Goal: Task Accomplishment & Management: Use online tool/utility

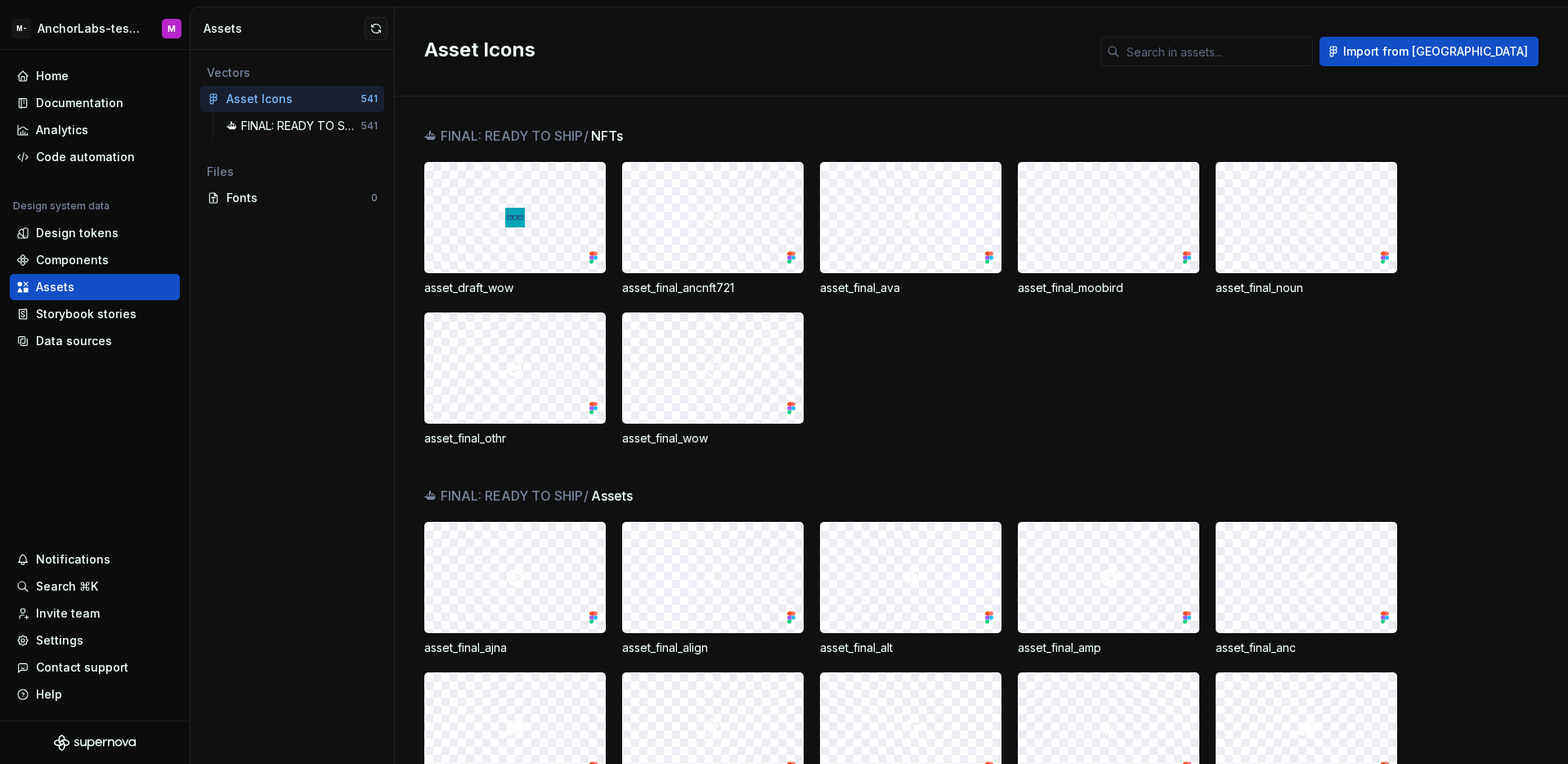
scroll to position [90, 0]
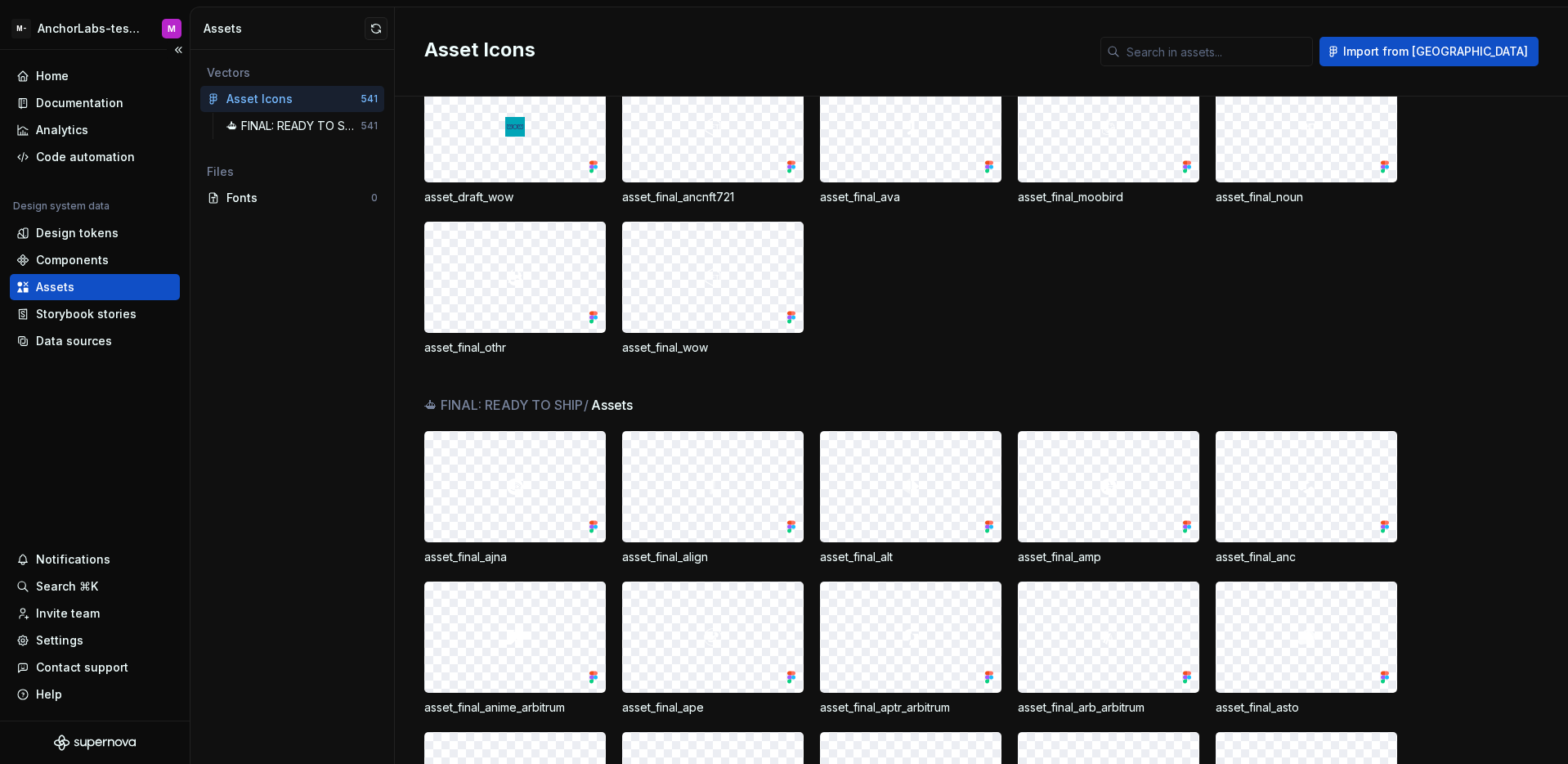
click at [140, 417] on div "Home Documentation Analytics Code automation Design system data Design tokens C…" at bounding box center [95, 385] width 190 height 670
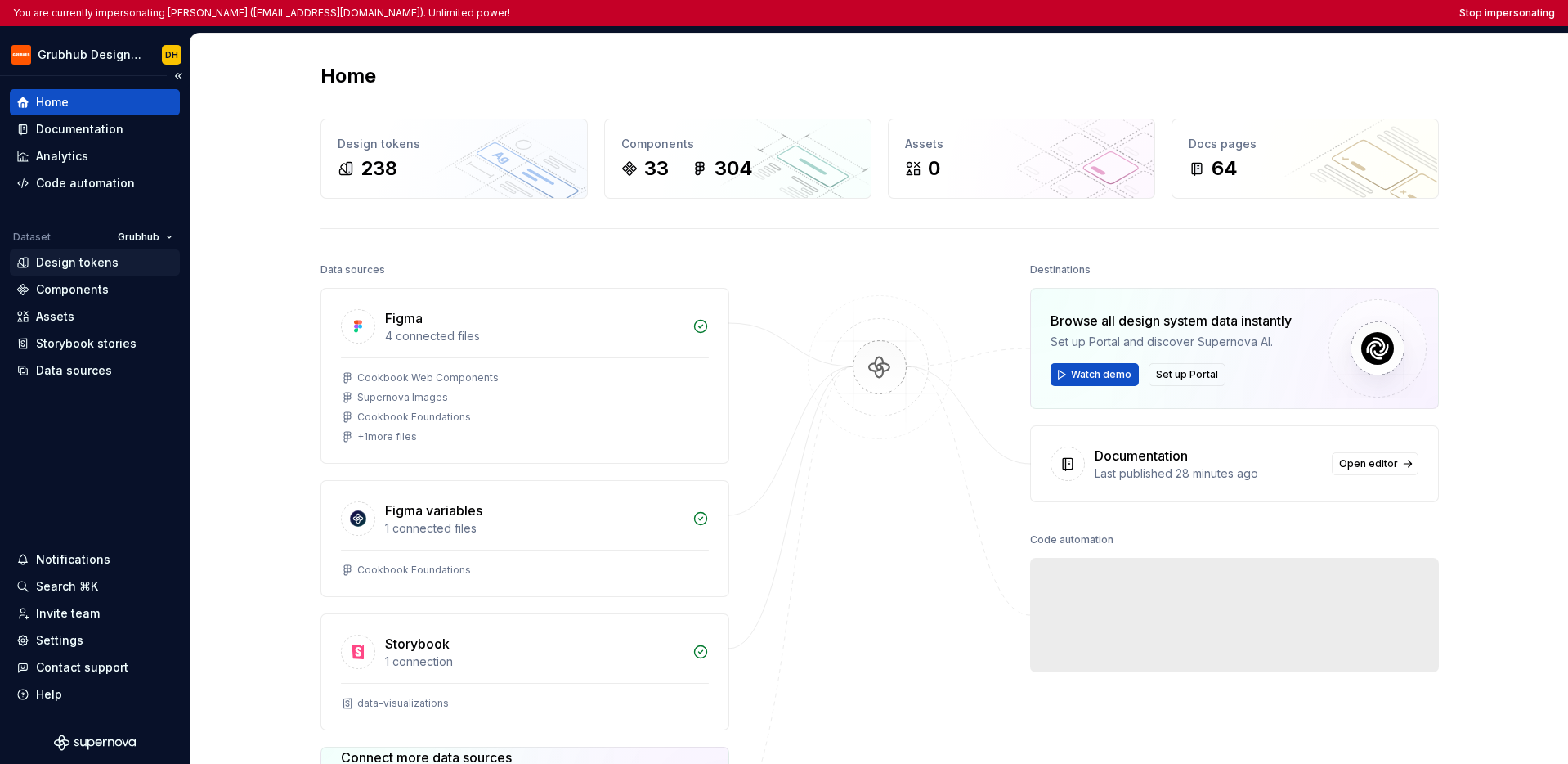
click at [81, 271] on div "Design tokens" at bounding box center [95, 262] width 170 height 26
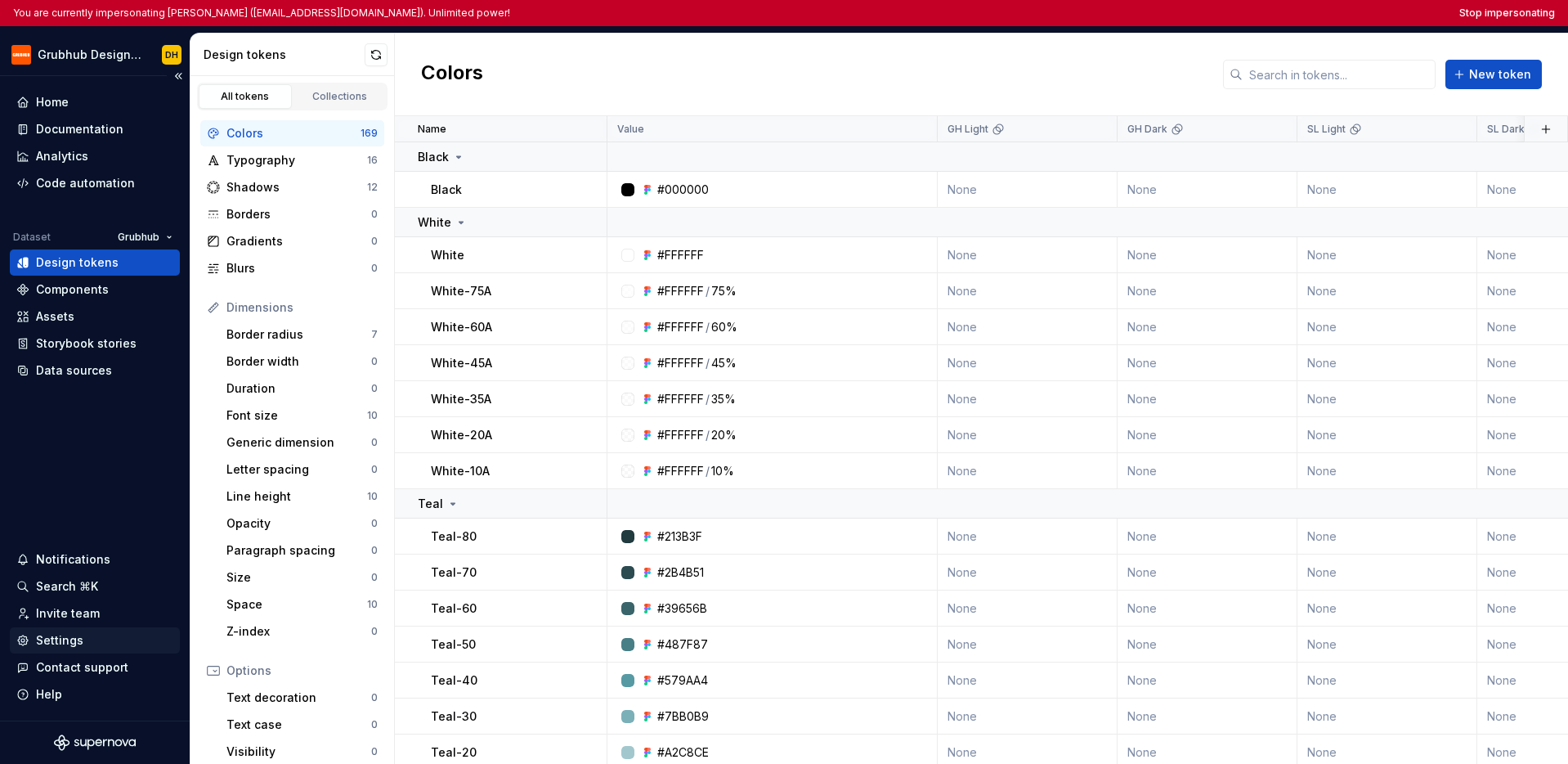
click at [62, 645] on div "Settings" at bounding box center [59, 640] width 48 height 17
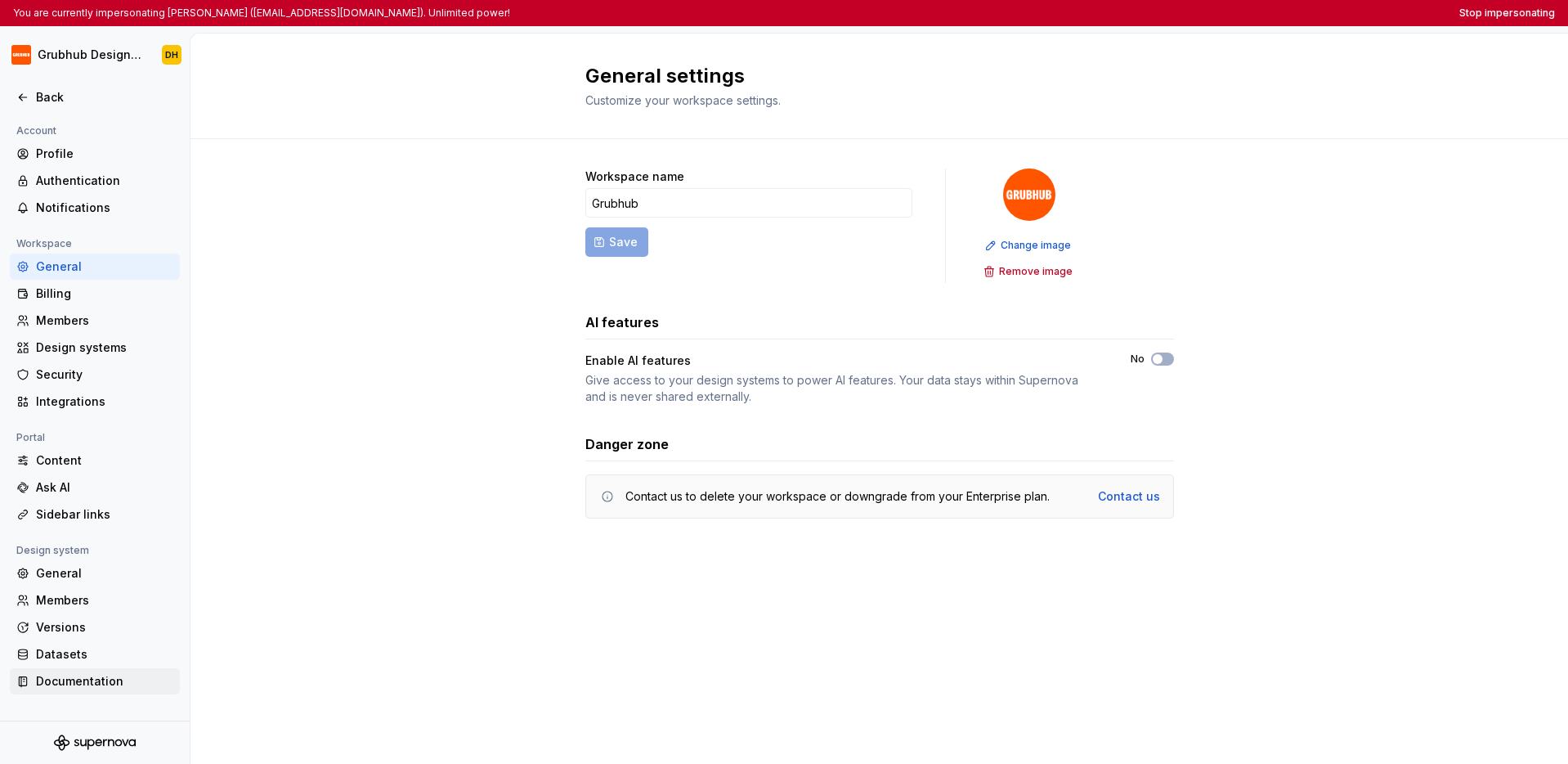
click at [91, 684] on div "Documentation" at bounding box center [105, 681] width 137 height 17
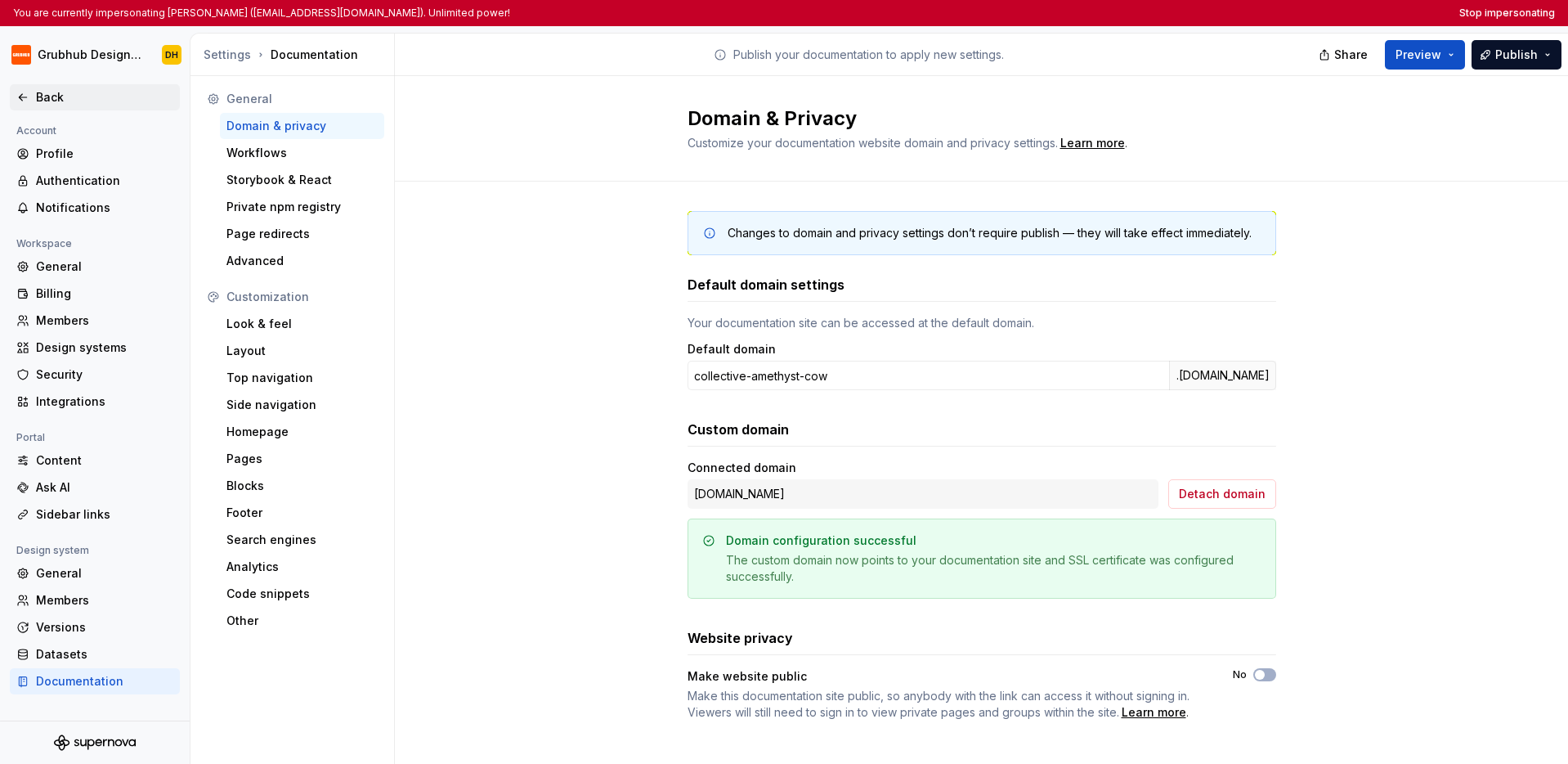
click at [33, 90] on div "Back" at bounding box center [95, 98] width 157 height 17
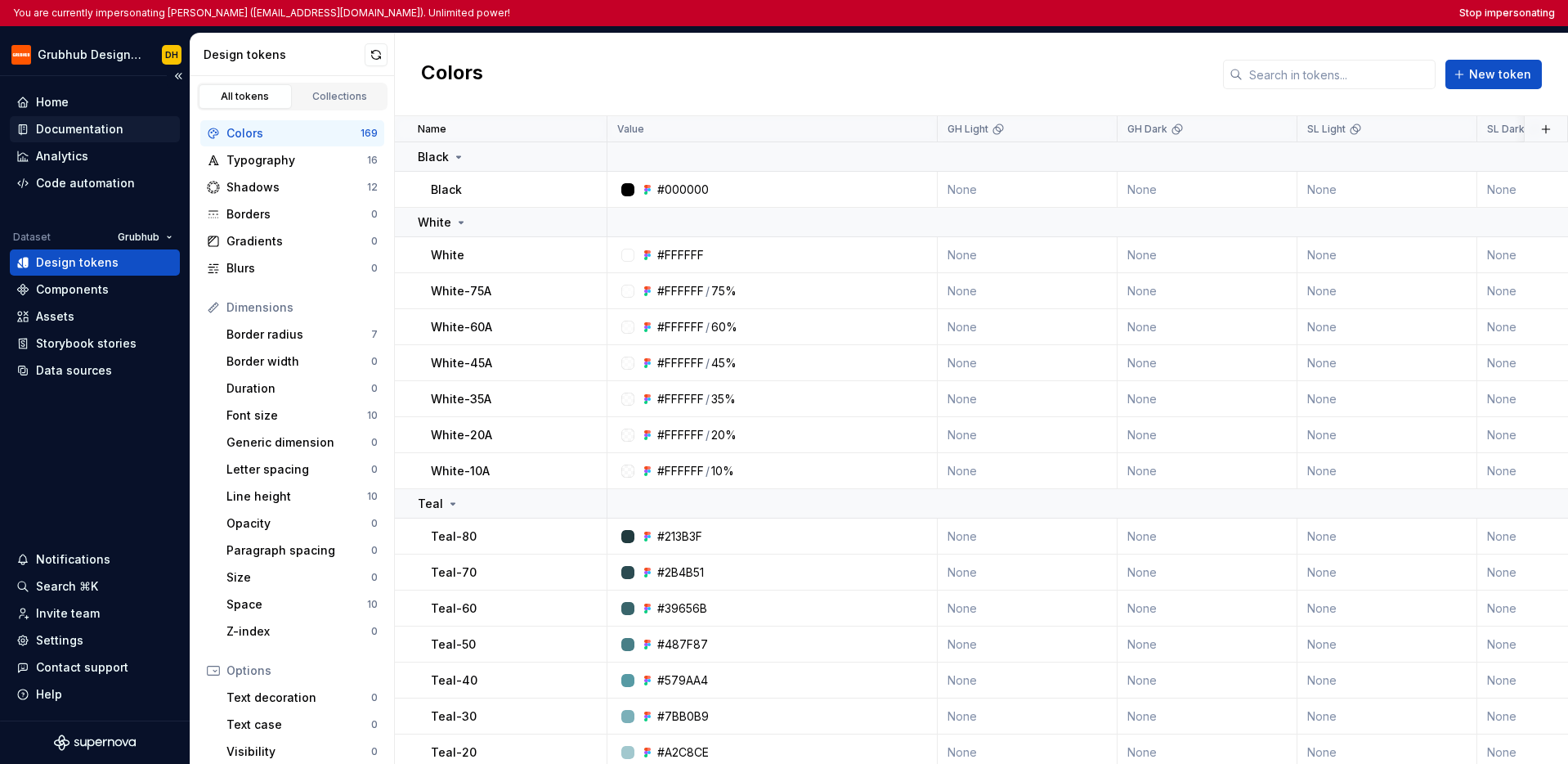
click at [90, 127] on div "Documentation" at bounding box center [79, 130] width 88 height 17
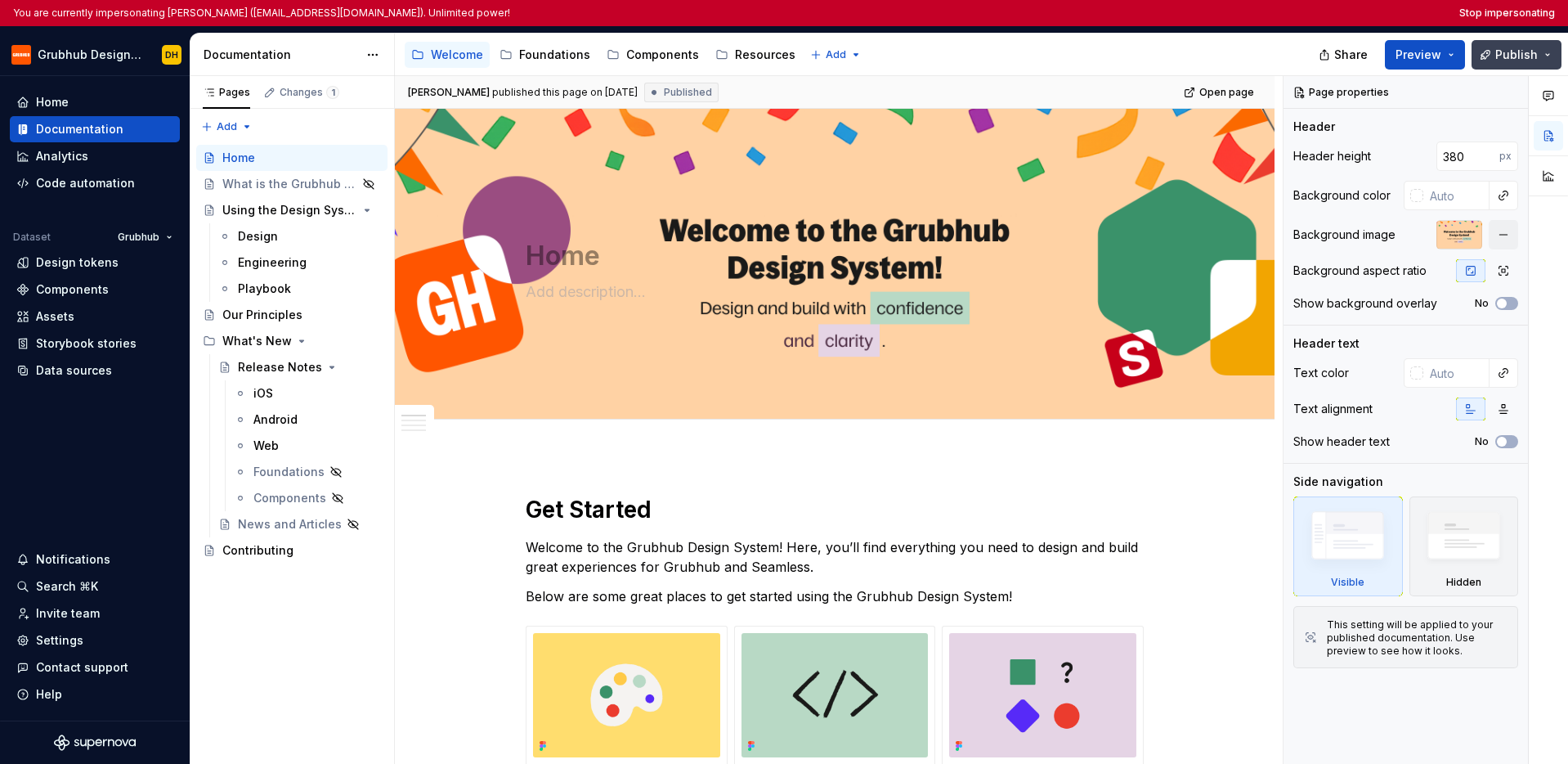
click at [934, 54] on button "Publish" at bounding box center [1516, 54] width 90 height 29
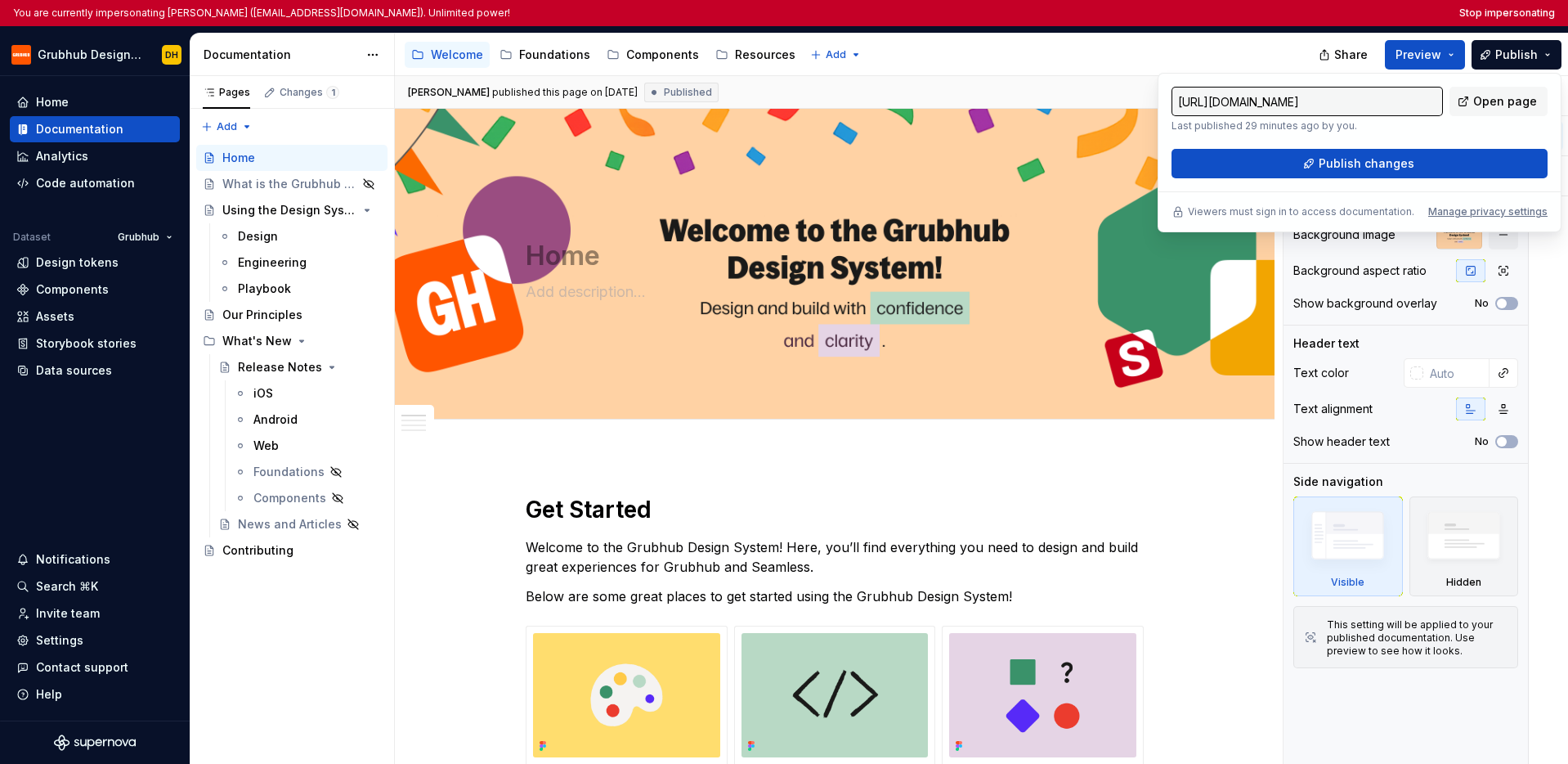
click at [934, 104] on input "https://designsystem.grubhub.com/latest/welcome/home-vrtdPcia" at bounding box center [1307, 101] width 271 height 29
click at [934, 105] on input "https://designsystem.grubhub.com/latest/welcome/home-vrtdPcia" at bounding box center [1307, 101] width 271 height 29
click at [934, 101] on input "https://designsystem.grubhub.com/latest/welcome/home-vrtdPcia" at bounding box center [1307, 101] width 271 height 29
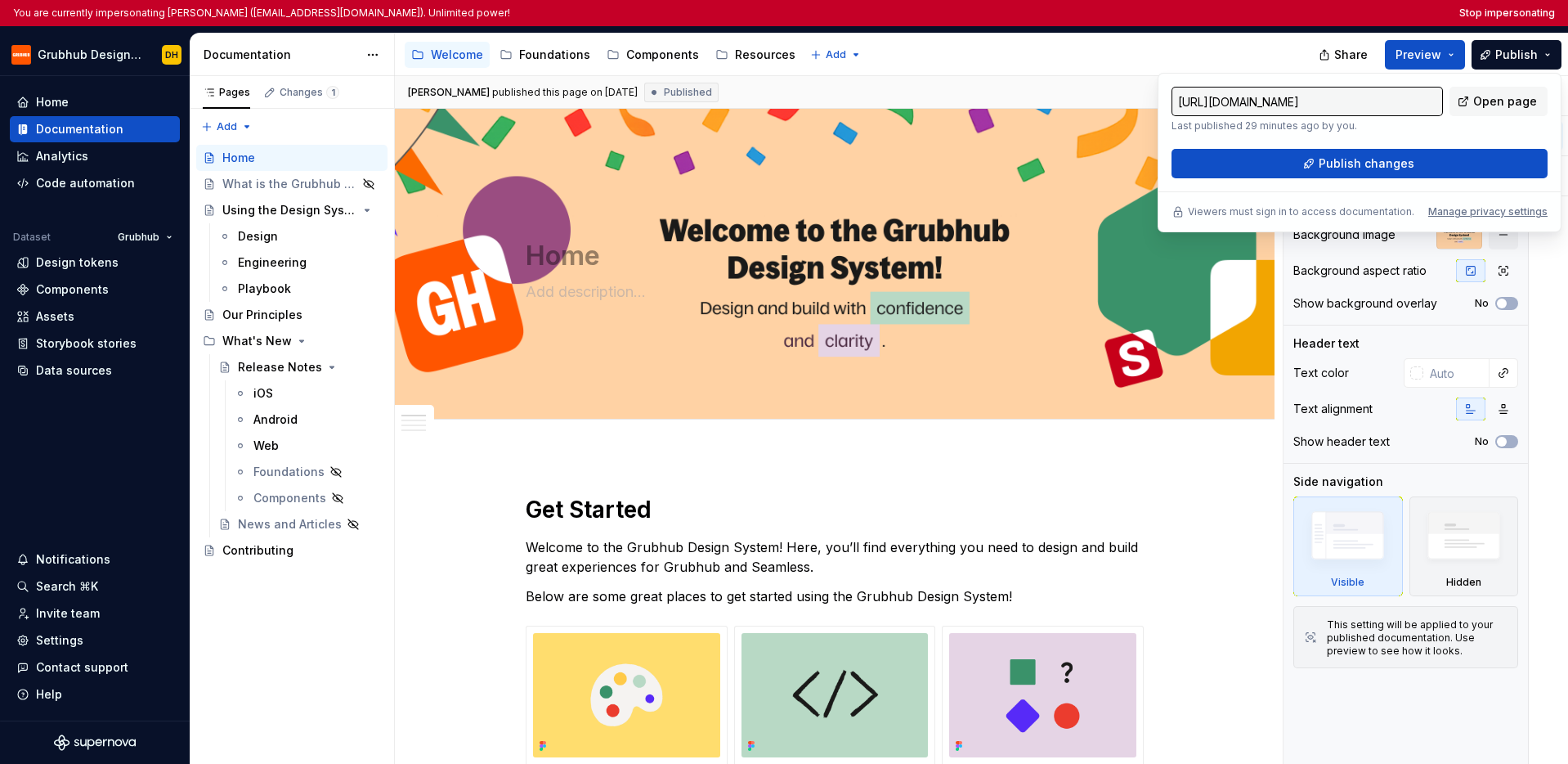
click at [934, 101] on input "https://designsystem.grubhub.com/latest/welcome/home-vrtdPcia" at bounding box center [1307, 101] width 271 height 29
click at [934, 58] on div "Accessibility guide for tree Page tree. Navigate the tree with the arrow keys. …" at bounding box center [858, 54] width 928 height 43
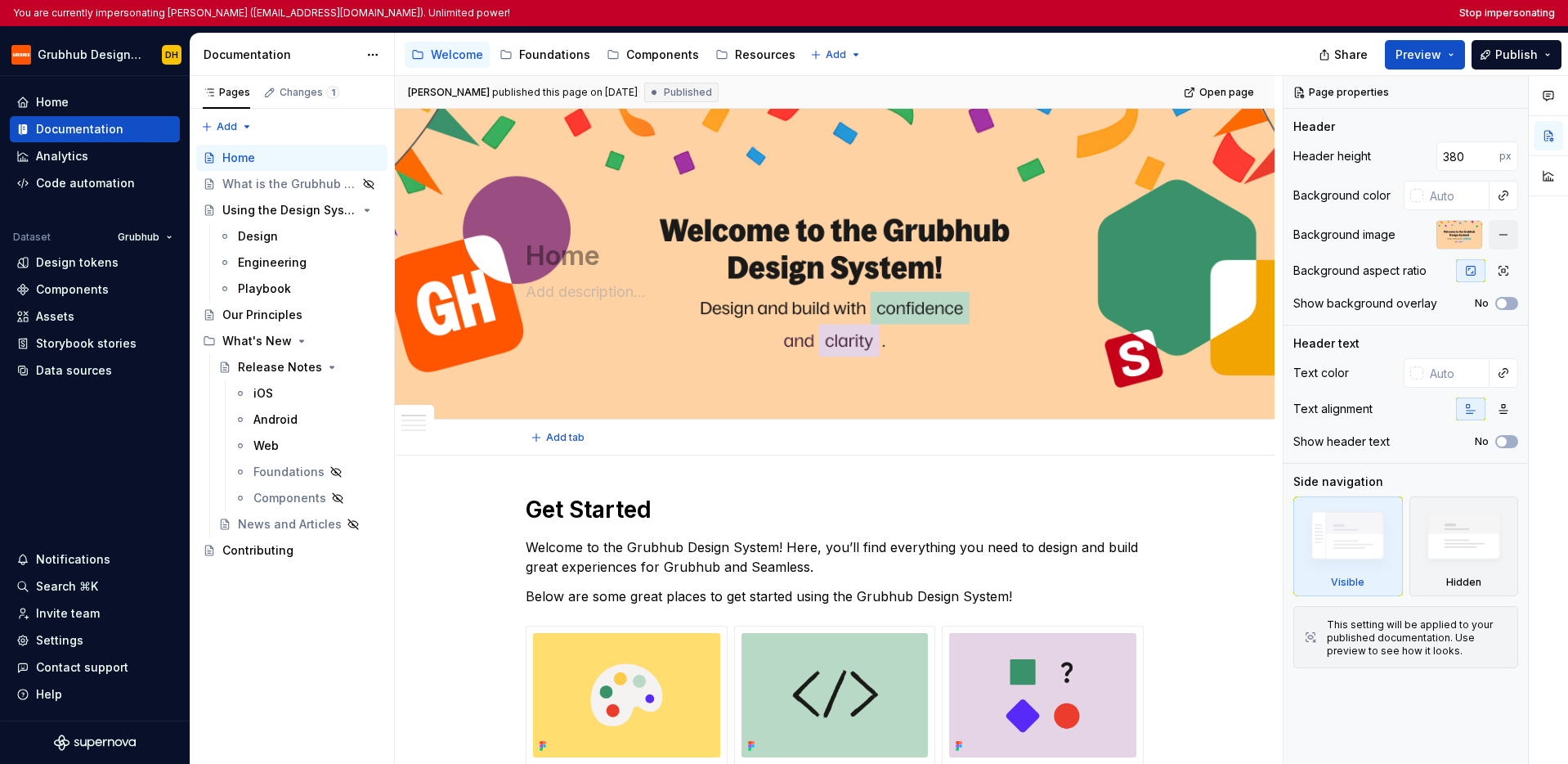
type textarea "*"
click at [934, 8] on button "Stop impersonating" at bounding box center [1507, 13] width 95 height 13
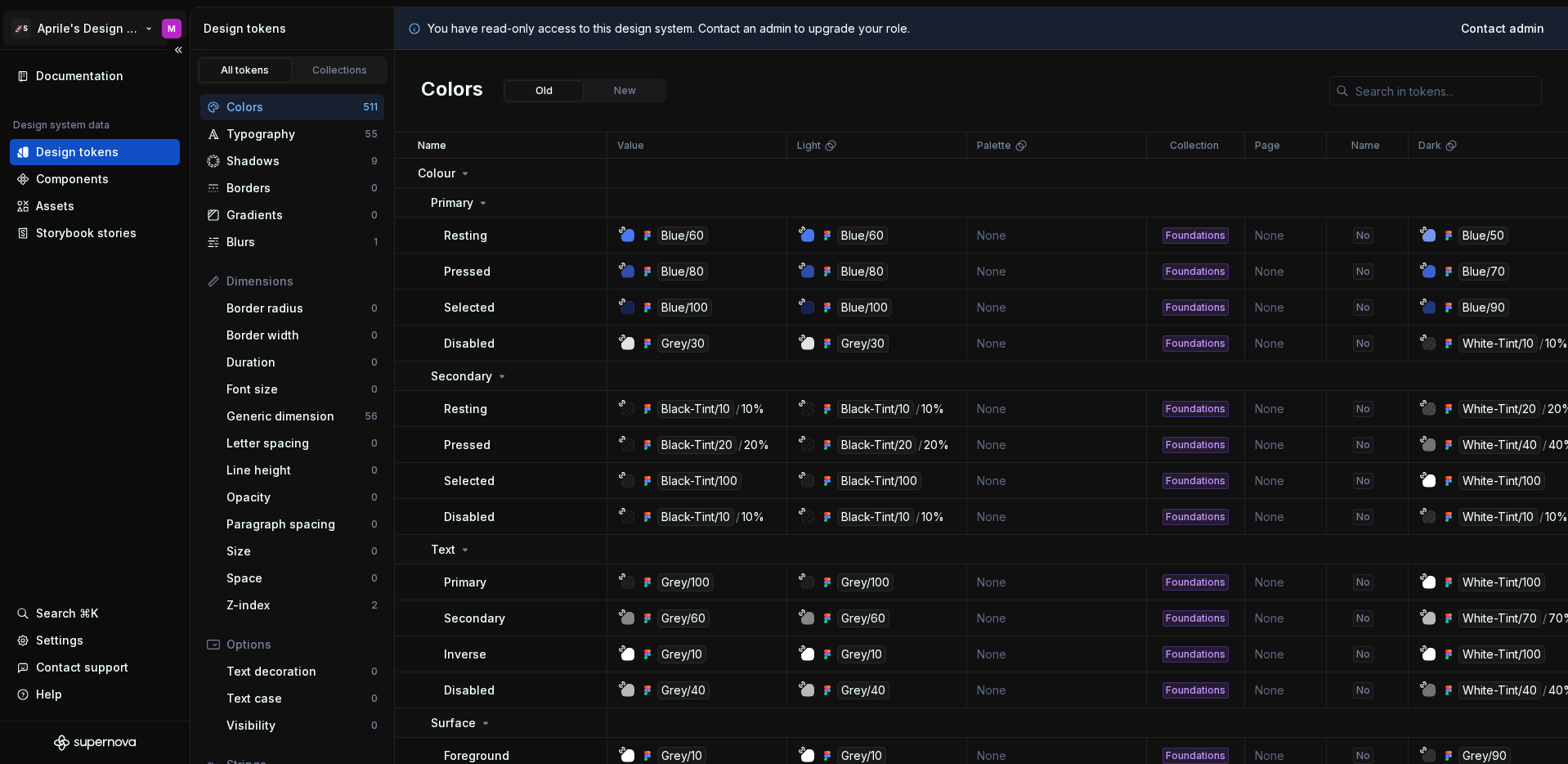
click at [81, 32] on html "🚀S Aprile's Design System M Documentation Design system data Design tokens Comp…" at bounding box center [784, 382] width 1568 height 764
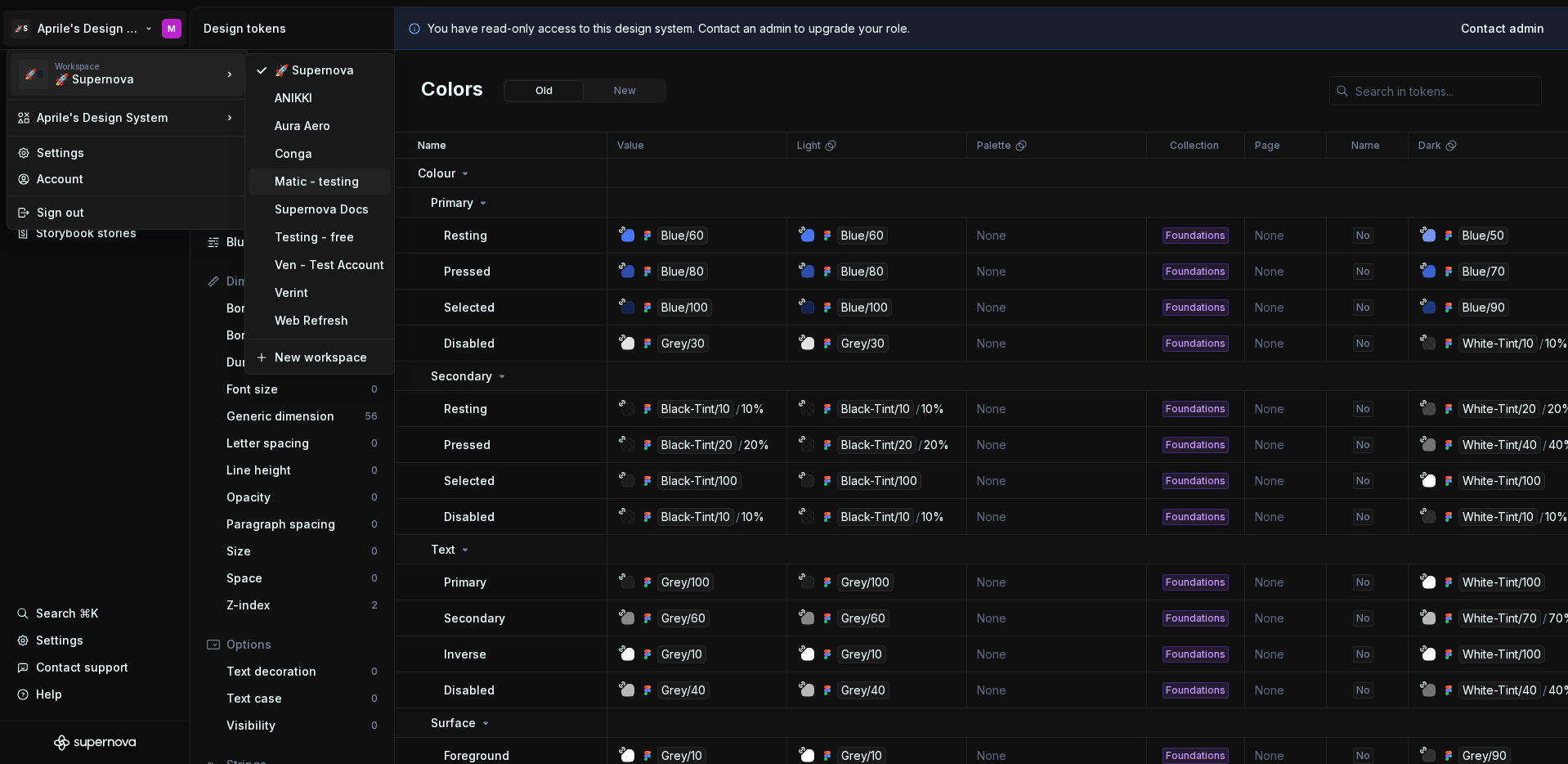
click at [327, 194] on div "Matic - testing" at bounding box center [320, 181] width 142 height 26
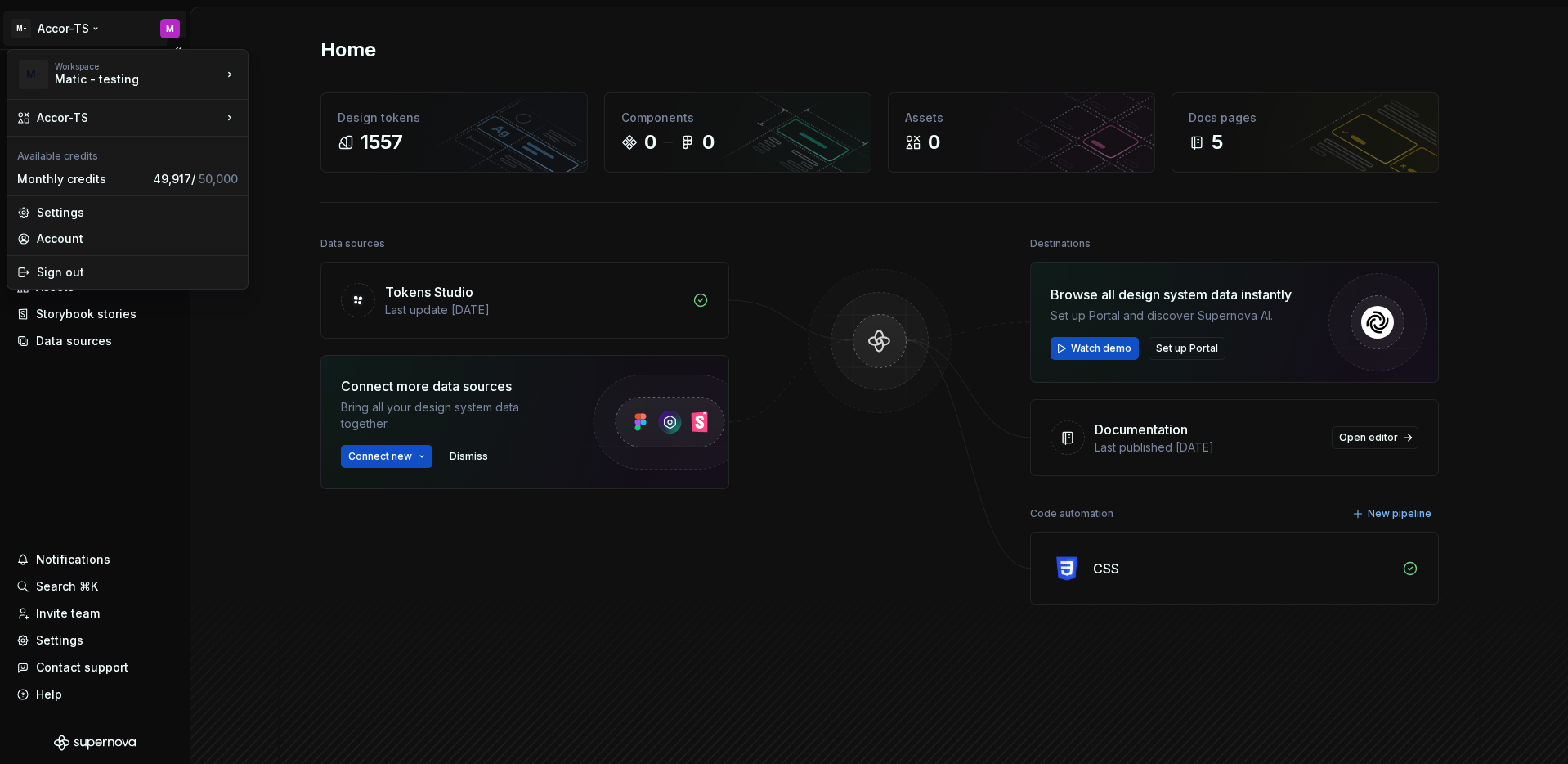
click at [90, 32] on html "M- Accor-TS M Home Documentation Analytics Code automation Design system data D…" at bounding box center [784, 382] width 1568 height 764
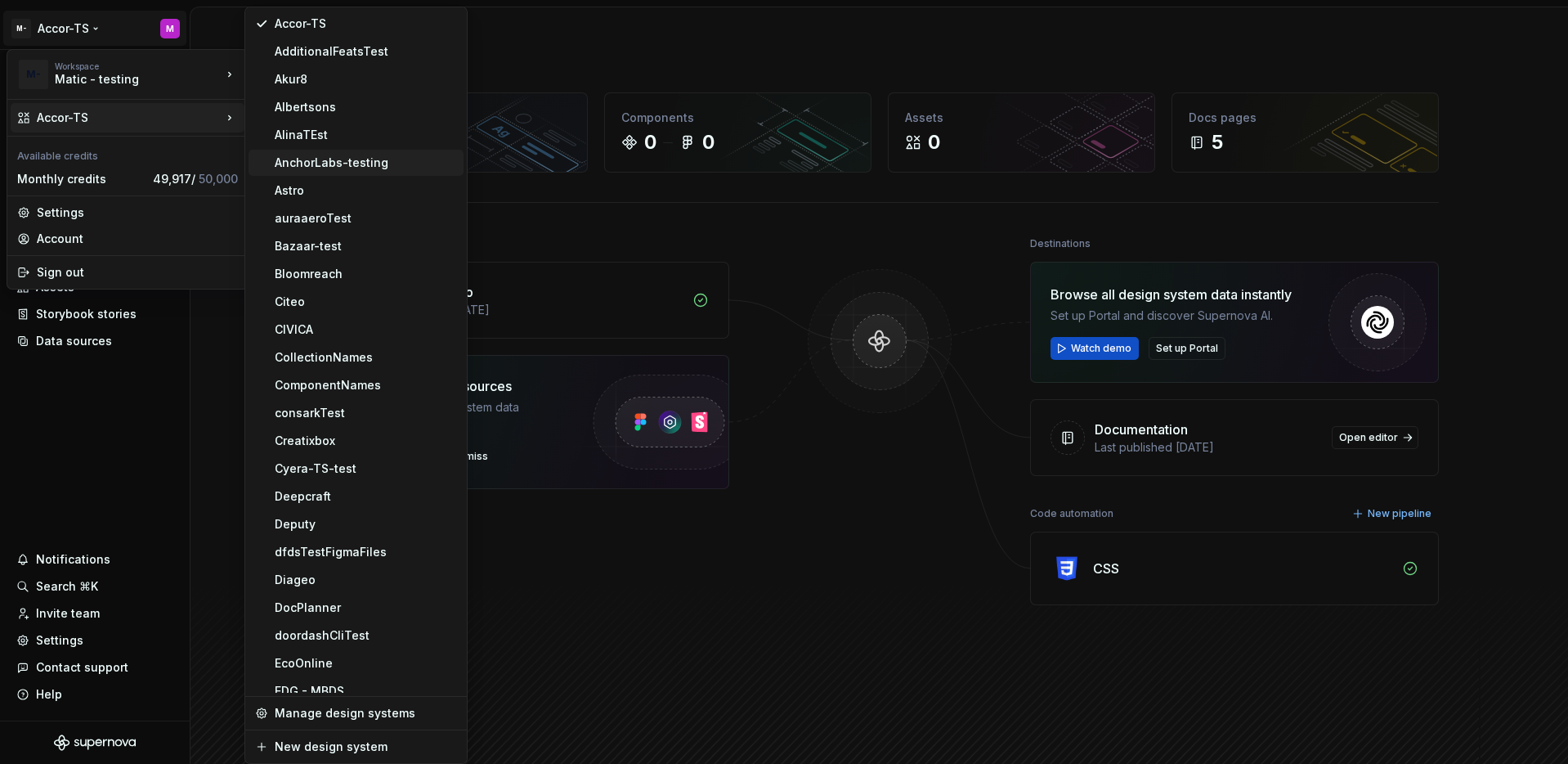
click at [335, 165] on div "AnchorLabs-testing" at bounding box center [366, 163] width 182 height 17
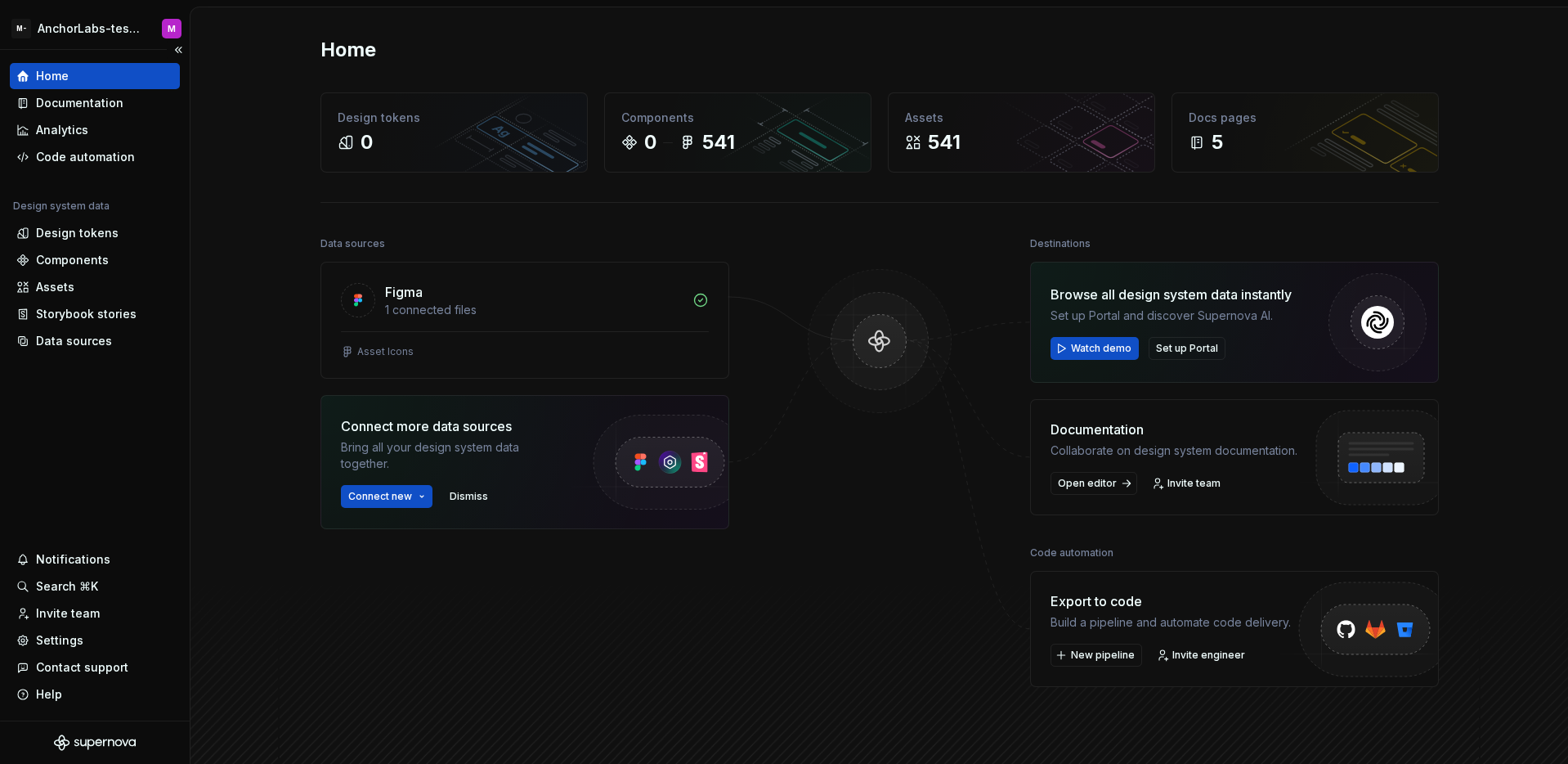
click at [90, 357] on div "Home Documentation Analytics Code automation Design system data Design tokens C…" at bounding box center [95, 385] width 190 height 670
click at [94, 348] on div "Data sources" at bounding box center [74, 341] width 76 height 17
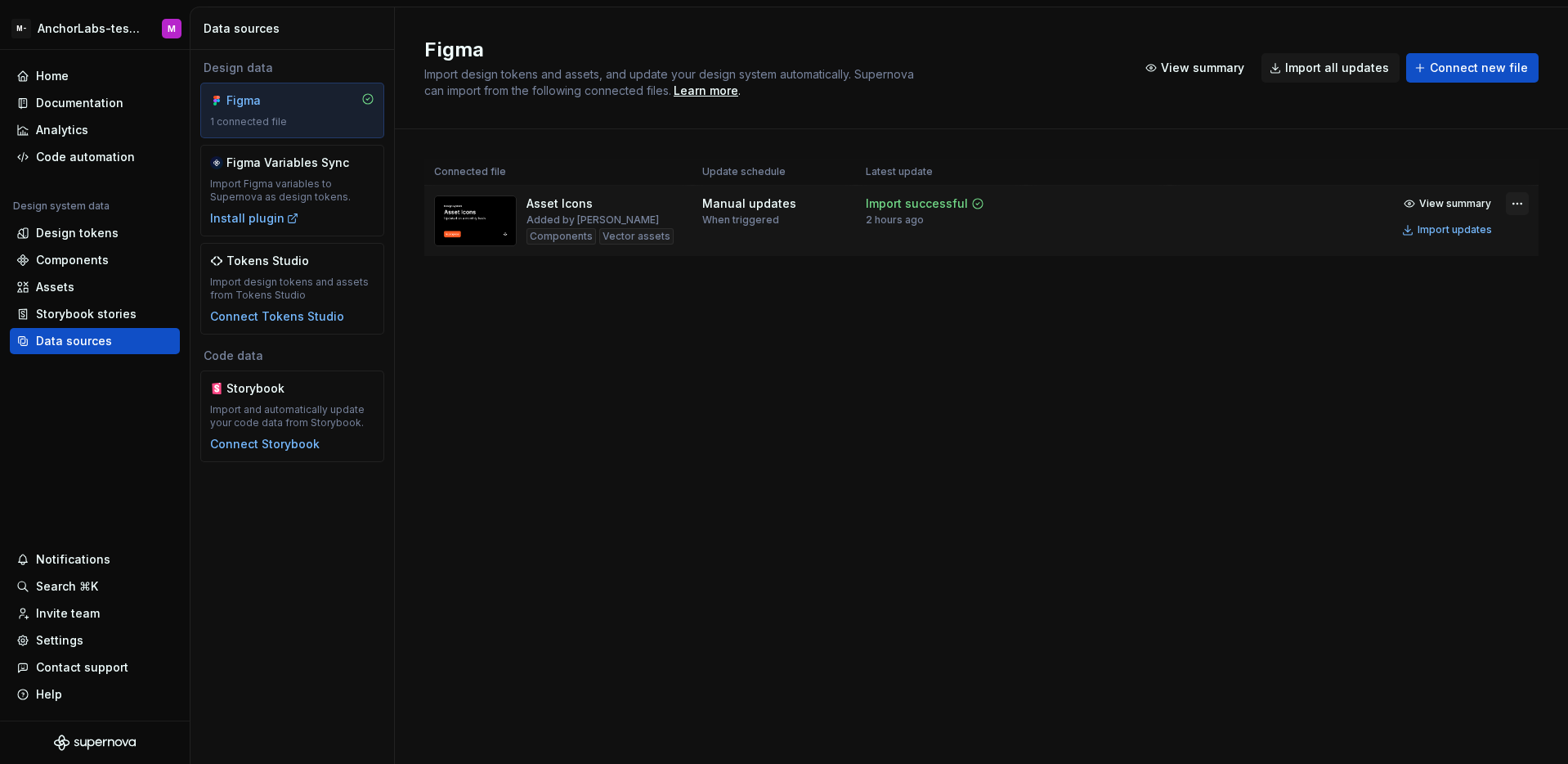
click at [1515, 213] on html "M- AnchorLabs-testing M Home Documentation Analytics Code automation Design sys…" at bounding box center [784, 382] width 1568 height 764
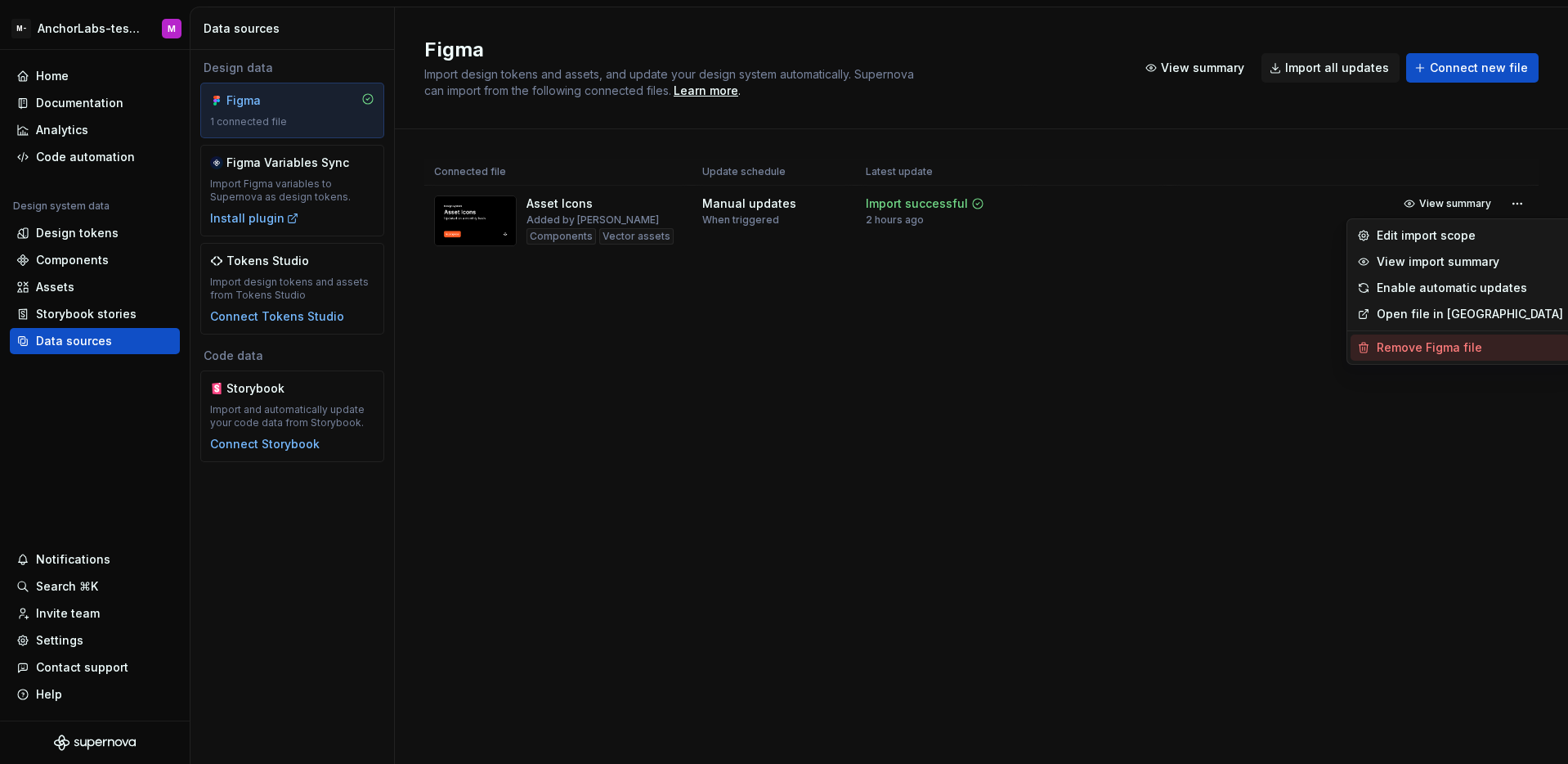
click at [1442, 341] on div "Remove Figma file" at bounding box center [1469, 347] width 187 height 17
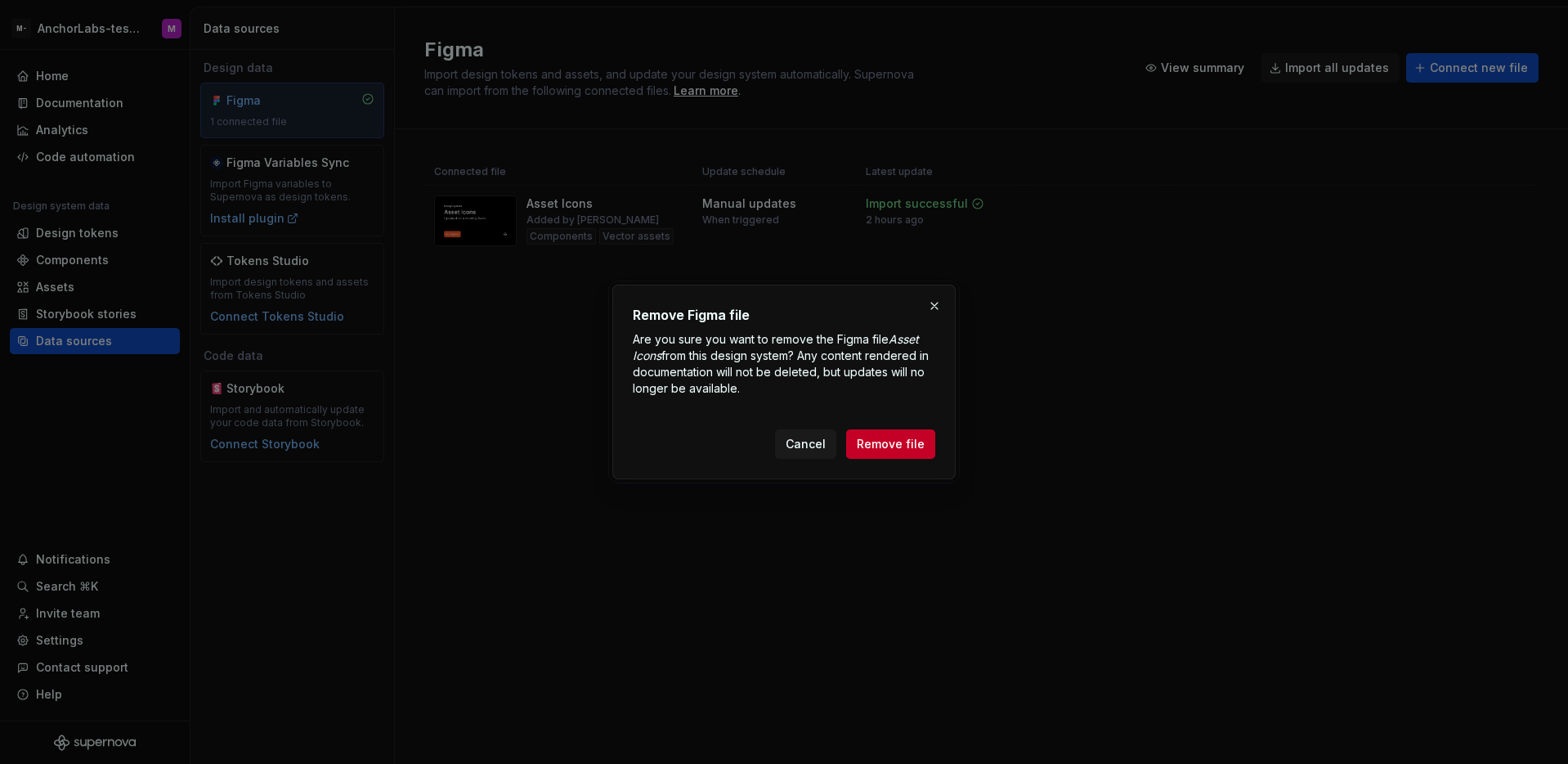
click at [848, 440] on div "Cancel Remove file" at bounding box center [855, 444] width 161 height 29
click at [870, 441] on span "Remove file" at bounding box center [890, 444] width 68 height 17
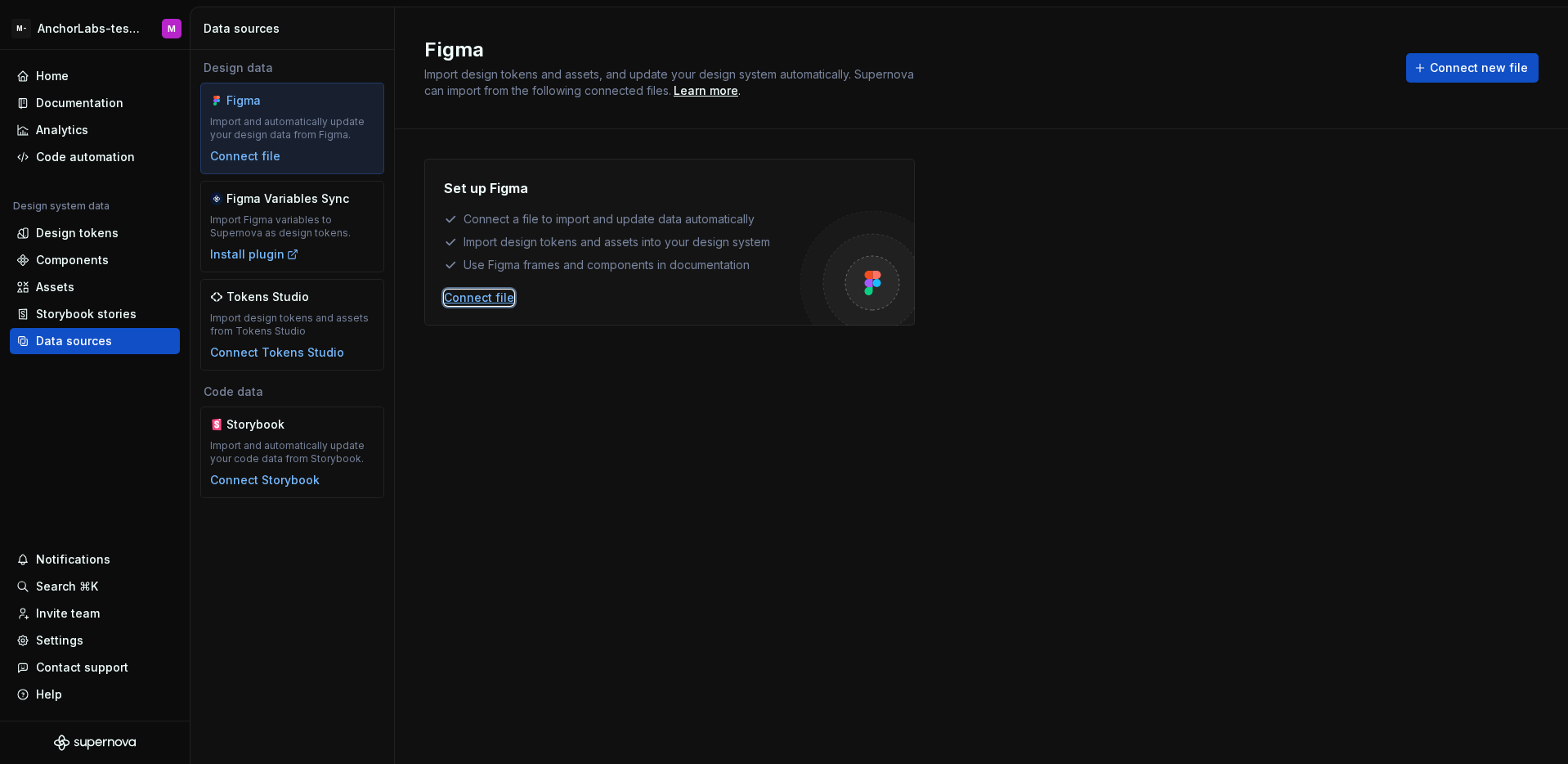
click at [492, 293] on div "Connect file" at bounding box center [479, 298] width 70 height 17
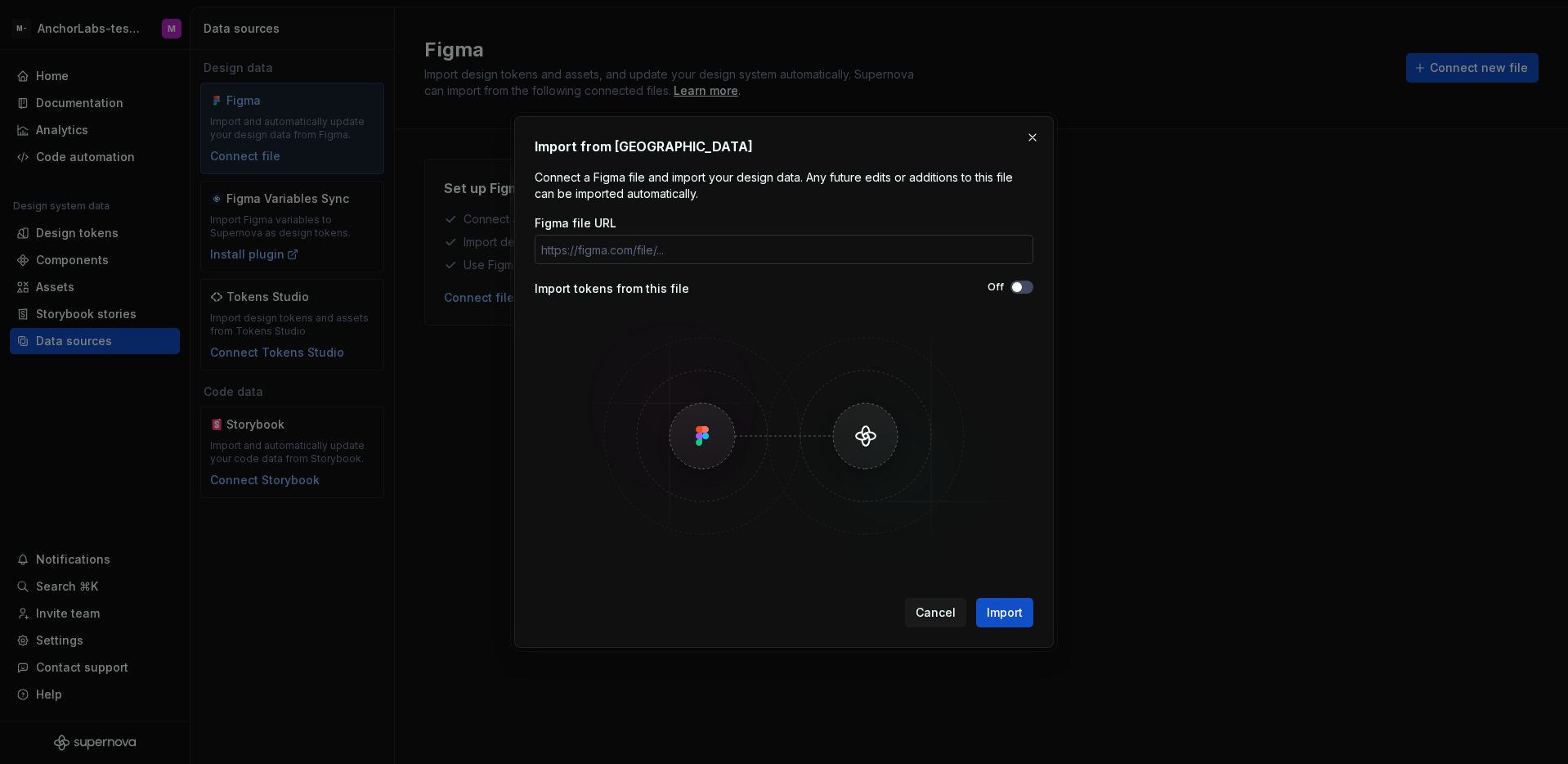
click at [877, 237] on input "Figma file URL" at bounding box center [784, 249] width 499 height 29
type input "https://www.figma.com/design/DiI7BriJcPX9M5RMY0Gzf8/Asset-Icons?node-id=9274-11…"
click at [1018, 613] on span "Import" at bounding box center [1004, 613] width 36 height 17
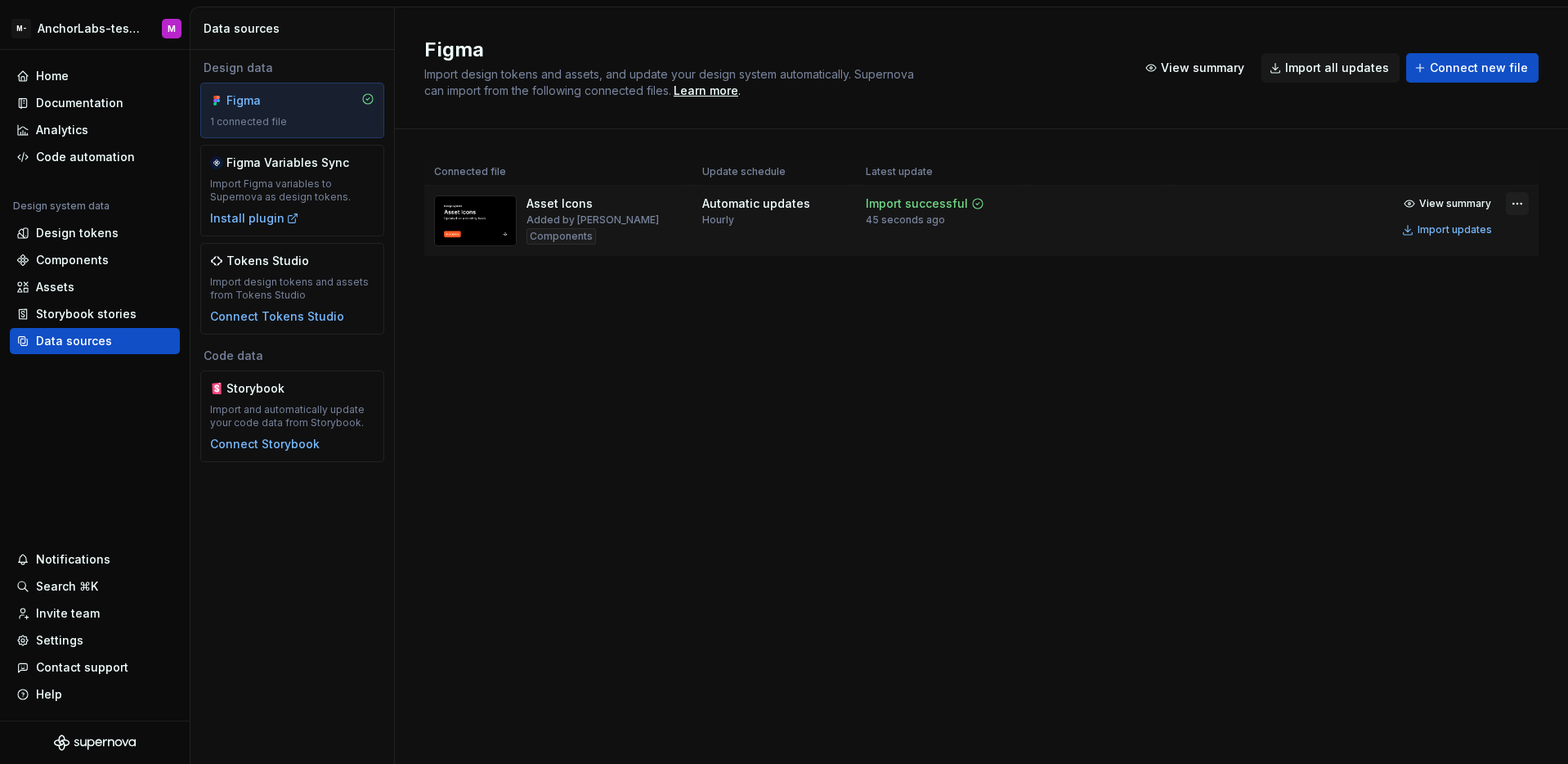
click at [1521, 206] on html "M- AnchorLabs-testing M Home Documentation Analytics Code automation Design sys…" at bounding box center [784, 382] width 1568 height 764
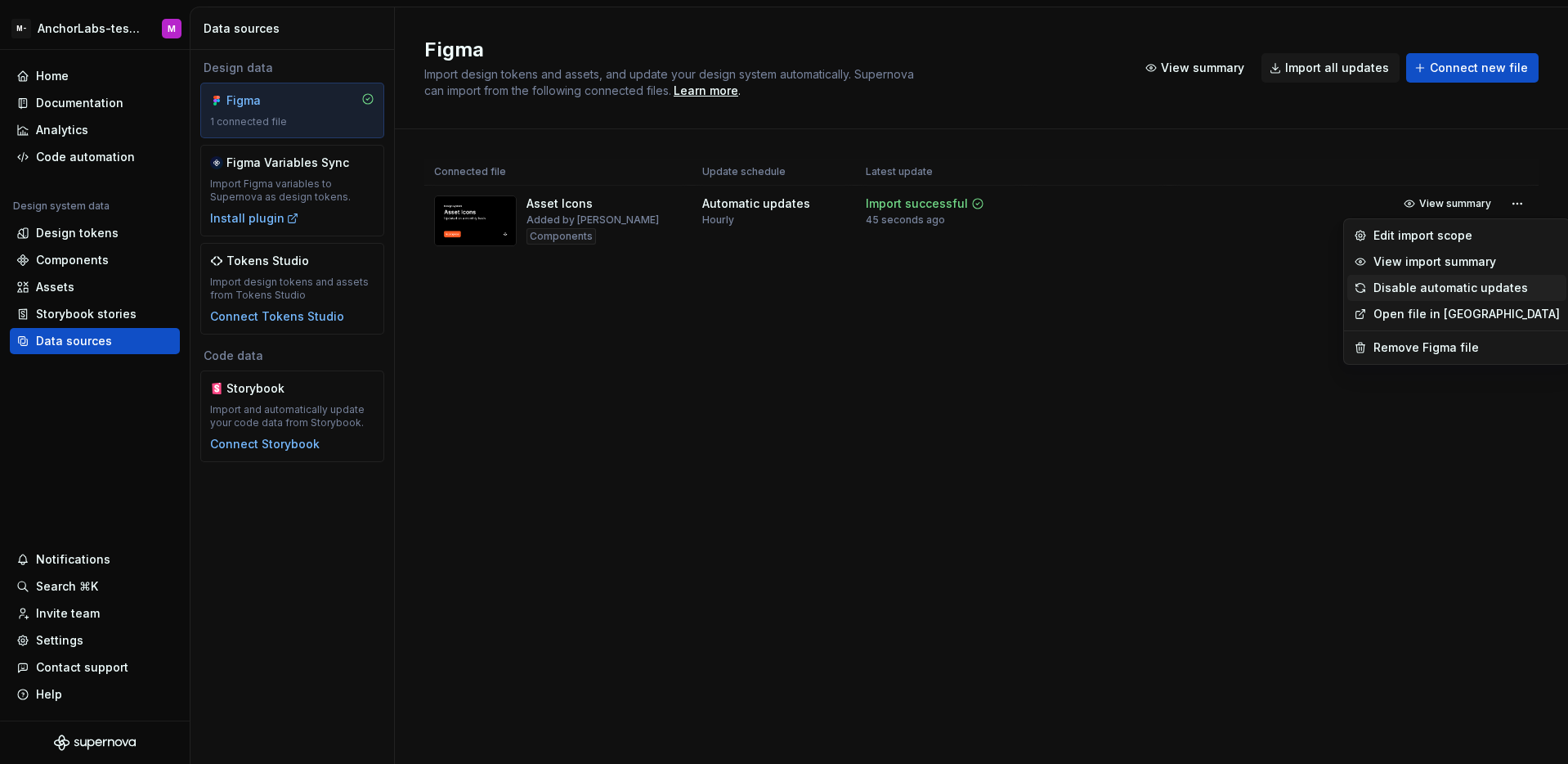
click at [1444, 297] on div "Disable automatic updates" at bounding box center [1457, 287] width 219 height 26
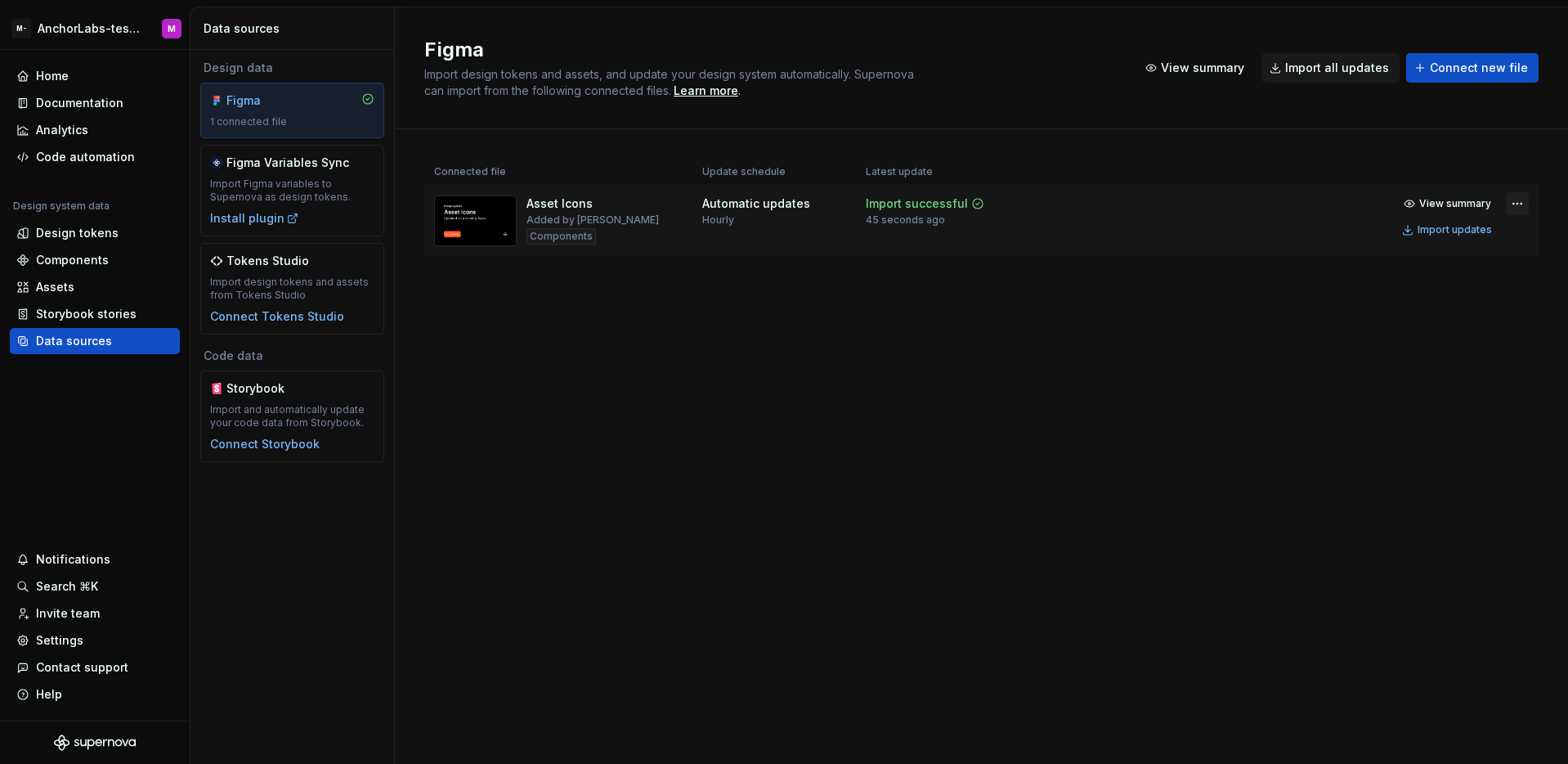
click at [1525, 201] on html "M- AnchorLabs-testing M Home Documentation Analytics Code automation Design sys…" at bounding box center [784, 382] width 1568 height 764
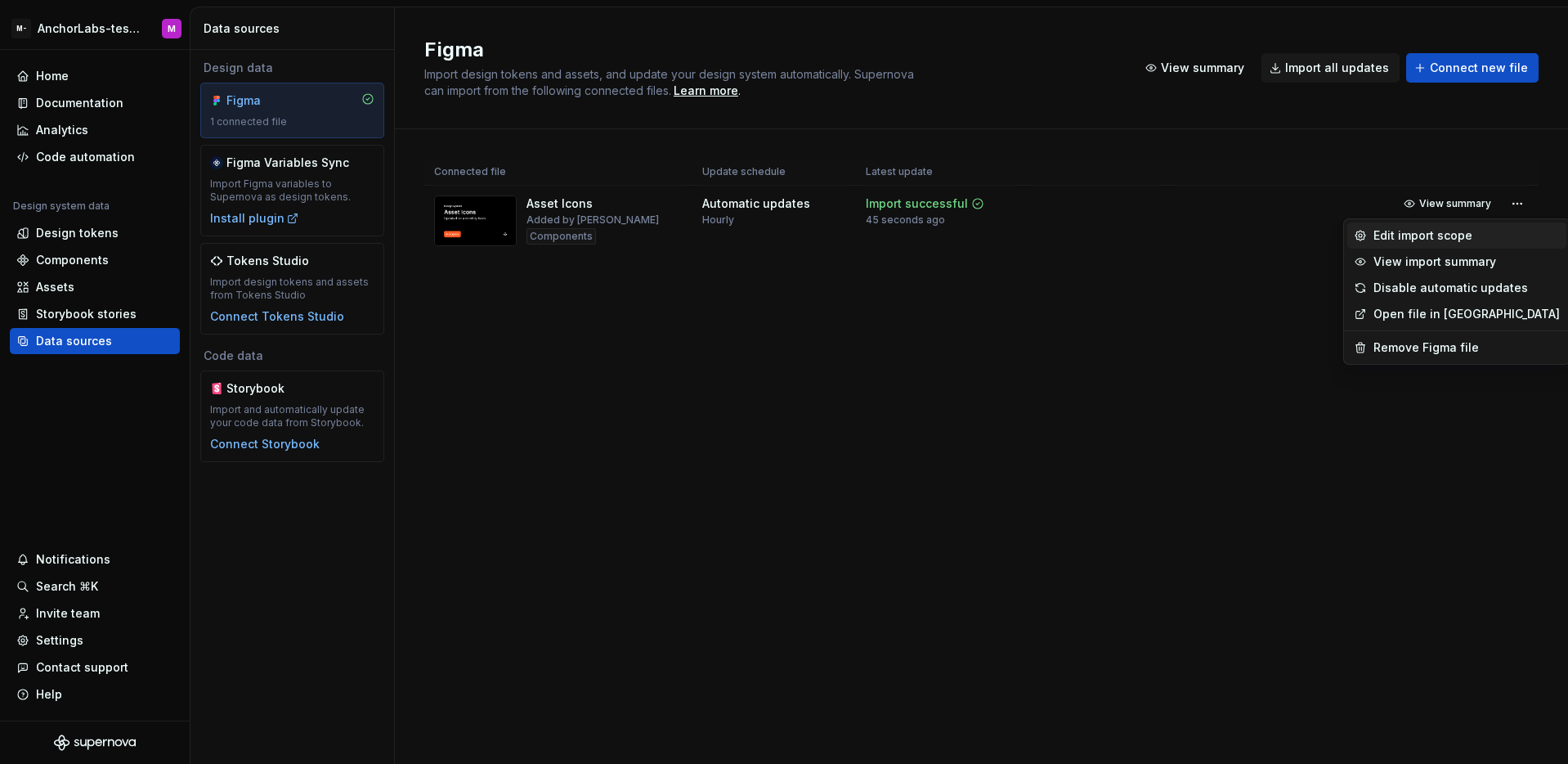
click at [1463, 230] on div "Edit import scope" at bounding box center [1466, 236] width 187 height 17
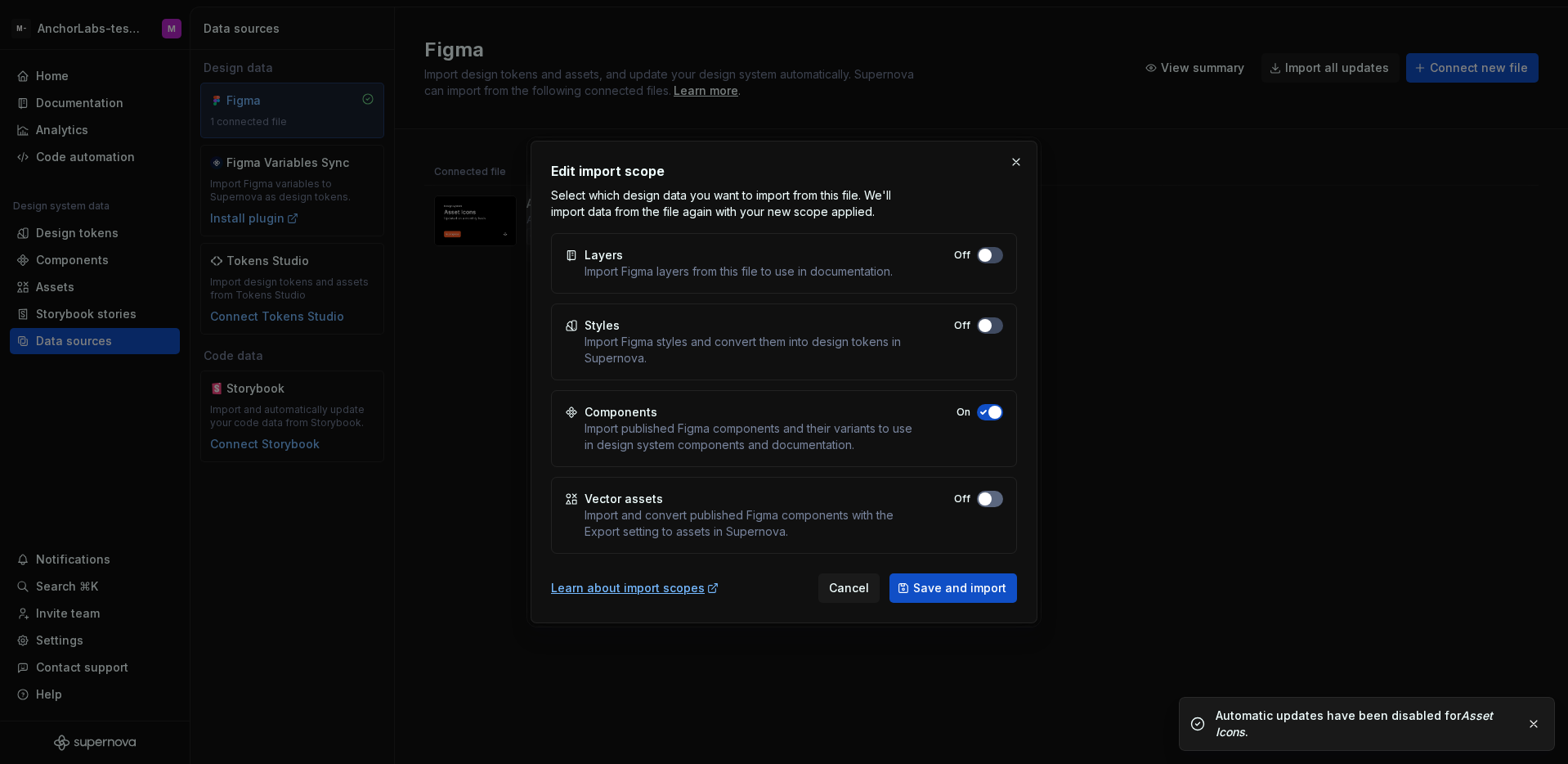
click at [981, 499] on span "button" at bounding box center [986, 499] width 13 height 13
click at [957, 596] on button "Save and import" at bounding box center [953, 587] width 127 height 29
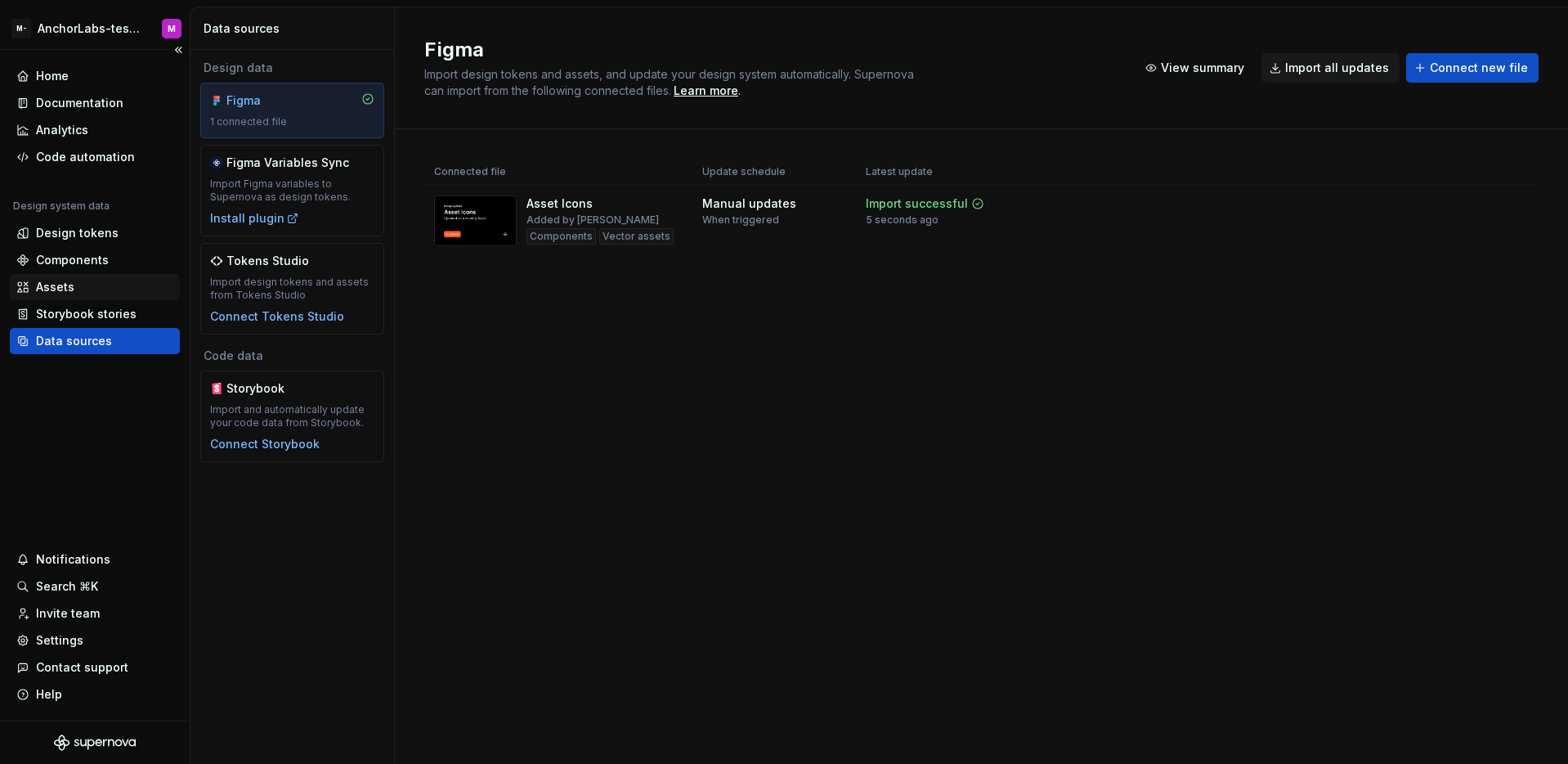
click at [107, 287] on div "Assets" at bounding box center [95, 287] width 157 height 17
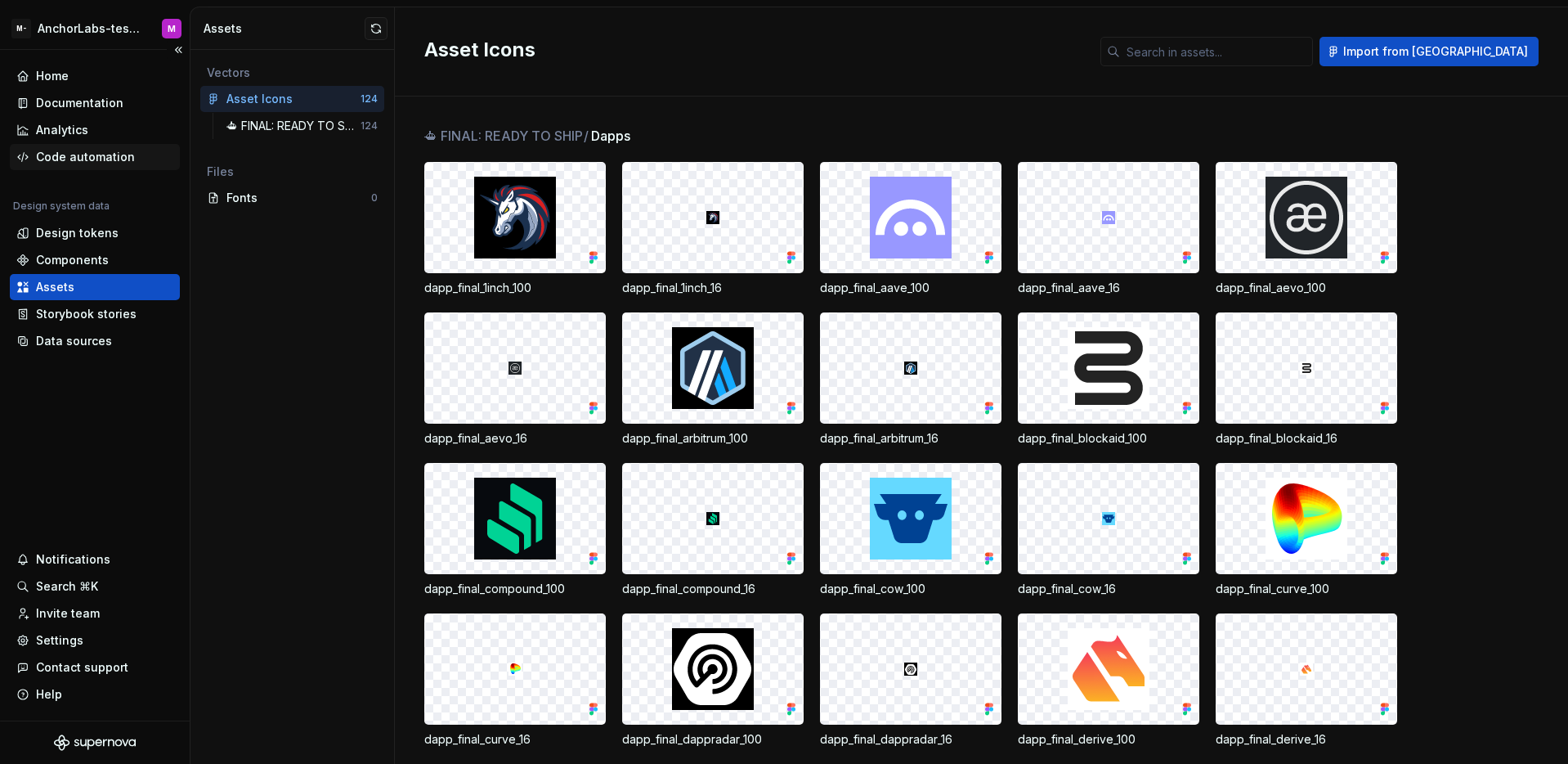
click at [78, 149] on div "Code automation" at bounding box center [85, 157] width 99 height 17
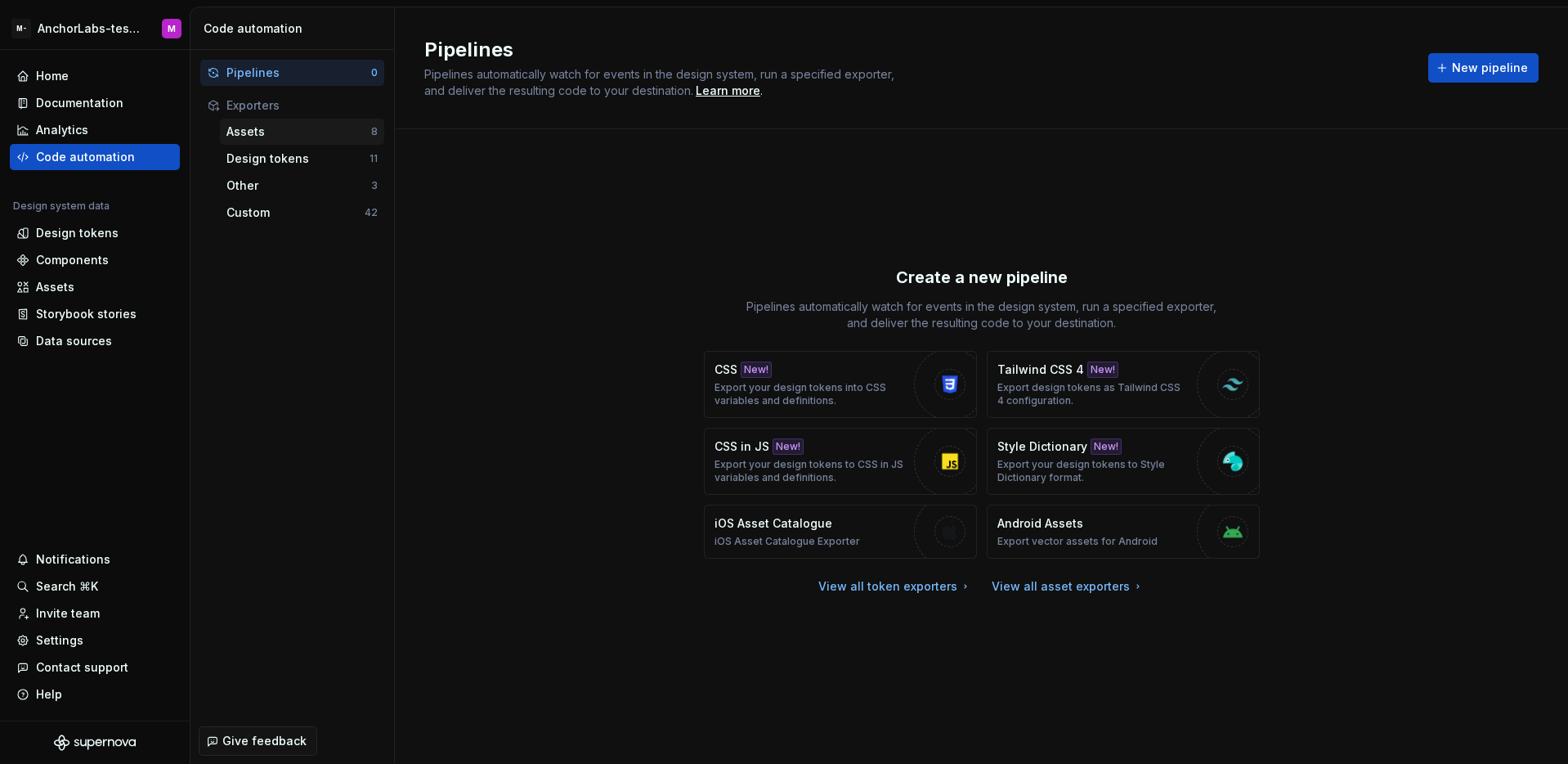
click at [281, 128] on div "Assets" at bounding box center [299, 132] width 145 height 17
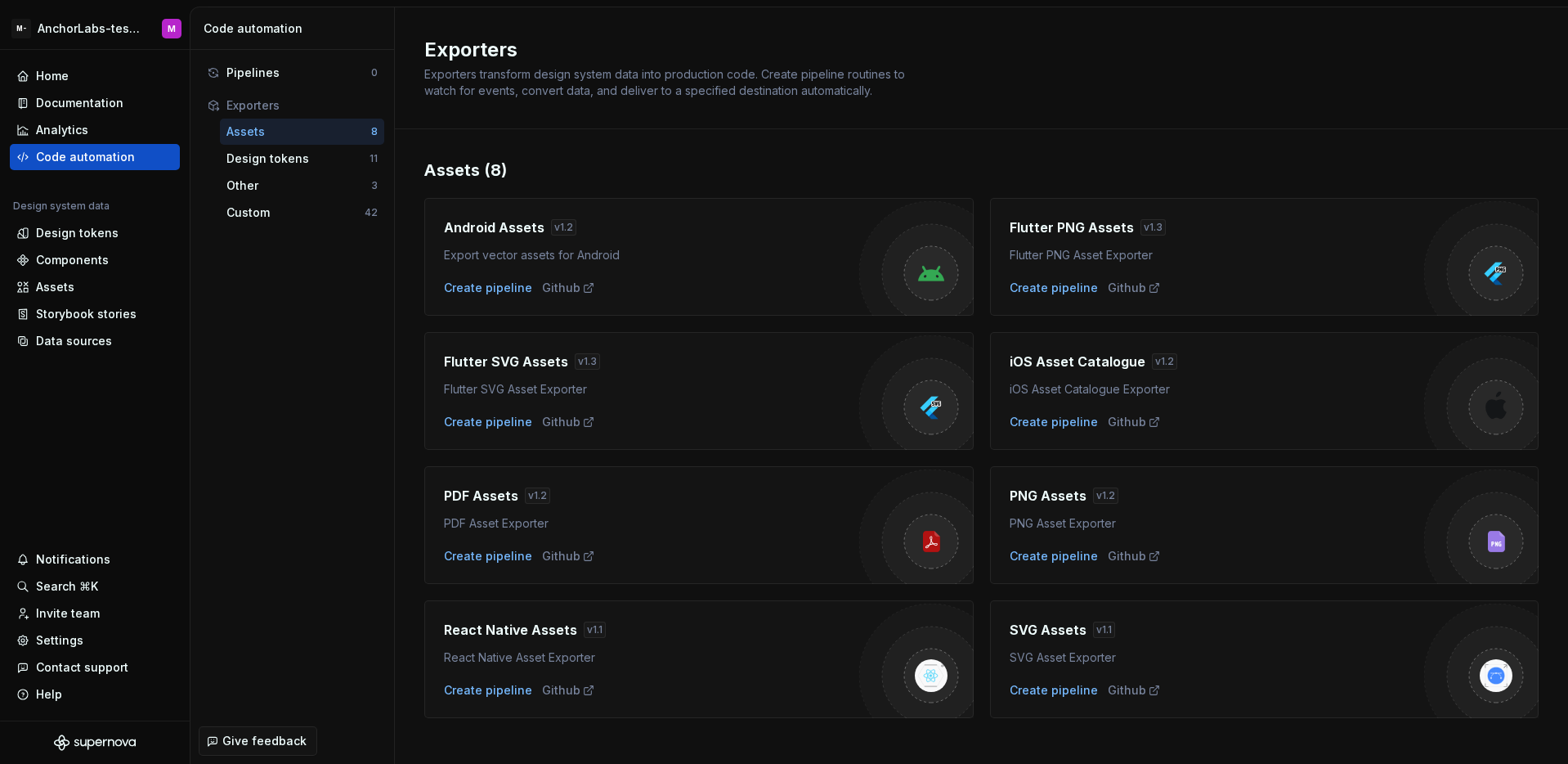
scroll to position [17, 0]
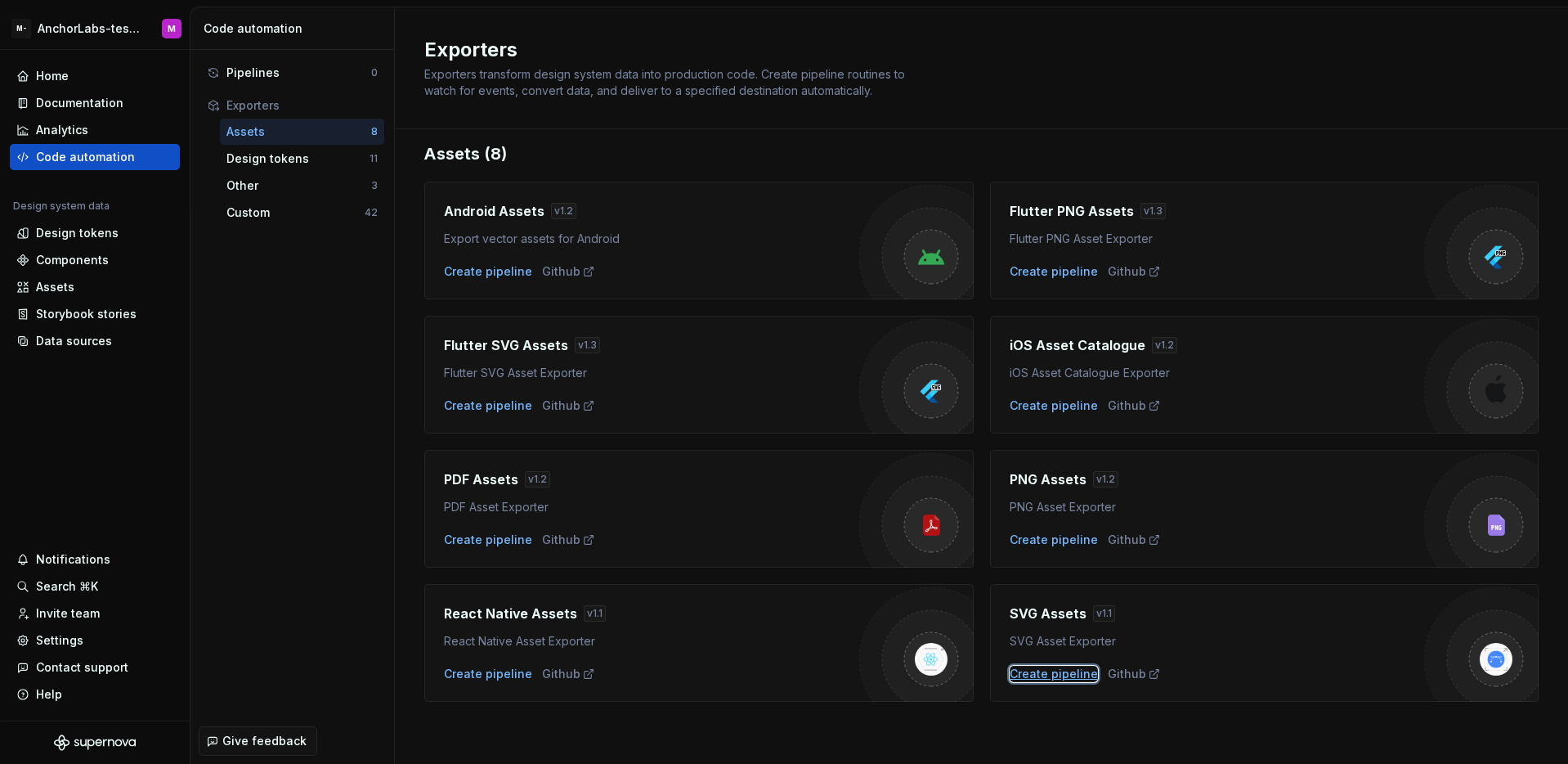
click at [1042, 679] on div "Create pipeline" at bounding box center [1054, 674] width 89 height 17
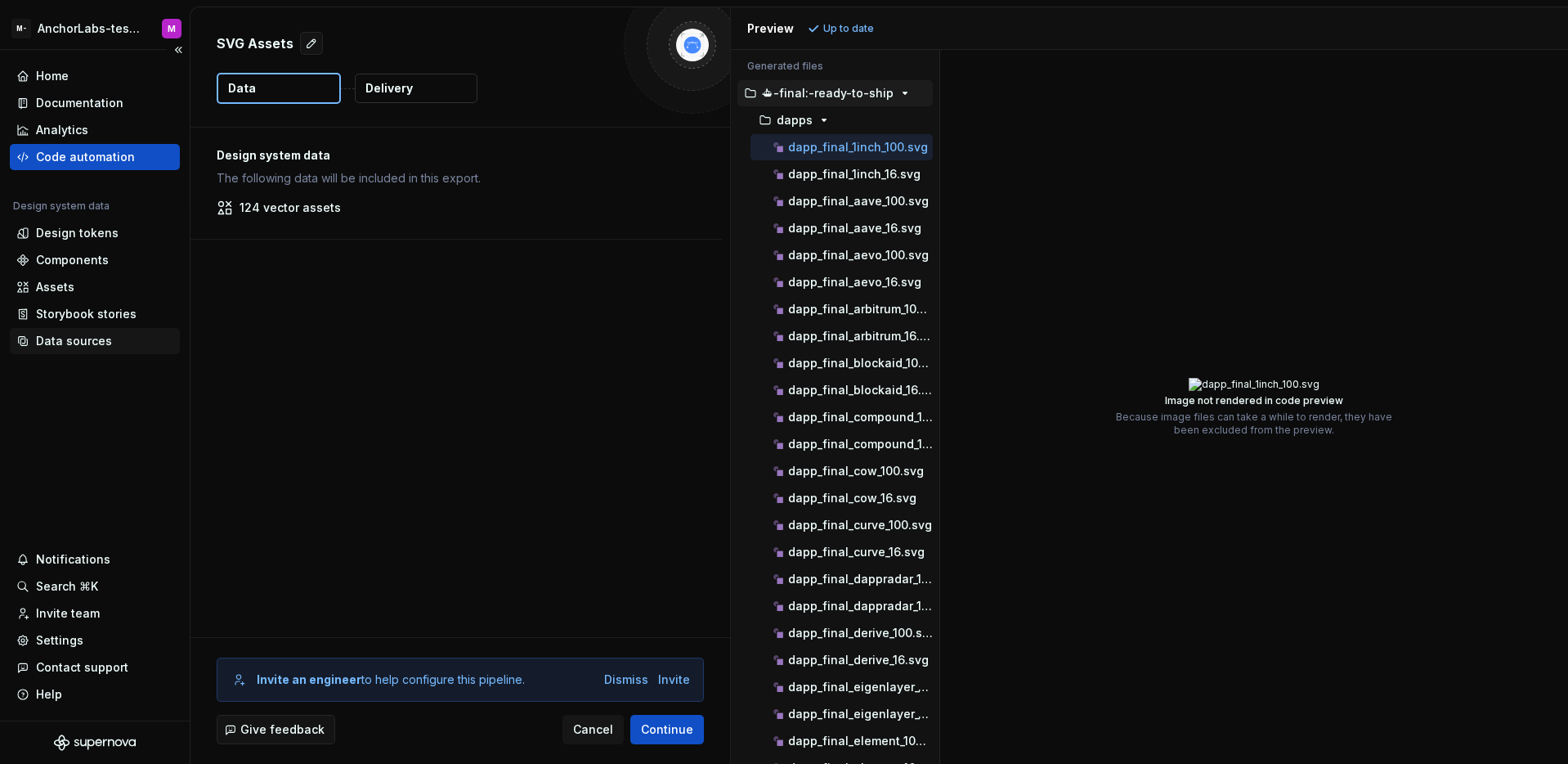
click at [86, 341] on div "Data sources" at bounding box center [74, 341] width 76 height 17
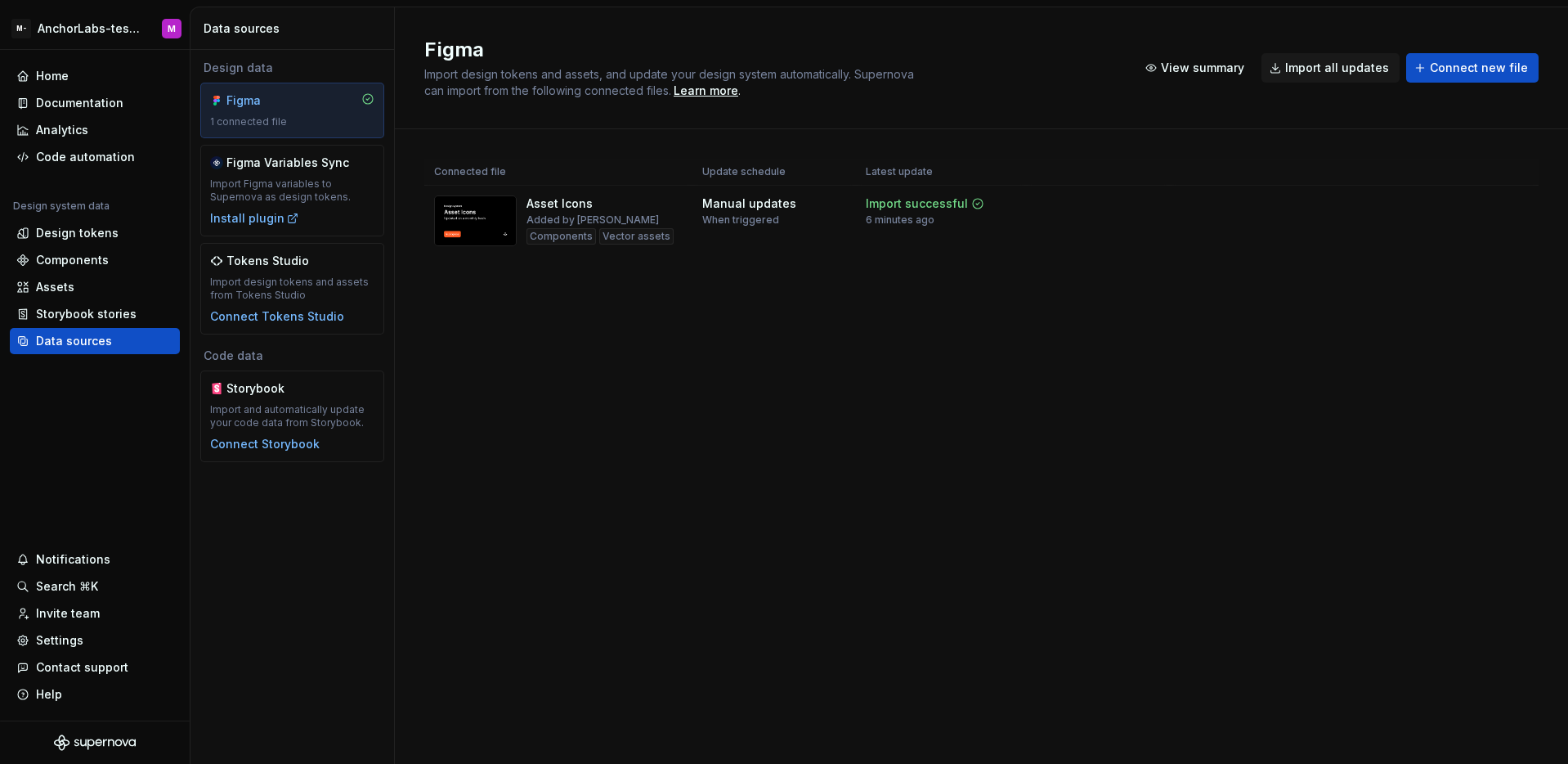
click at [1115, 288] on div "Connected file Update schedule Latest update Asset Icons Added by Matic Compone…" at bounding box center [981, 223] width 1115 height 189
click at [1444, 223] on div "Import updates" at bounding box center [1454, 230] width 74 height 13
click at [73, 280] on div "Assets" at bounding box center [95, 287] width 157 height 17
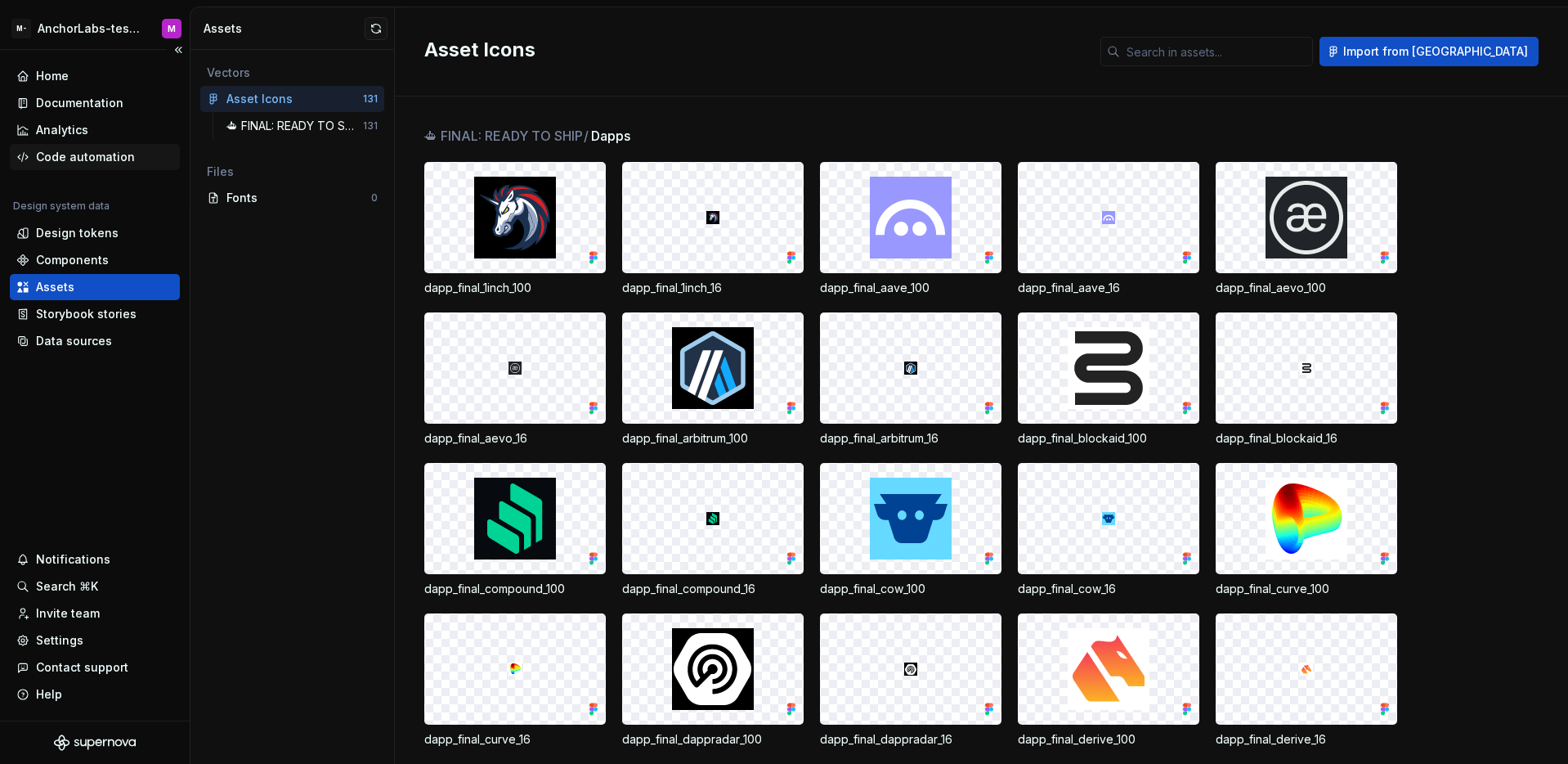
click at [100, 155] on div "Code automation" at bounding box center [85, 157] width 99 height 17
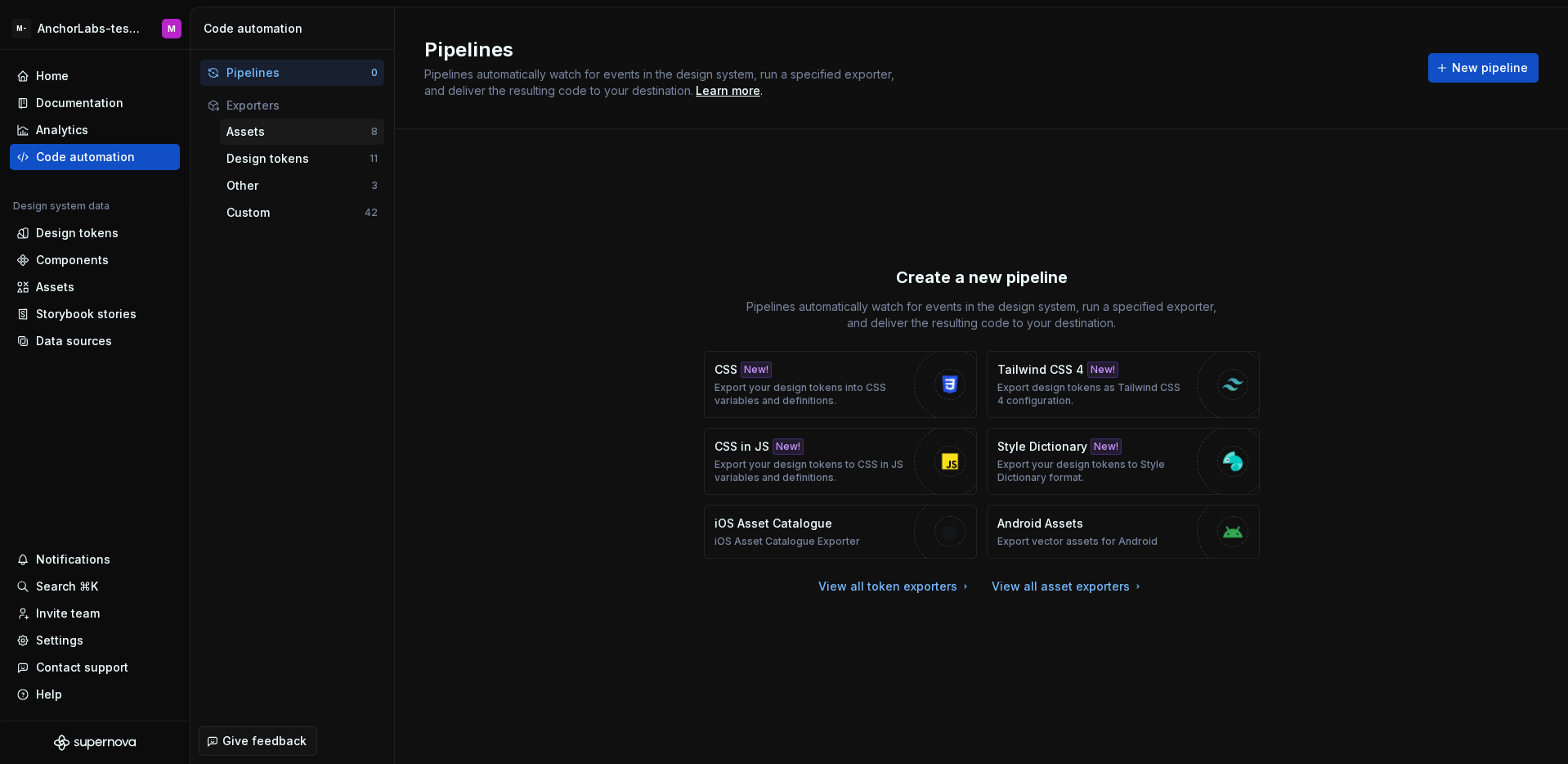
click at [282, 141] on div "Assets 8" at bounding box center [302, 131] width 164 height 26
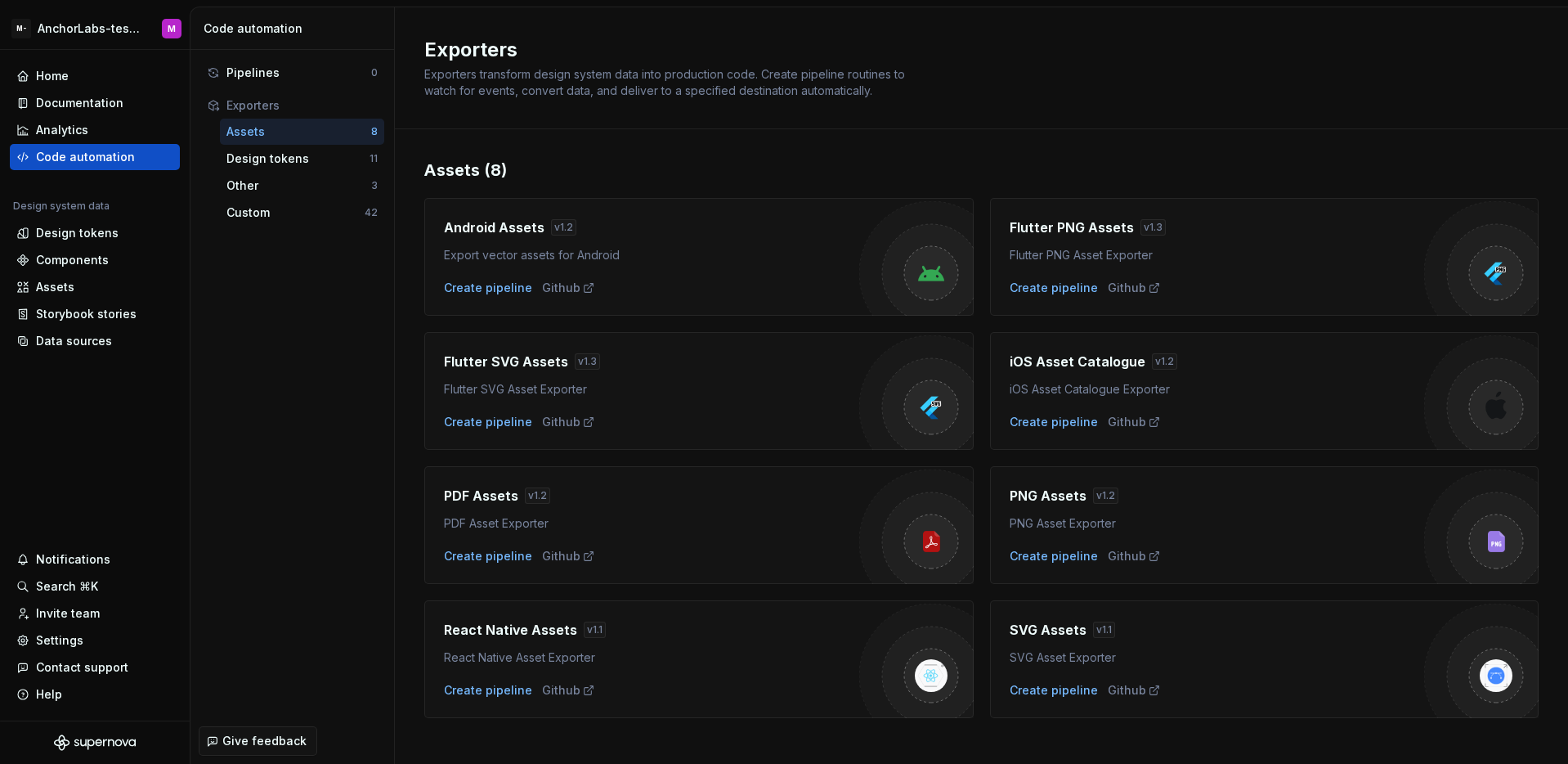
scroll to position [17, 0]
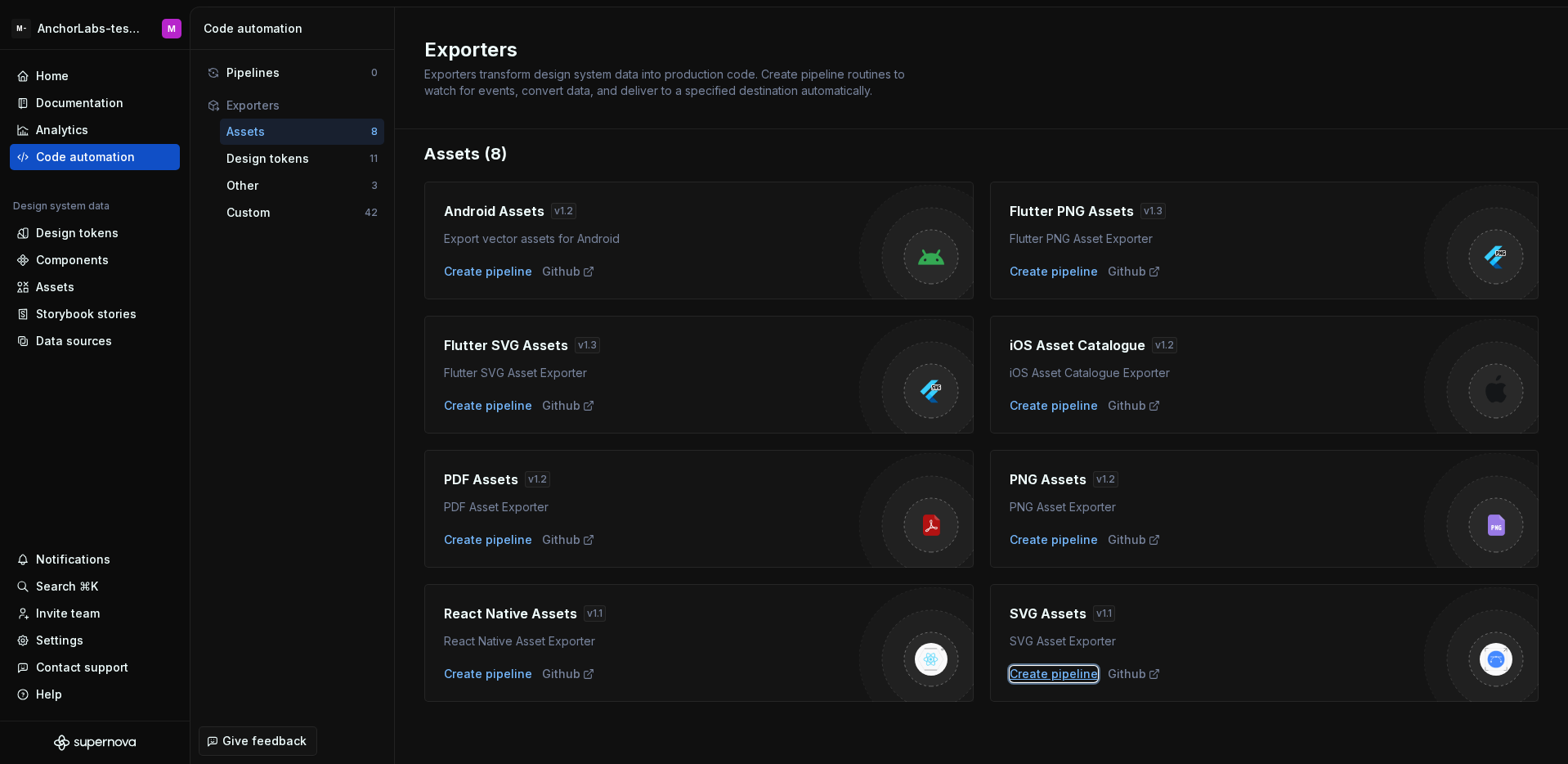
click at [1055, 673] on div "Create pipeline" at bounding box center [1054, 674] width 89 height 17
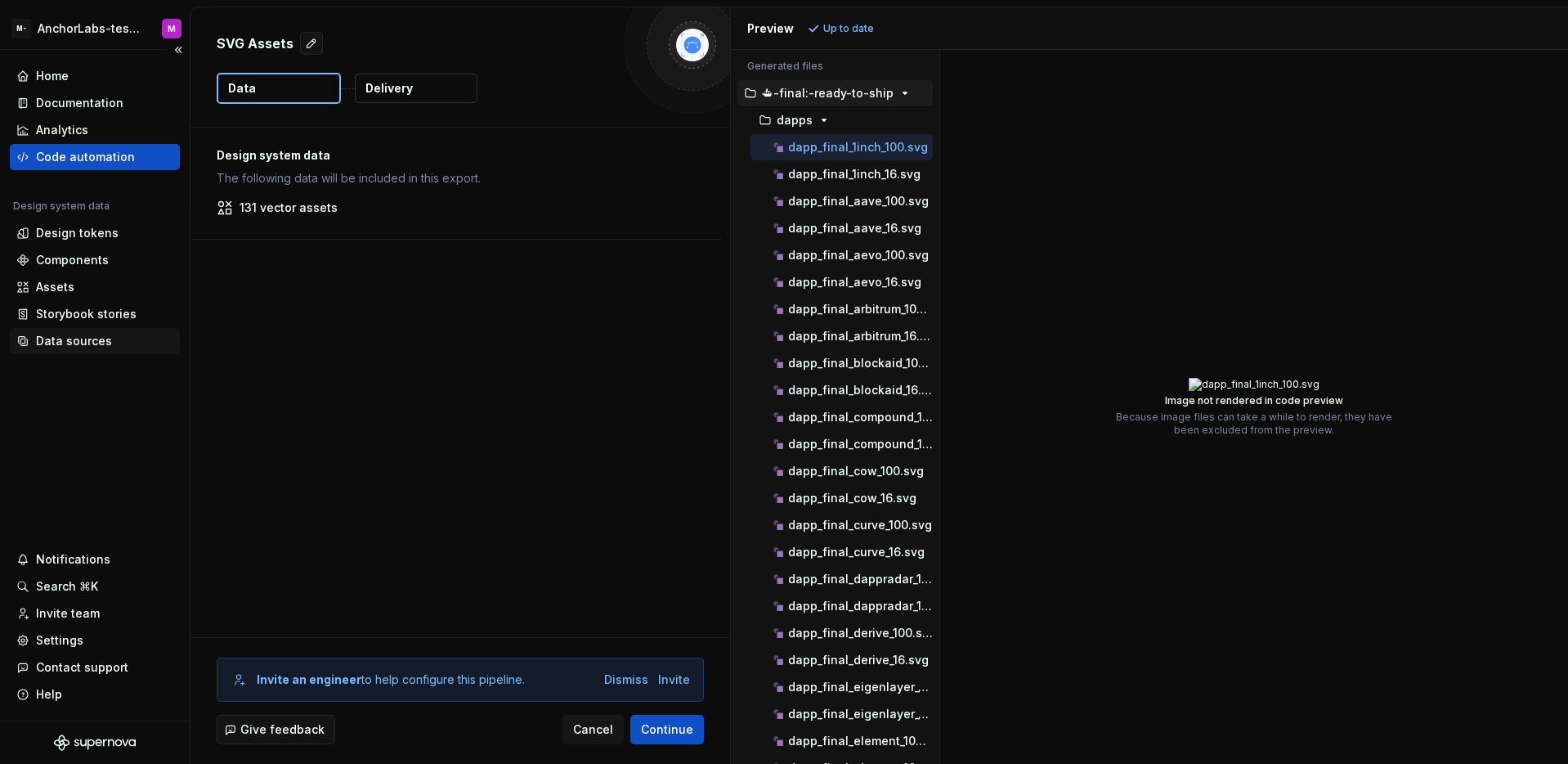
click at [74, 341] on div "Data sources" at bounding box center [74, 341] width 76 height 17
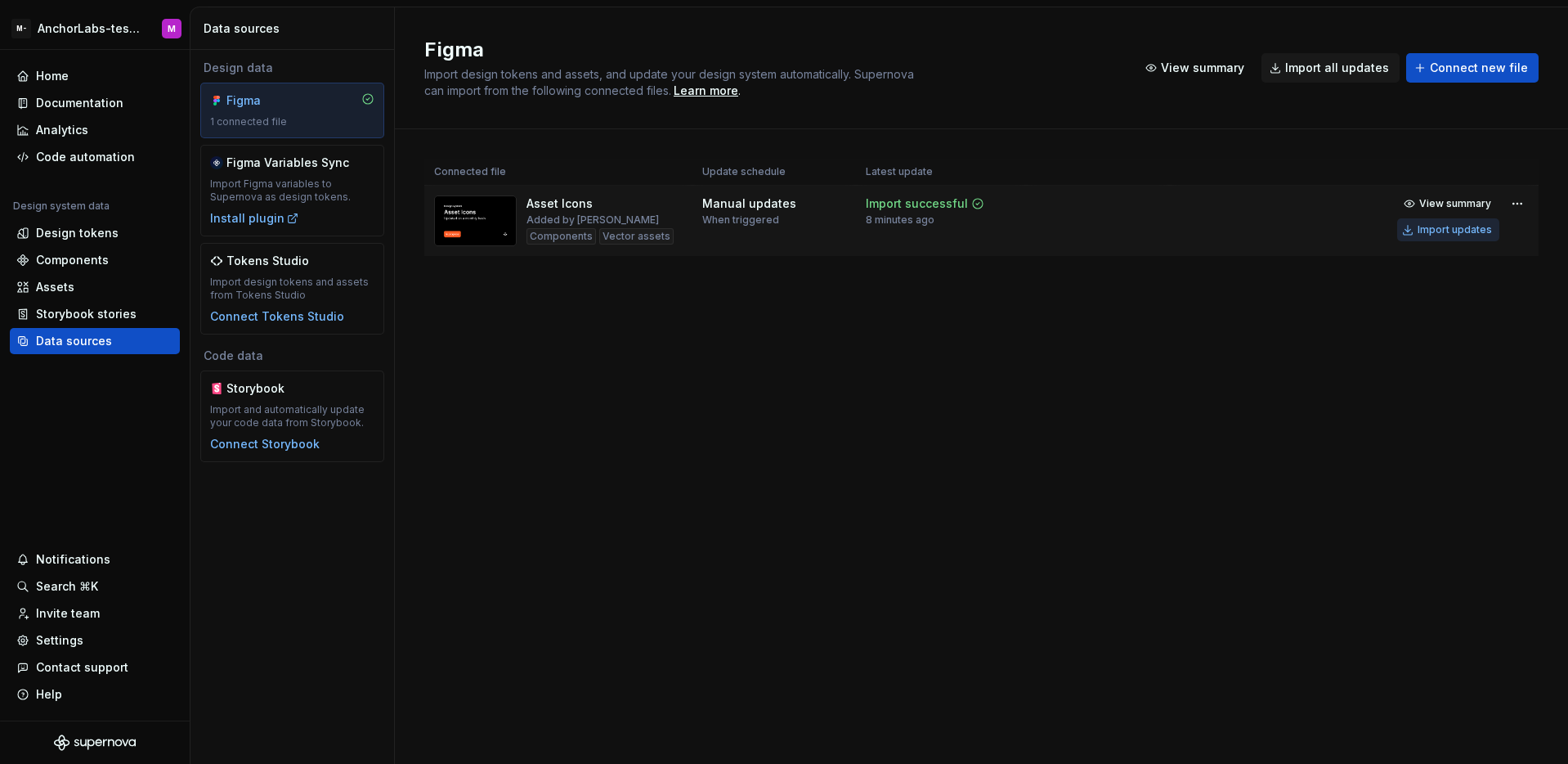
click at [1462, 237] on button "Import updates" at bounding box center [1448, 229] width 102 height 23
click at [72, 288] on div "Assets" at bounding box center [55, 287] width 38 height 17
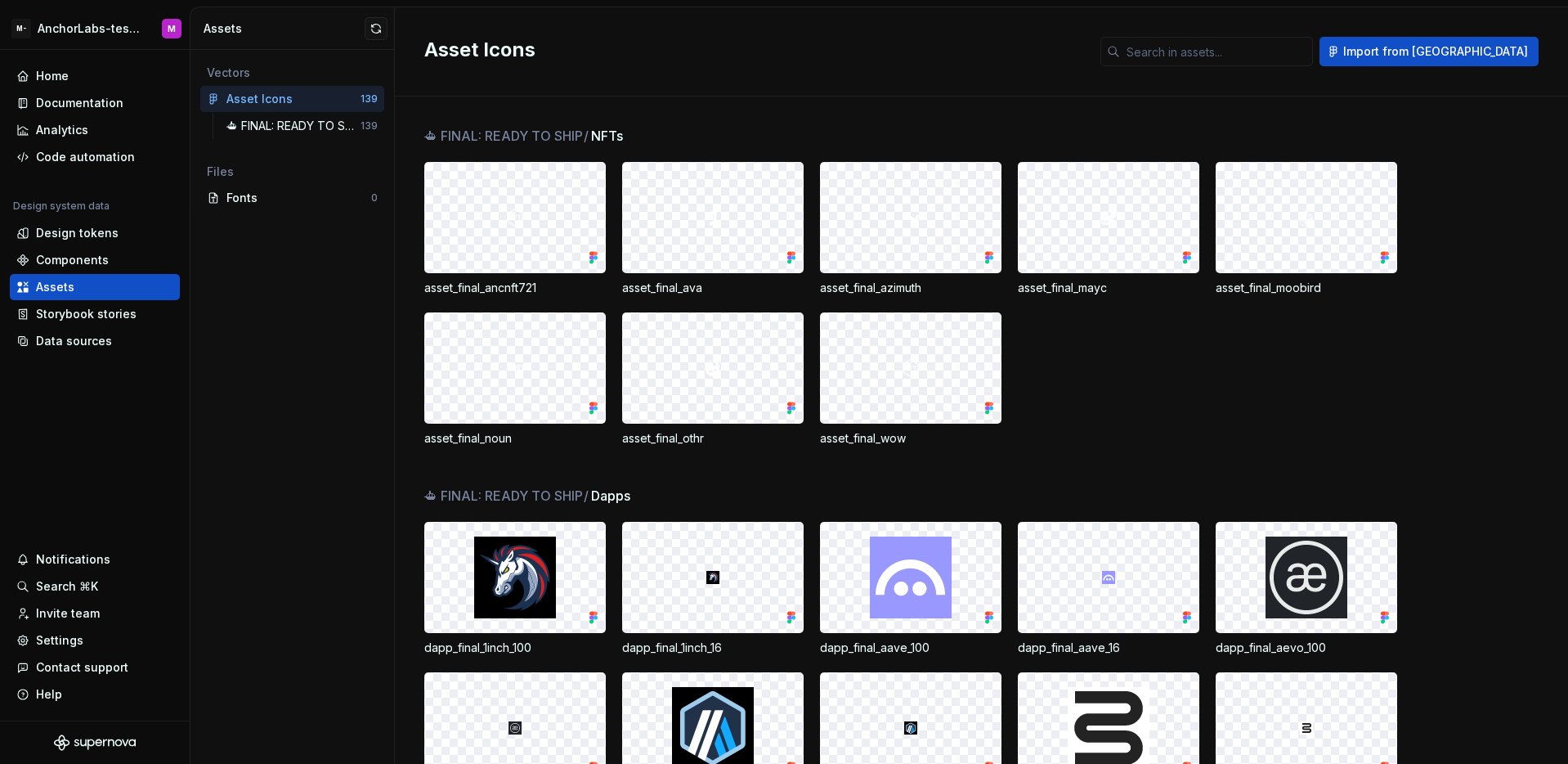
click at [733, 230] on div at bounding box center [713, 217] width 180 height 110
click at [753, 226] on div at bounding box center [713, 217] width 180 height 110
click at [714, 212] on img at bounding box center [712, 217] width 19 height 19
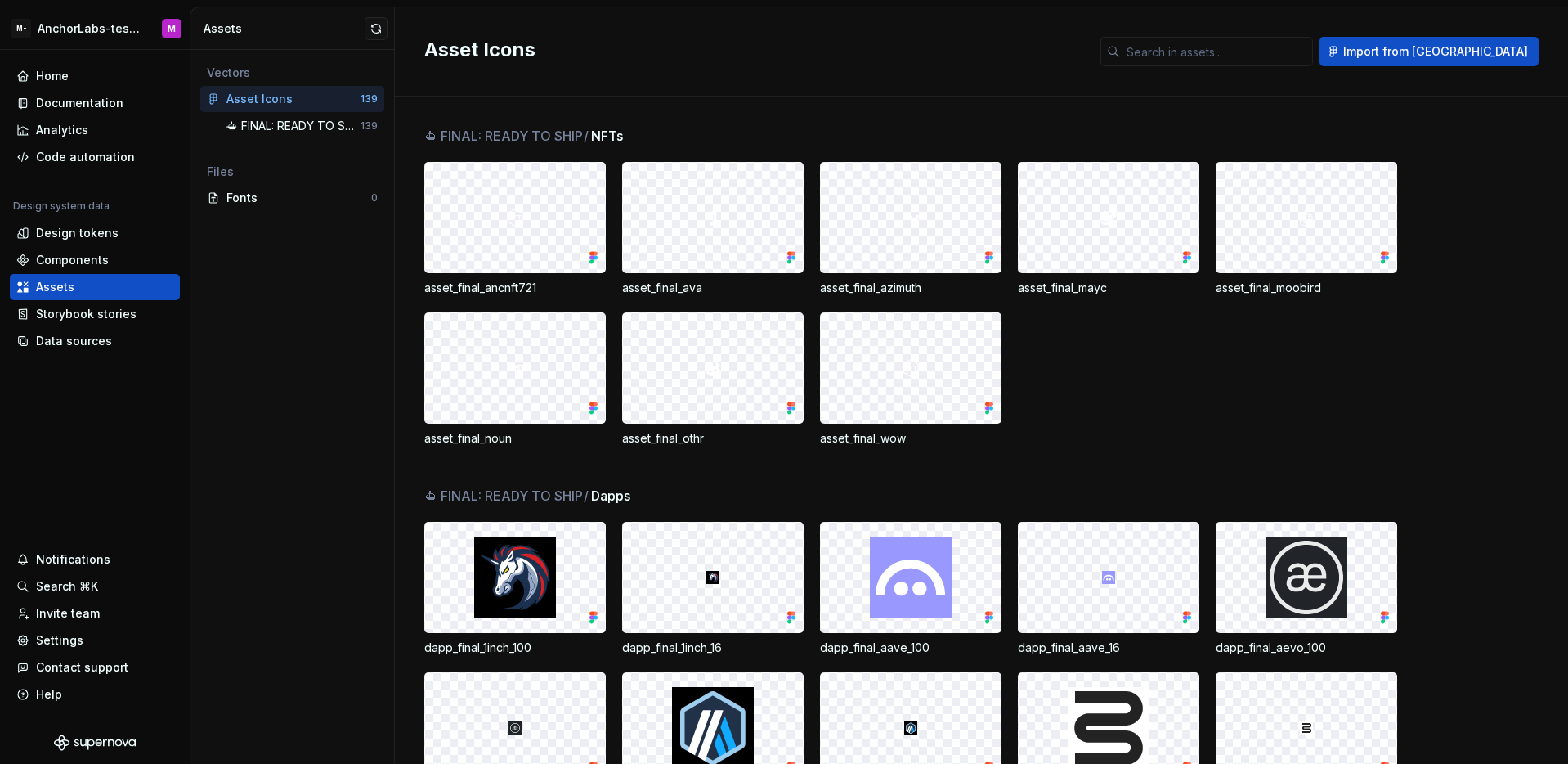
click at [743, 216] on div at bounding box center [713, 217] width 180 height 110
click at [736, 224] on div at bounding box center [713, 217] width 180 height 110
drag, startPoint x: 739, startPoint y: 227, endPoint x: 760, endPoint y: 228, distance: 21.0
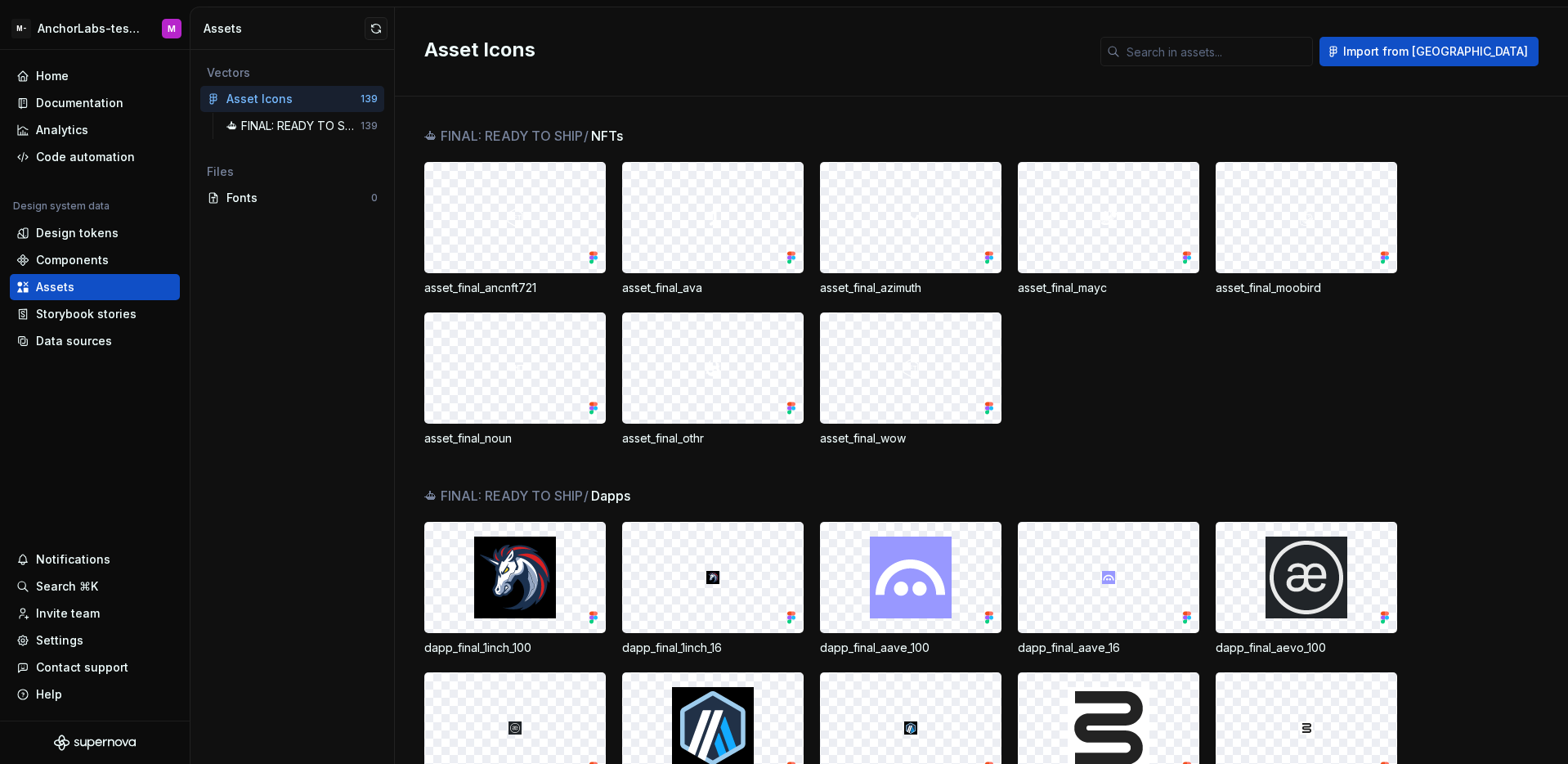
click at [739, 227] on div at bounding box center [713, 217] width 180 height 110
click at [901, 233] on div at bounding box center [910, 217] width 180 height 110
click at [929, 232] on div at bounding box center [910, 217] width 180 height 110
click at [946, 236] on div at bounding box center [910, 217] width 180 height 110
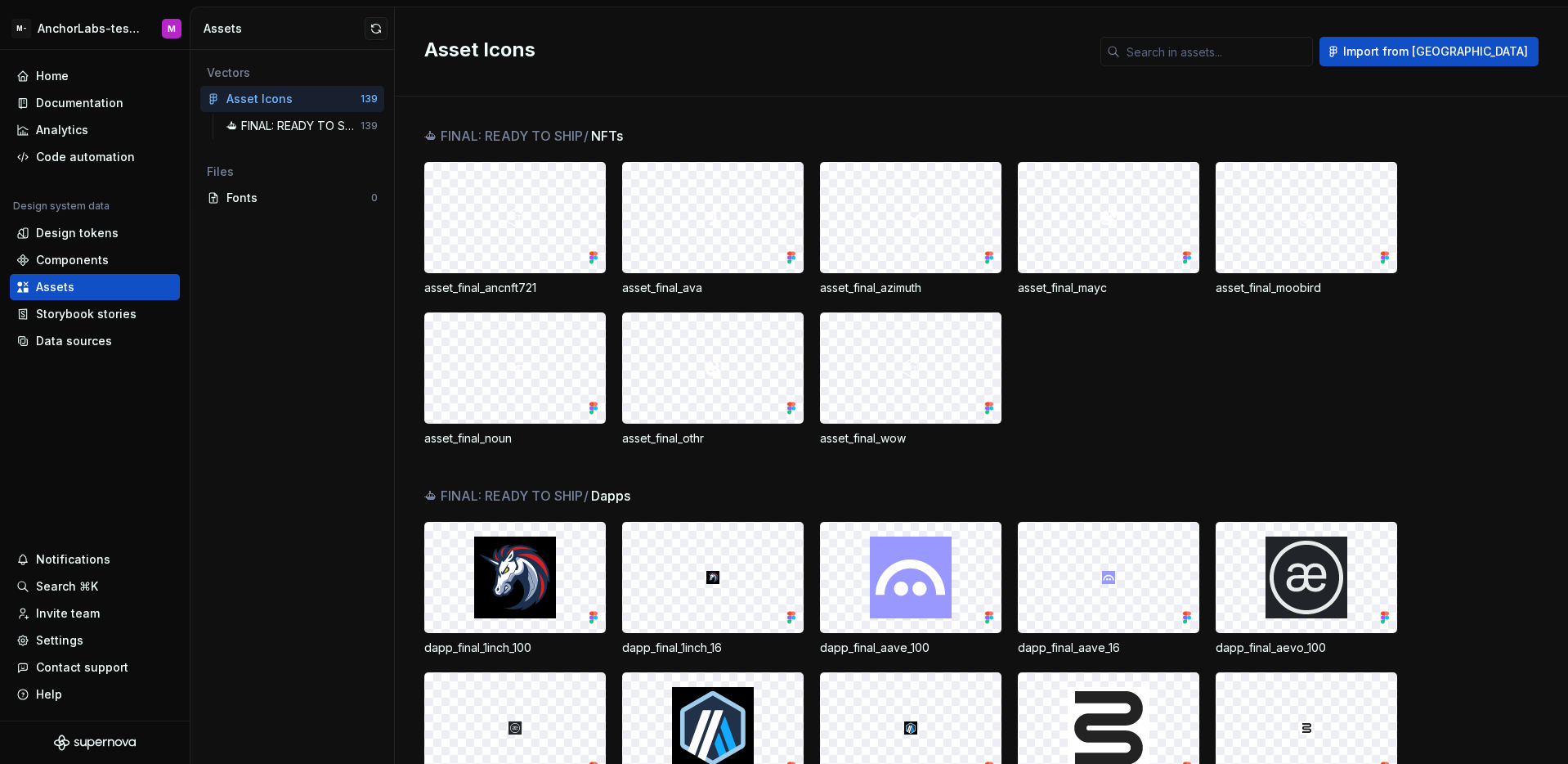
click at [925, 233] on div at bounding box center [910, 217] width 180 height 110
click at [995, 248] on div at bounding box center [910, 217] width 180 height 110
click at [73, 159] on div "Code automation" at bounding box center [85, 157] width 99 height 17
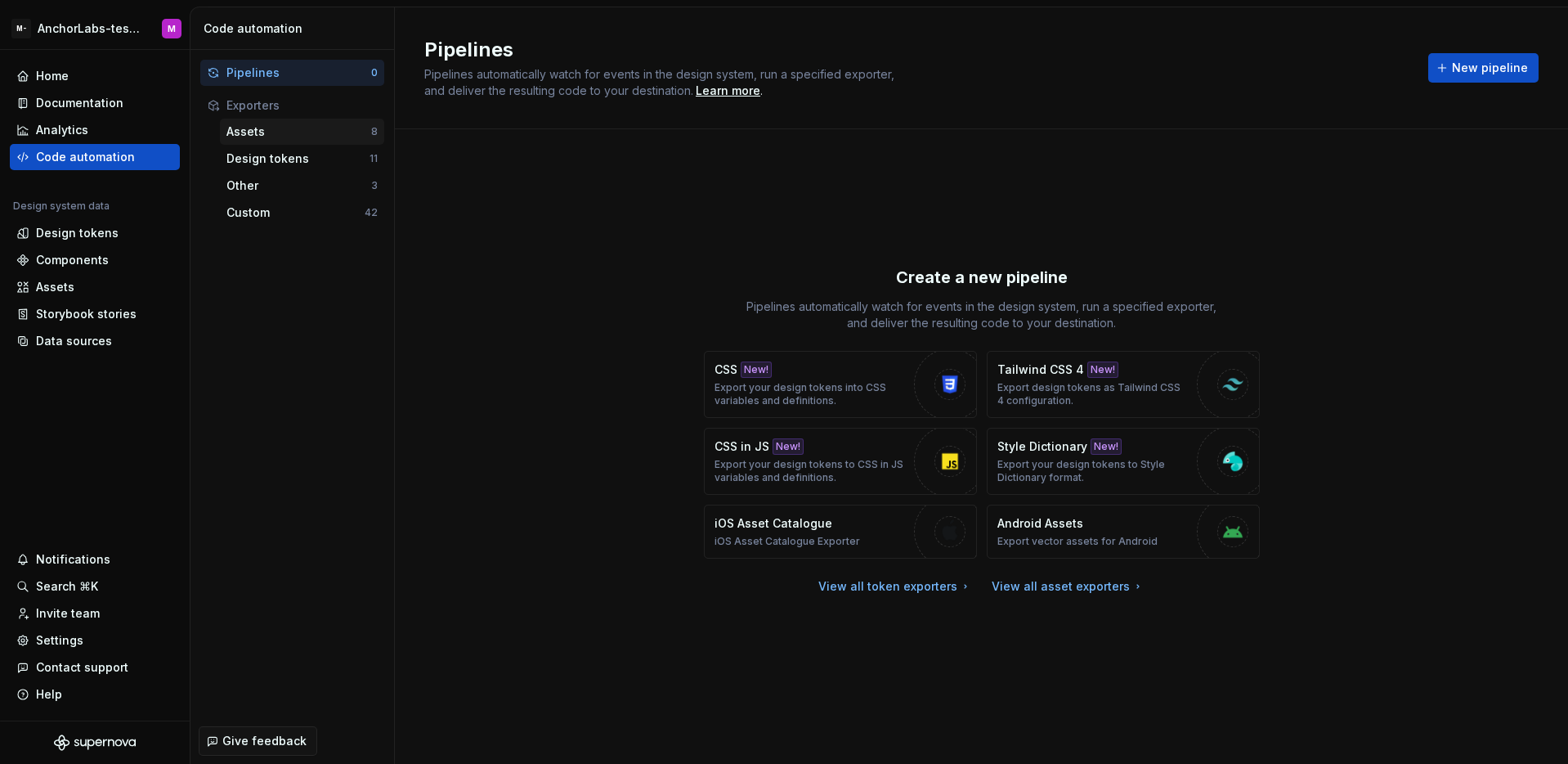
click at [280, 136] on div "Assets" at bounding box center [299, 132] width 145 height 17
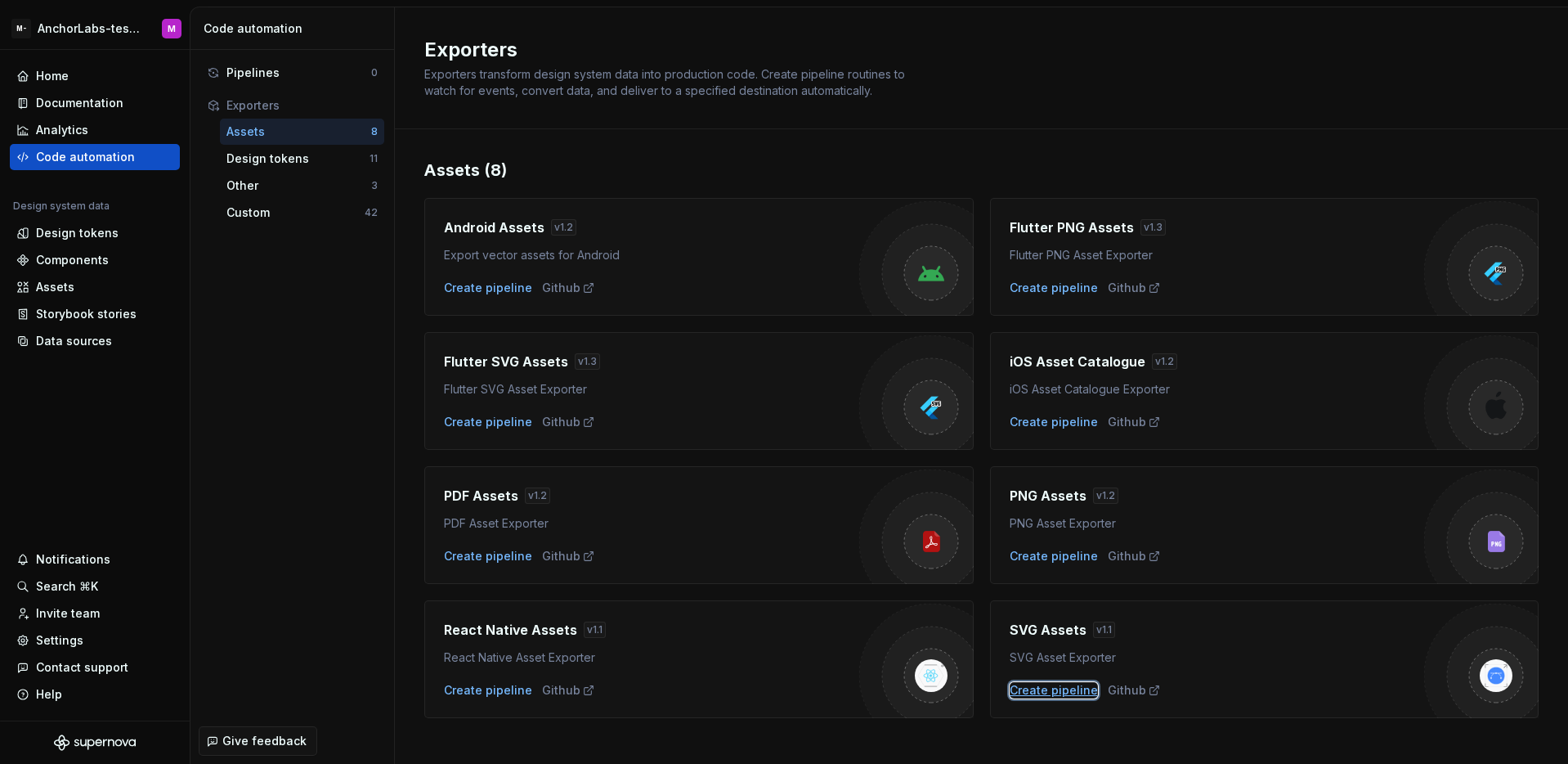
click at [1028, 695] on div "Create pipeline" at bounding box center [1054, 690] width 89 height 17
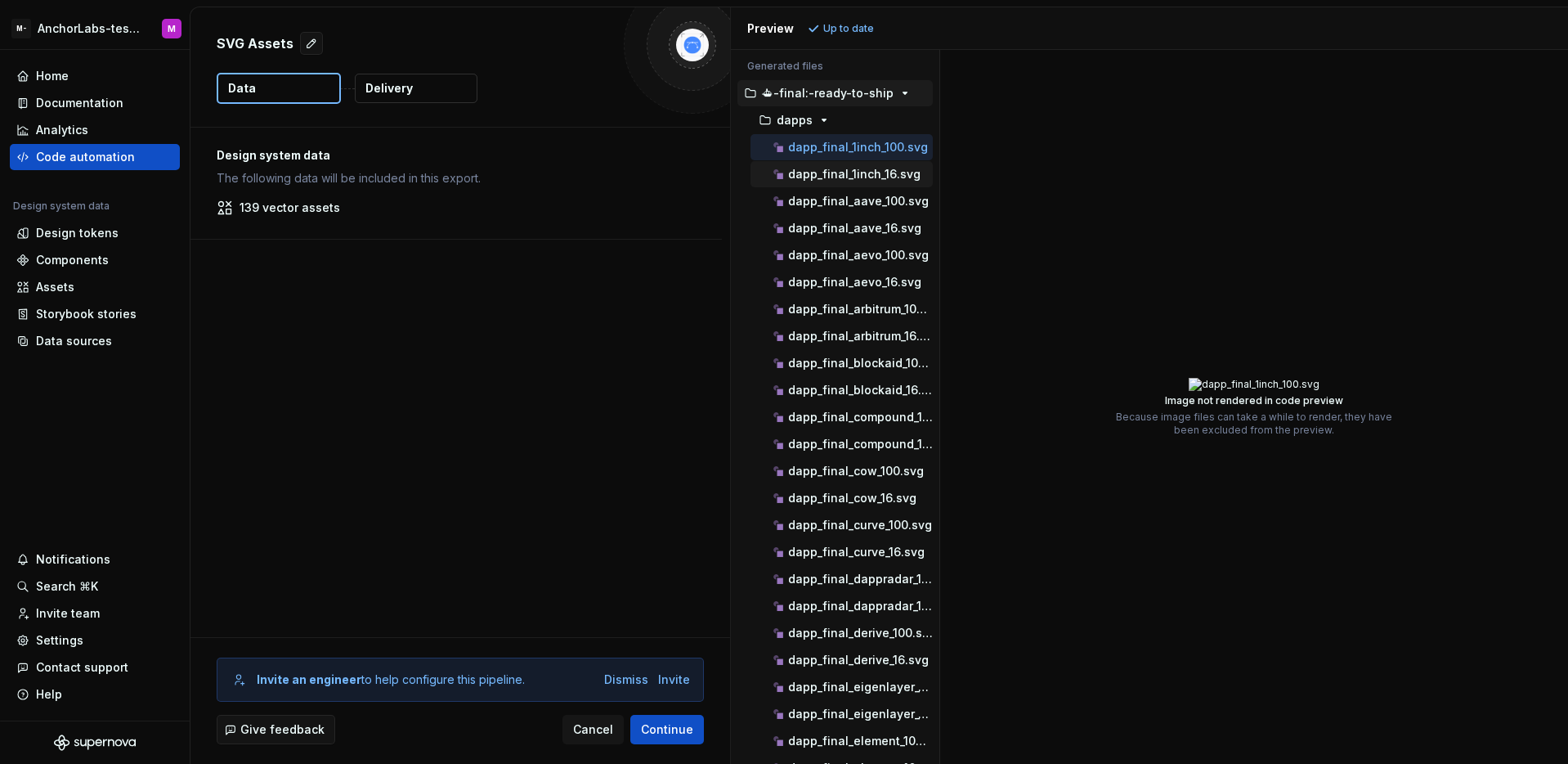
click at [818, 174] on p "dapp_final_1inch_16.svg" at bounding box center [854, 174] width 132 height 13
click at [828, 199] on p "dapp_final_aave_100.svg" at bounding box center [858, 202] width 141 height 13
click at [817, 230] on p "dapp_final_aave_16.svg" at bounding box center [854, 228] width 133 height 13
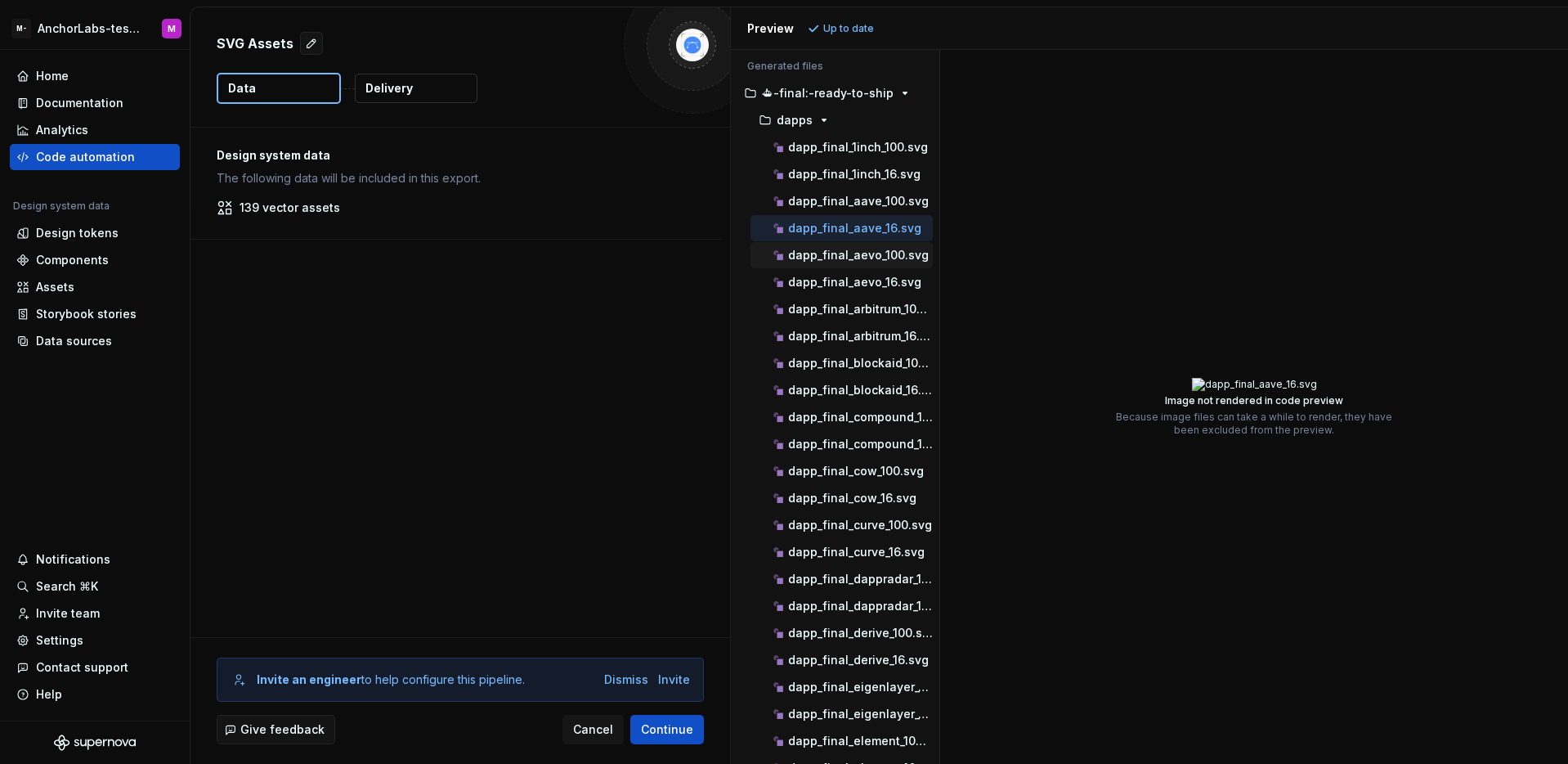
click at [820, 253] on p "dapp_final_aevo_100.svg" at bounding box center [858, 255] width 141 height 13
click at [828, 290] on div "dapp_final_aevo_16.svg" at bounding box center [851, 282] width 162 height 17
click at [865, 312] on p "dapp_final_arbitrum_100.svg" at bounding box center [860, 310] width 145 height 13
click at [841, 350] on div "dapp_final_blockaid_100.svg" at bounding box center [842, 362] width 182 height 26
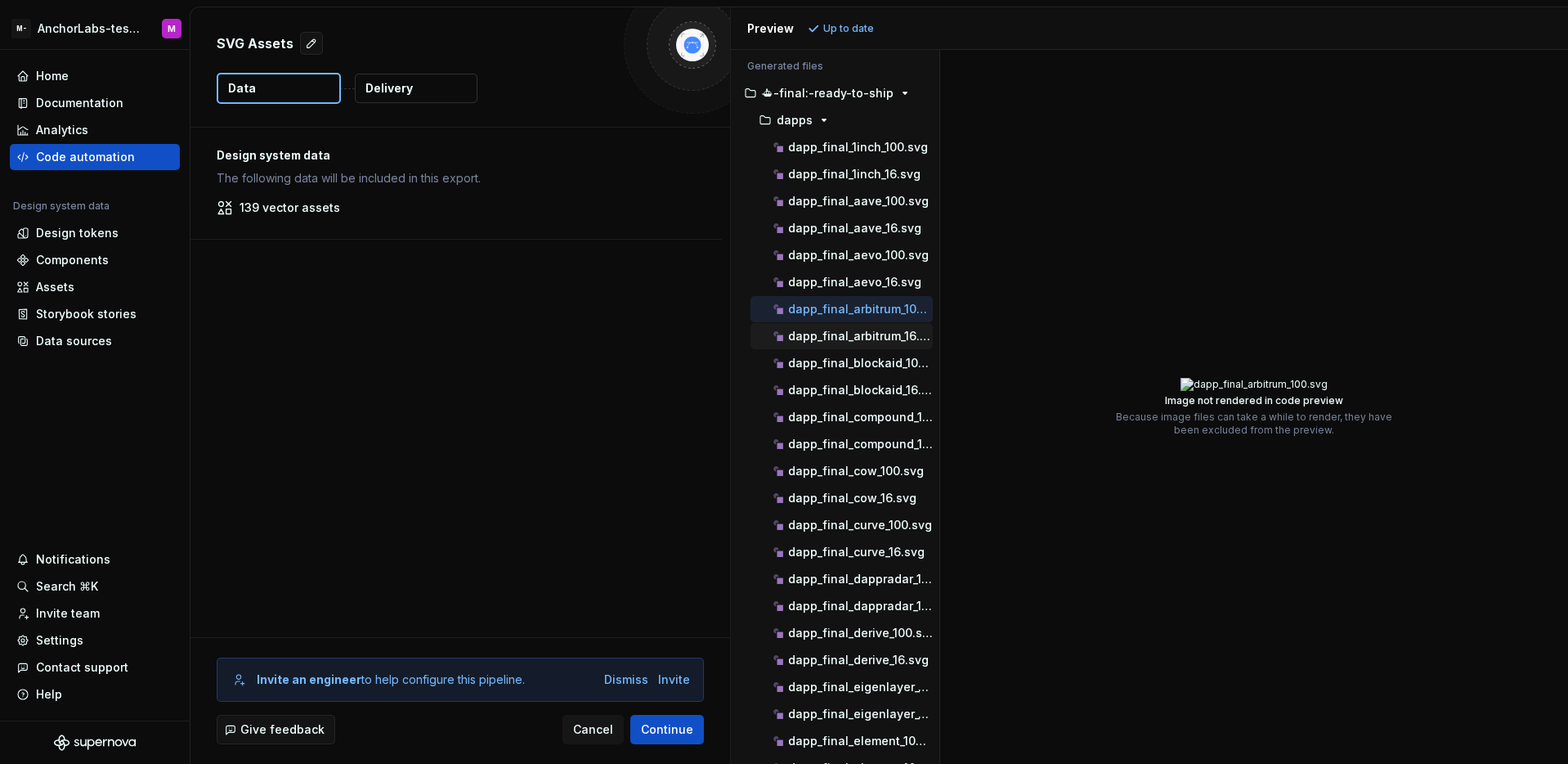
click at [845, 341] on p "dapp_final_arbitrum_16.svg" at bounding box center [860, 336] width 145 height 13
click at [844, 366] on p "dapp_final_blockaid_100.svg" at bounding box center [860, 363] width 145 height 13
click at [841, 392] on p "dapp_final_blockaid_16.svg" at bounding box center [860, 390] width 145 height 13
click at [845, 412] on p "dapp_final_compound_100.svg" at bounding box center [860, 417] width 145 height 13
click at [869, 449] on p "dapp_final_compound_16.svg" at bounding box center [860, 444] width 145 height 13
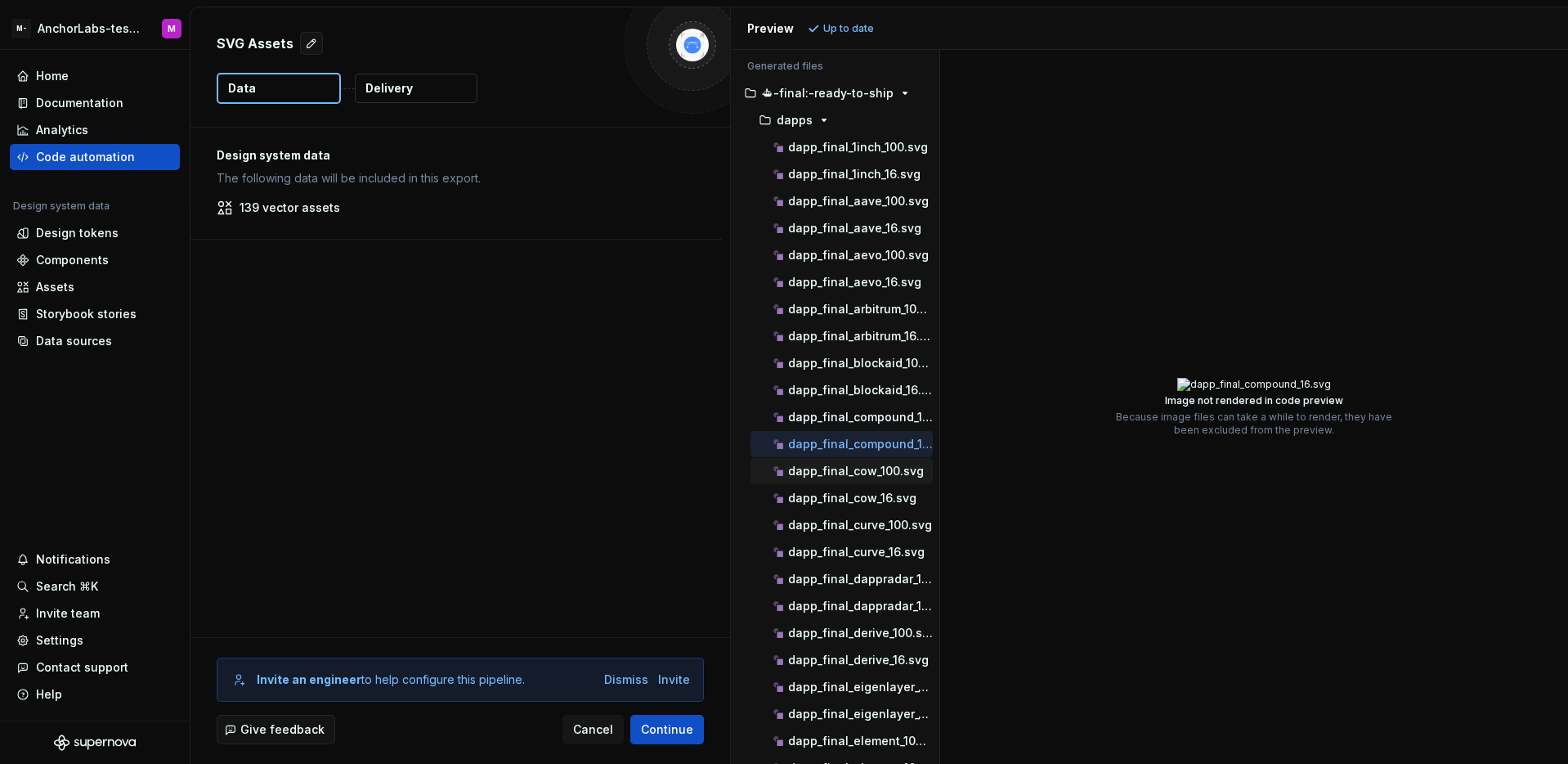
click at [864, 476] on p "dapp_final_cow_100.svg" at bounding box center [856, 471] width 136 height 13
click at [865, 495] on p "dapp_final_cow_16.svg" at bounding box center [852, 498] width 128 height 13
drag, startPoint x: 864, startPoint y: 509, endPoint x: 864, endPoint y: 518, distance: 9.0
click at [864, 509] on div "dapp_final_cow_16.svg" at bounding box center [842, 497] width 182 height 26
click at [864, 534] on div "dapp_final_curve_100.svg" at bounding box center [842, 525] width 182 height 26
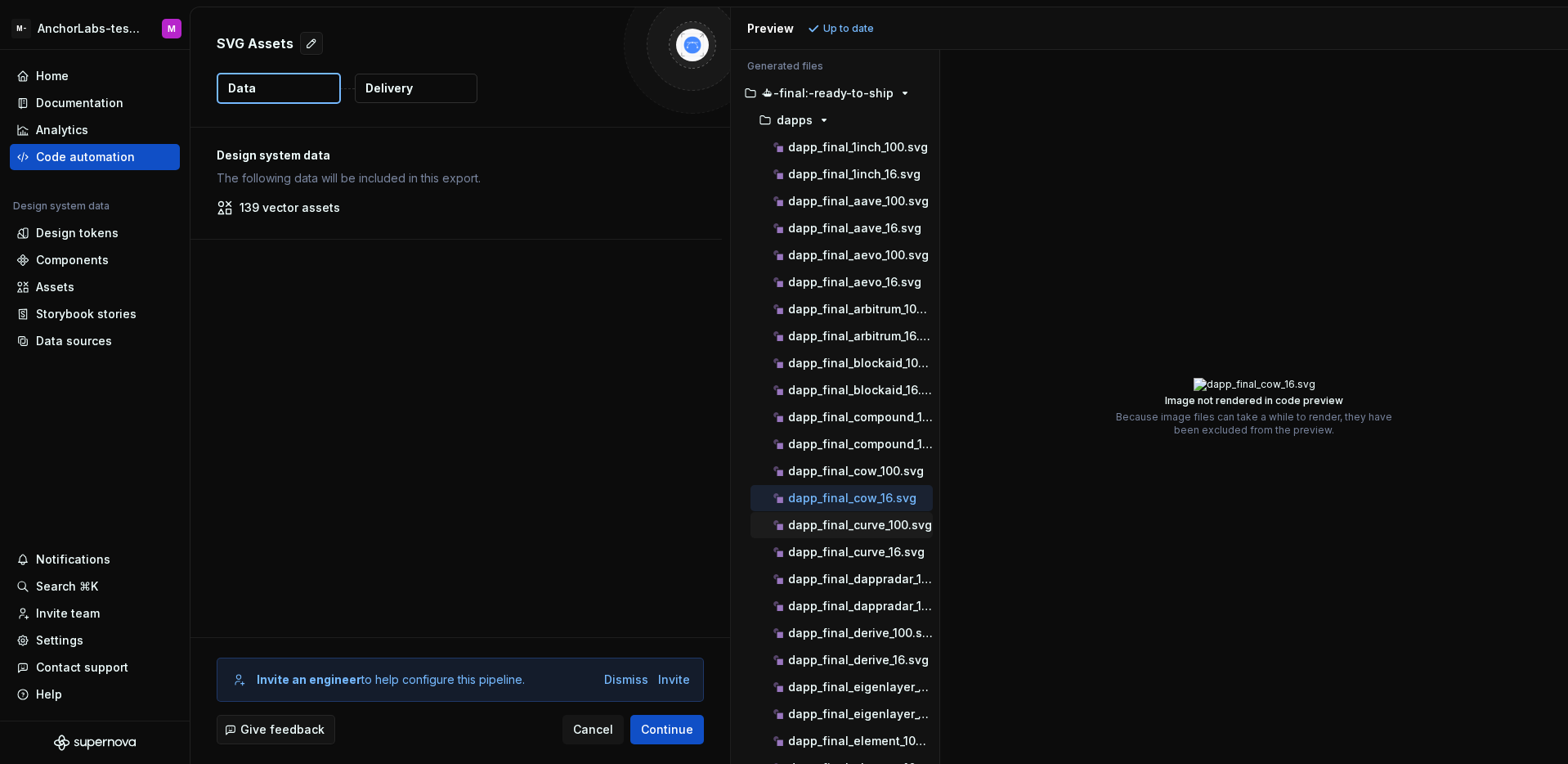
click at [864, 523] on p "dapp_final_curve_100.svg" at bounding box center [860, 525] width 144 height 13
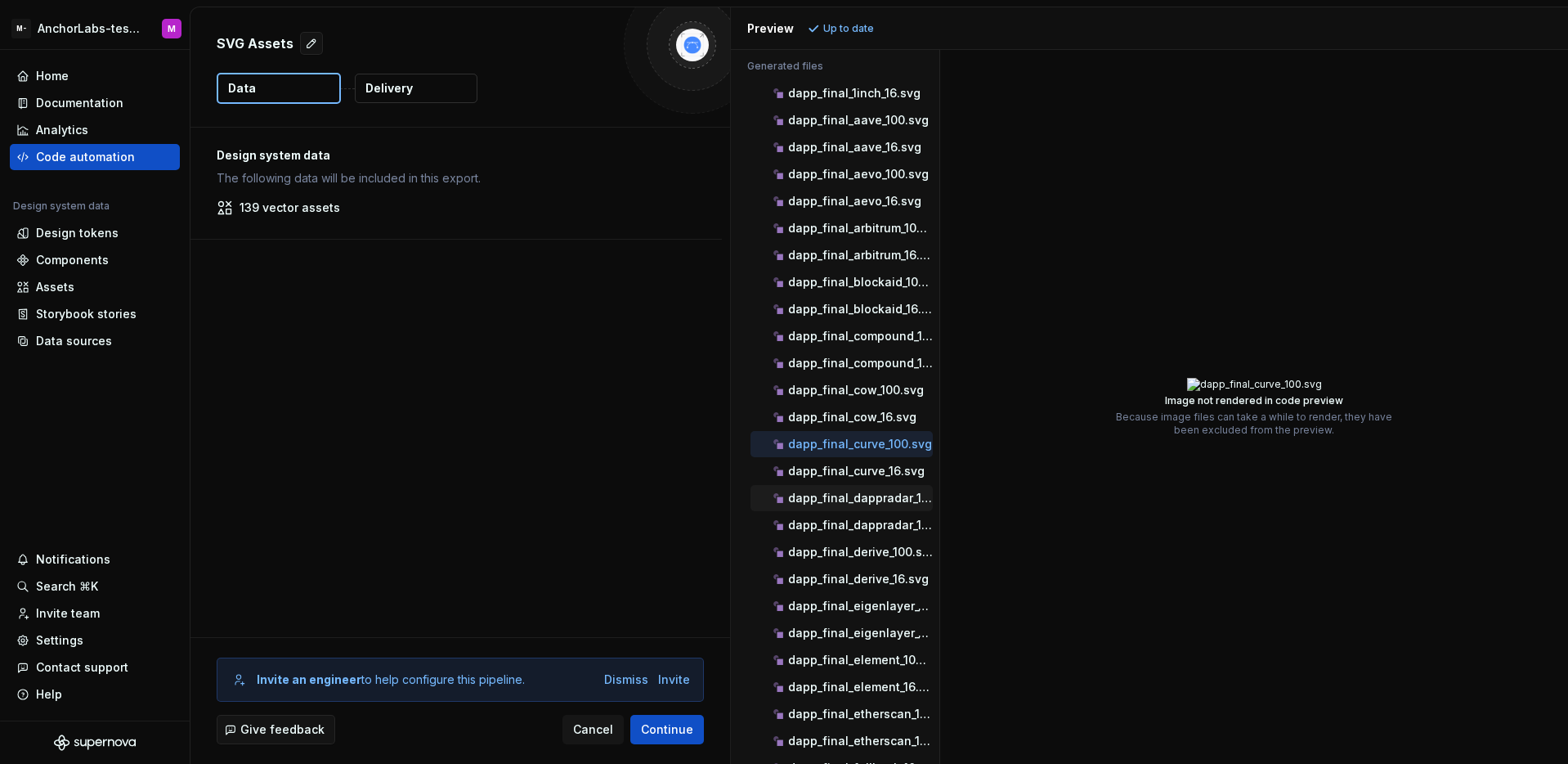
click at [855, 492] on p "dapp_final_dappradar_100.svg" at bounding box center [860, 498] width 145 height 13
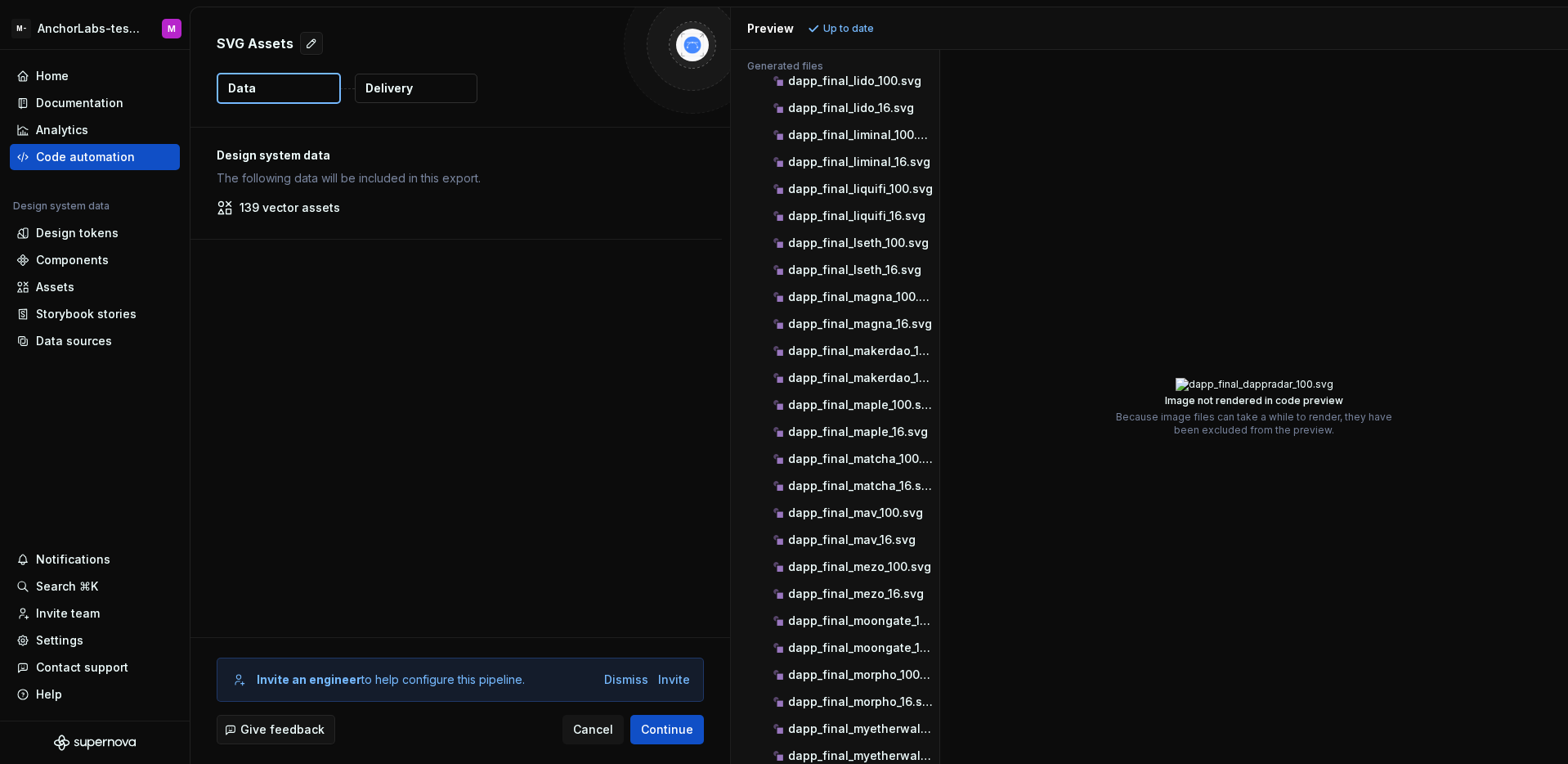
scroll to position [2772, 0]
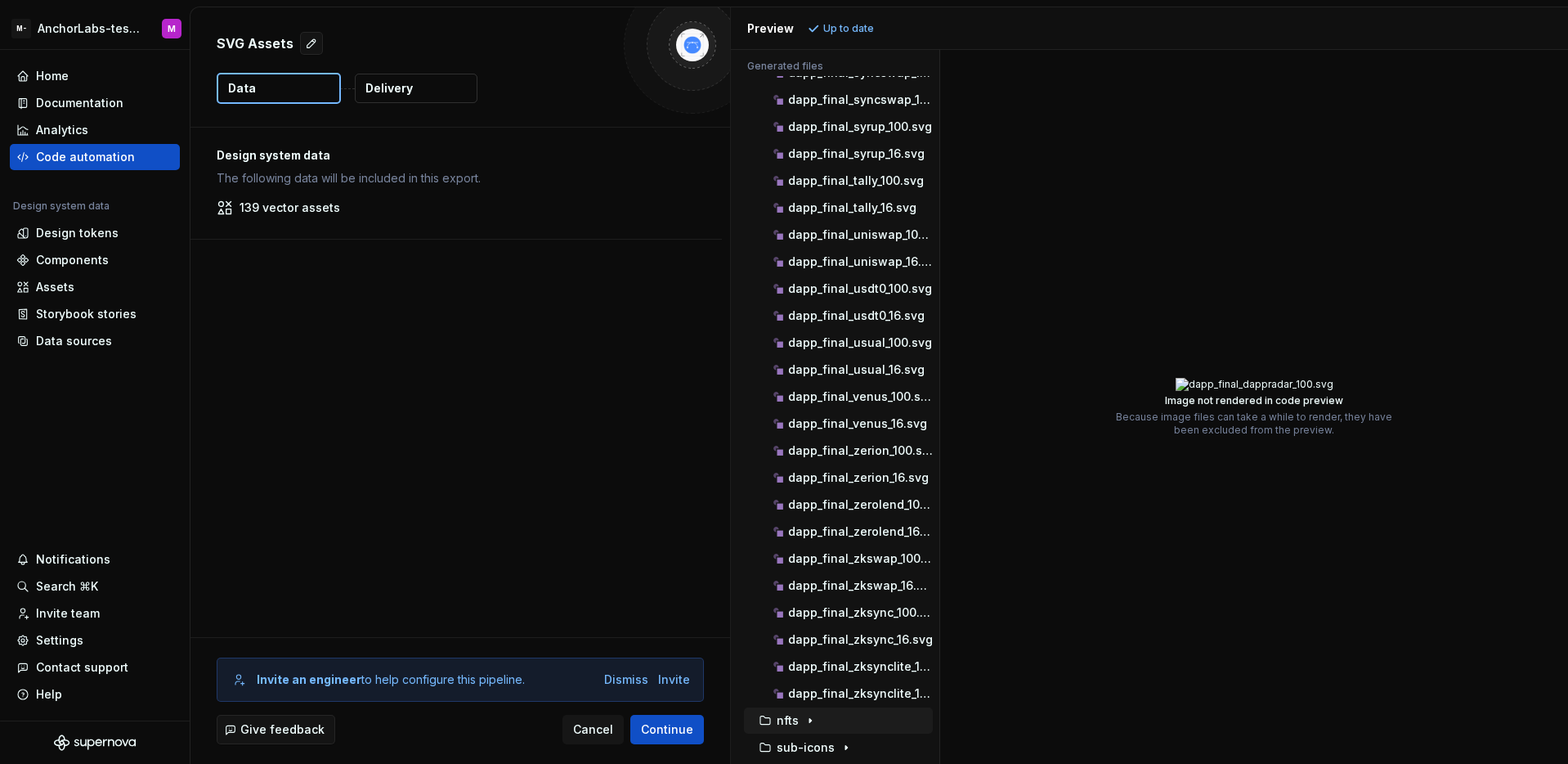
click at [806, 714] on icon "button" at bounding box center [810, 720] width 13 height 13
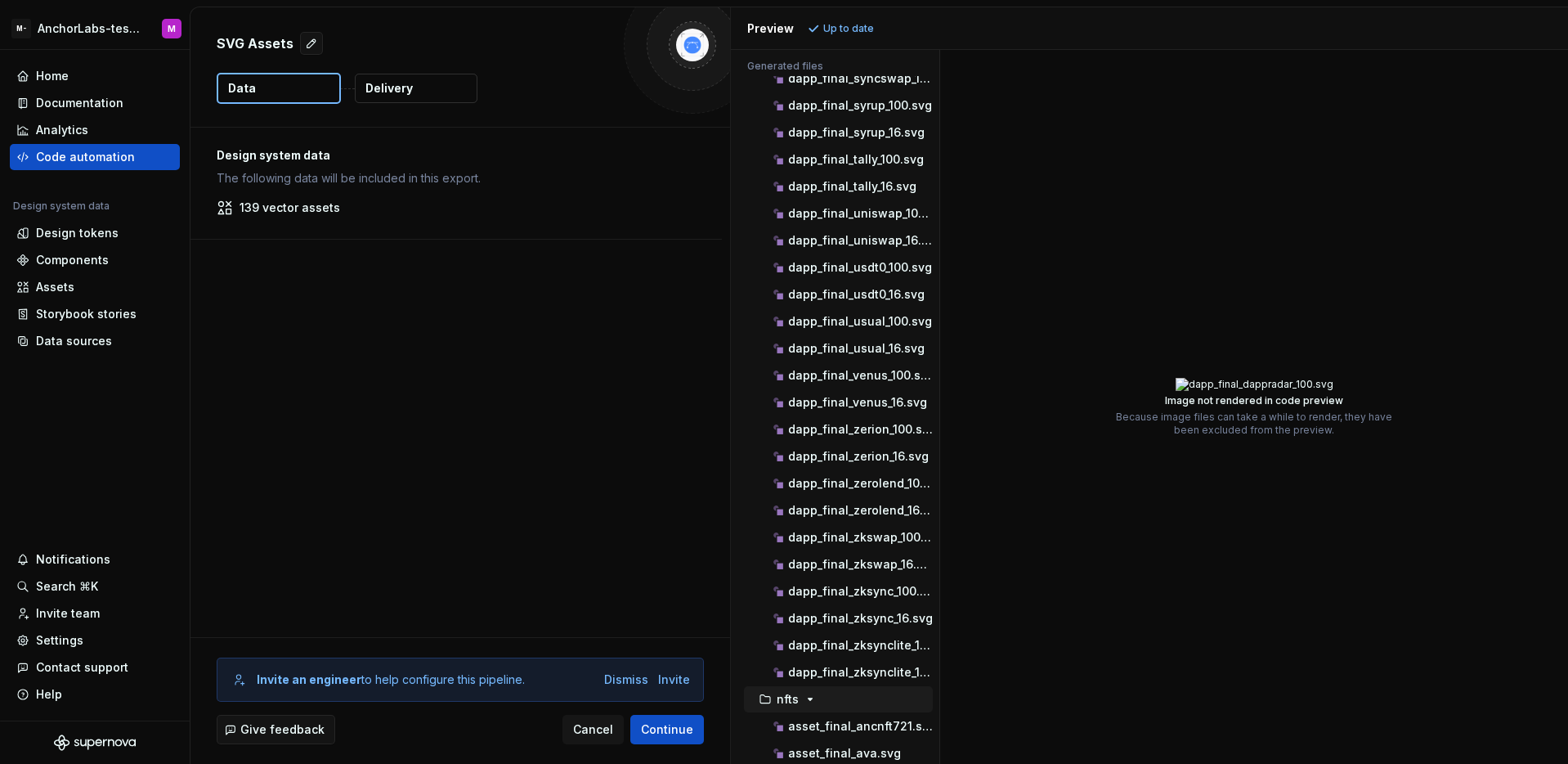
scroll to position [2988, 0]
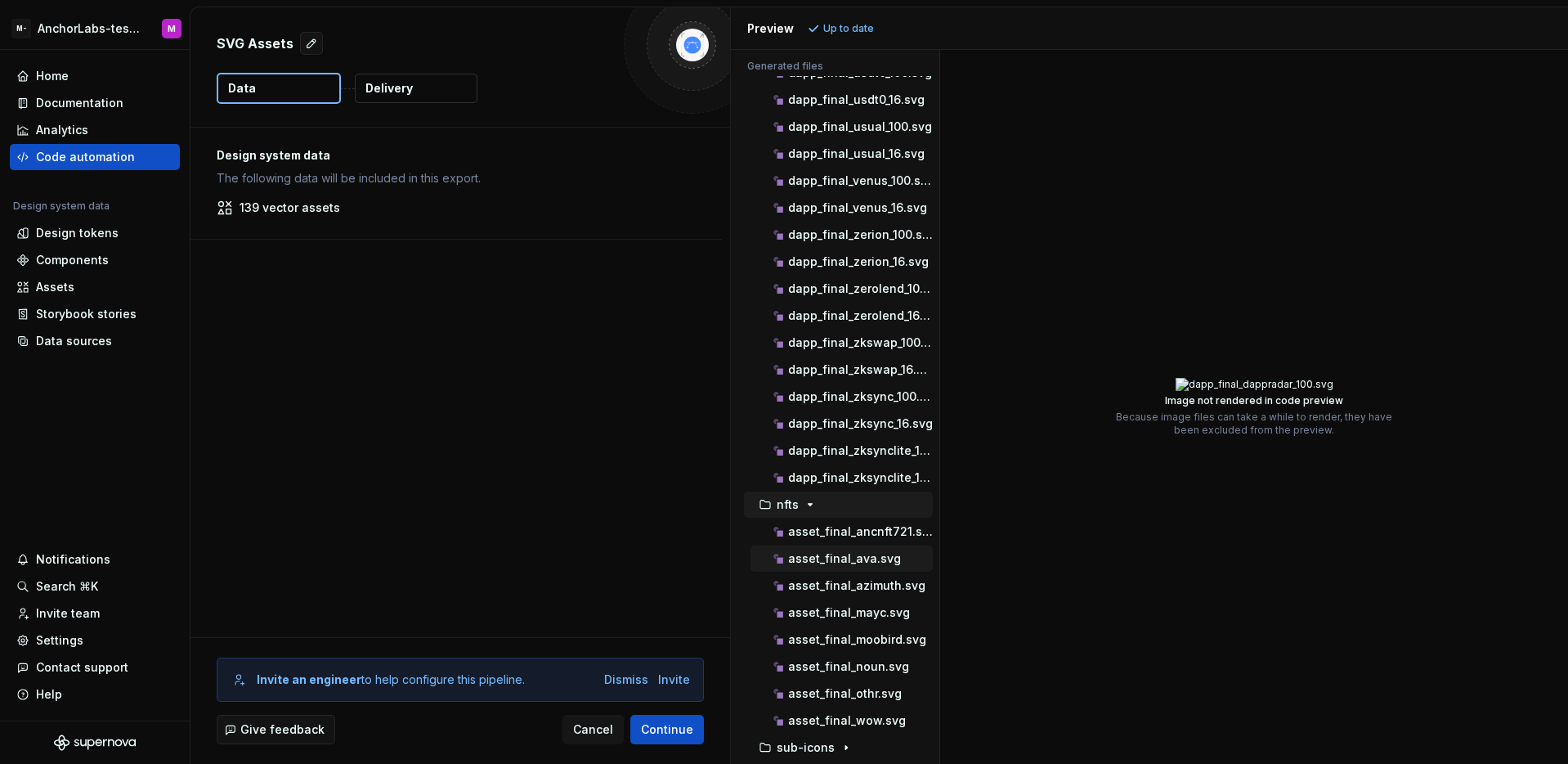
click at [839, 553] on p "asset_final_ava.svg" at bounding box center [844, 559] width 113 height 13
click at [841, 753] on icon "button" at bounding box center [846, 747] width 13 height 13
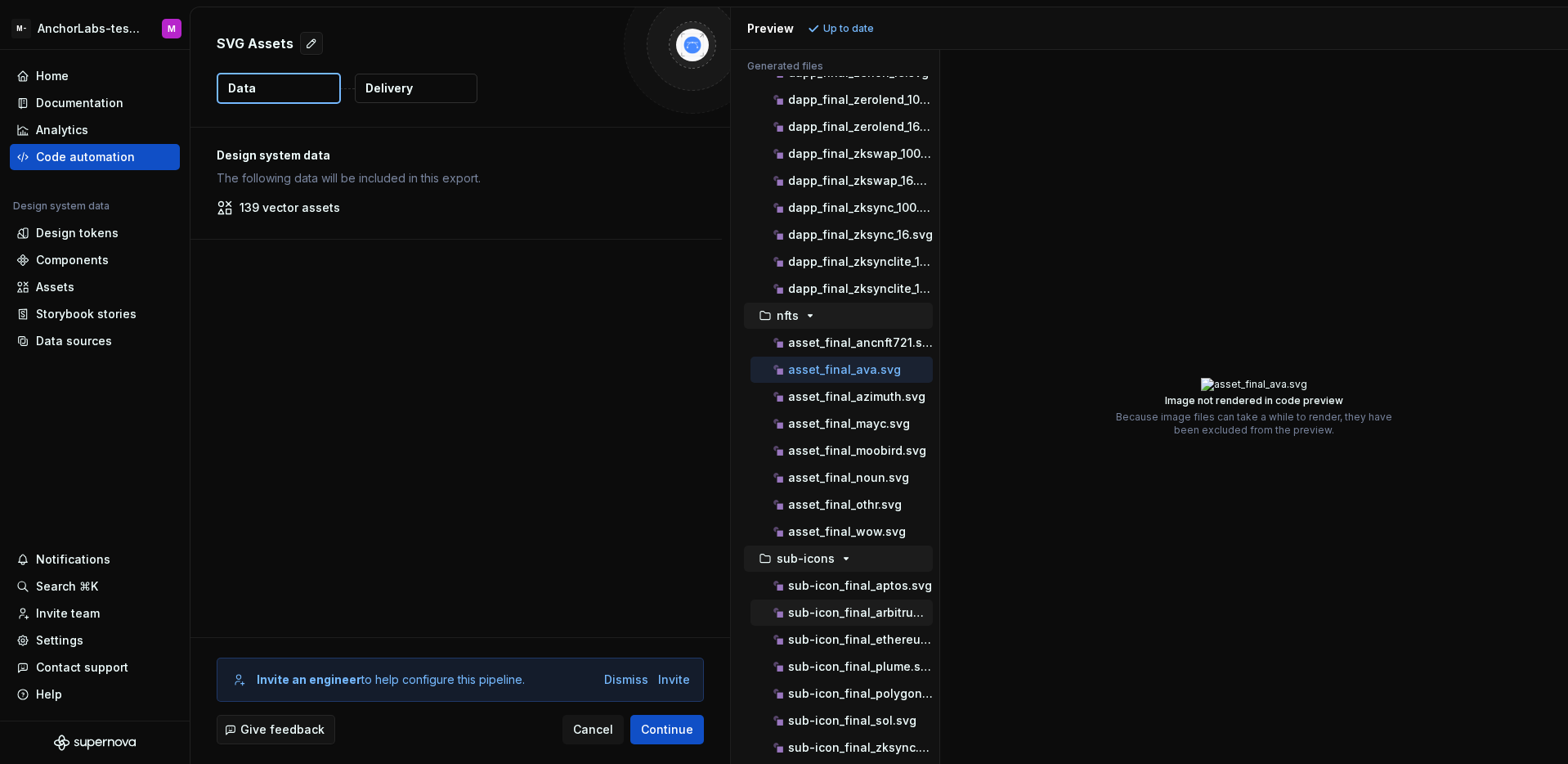
click at [845, 615] on p "sub-icon_final_arbitrum.svg" at bounding box center [860, 613] width 145 height 13
click at [854, 640] on p "sub-icon_final_ethereum.svg" at bounding box center [860, 639] width 145 height 13
click at [853, 592] on button "sub-icon_final_aptos.svg" at bounding box center [842, 585] width 182 height 18
click at [854, 660] on p "sub-icon_final_plume.svg" at bounding box center [860, 667] width 145 height 13
click at [869, 689] on p "sub-icon_final_polygon.svg" at bounding box center [860, 694] width 145 height 13
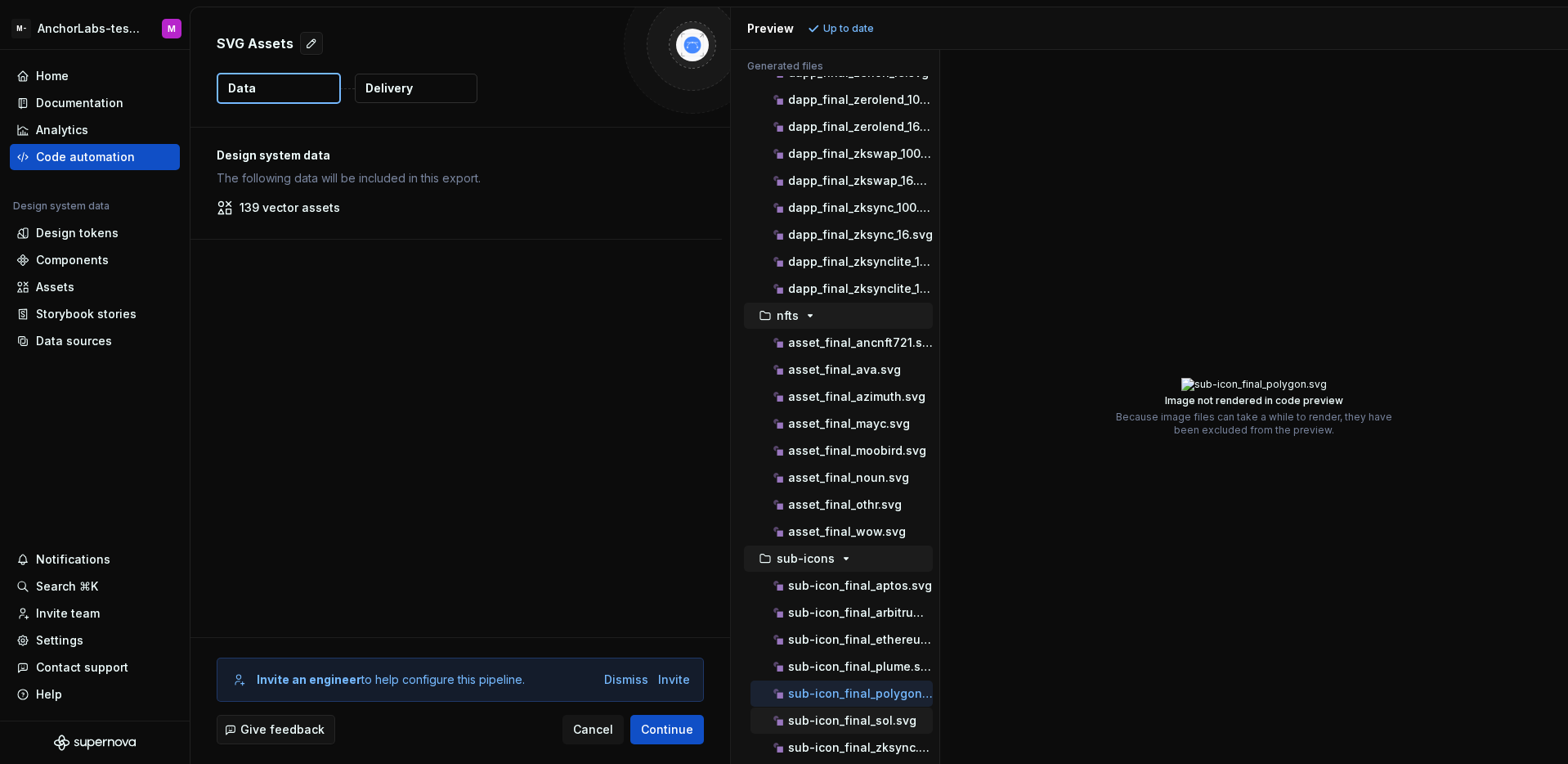
click at [869, 728] on div "sub-icon_final_sol.svg" at bounding box center [851, 720] width 162 height 17
click at [870, 742] on p "sub-icon_final_zksync.svg" at bounding box center [860, 747] width 145 height 13
click at [84, 351] on div "Data sources" at bounding box center [95, 341] width 170 height 26
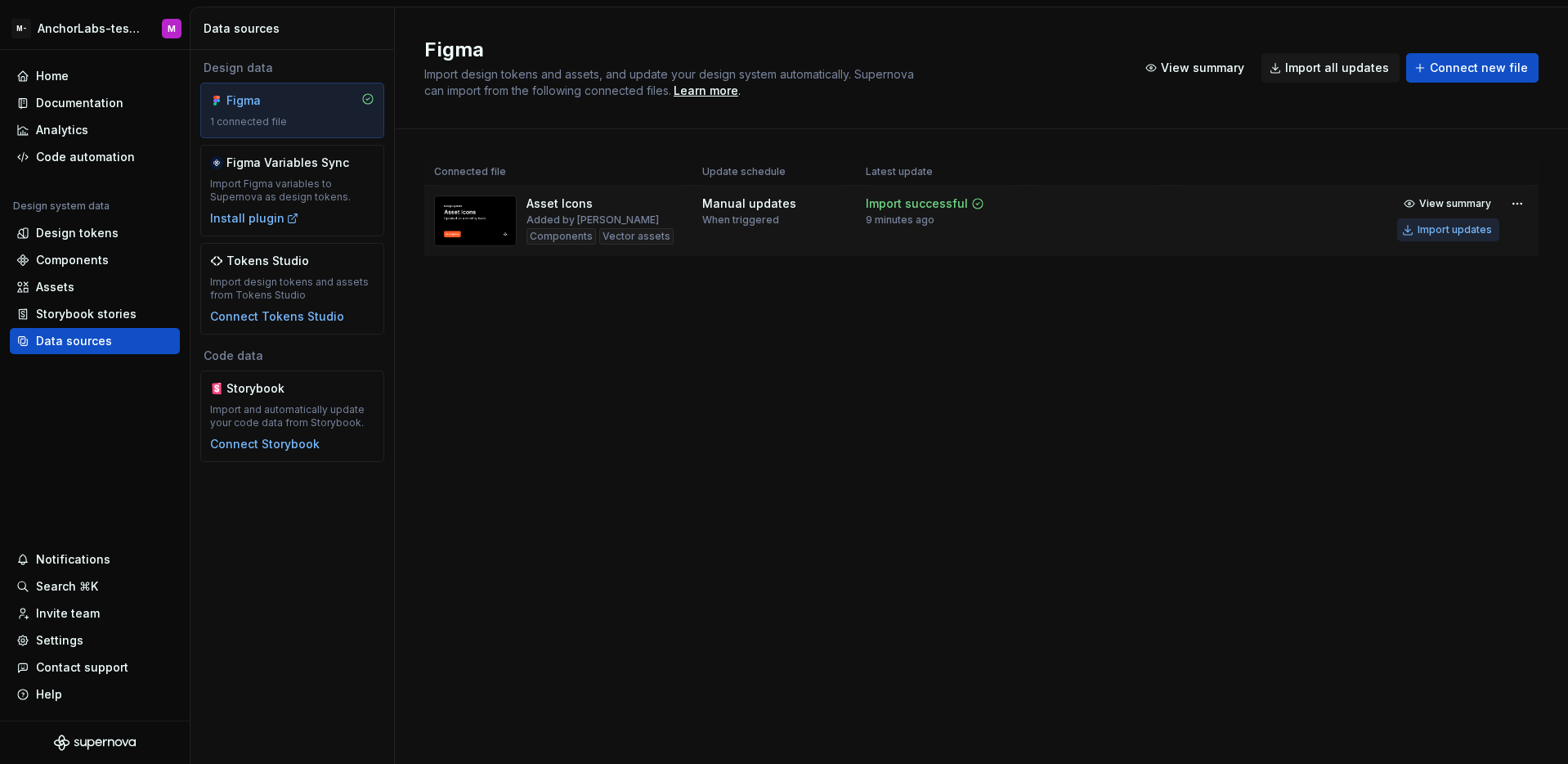
click at [1437, 222] on button "Import updates" at bounding box center [1448, 229] width 102 height 23
click at [78, 279] on div "Assets" at bounding box center [95, 287] width 157 height 17
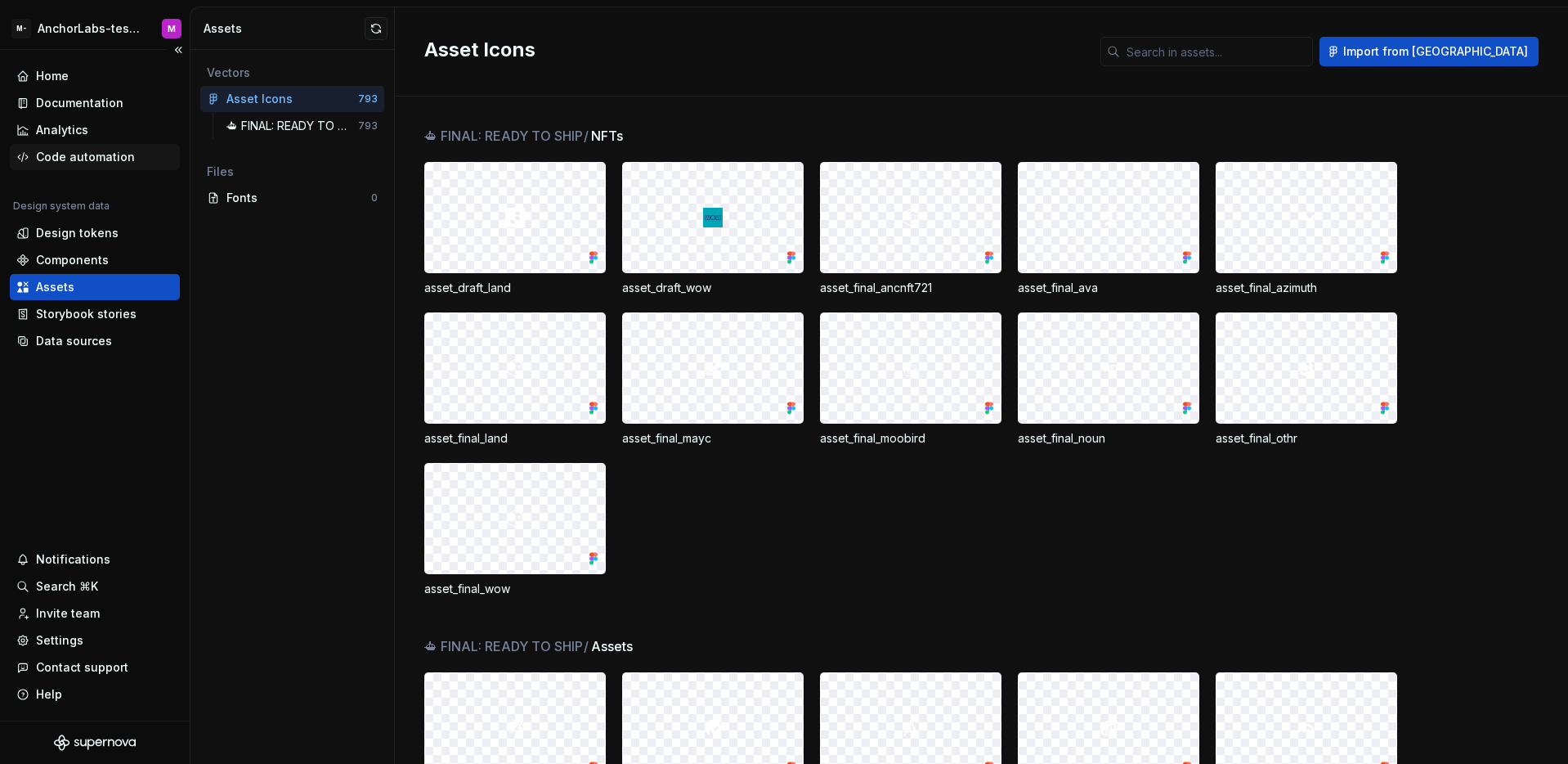
click at [123, 152] on div "Code automation" at bounding box center [85, 157] width 99 height 17
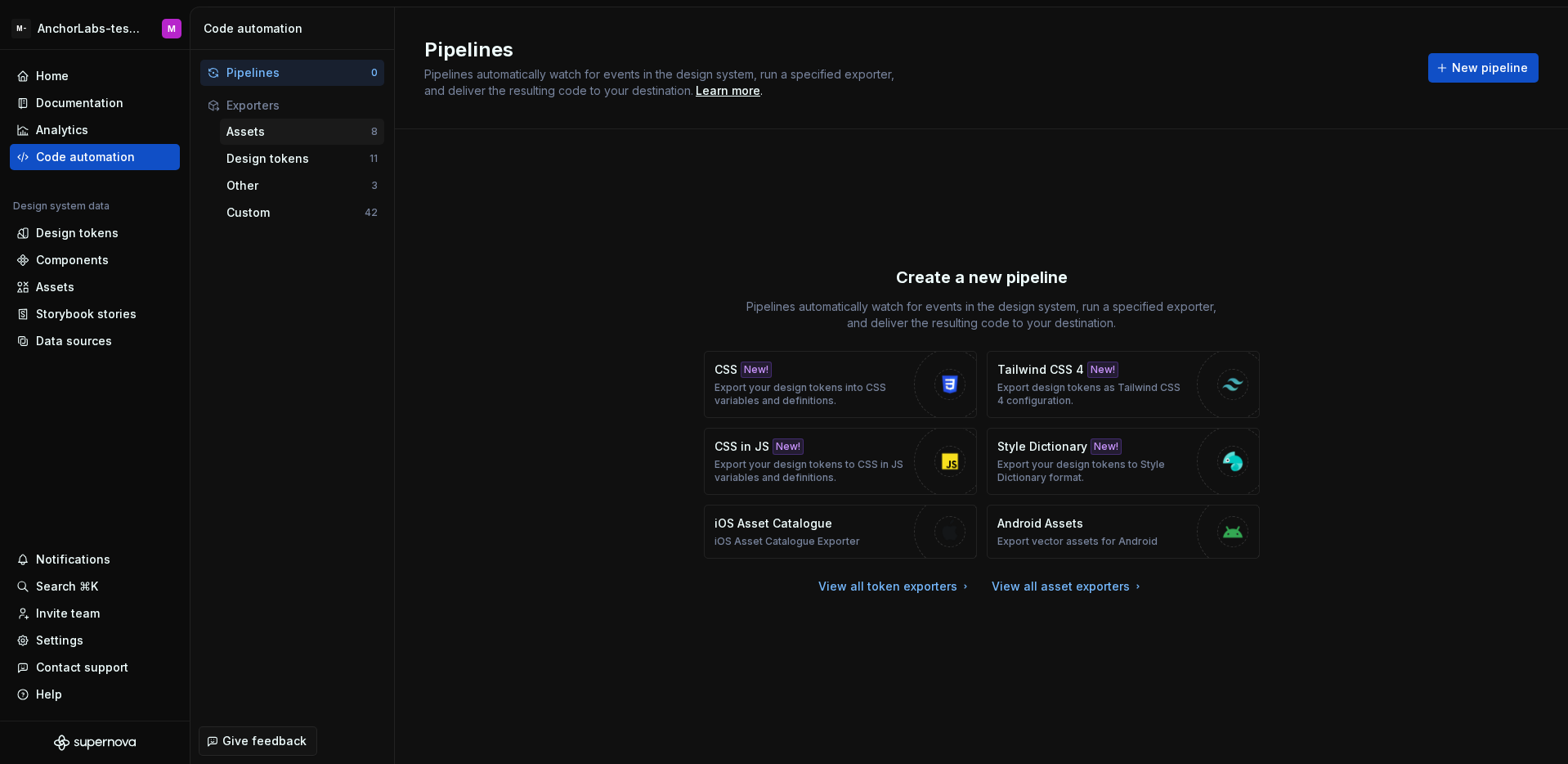
click at [297, 138] on div "Assets" at bounding box center [299, 132] width 145 height 17
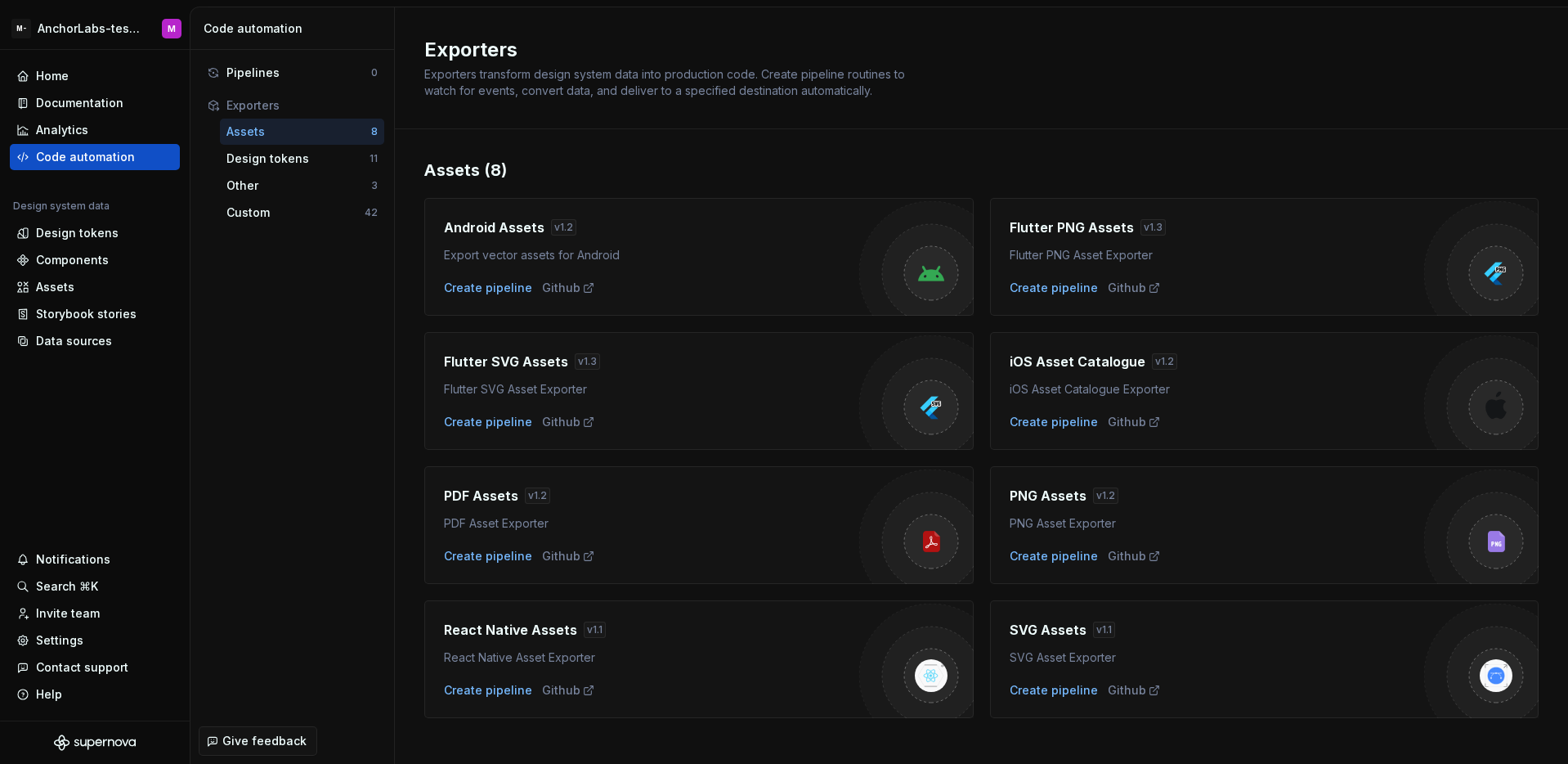
scroll to position [17, 0]
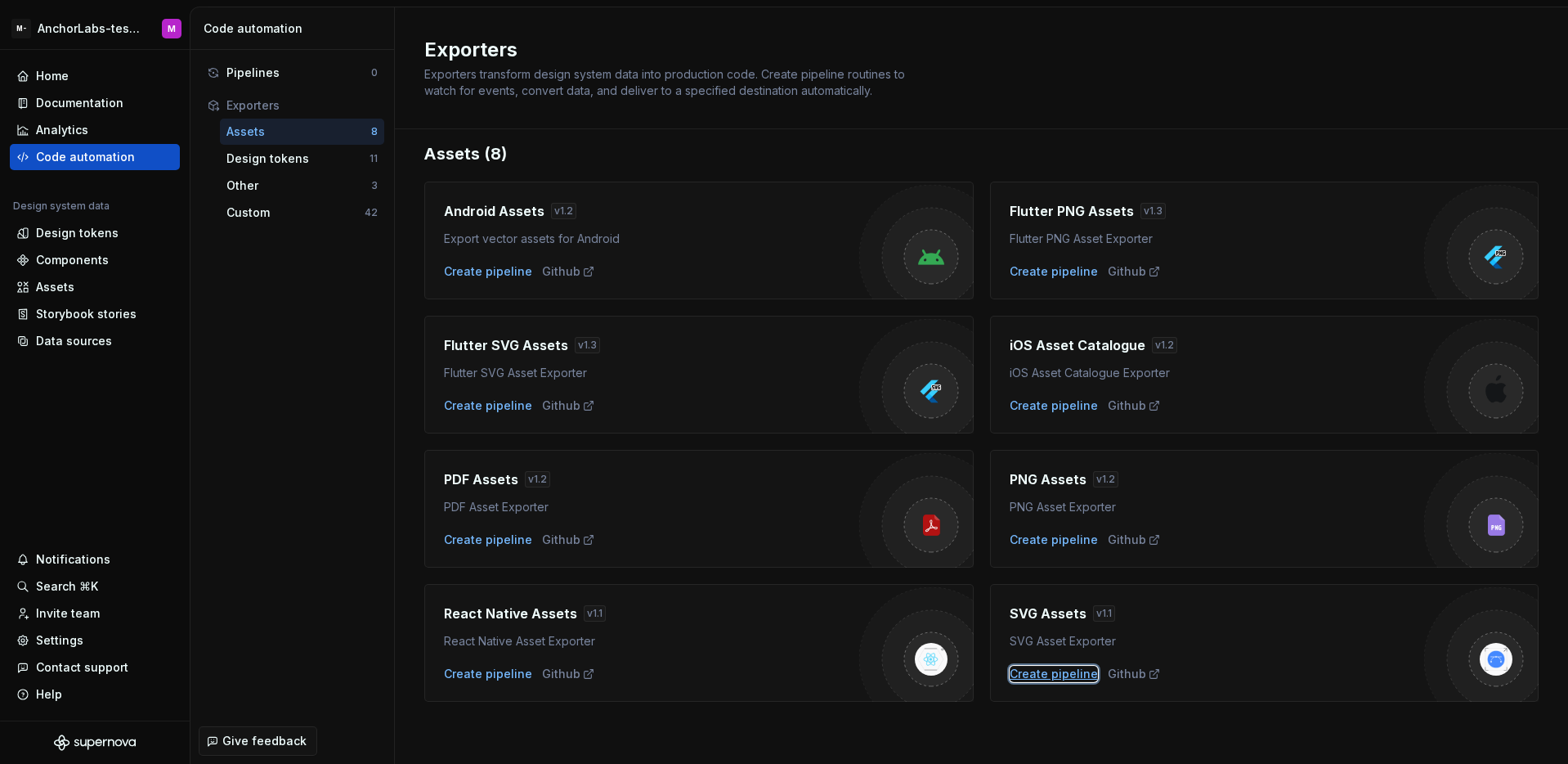
click at [1059, 673] on div "Create pipeline" at bounding box center [1054, 674] width 89 height 17
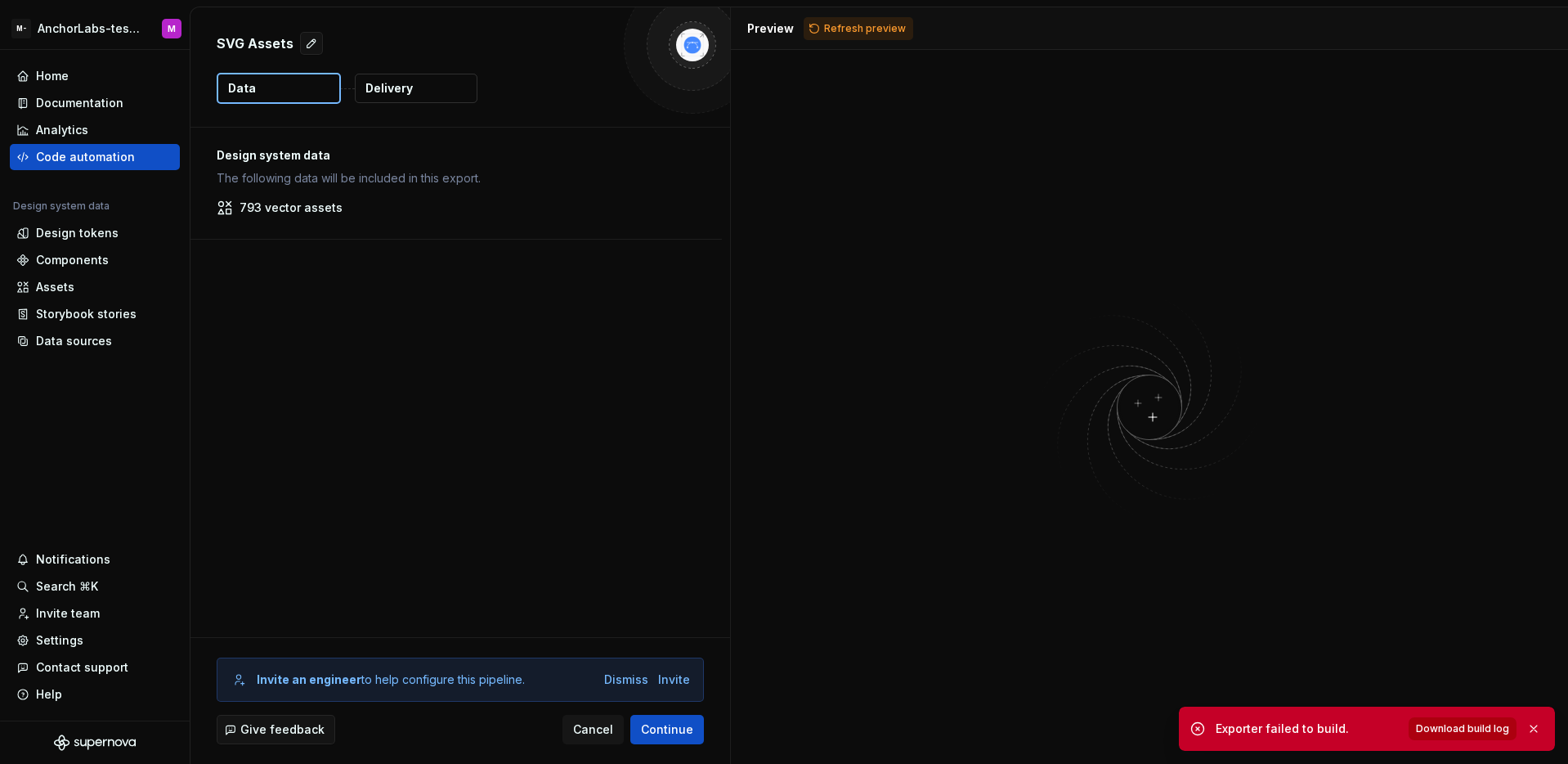
click at [1442, 733] on span "Download build log" at bounding box center [1462, 729] width 93 height 13
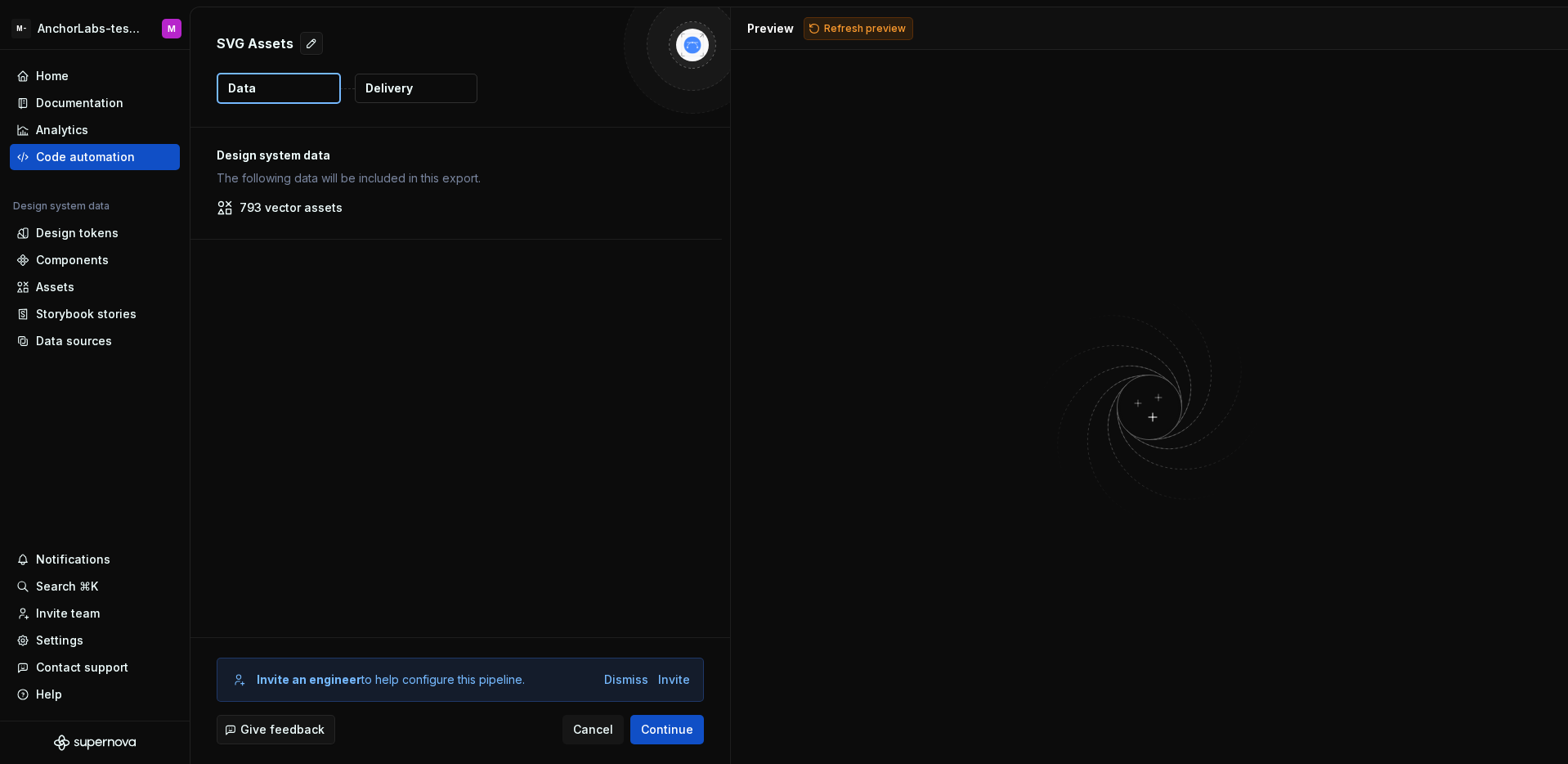
click at [884, 33] on span "Refresh preview" at bounding box center [865, 28] width 82 height 13
click at [60, 336] on div "Data sources" at bounding box center [74, 341] width 76 height 17
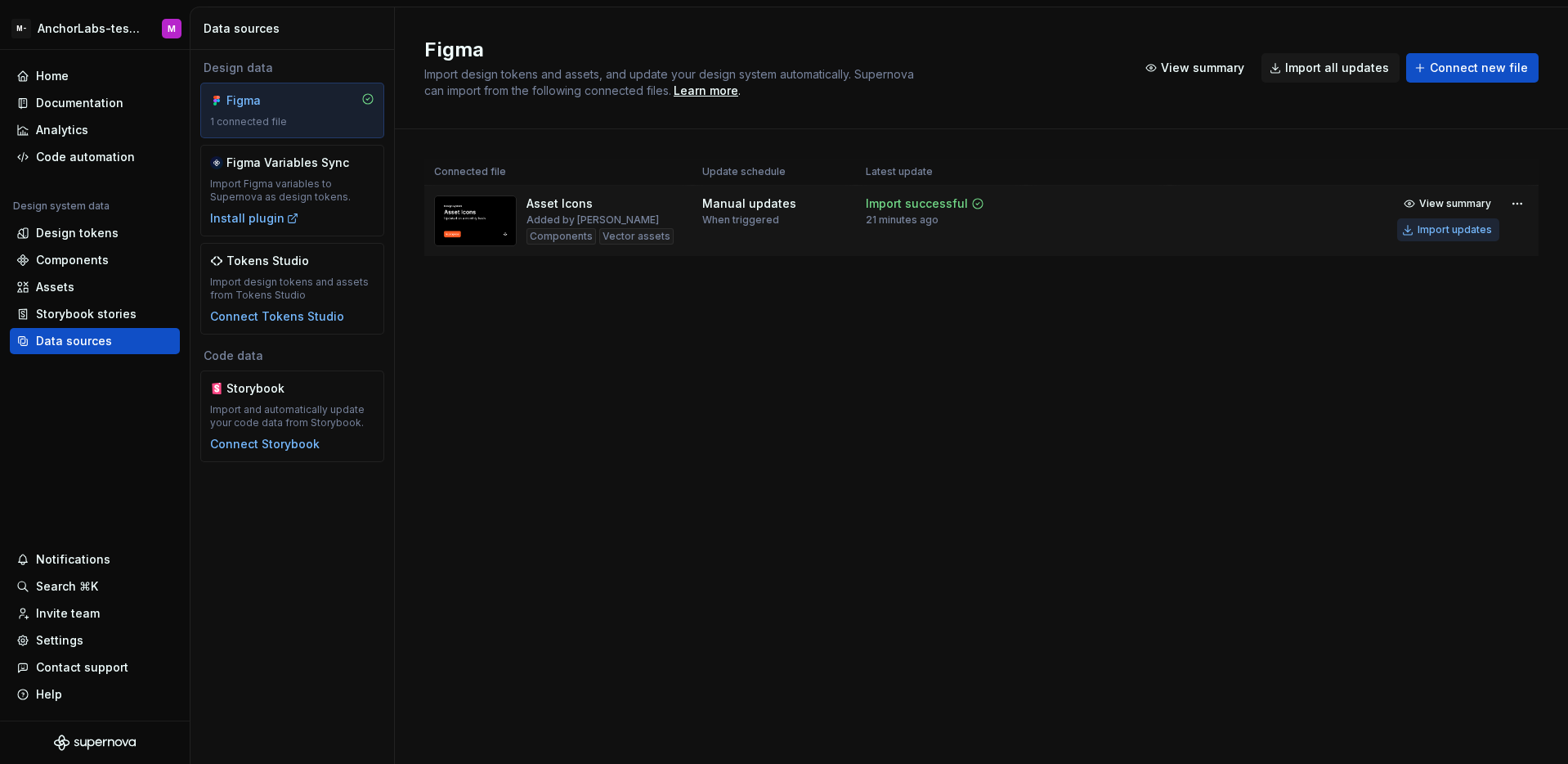
click at [1453, 223] on div "Import updates" at bounding box center [1454, 230] width 74 height 13
click at [780, 557] on div "Figma Import design tokens and assets, and update your design system automatica…" at bounding box center [981, 386] width 1173 height 756
click at [91, 284] on div "Assets" at bounding box center [95, 287] width 157 height 17
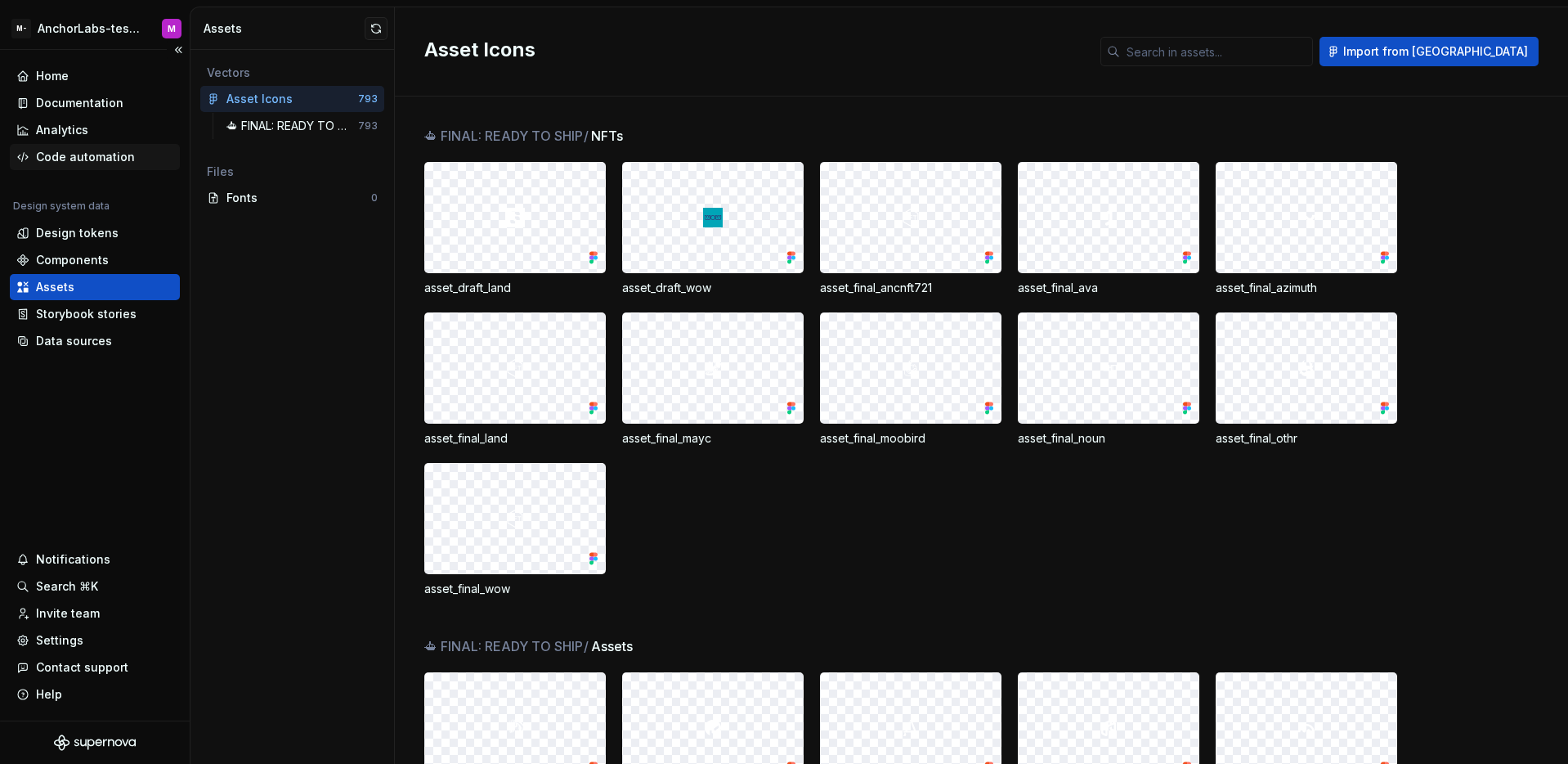
click at [96, 161] on div "Code automation" at bounding box center [85, 157] width 99 height 17
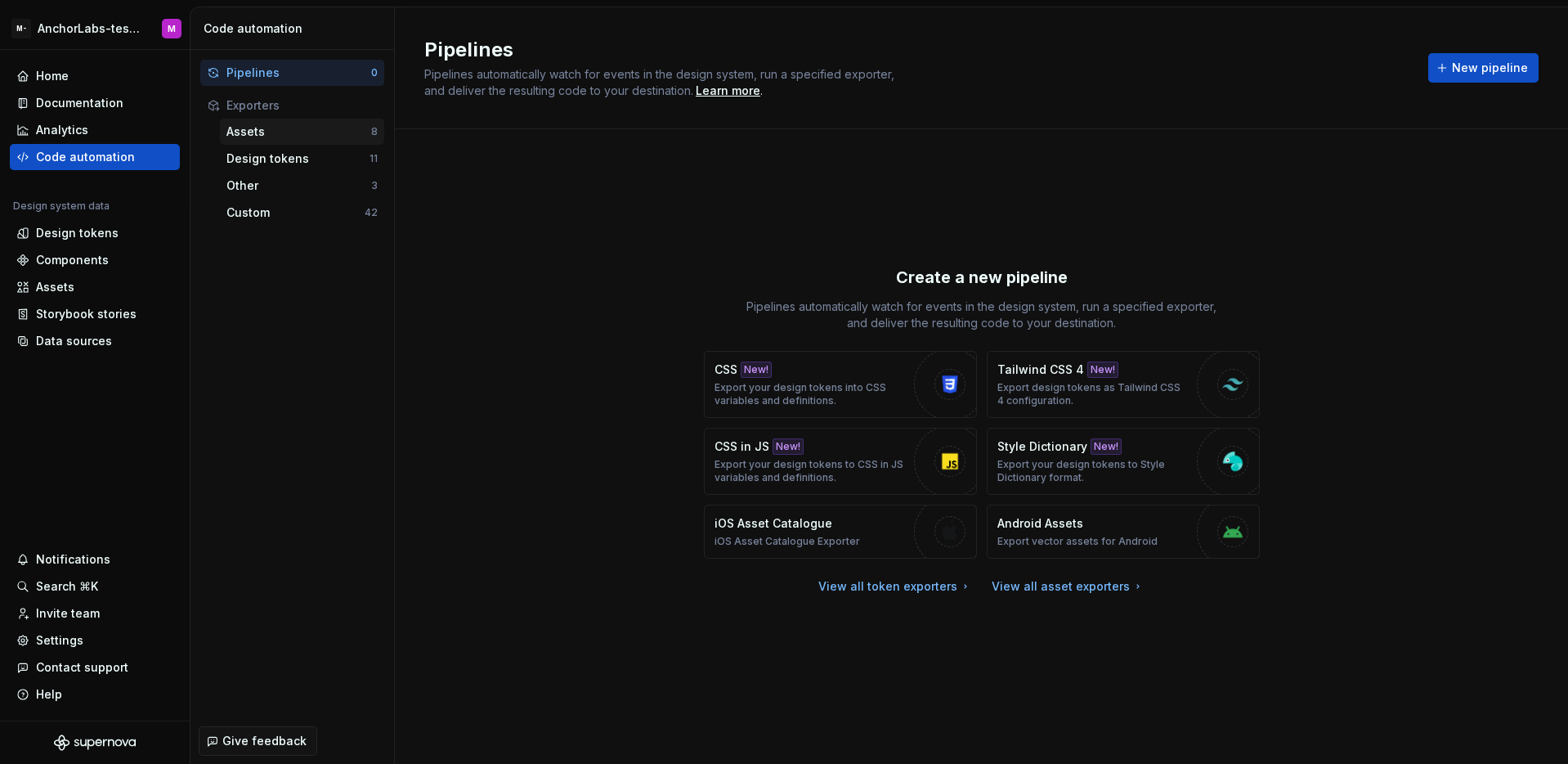
click at [297, 128] on div "Assets" at bounding box center [299, 132] width 145 height 17
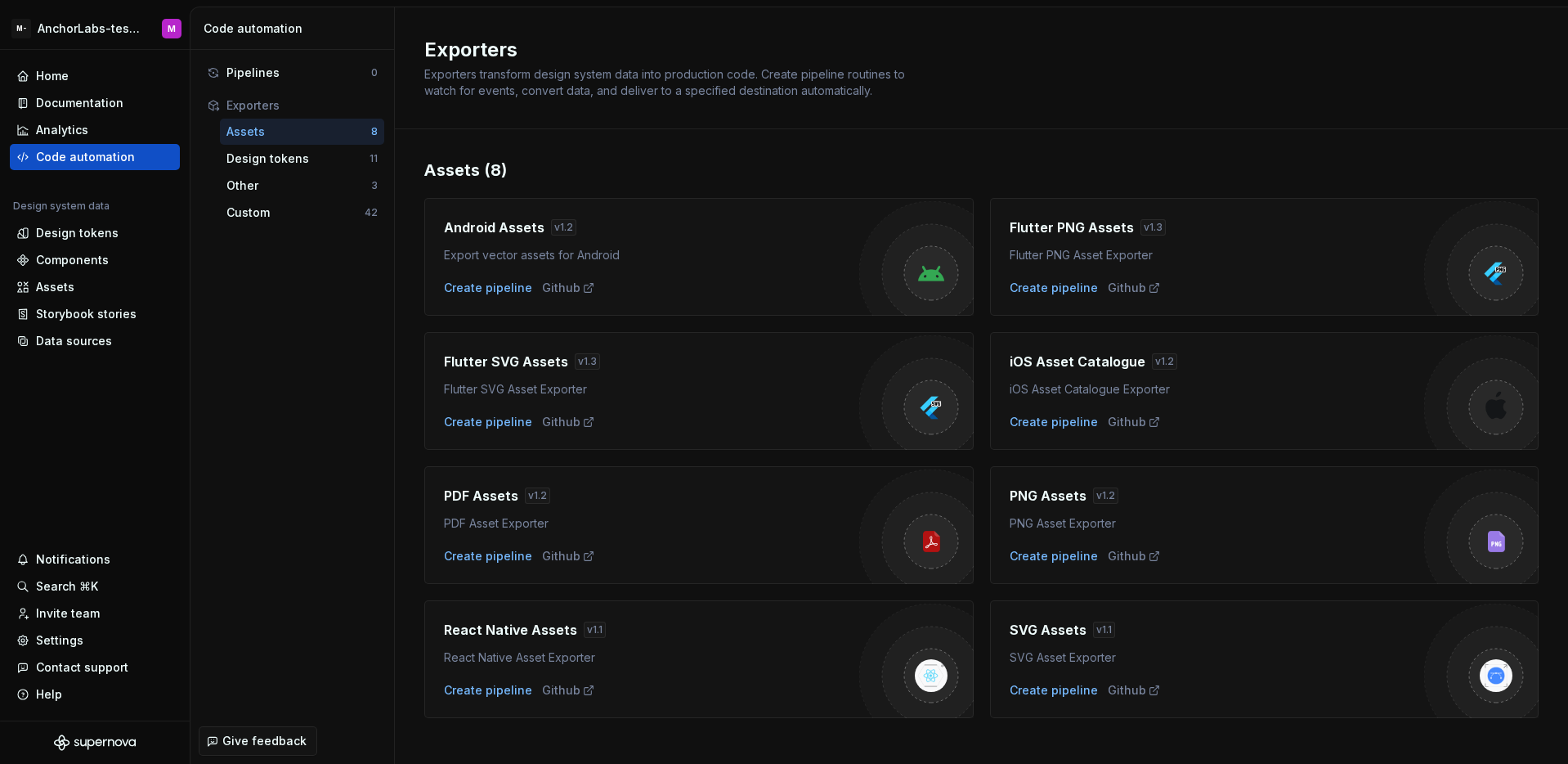
scroll to position [17, 0]
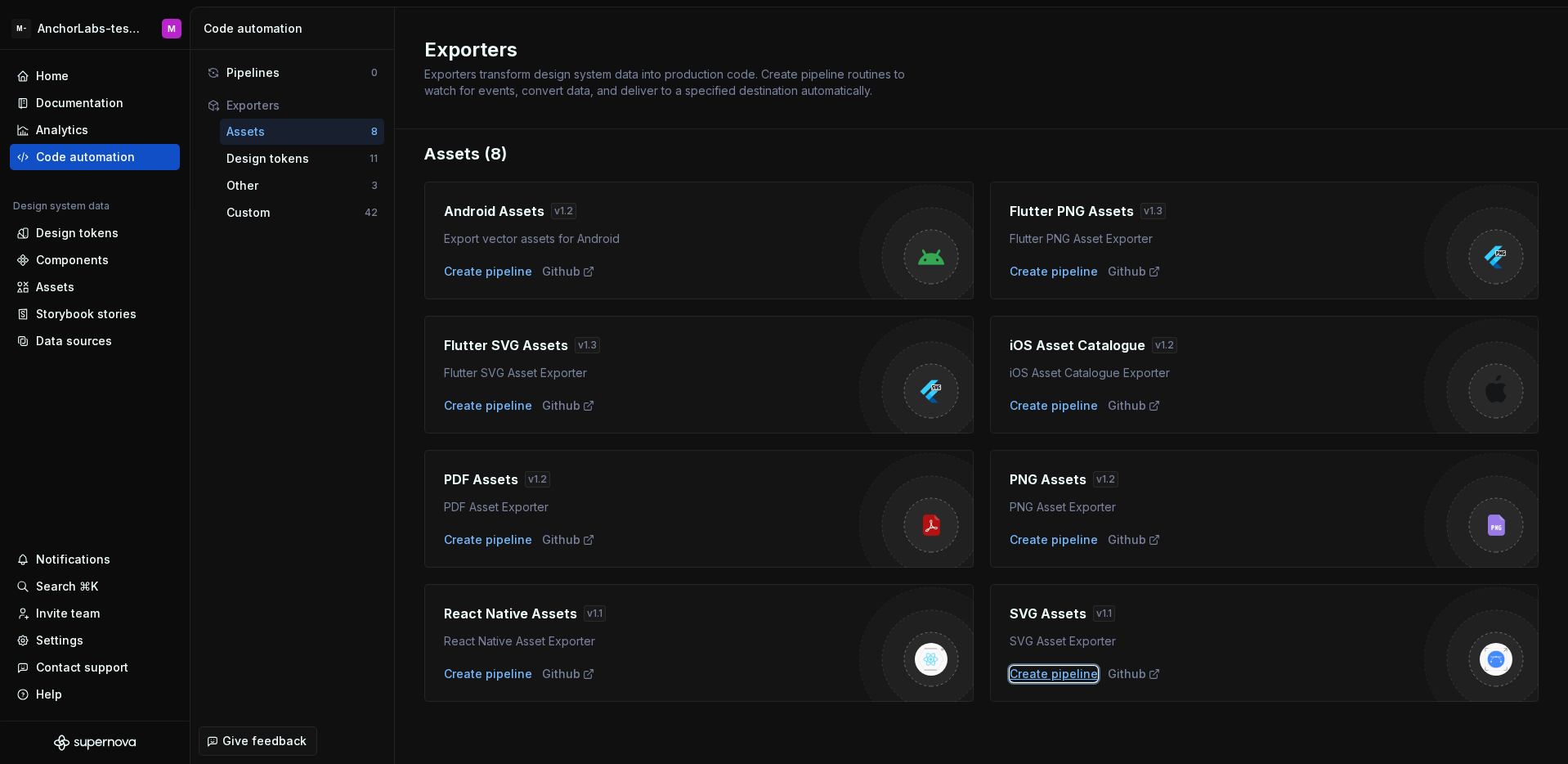
click at [1068, 678] on div "Create pipeline" at bounding box center [1054, 674] width 89 height 17
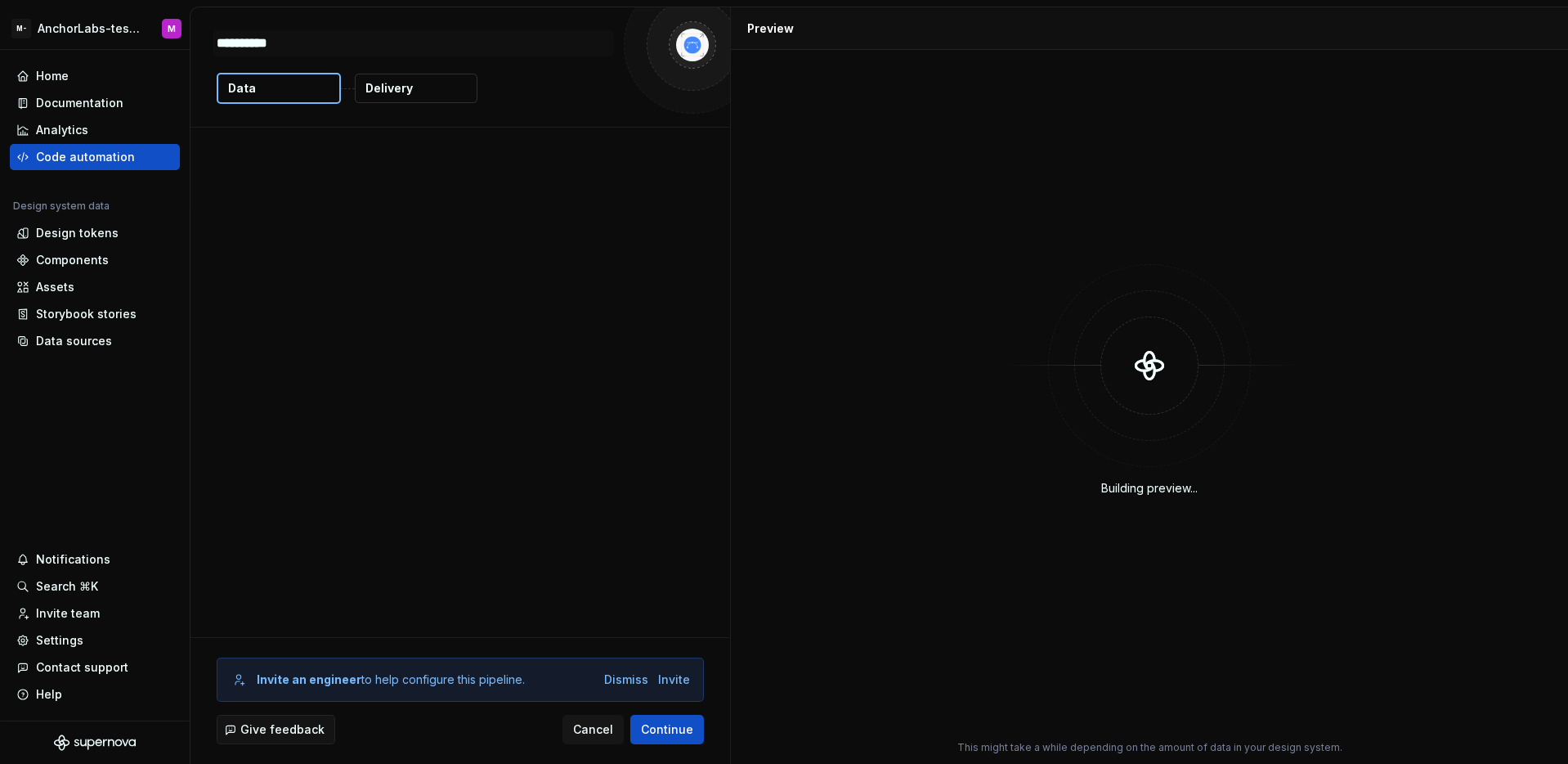
type textarea "*"
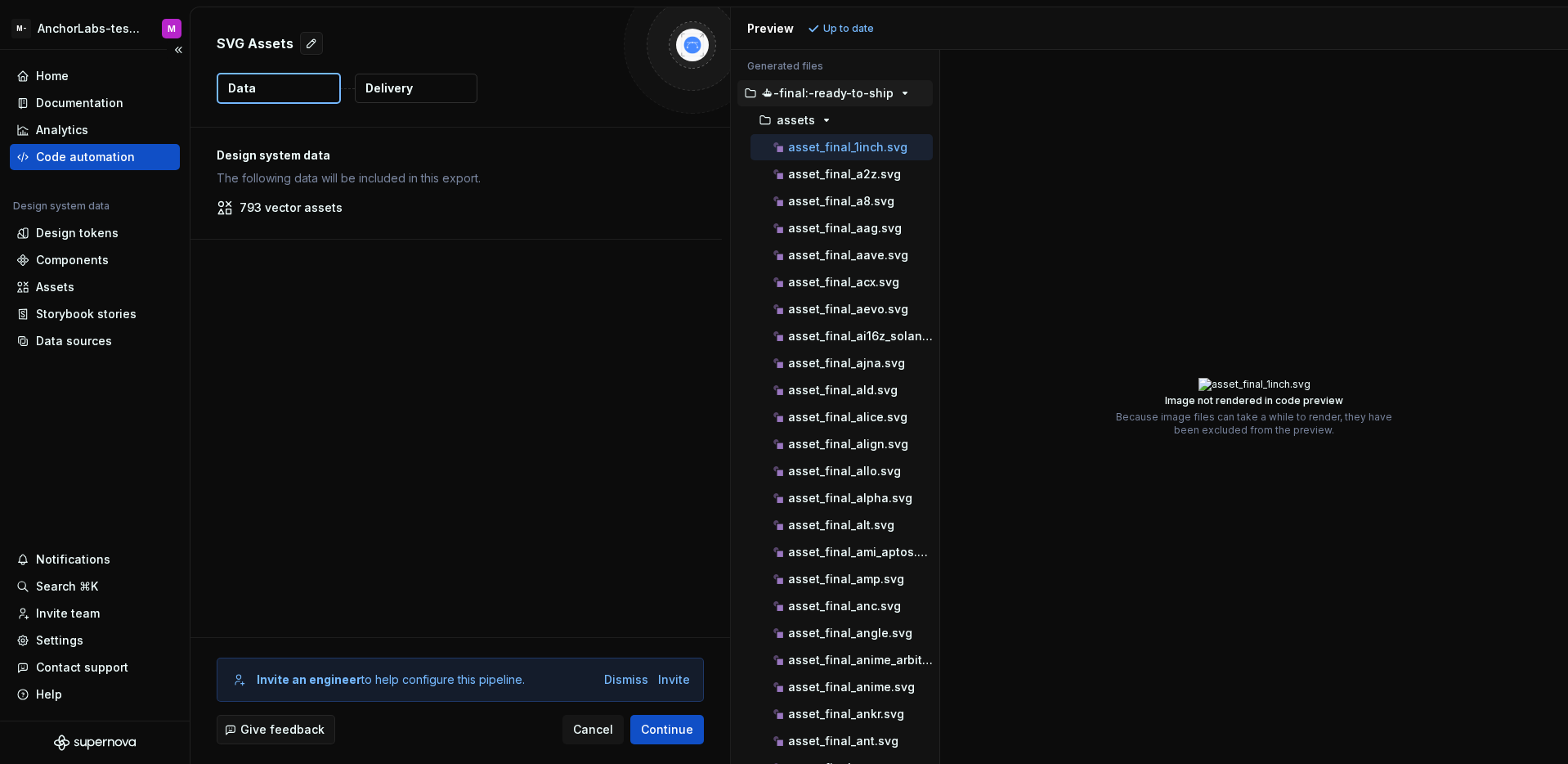
click at [142, 412] on div "Home Documentation Analytics Code automation Design system data Design tokens C…" at bounding box center [95, 385] width 190 height 670
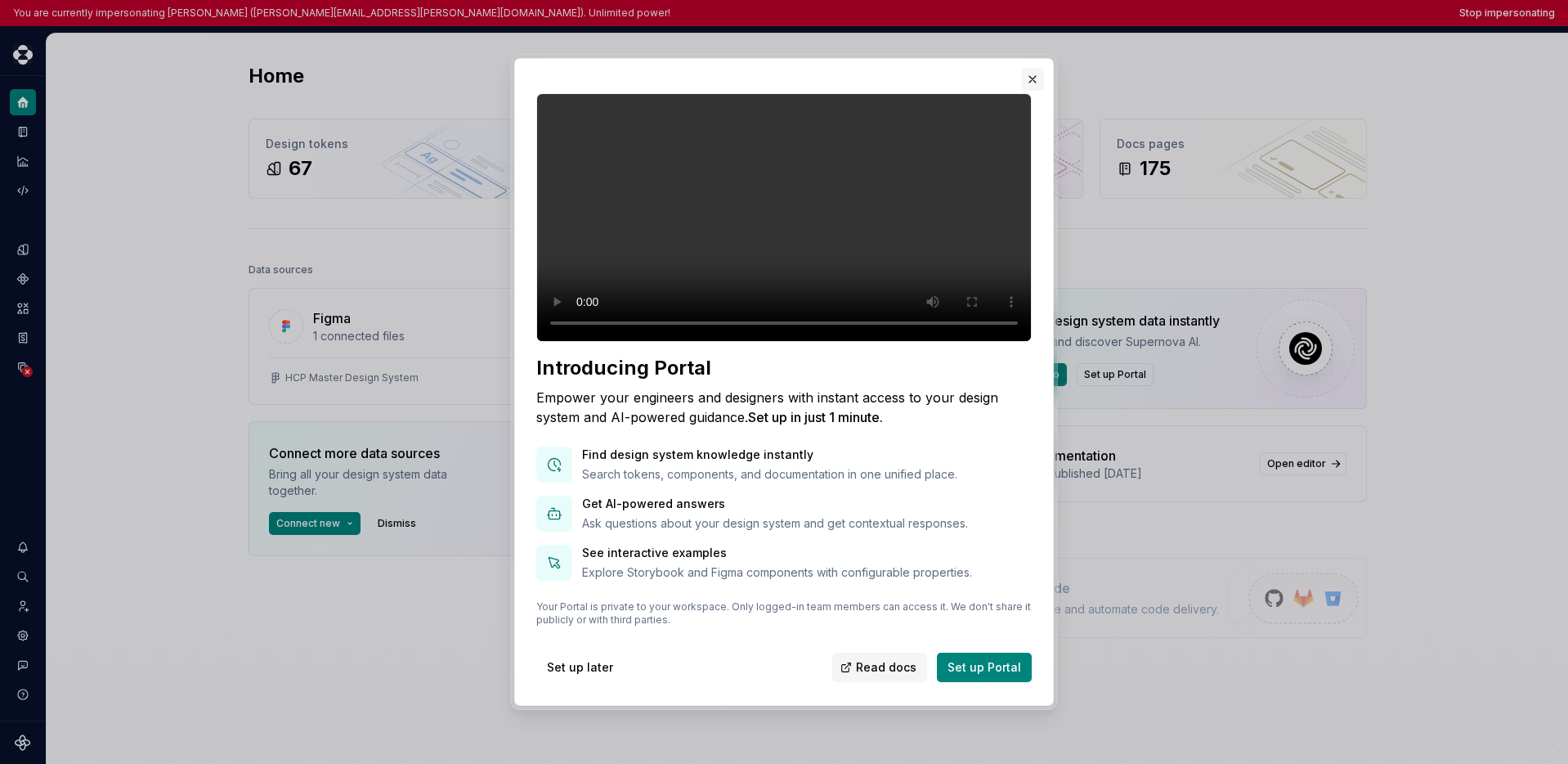
click at [934, 68] on button "button" at bounding box center [1032, 79] width 23 height 23
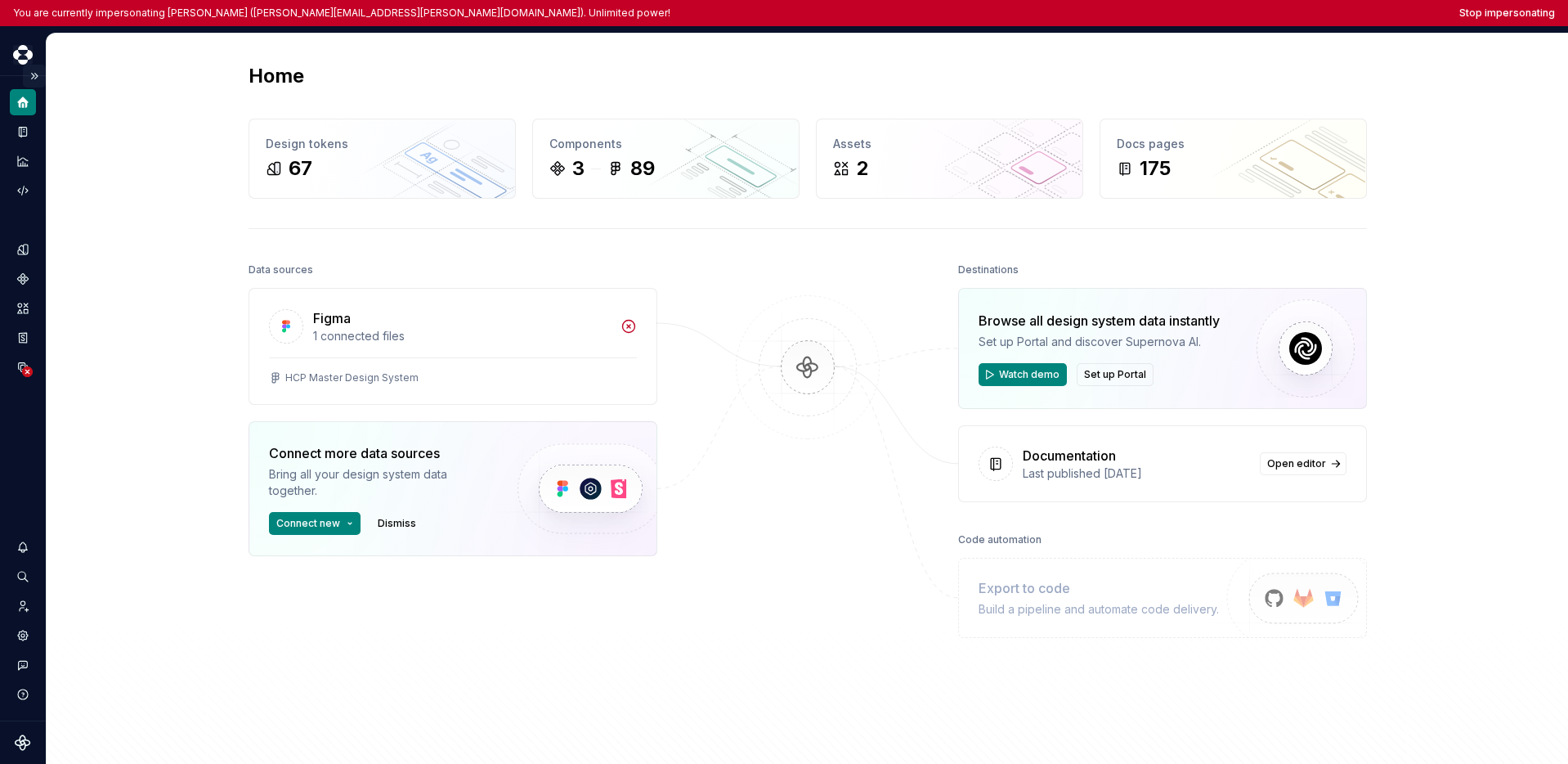
click at [40, 77] on button "Expand sidebar" at bounding box center [33, 75] width 23 height 23
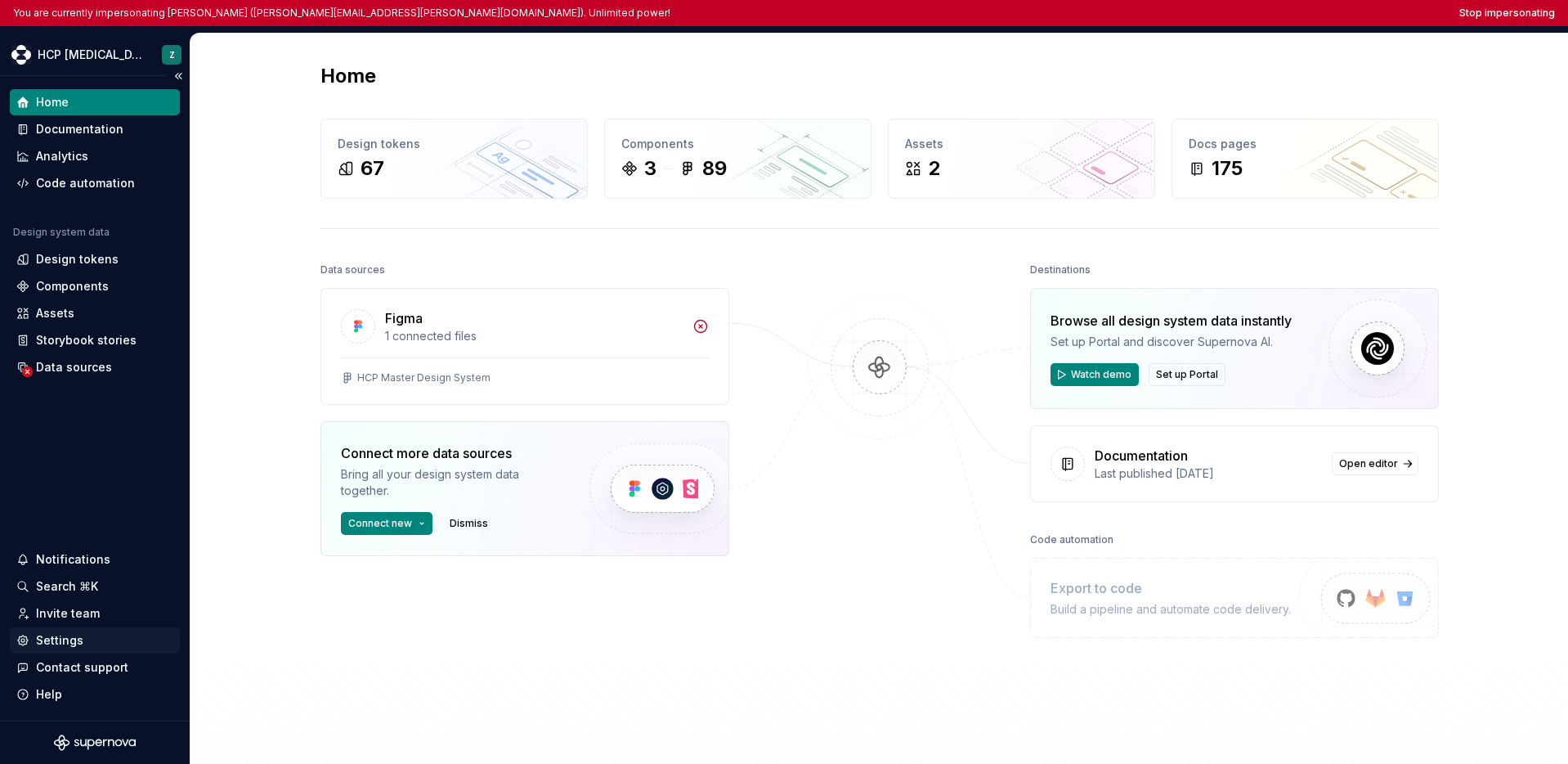
click at [70, 638] on div "Settings" at bounding box center [59, 640] width 48 height 17
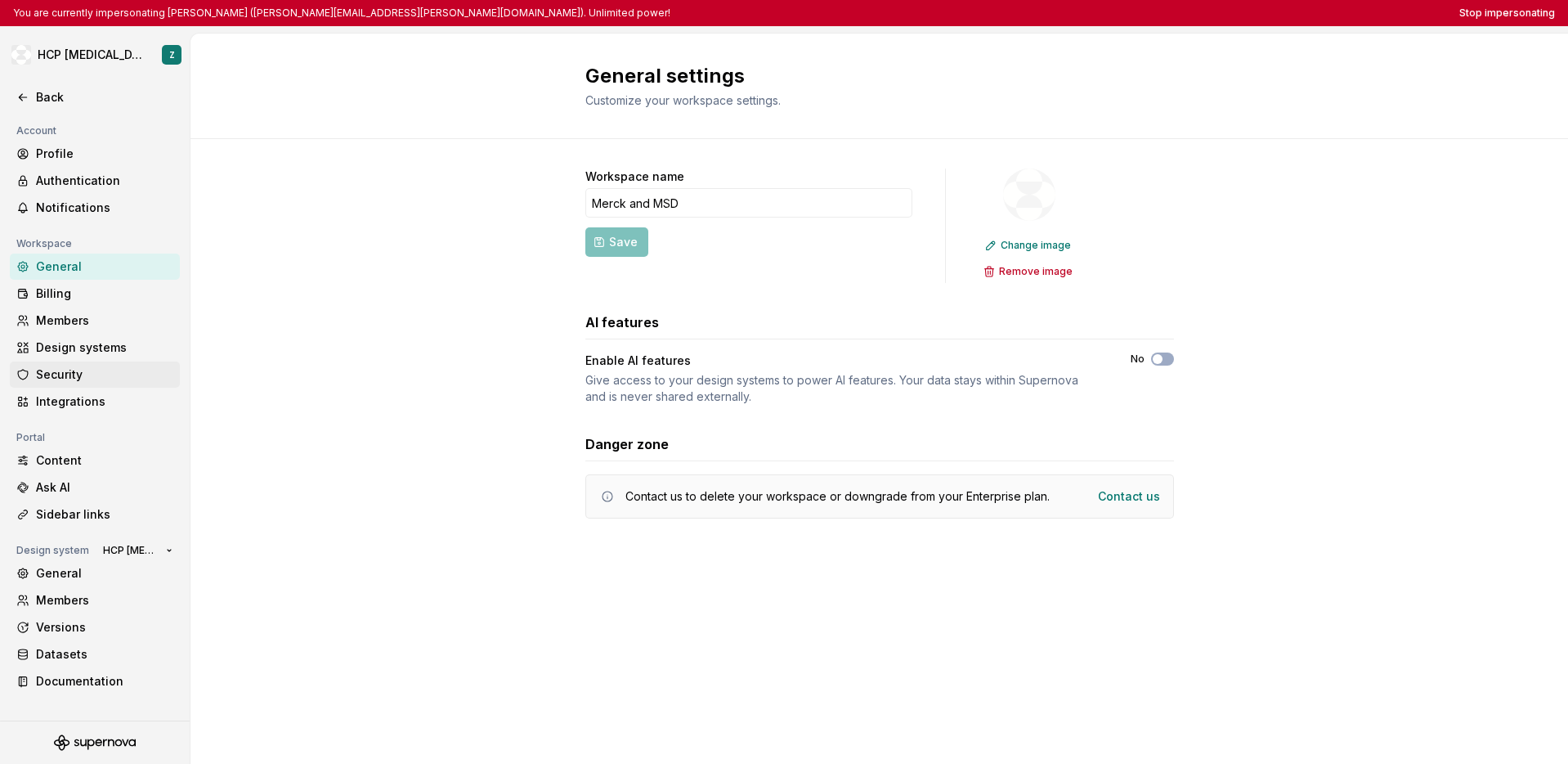
click at [93, 370] on div "Security" at bounding box center [105, 375] width 137 height 17
click at [53, 379] on div "Security" at bounding box center [105, 375] width 137 height 17
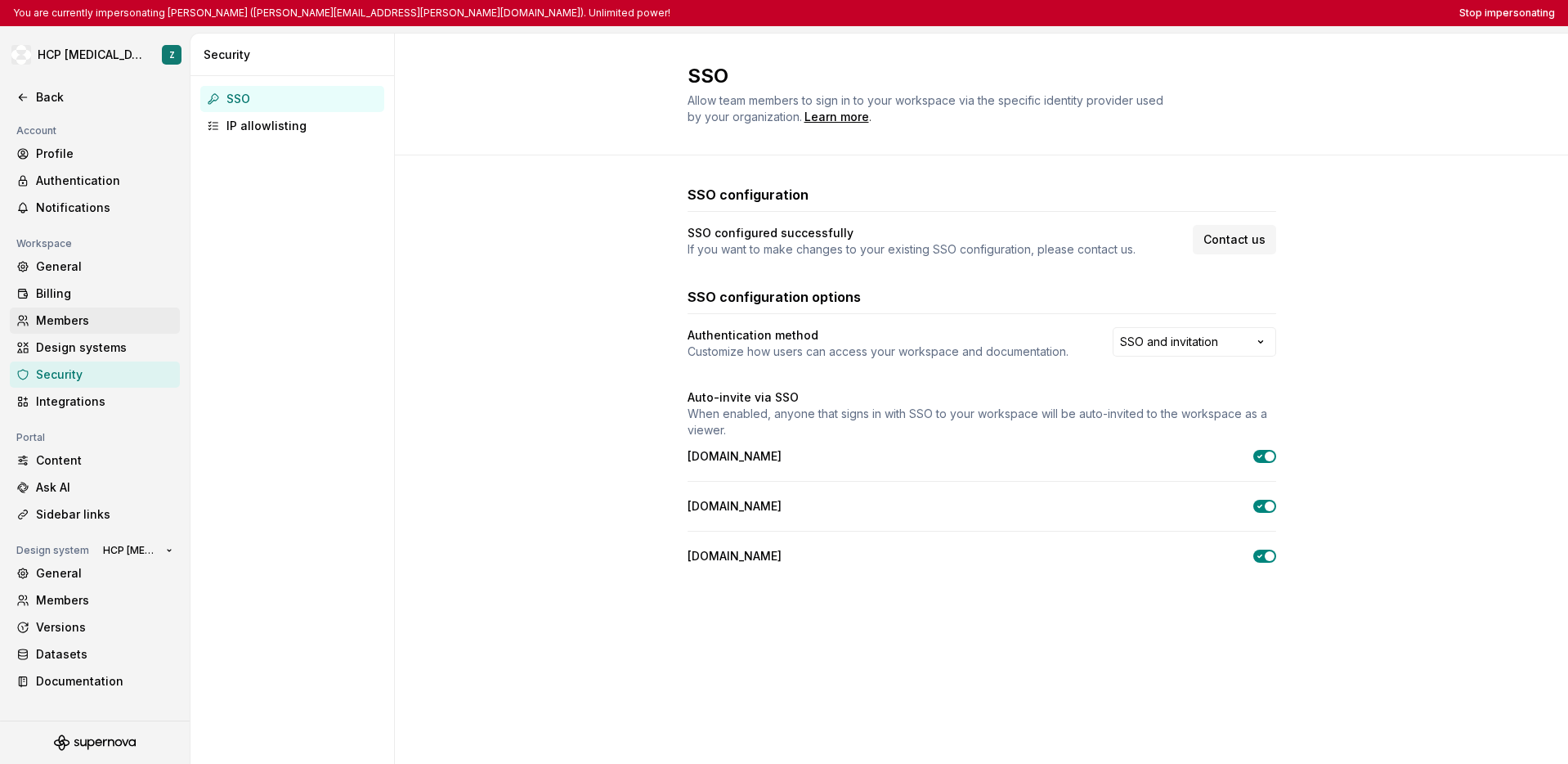
click at [87, 324] on div "Members" at bounding box center [105, 320] width 137 height 17
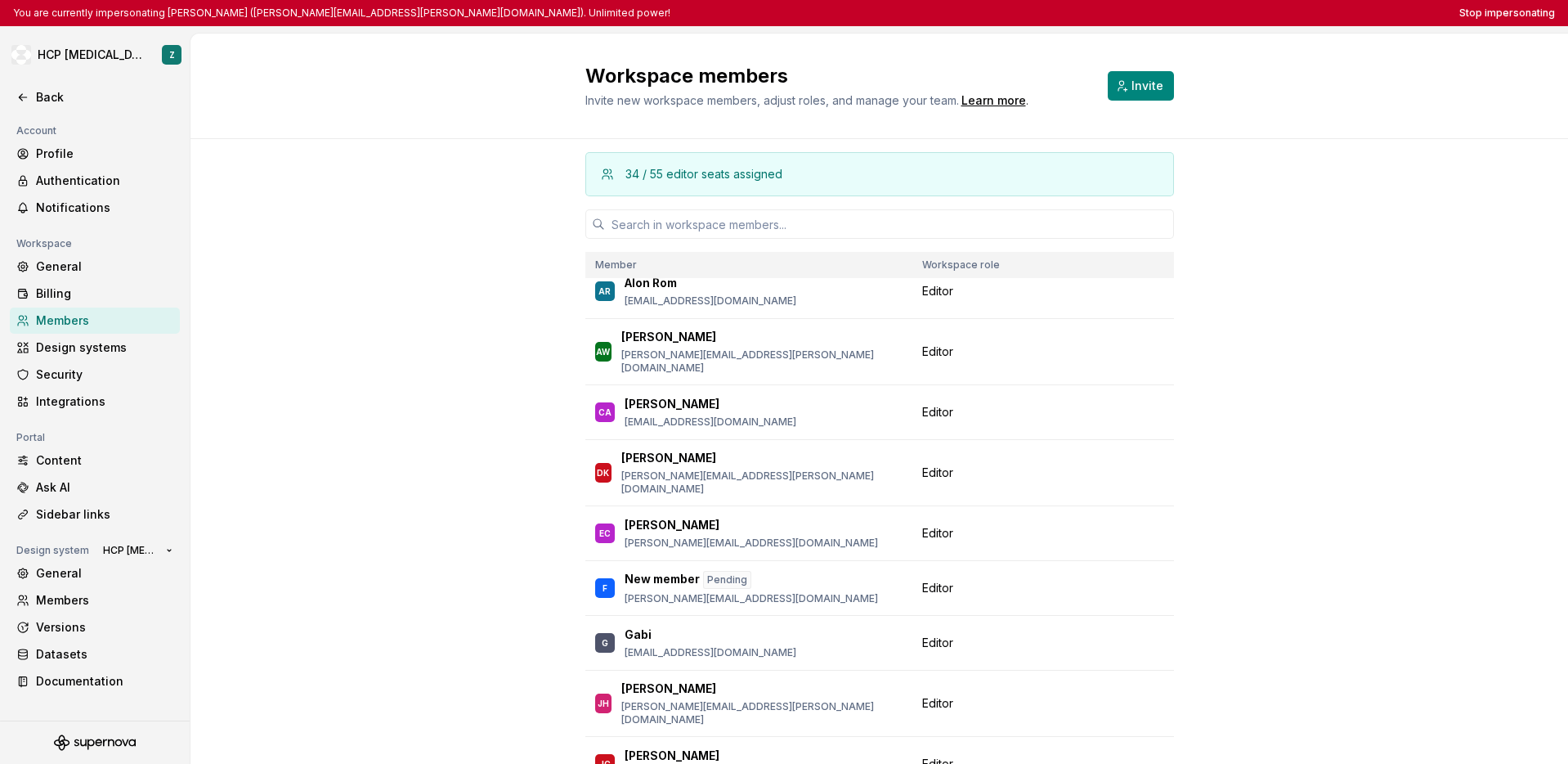
scroll to position [819, 0]
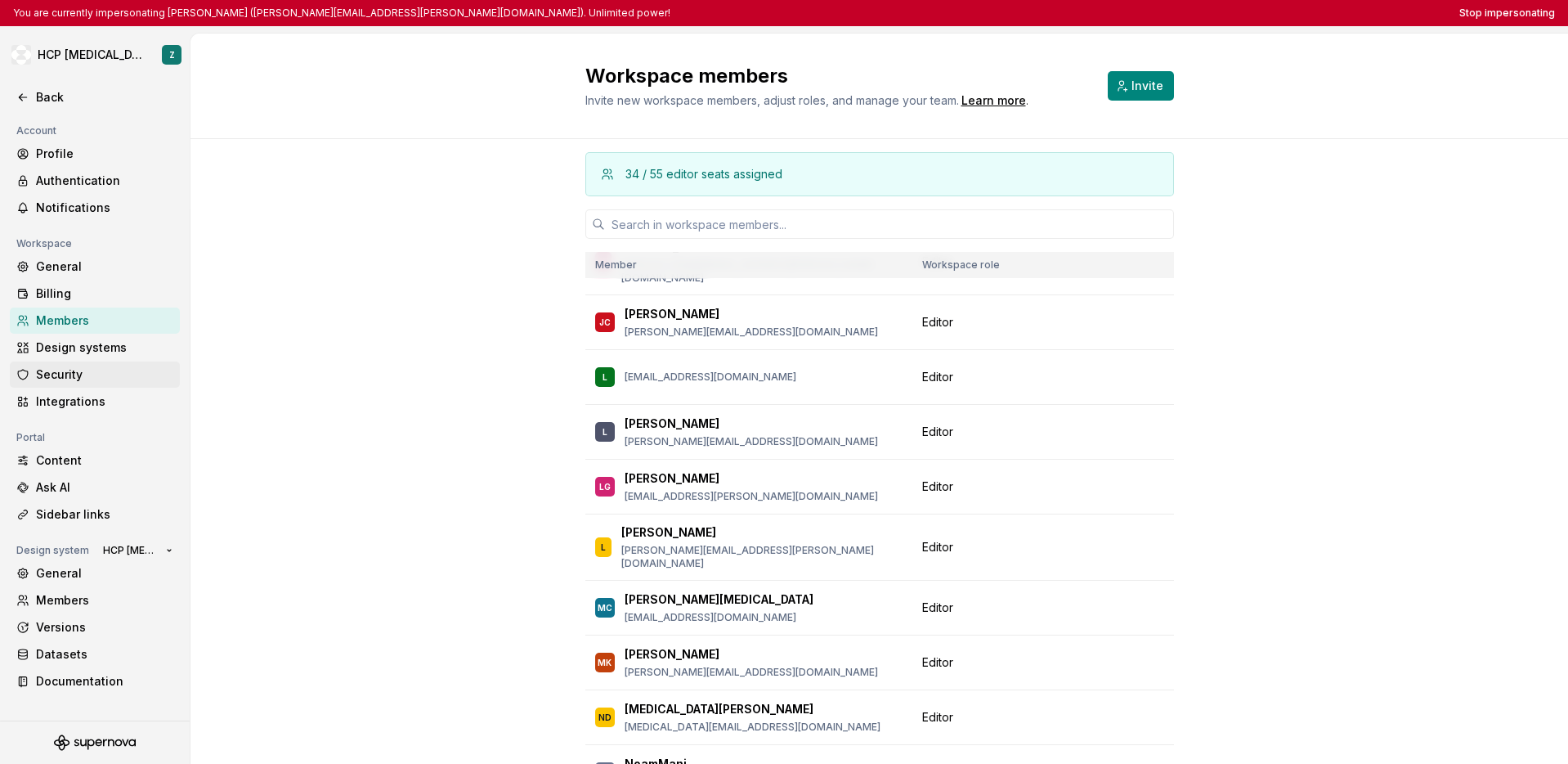
click at [90, 372] on div "Security" at bounding box center [105, 375] width 137 height 17
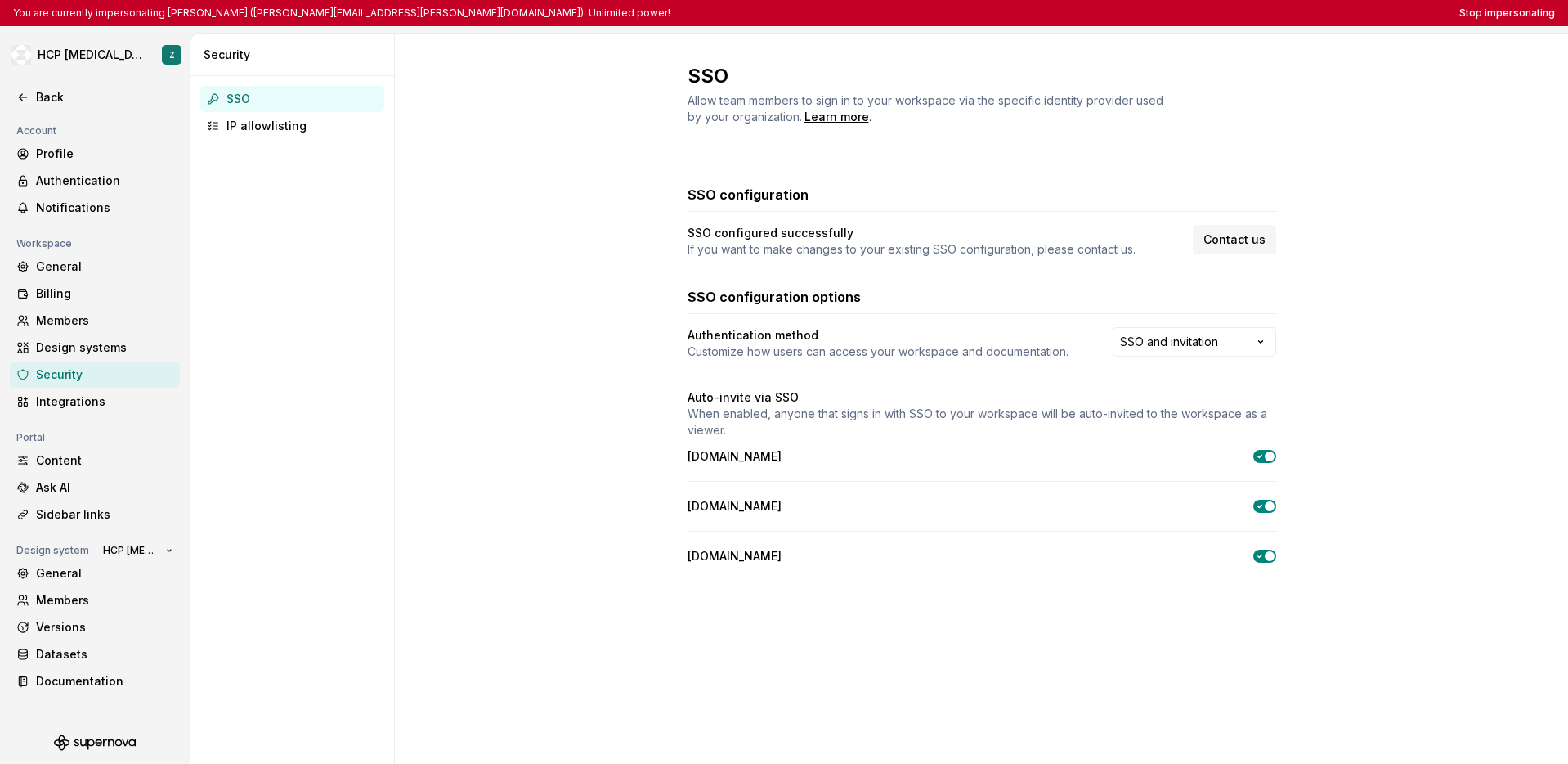
click at [283, 101] on div "SSO" at bounding box center [302, 99] width 151 height 17
click at [100, 322] on div "Members" at bounding box center [105, 320] width 137 height 17
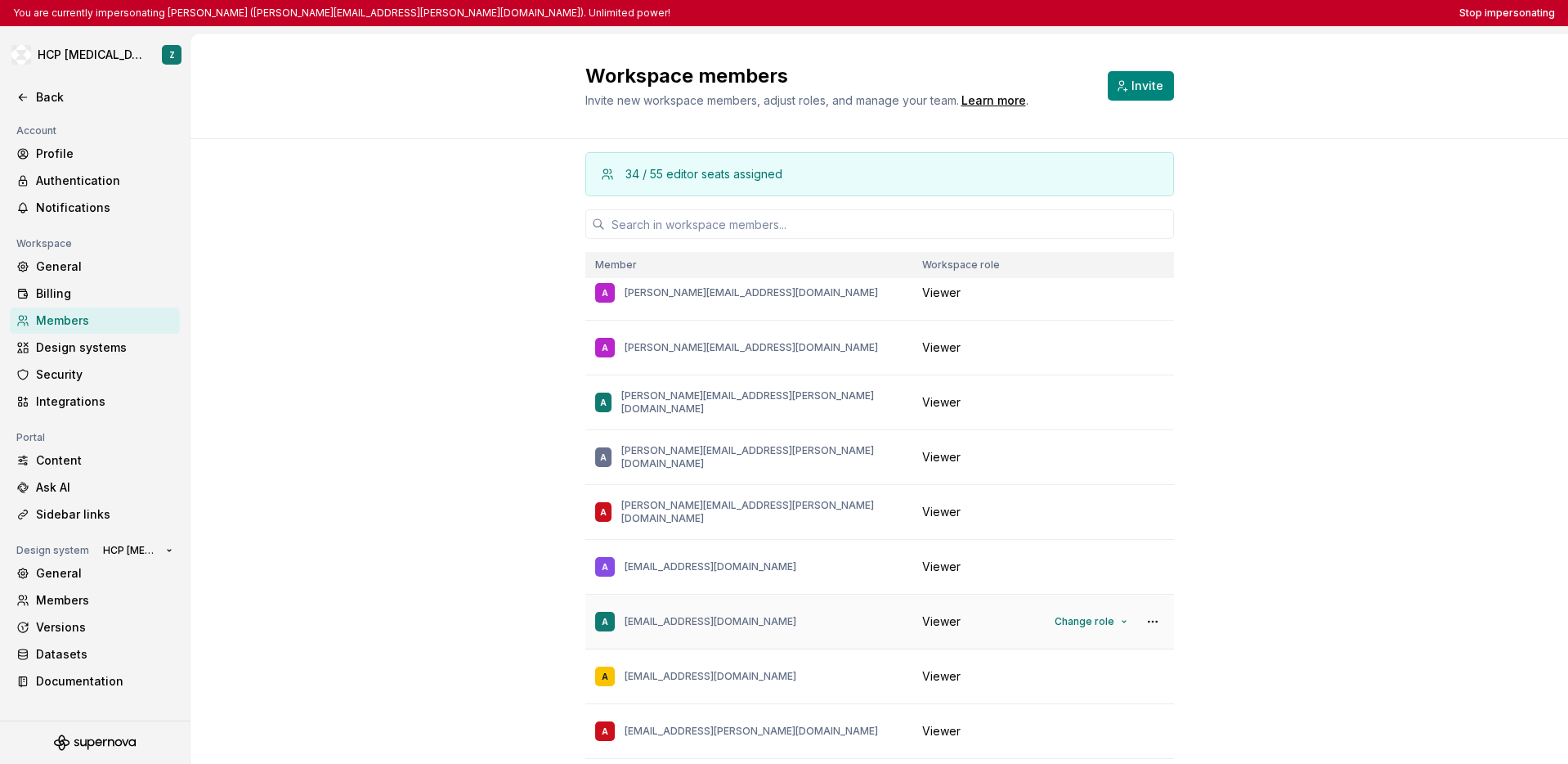
scroll to position [8959, 0]
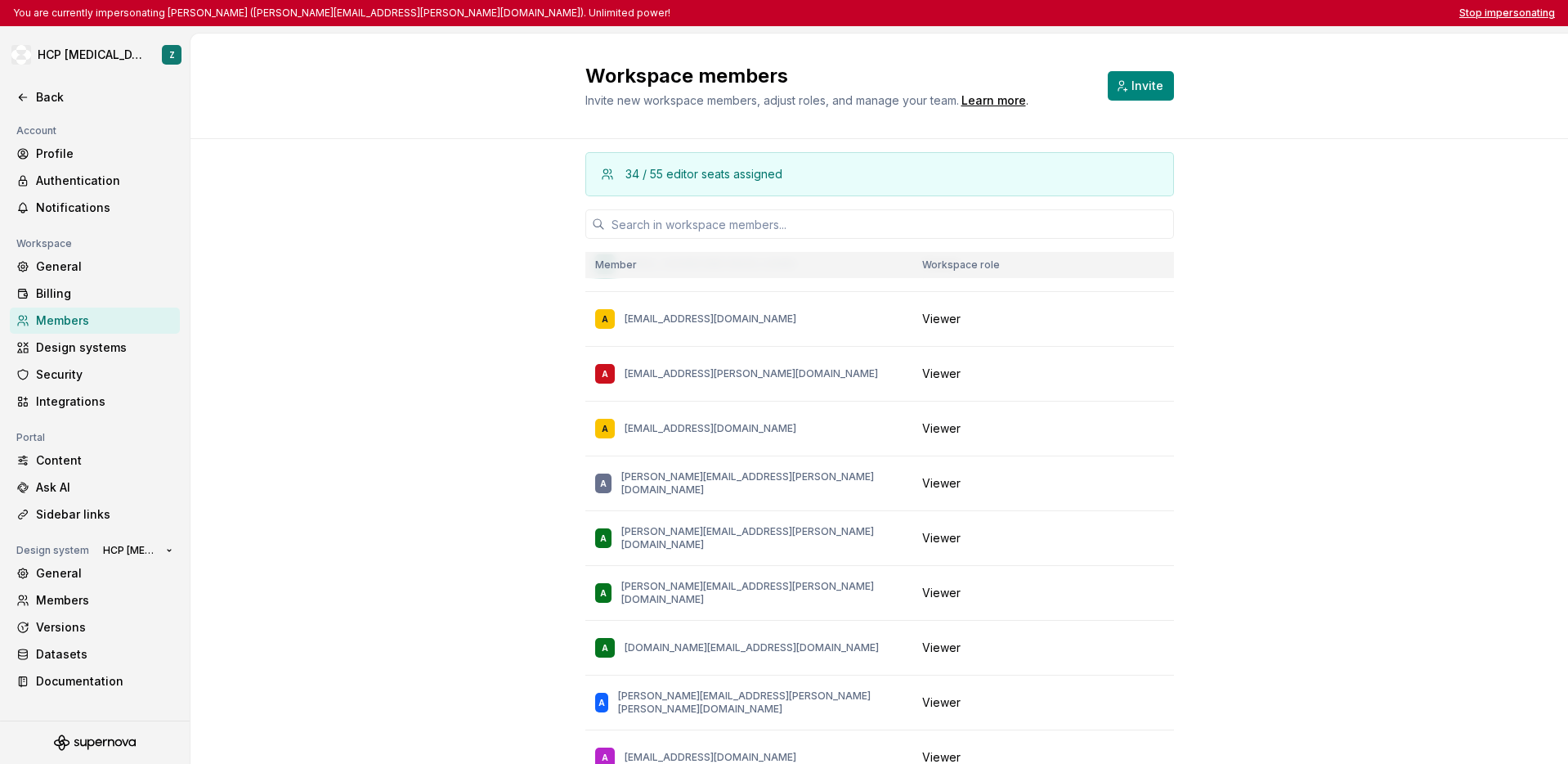
click at [934, 18] on button "Stop impersonating" at bounding box center [1507, 13] width 95 height 13
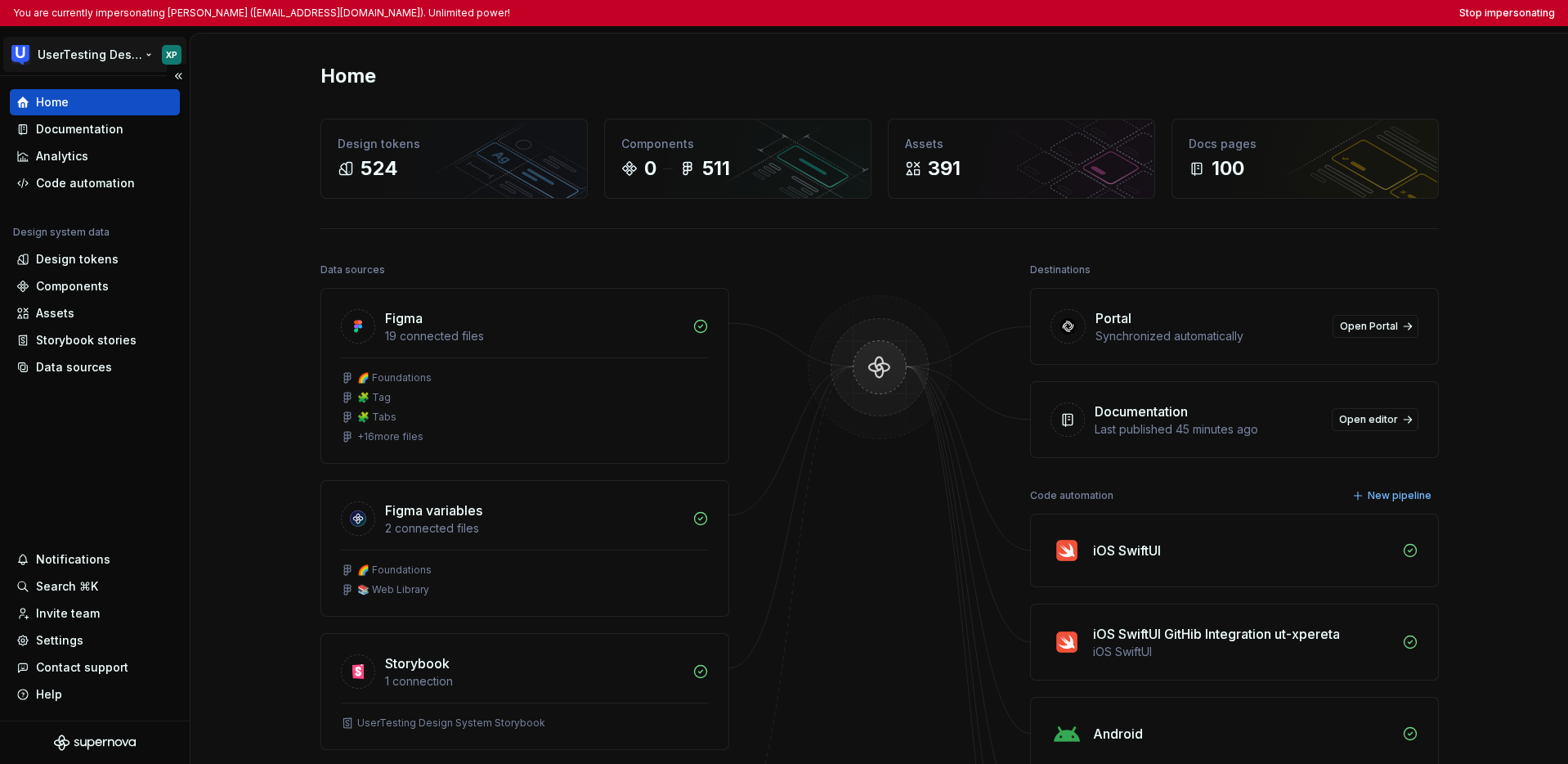
click at [74, 59] on html "You are currently impersonating [PERSON_NAME] ([EMAIL_ADDRESS][DOMAIN_NAME]). U…" at bounding box center [784, 382] width 1568 height 764
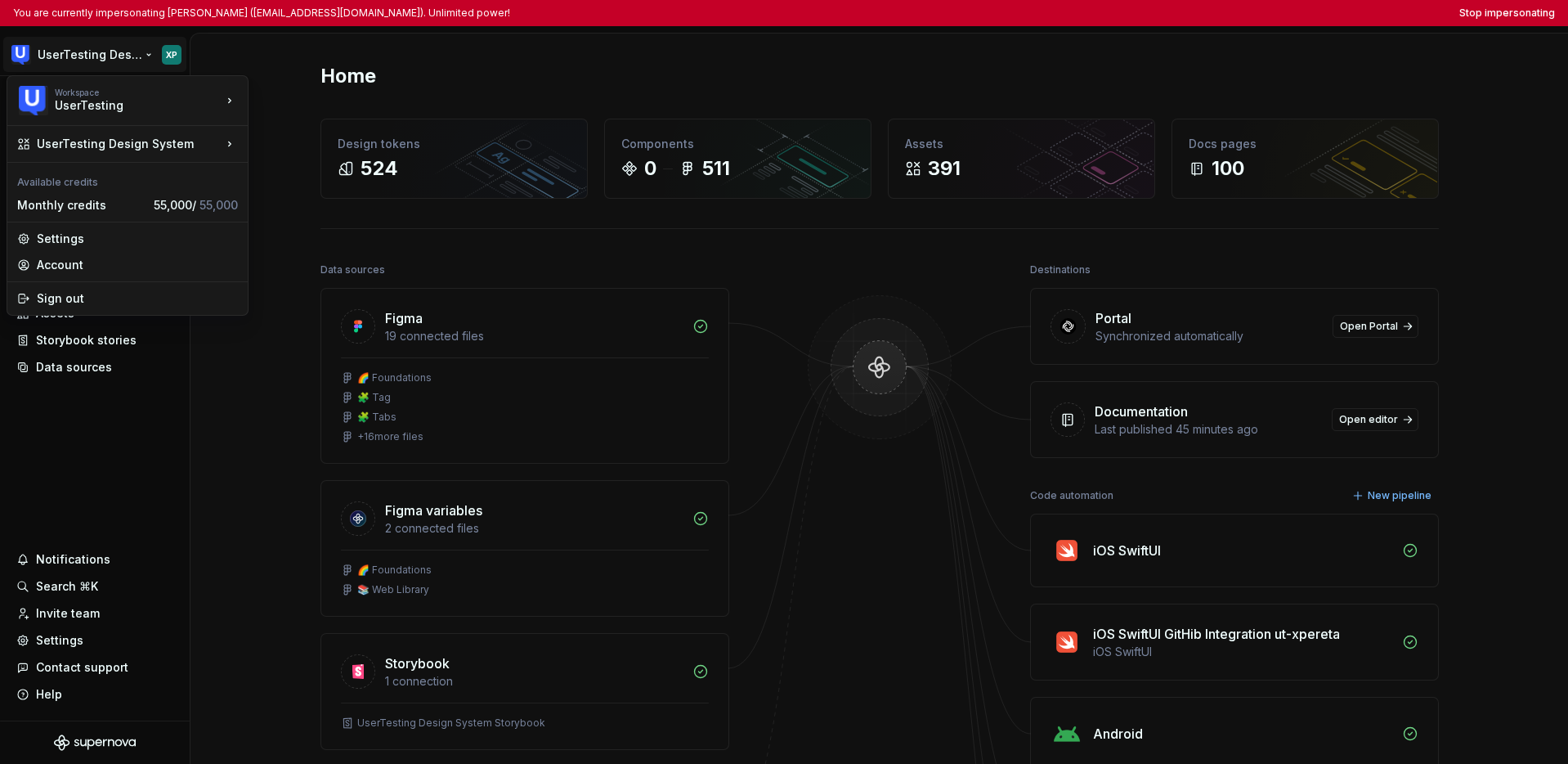
click at [69, 423] on html "You are currently impersonating [PERSON_NAME] ([EMAIL_ADDRESS][DOMAIN_NAME]). U…" at bounding box center [784, 382] width 1568 height 764
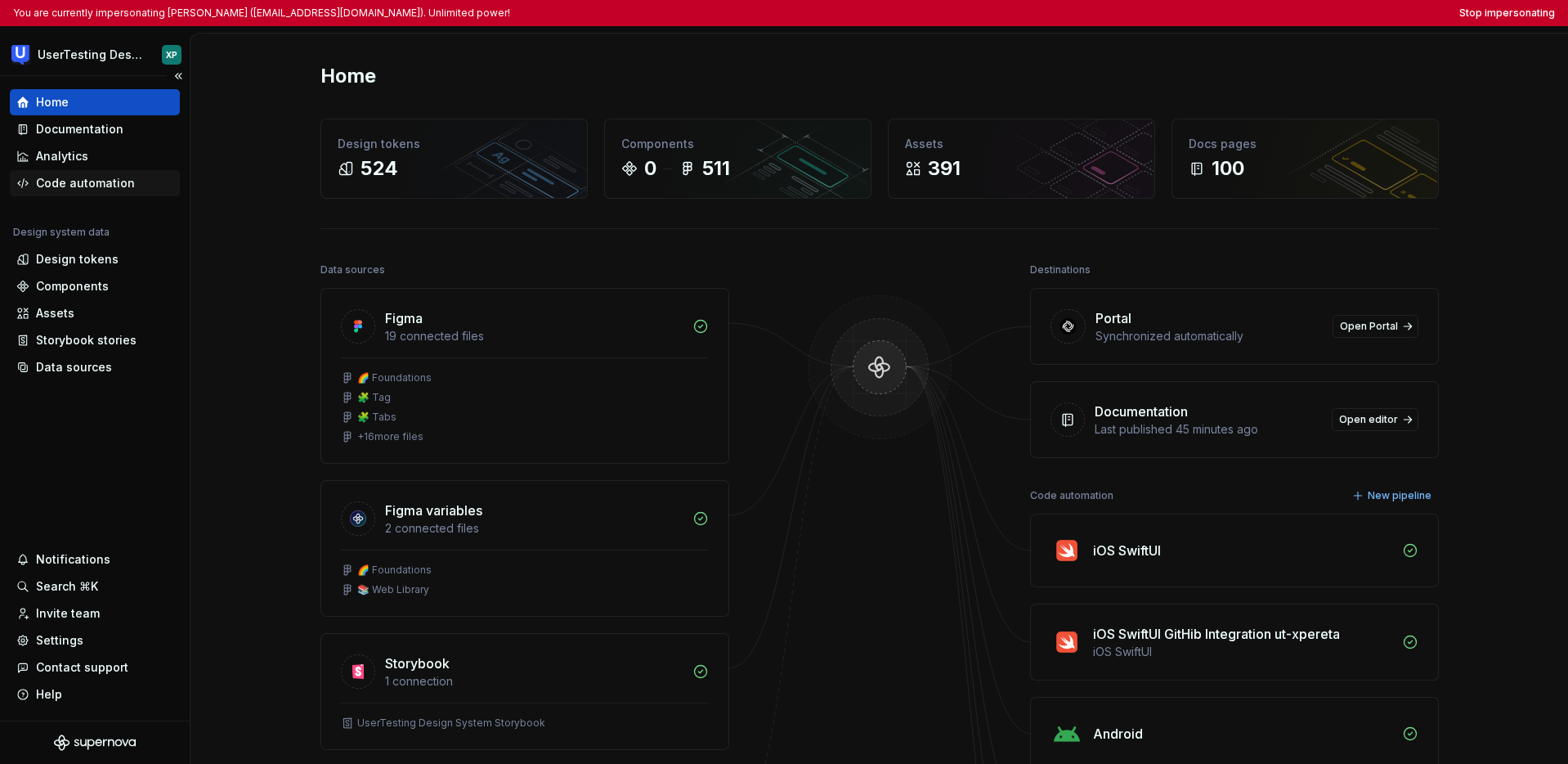
click at [85, 187] on div "Code automation" at bounding box center [85, 183] width 99 height 17
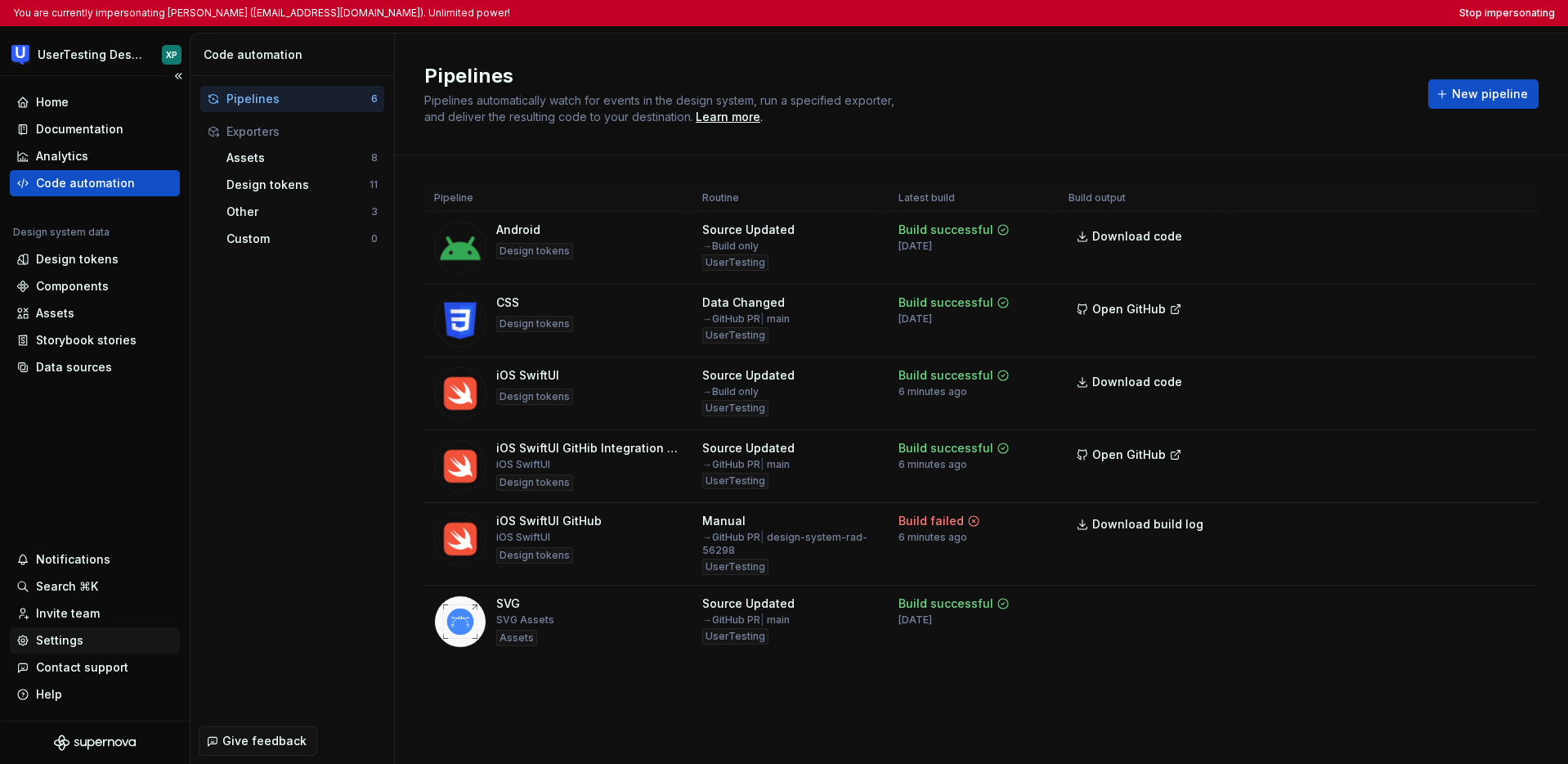
click at [73, 641] on div "Settings" at bounding box center [59, 640] width 48 height 17
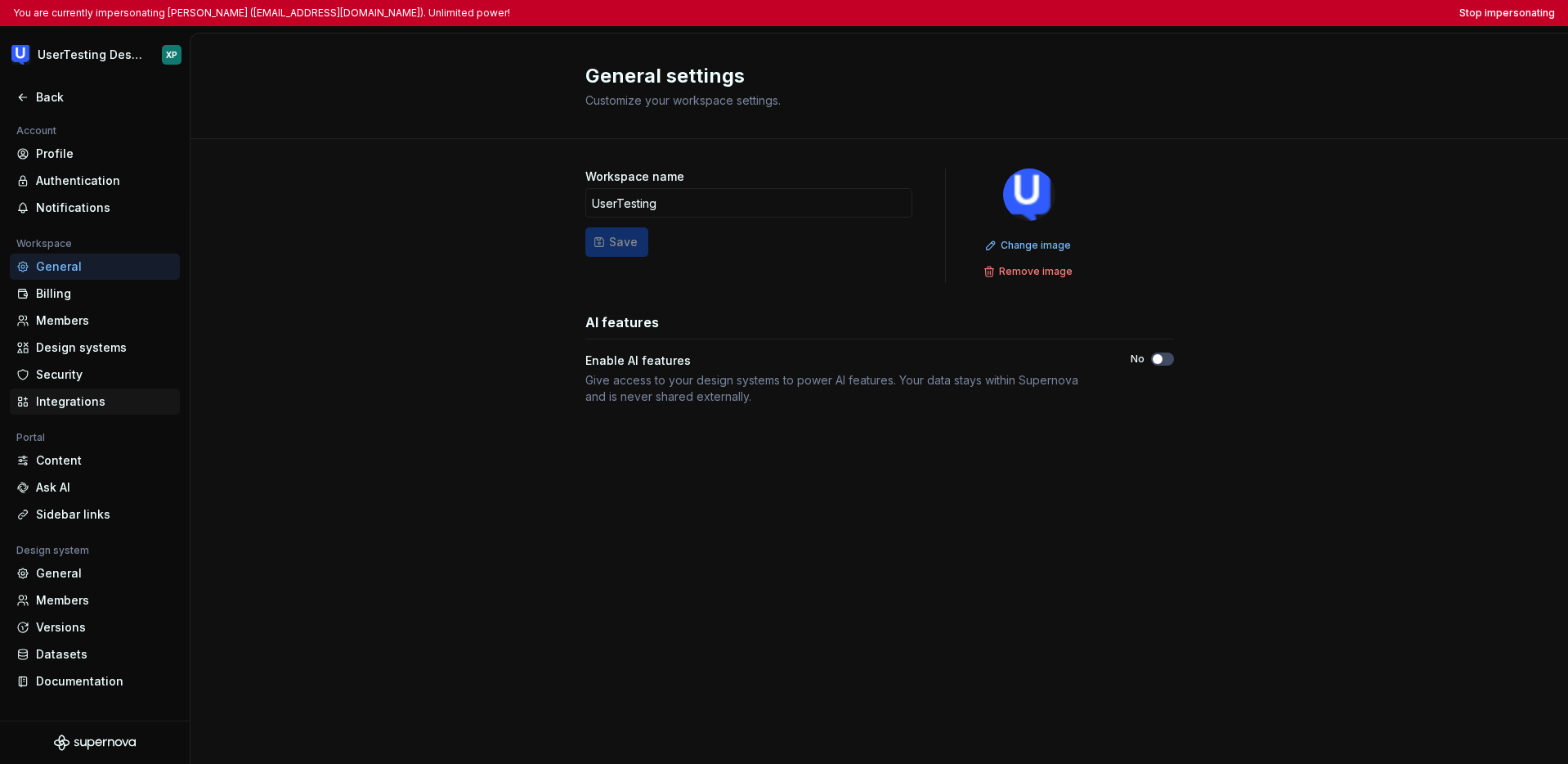
click at [90, 407] on div "Integrations" at bounding box center [105, 402] width 137 height 17
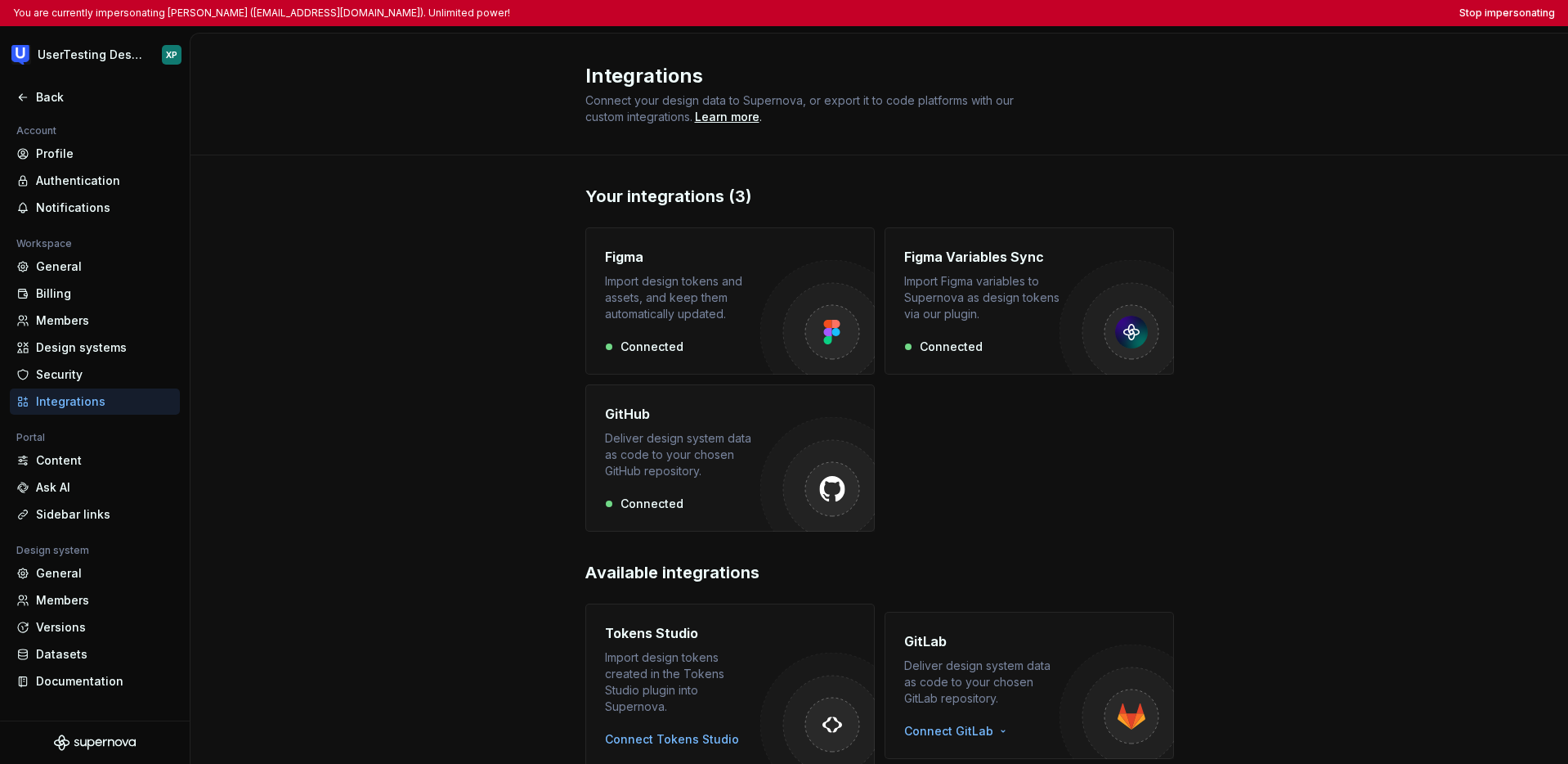
click at [714, 408] on div "GitHub" at bounding box center [683, 413] width 156 height 19
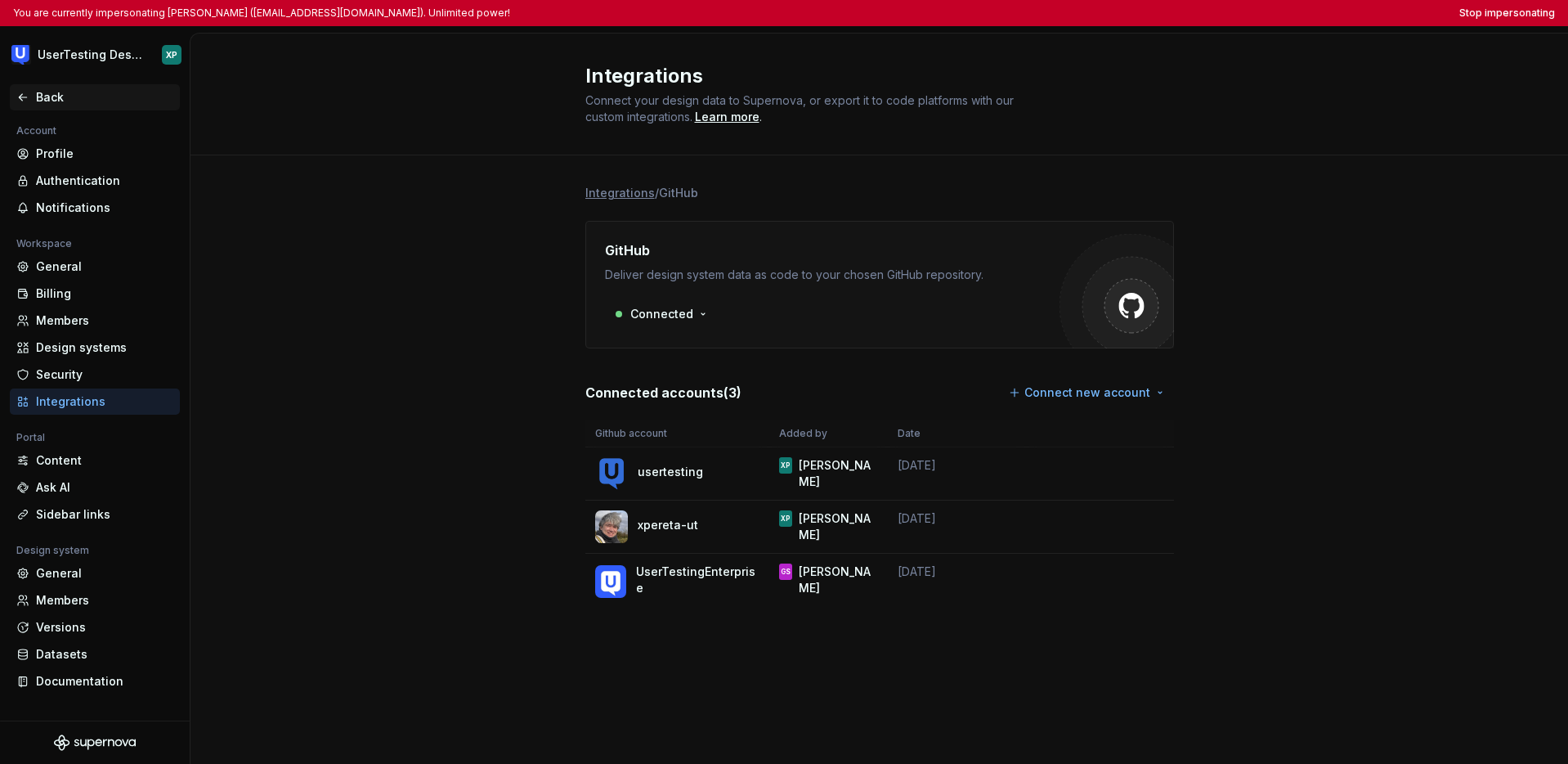
click at [28, 95] on icon at bounding box center [23, 97] width 13 height 13
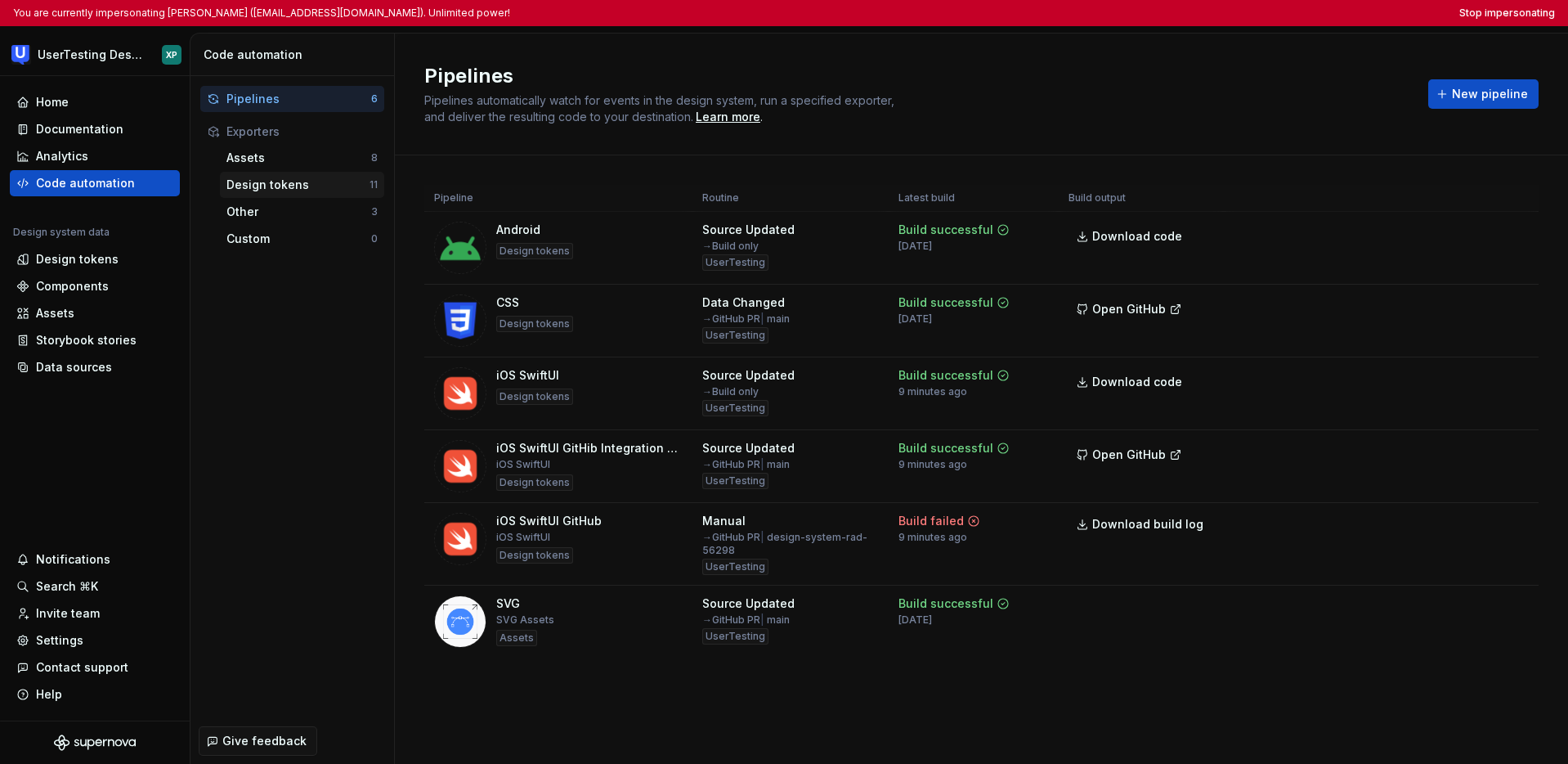
click at [299, 183] on div "Design tokens" at bounding box center [298, 185] width 143 height 17
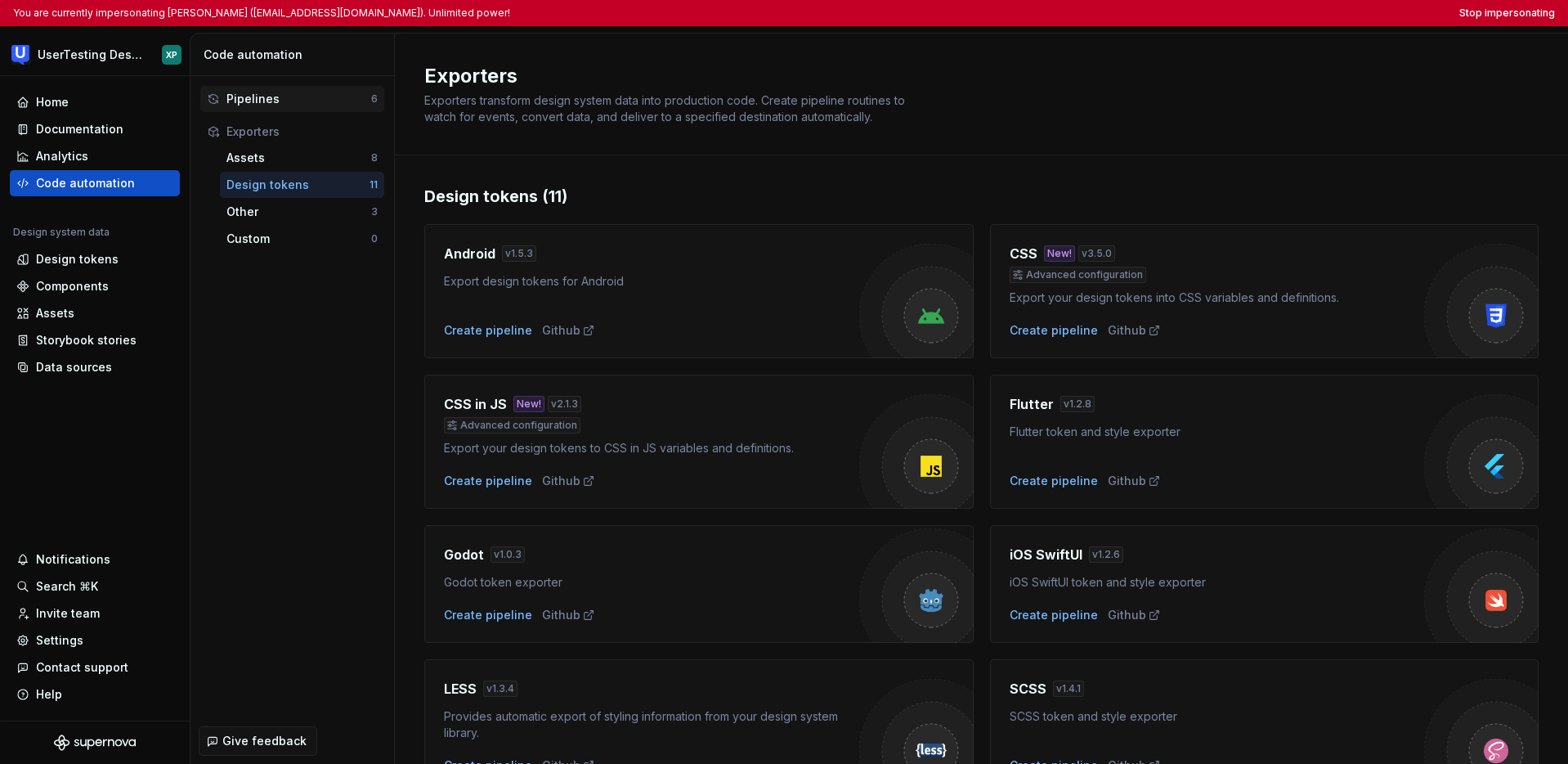
click at [290, 95] on div "Pipelines" at bounding box center [299, 99] width 145 height 17
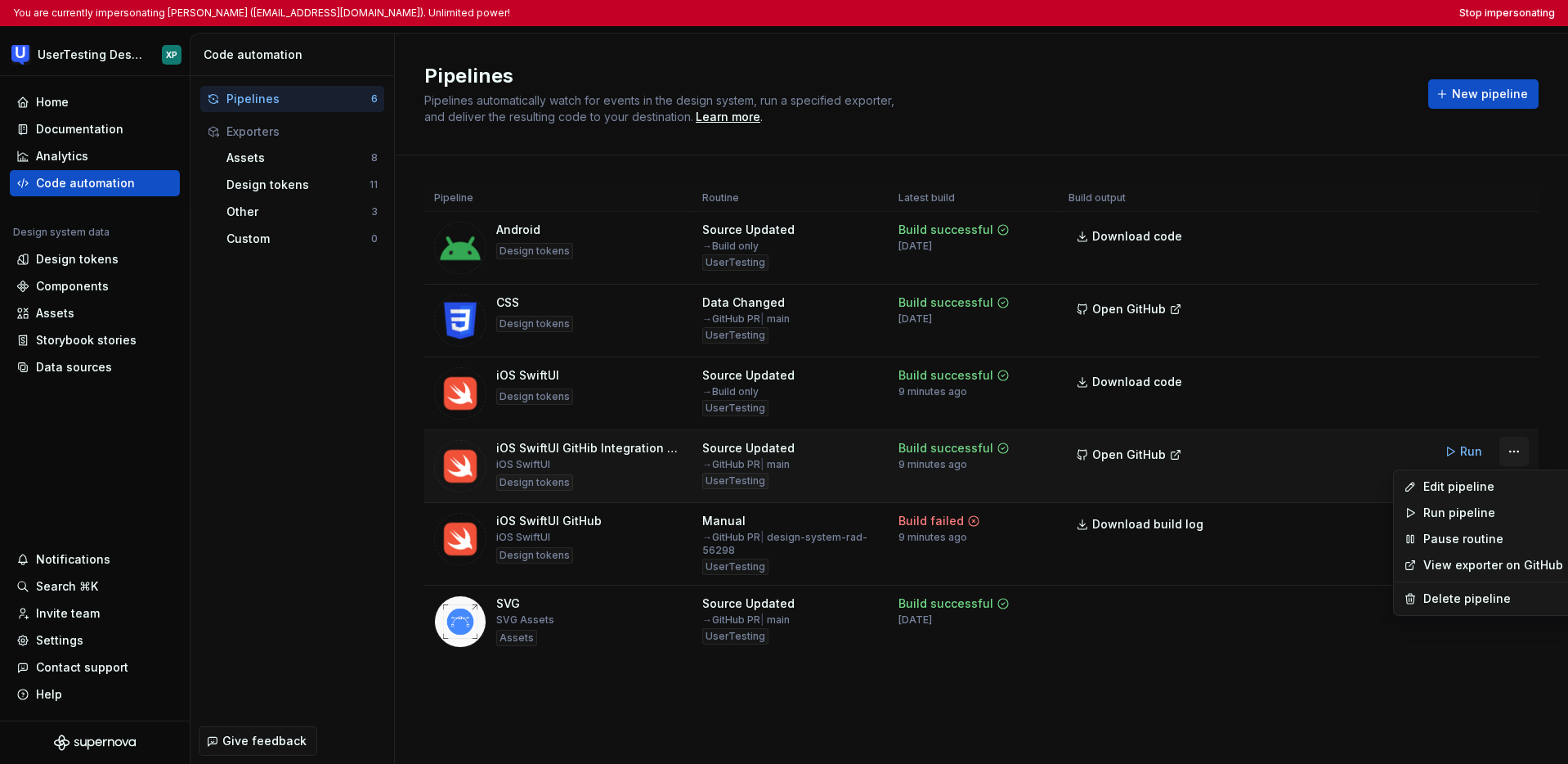
click at [934, 454] on html "You are currently impersonating Xavier Pereta (xpereta@usertesting.com). Unlimi…" at bounding box center [784, 382] width 1568 height 764
click at [934, 488] on div "Edit pipeline" at bounding box center [1493, 487] width 140 height 17
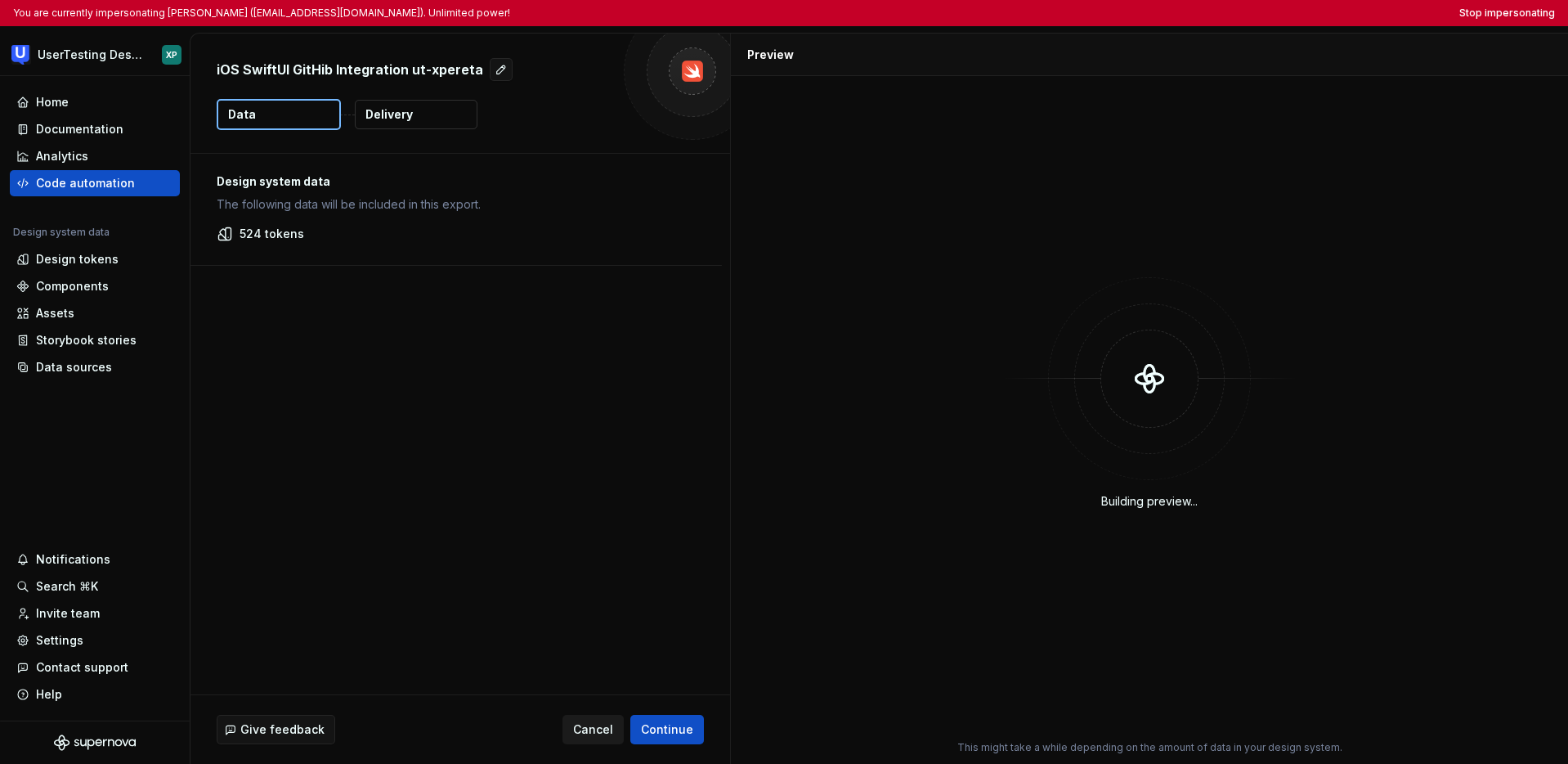
click at [594, 725] on span "Cancel" at bounding box center [593, 730] width 40 height 17
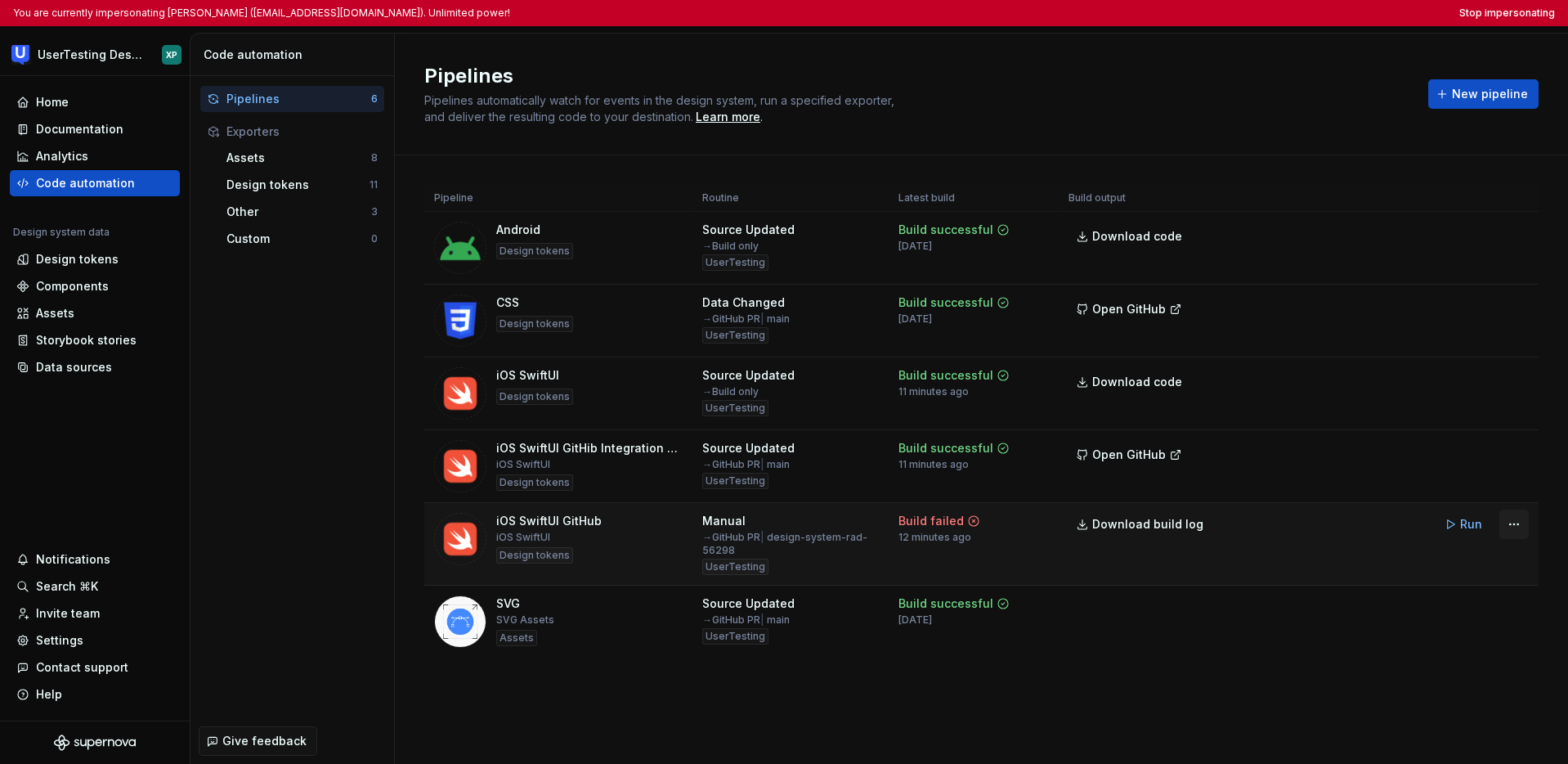
click at [934, 527] on html "You are currently impersonating Xavier Pereta (xpereta@usertesting.com). Unlimi…" at bounding box center [784, 382] width 1568 height 764
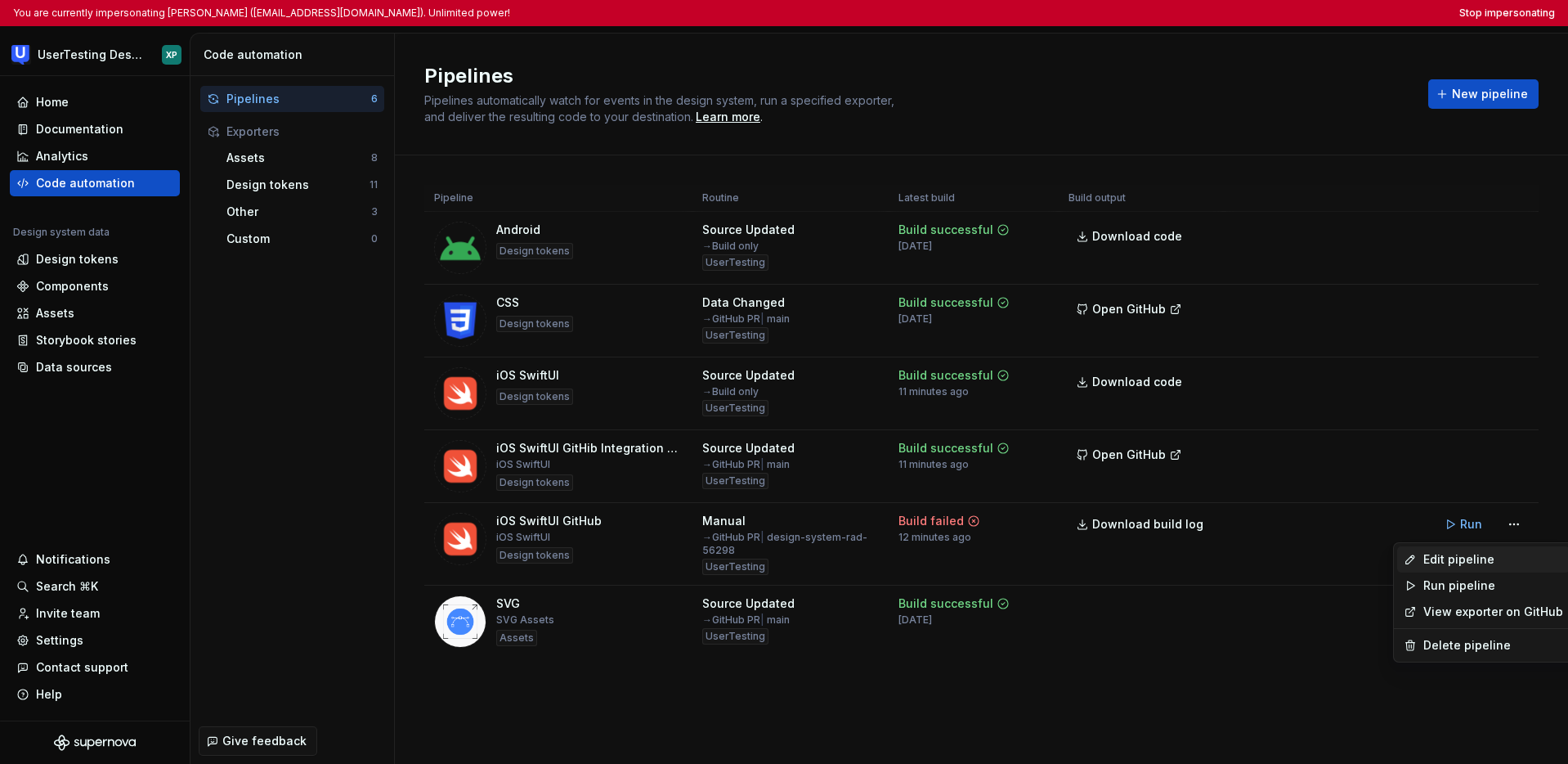
click at [934, 557] on div "Edit pipeline" at bounding box center [1493, 560] width 140 height 17
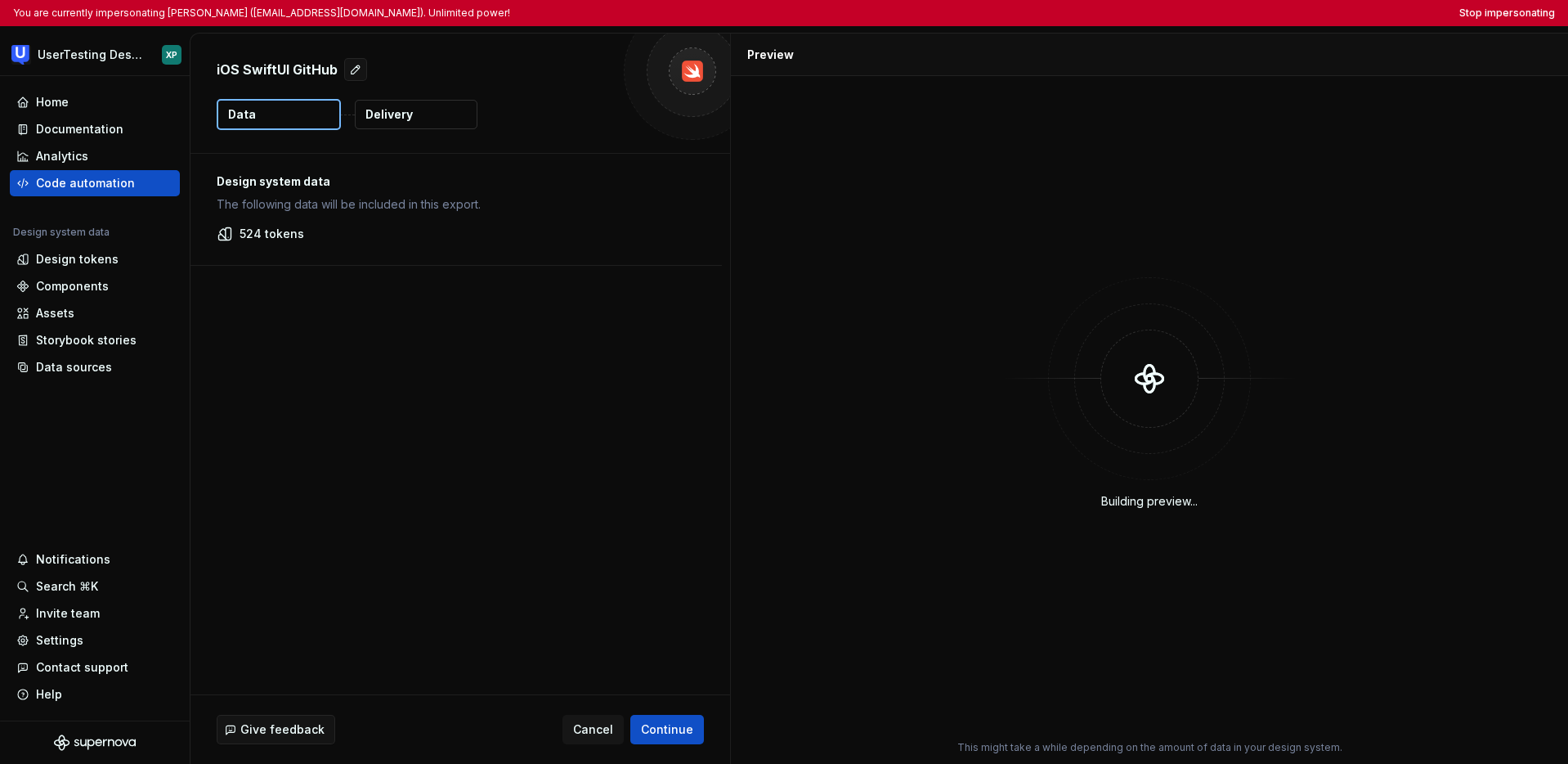
click at [377, 112] on p "Delivery" at bounding box center [389, 115] width 48 height 17
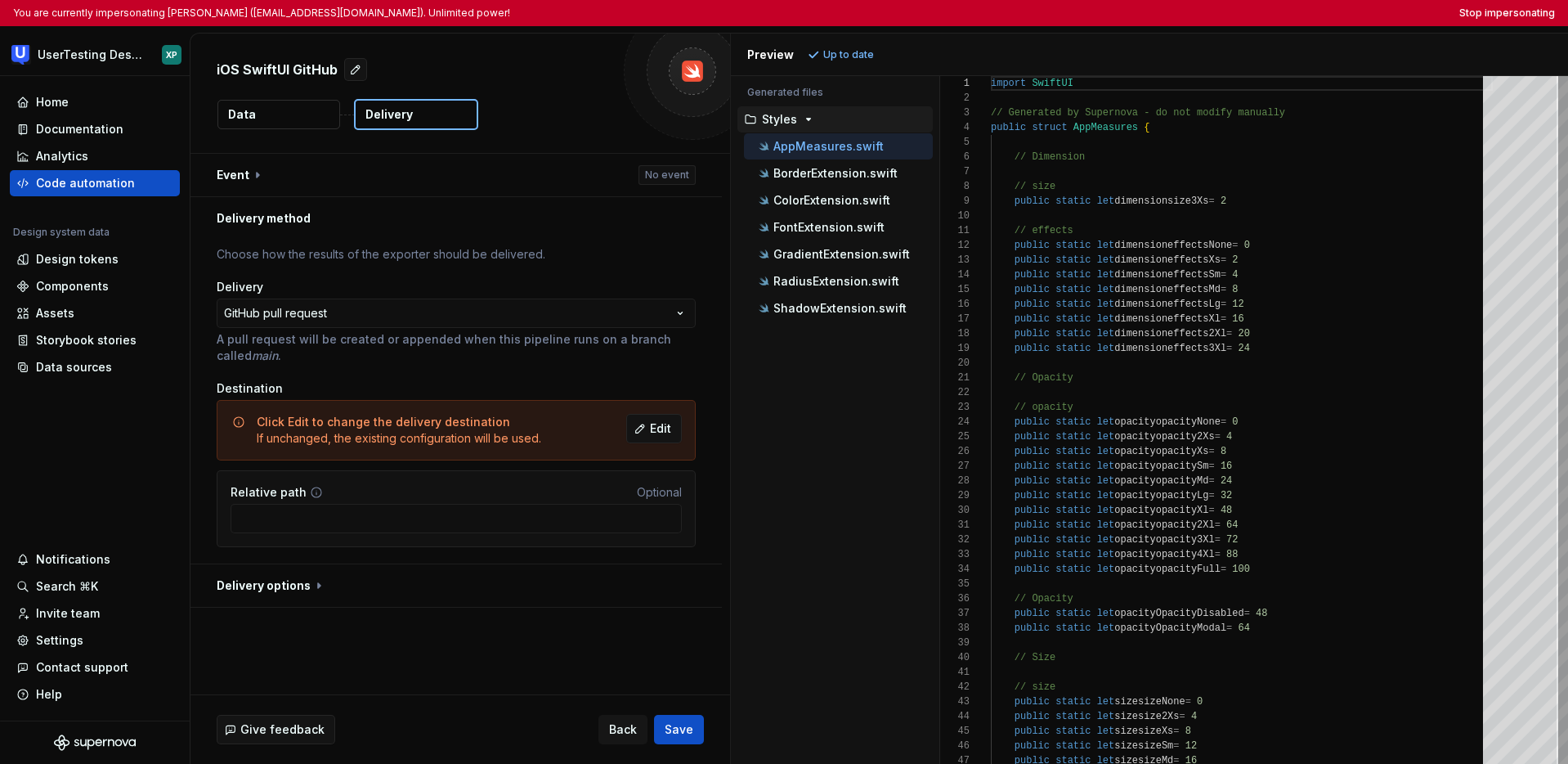
click at [309, 114] on button "Data" at bounding box center [279, 114] width 123 height 29
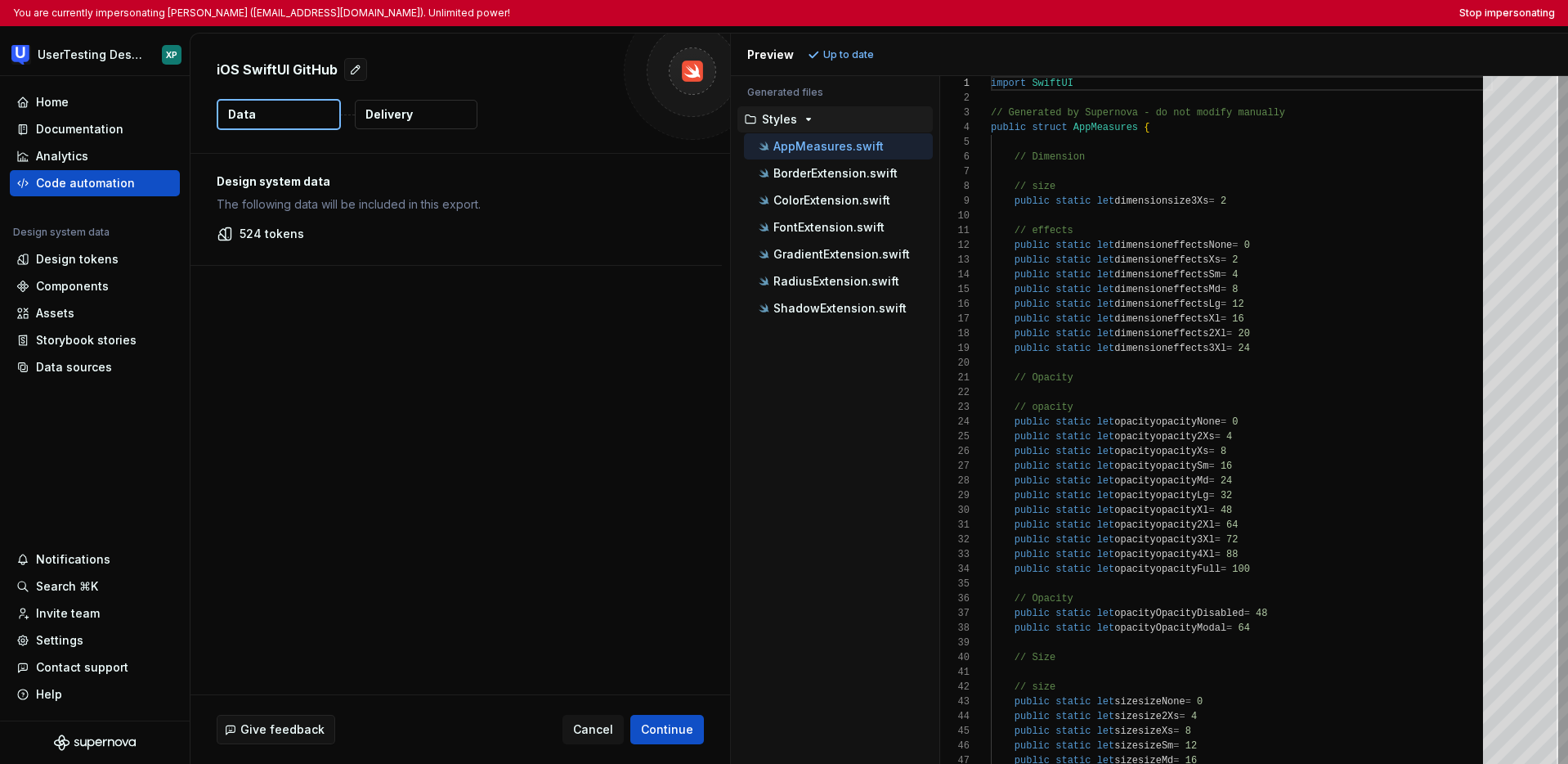
click at [302, 114] on button "Data" at bounding box center [279, 114] width 125 height 31
click at [588, 715] on button "Cancel" at bounding box center [592, 729] width 61 height 29
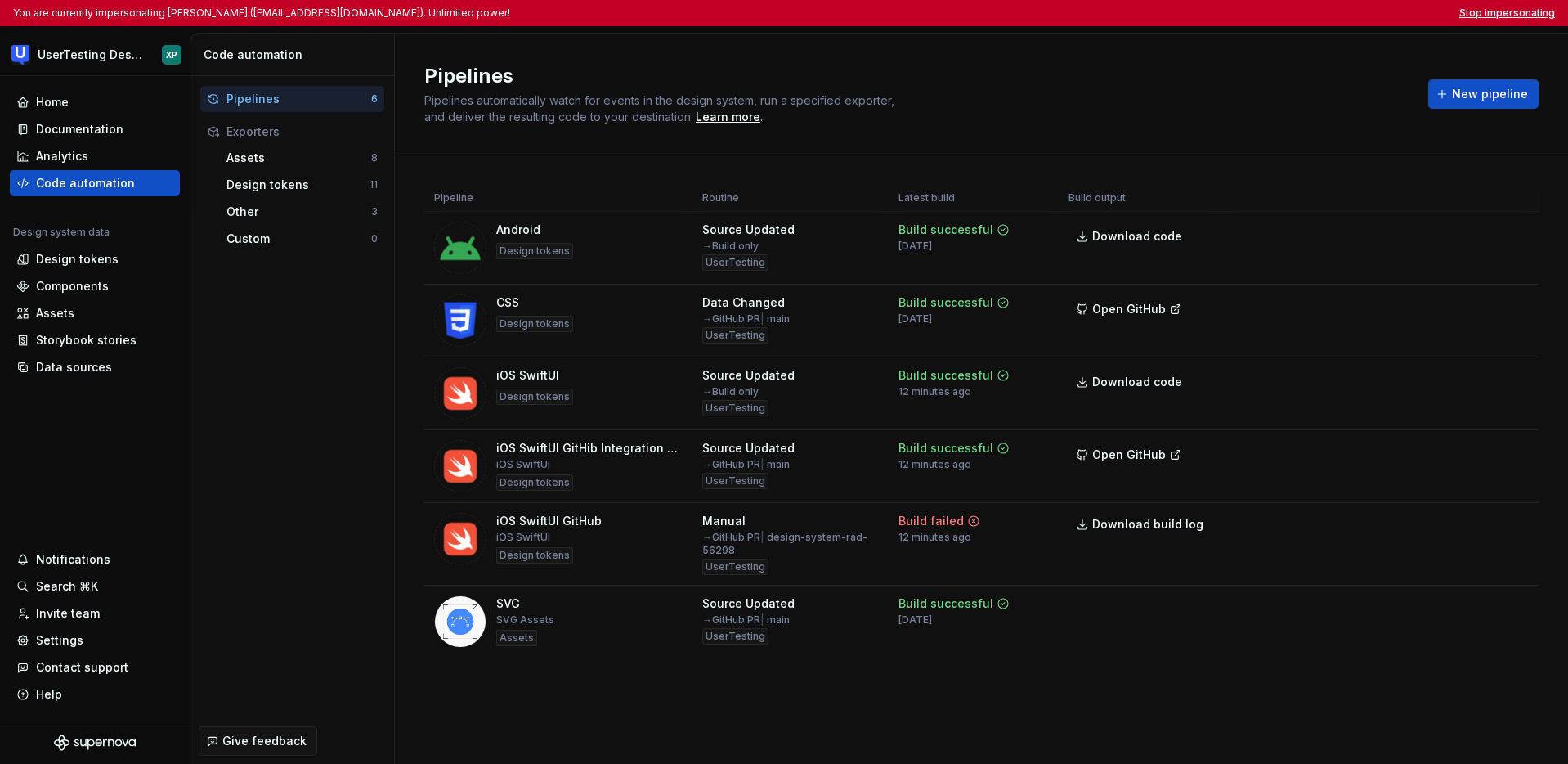
click at [934, 18] on button "Stop impersonating" at bounding box center [1507, 13] width 95 height 13
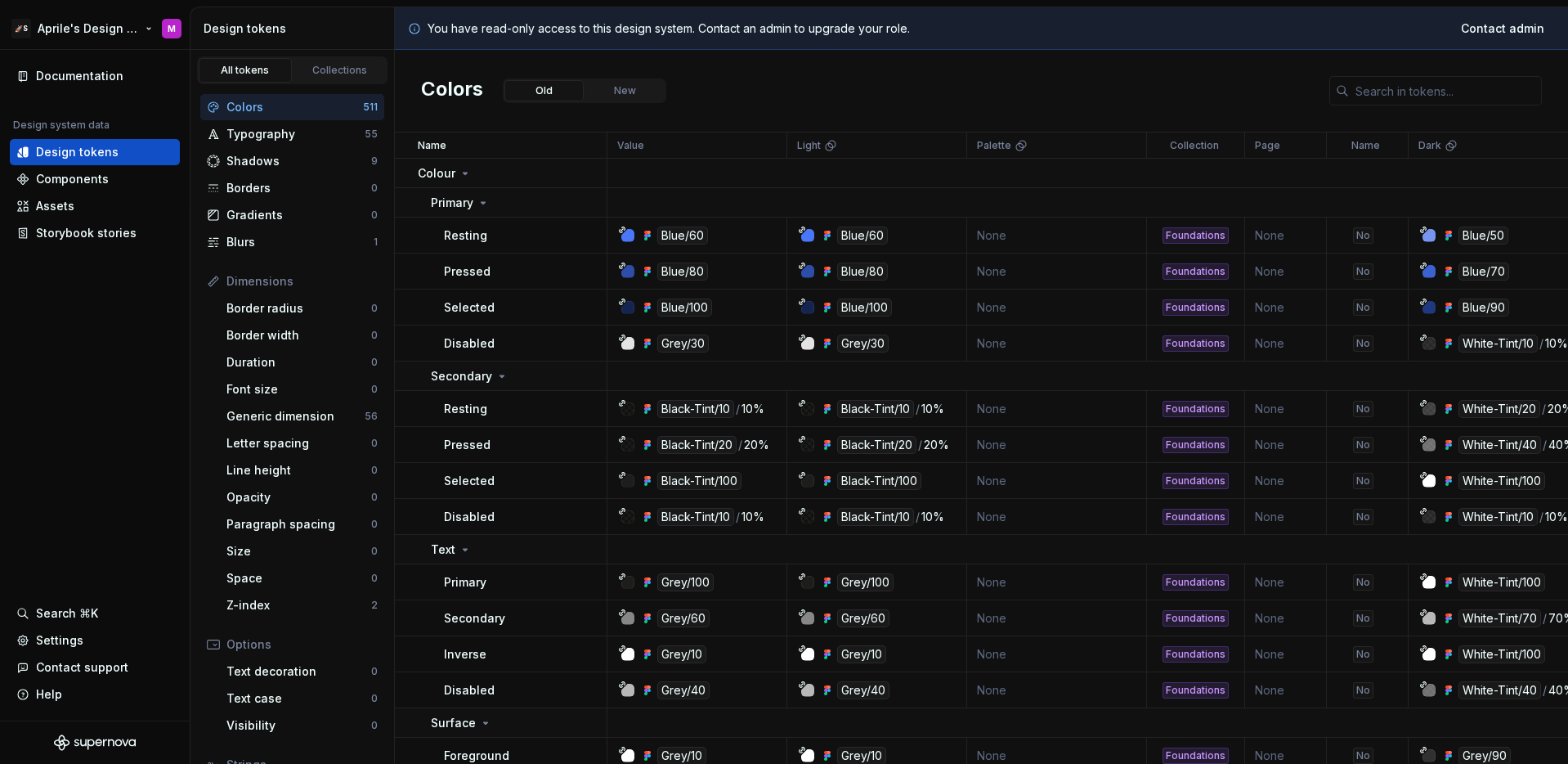
click at [103, 19] on html "🚀S Aprile's Design System M Documentation Design system data Design tokens Comp…" at bounding box center [784, 382] width 1568 height 764
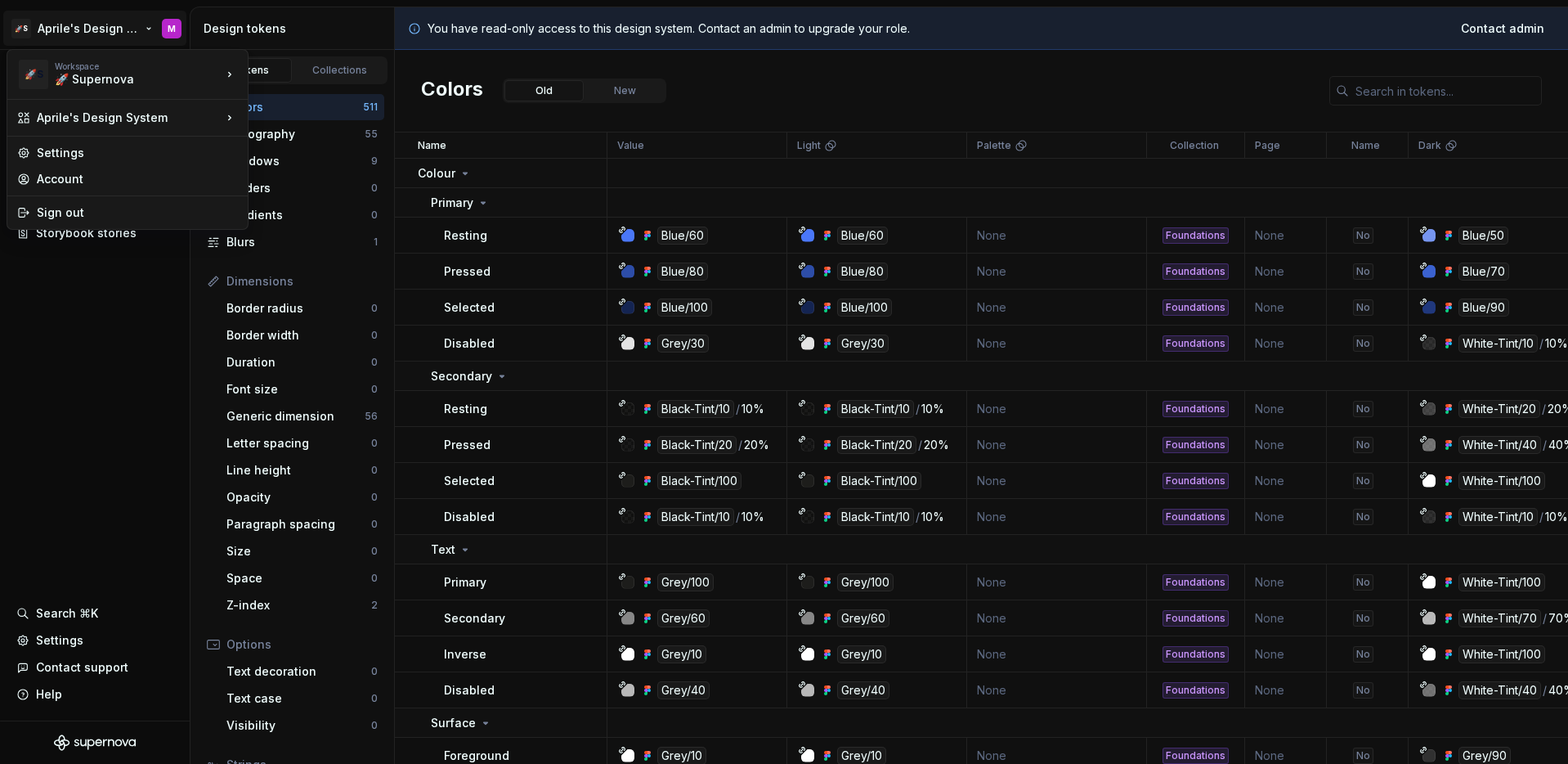
click at [166, 348] on html "🚀S Aprile's Design System M Documentation Design system data Design tokens Comp…" at bounding box center [784, 382] width 1568 height 764
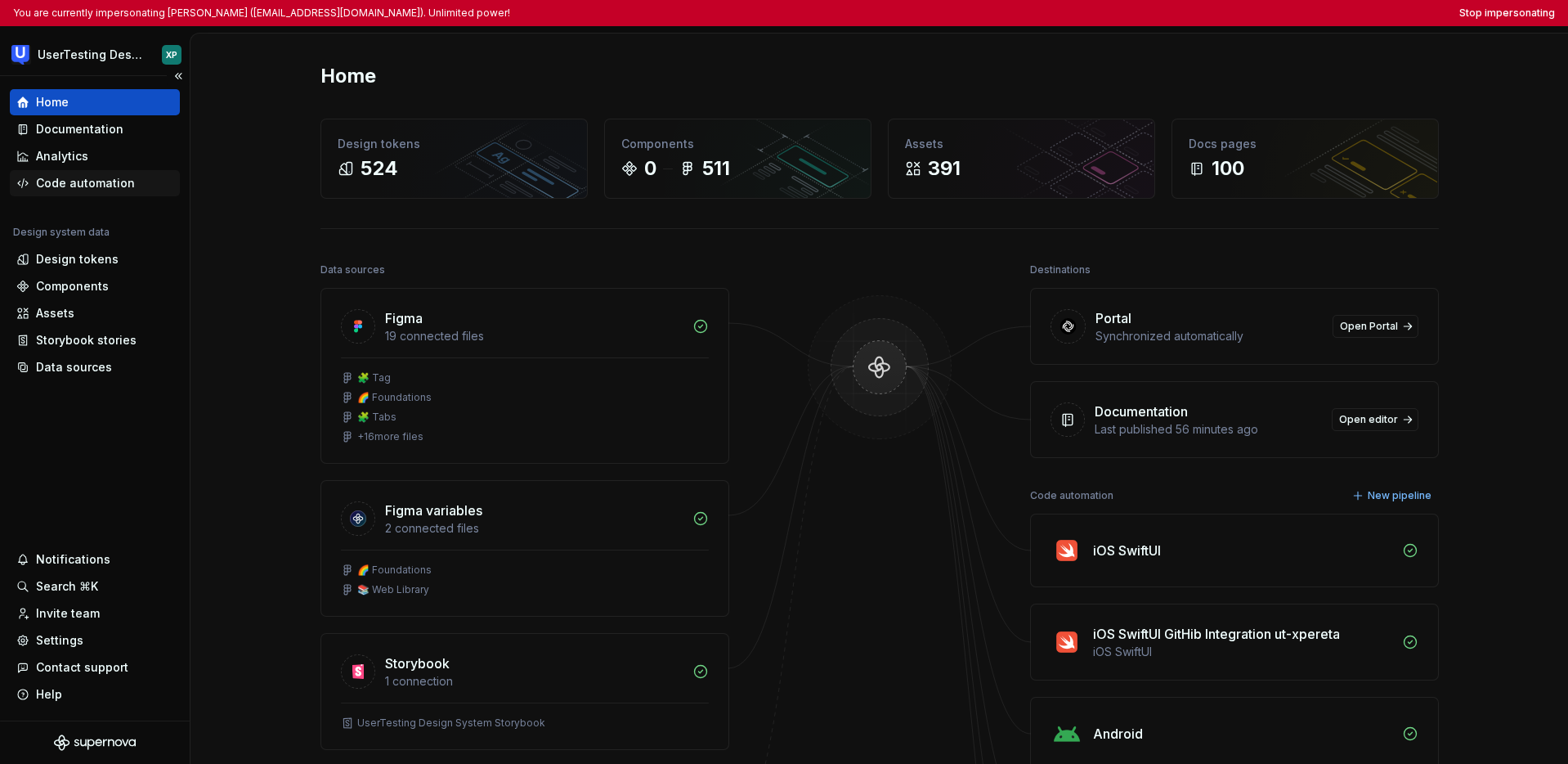
click at [70, 187] on div "Code automation" at bounding box center [85, 183] width 99 height 17
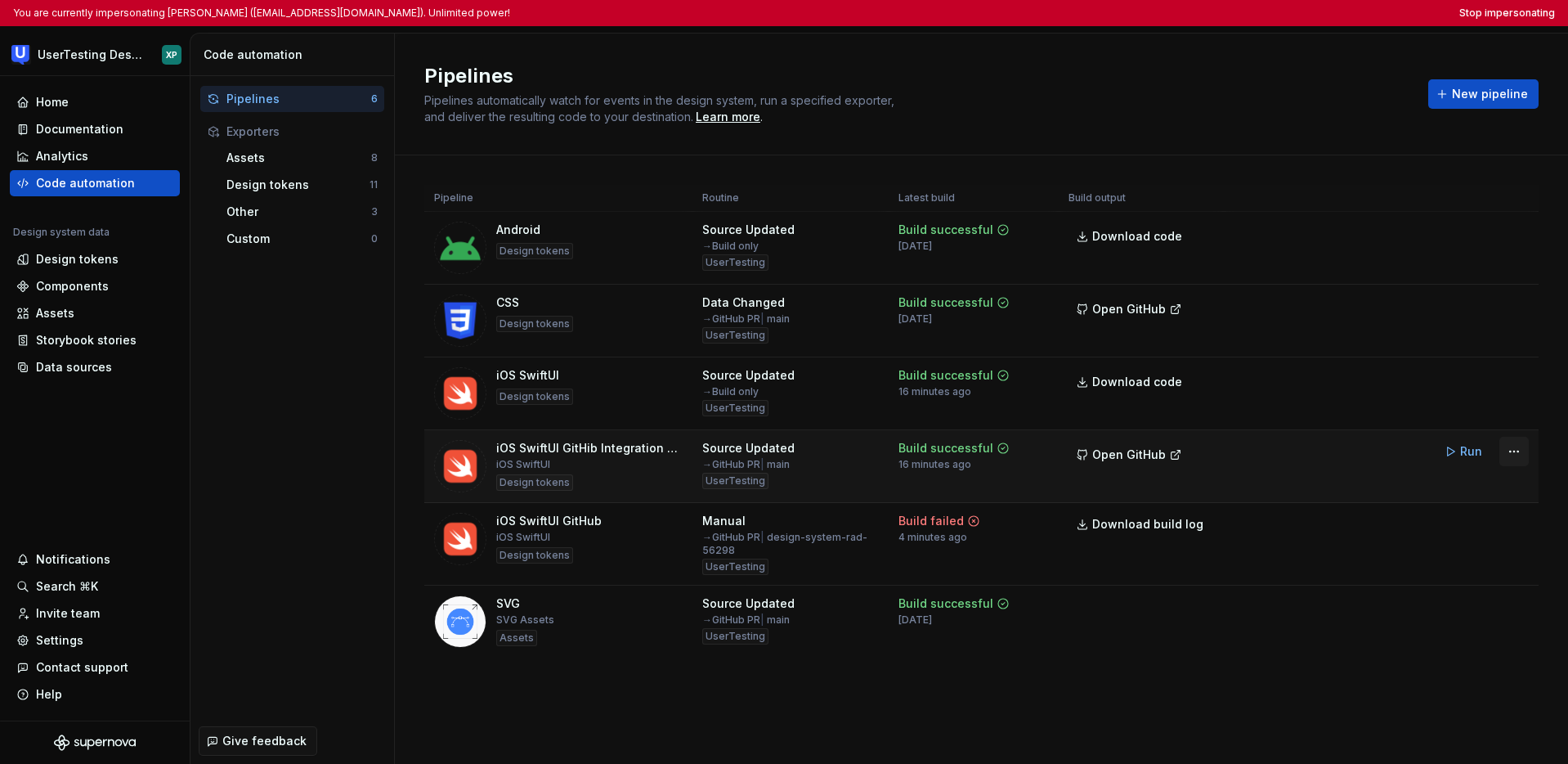
click at [934, 452] on html "You are currently impersonating [PERSON_NAME] ([EMAIL_ADDRESS][DOMAIN_NAME]). U…" at bounding box center [784, 382] width 1568 height 764
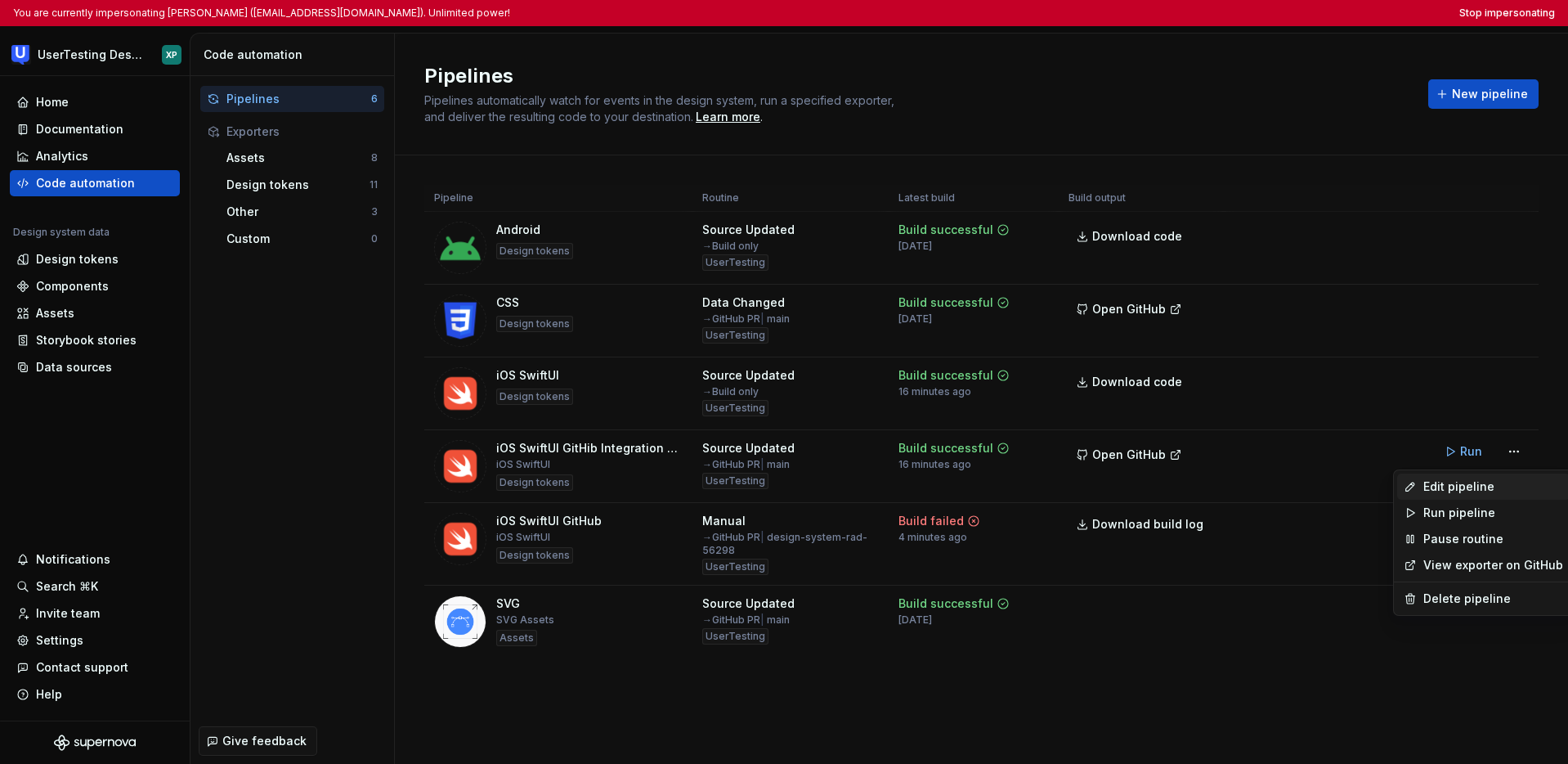
click at [934, 488] on div "Edit pipeline" at bounding box center [1493, 487] width 140 height 17
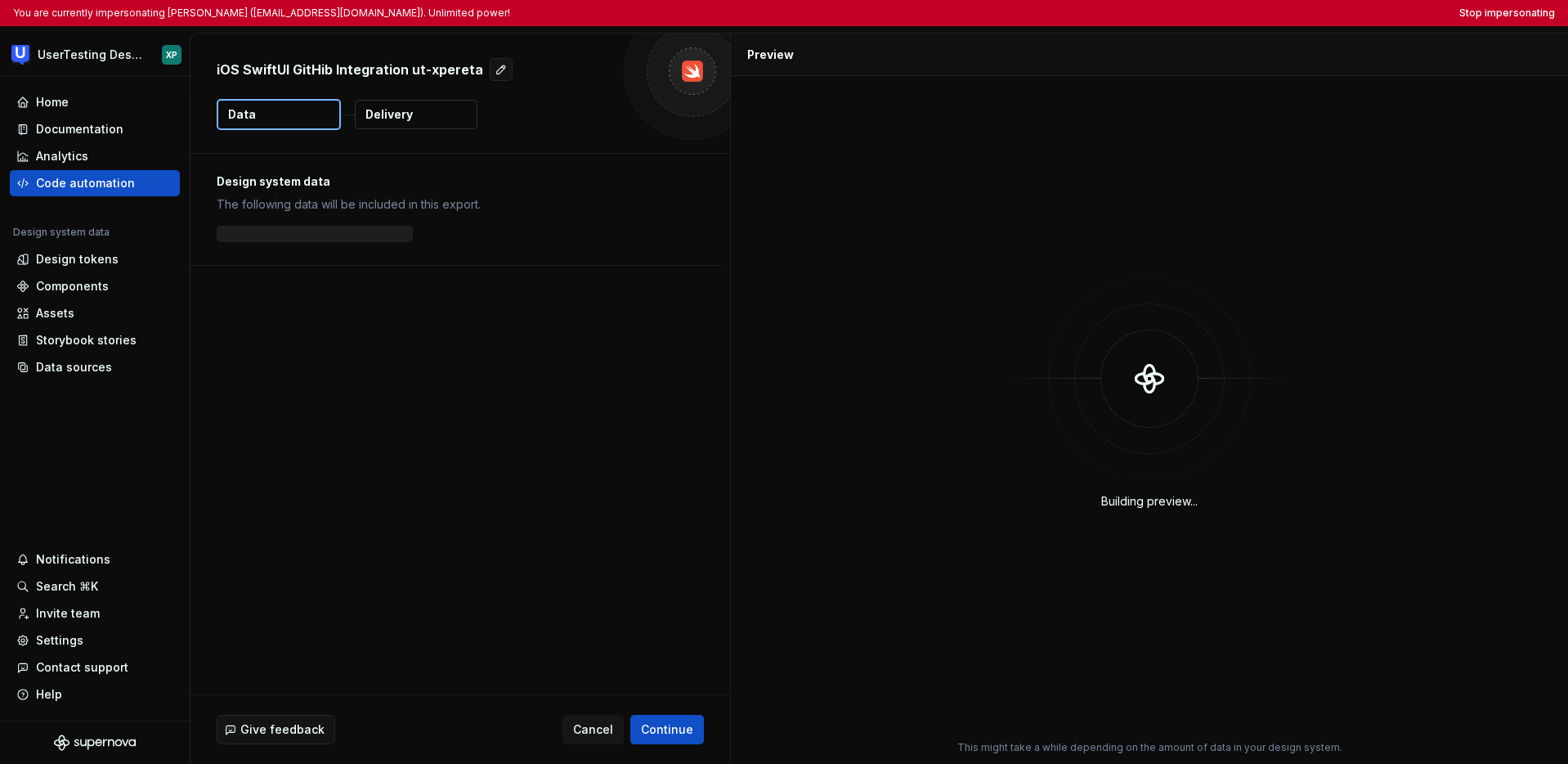
click at [378, 111] on p "Delivery" at bounding box center [389, 115] width 48 height 17
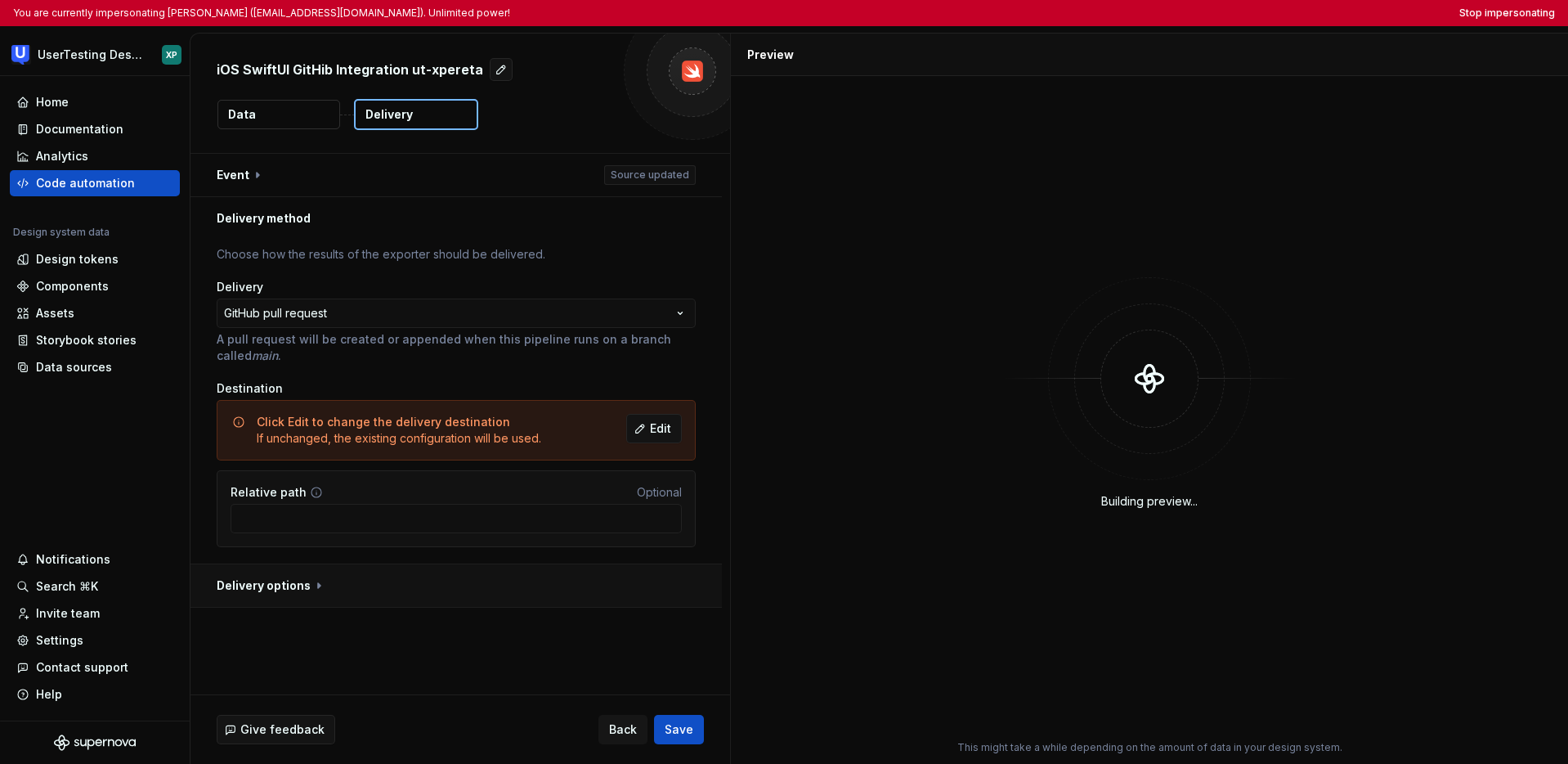
click at [309, 588] on button "button" at bounding box center [456, 585] width 531 height 43
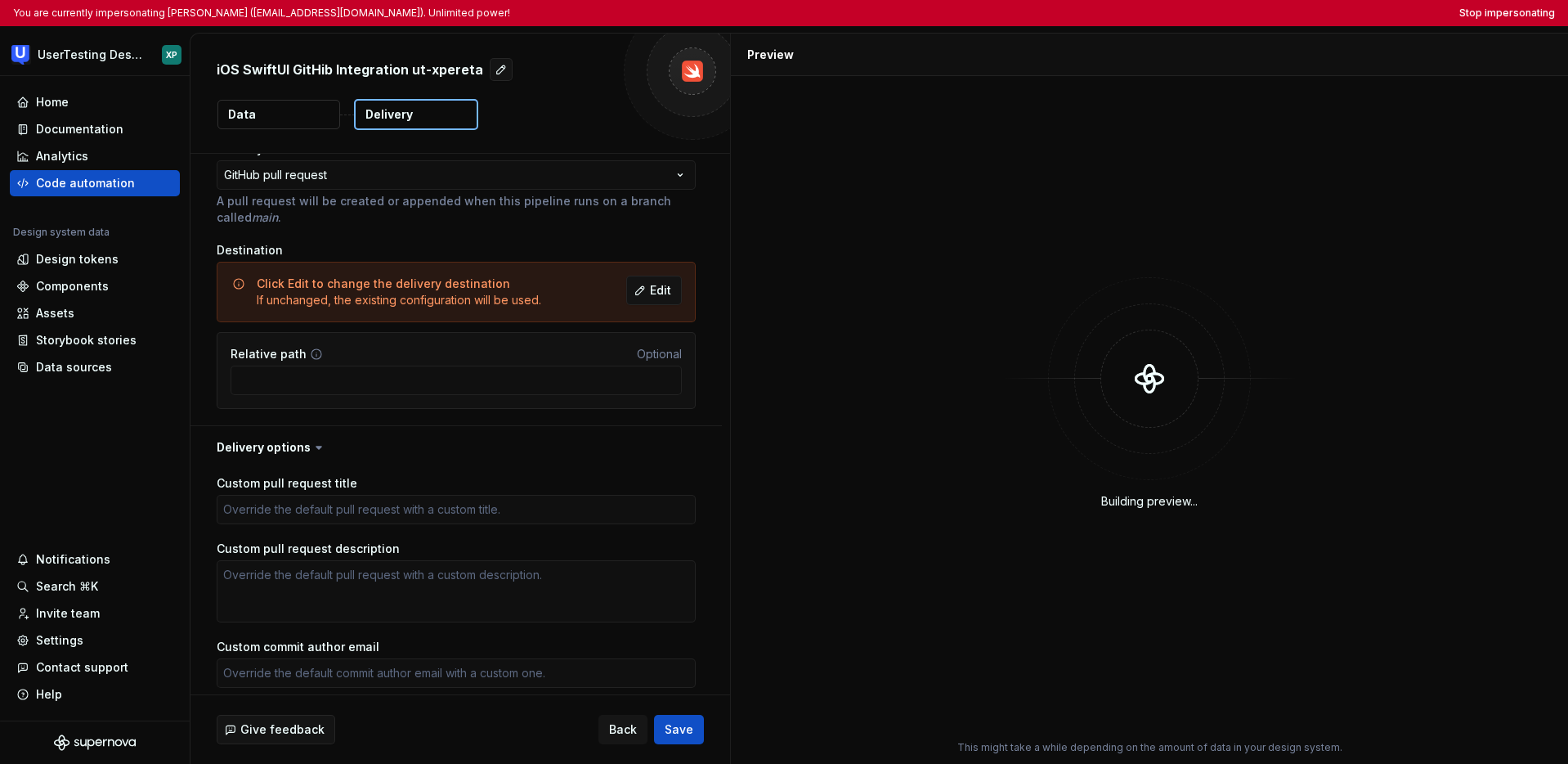
scroll to position [300, 0]
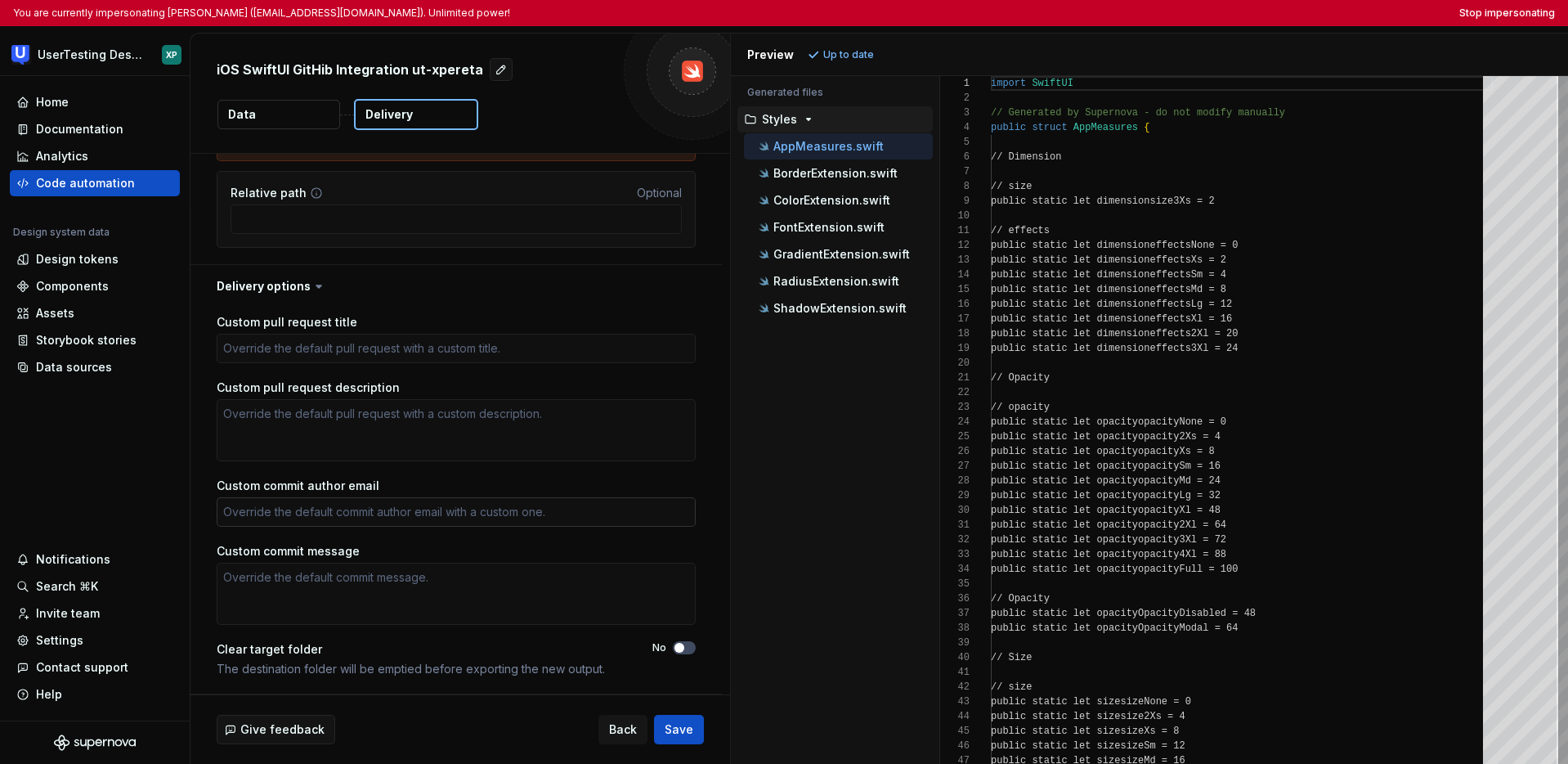
type textarea "*"
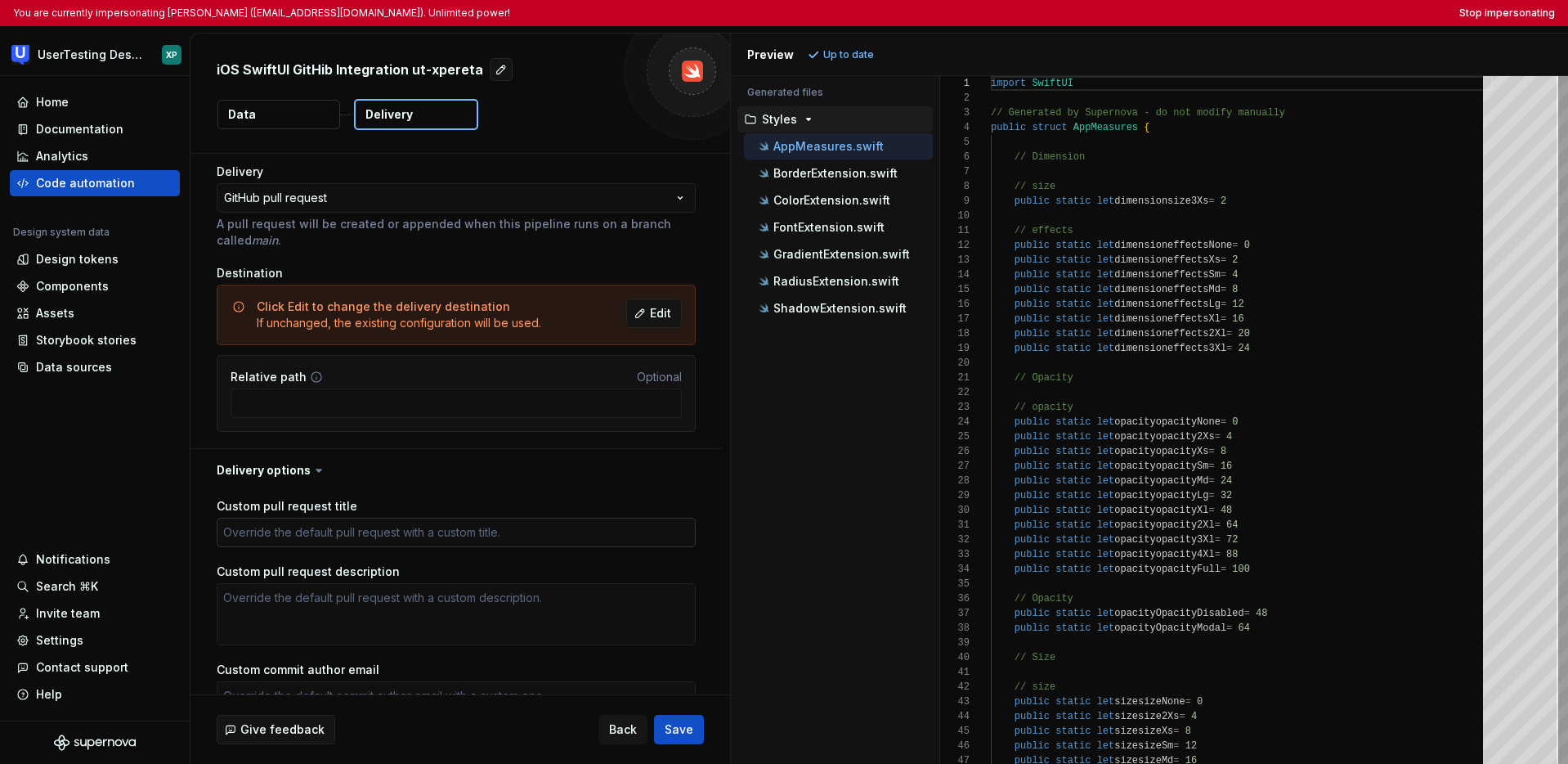
scroll to position [0, 0]
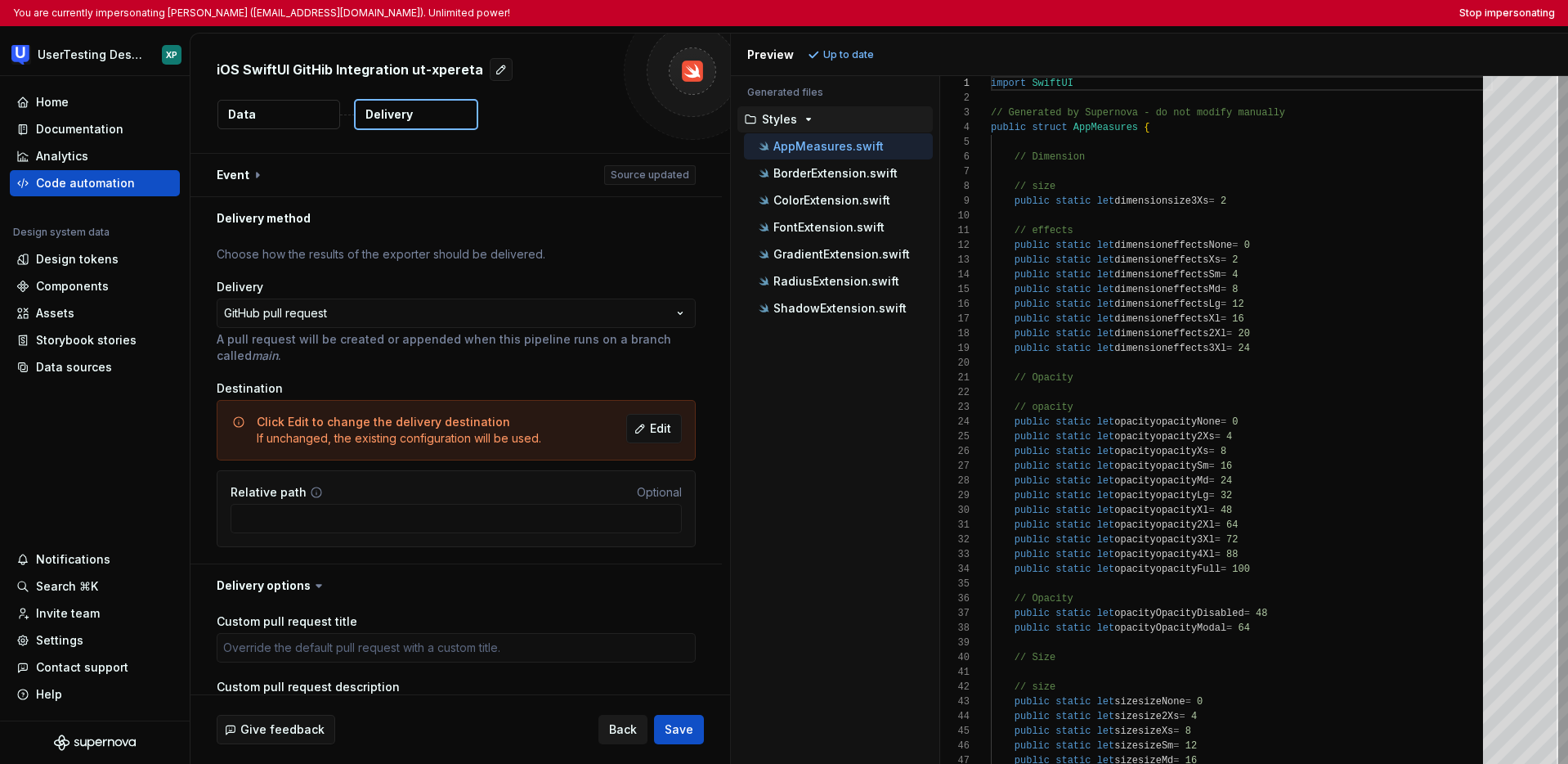
click at [607, 729] on button "Back" at bounding box center [623, 729] width 49 height 29
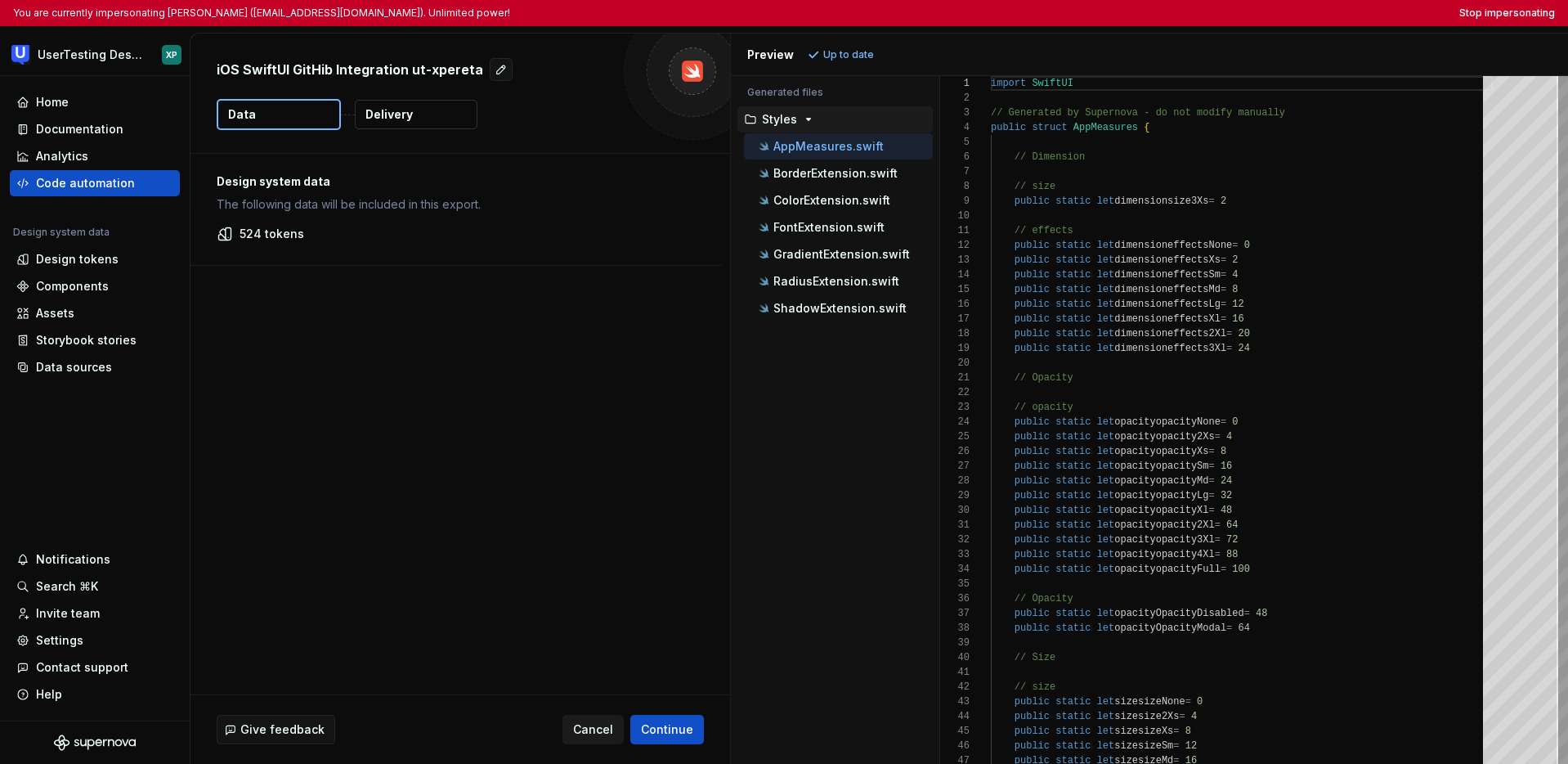
click at [604, 730] on span "Cancel" at bounding box center [593, 730] width 40 height 17
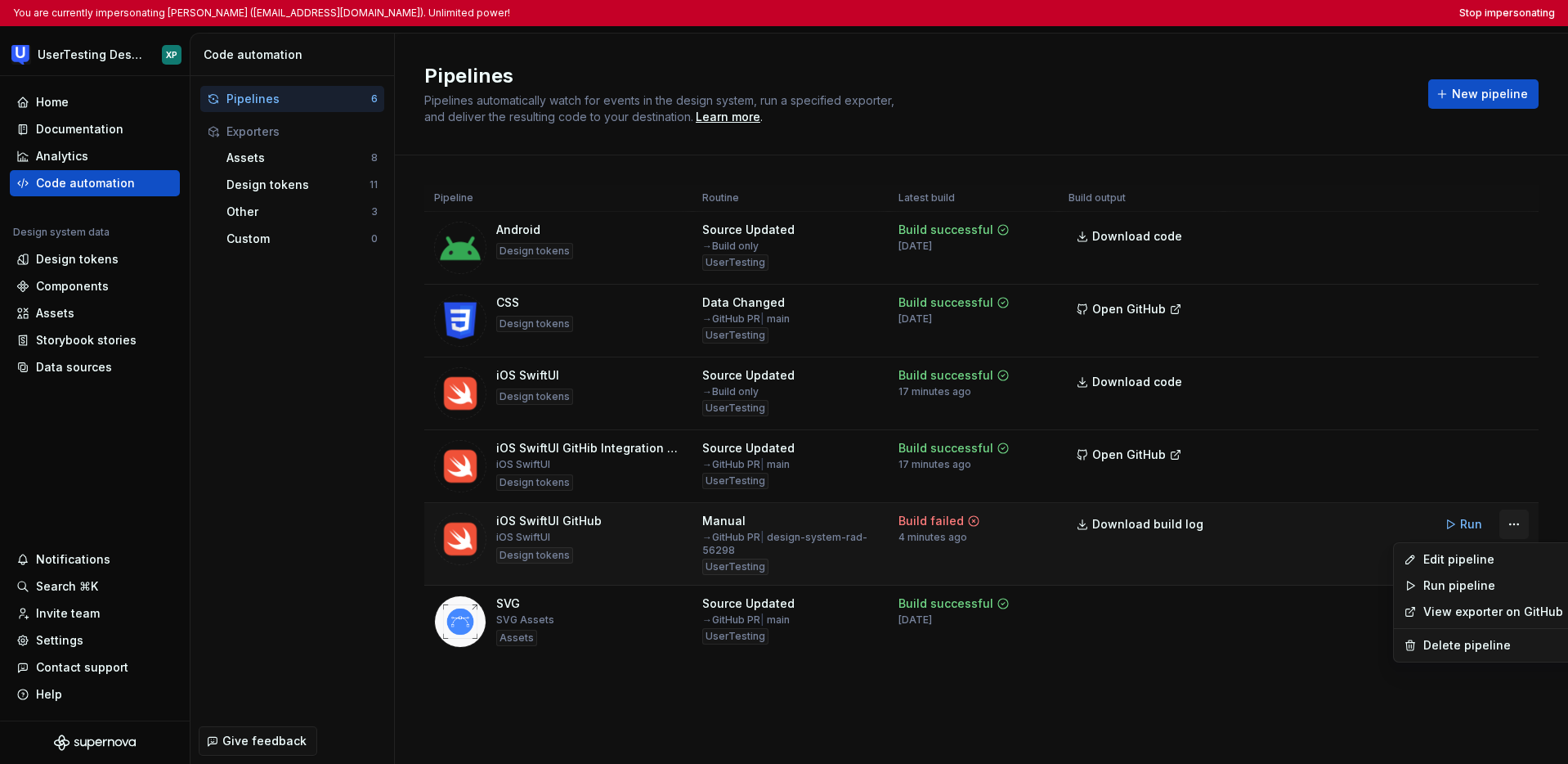
click at [934, 526] on html "You are currently impersonating [PERSON_NAME] ([EMAIL_ADDRESS][DOMAIN_NAME]). U…" at bounding box center [784, 382] width 1568 height 764
click at [934, 561] on div "Edit pipeline" at bounding box center [1493, 560] width 140 height 17
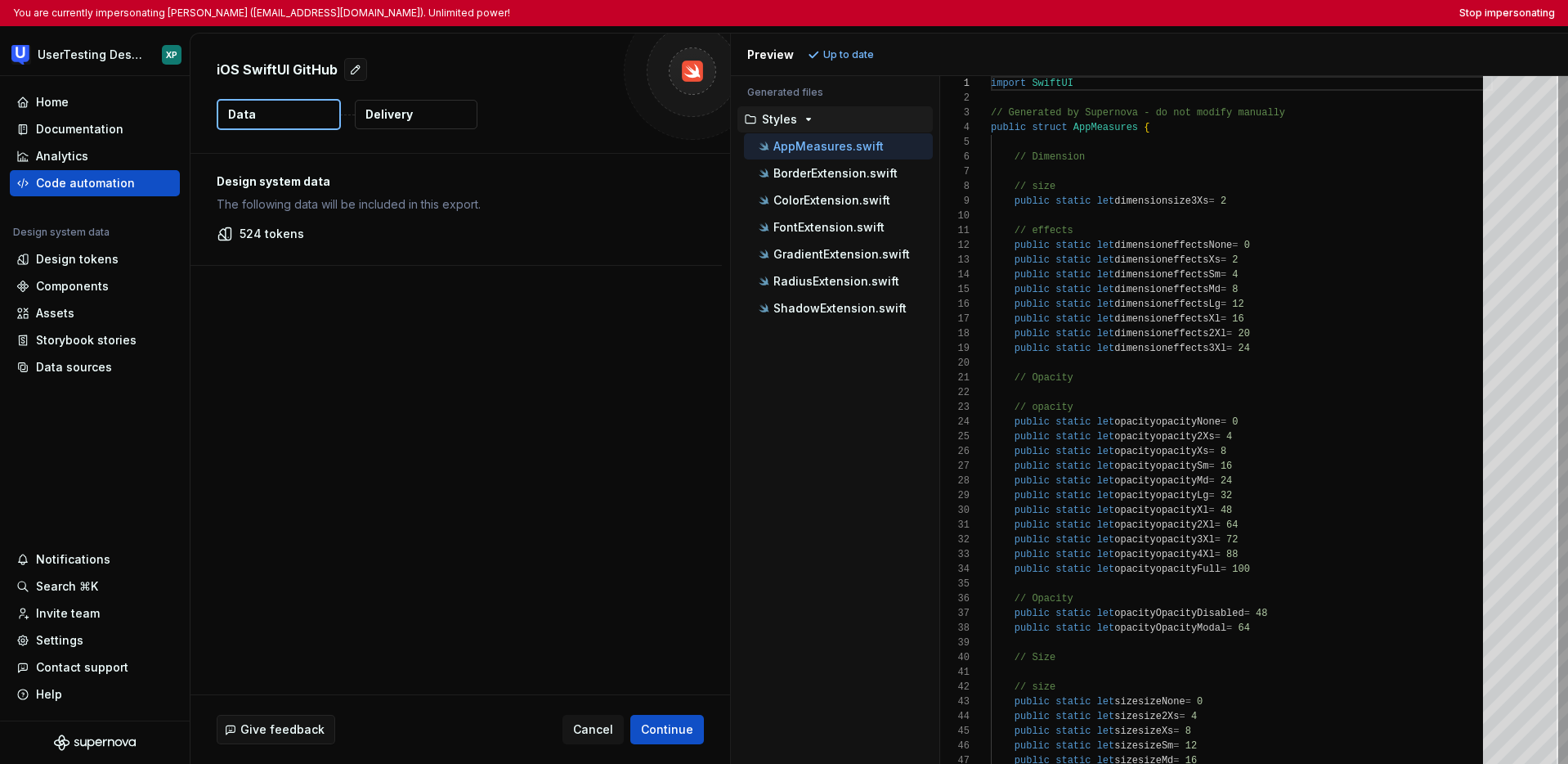
click at [423, 112] on button "Delivery" at bounding box center [416, 114] width 123 height 29
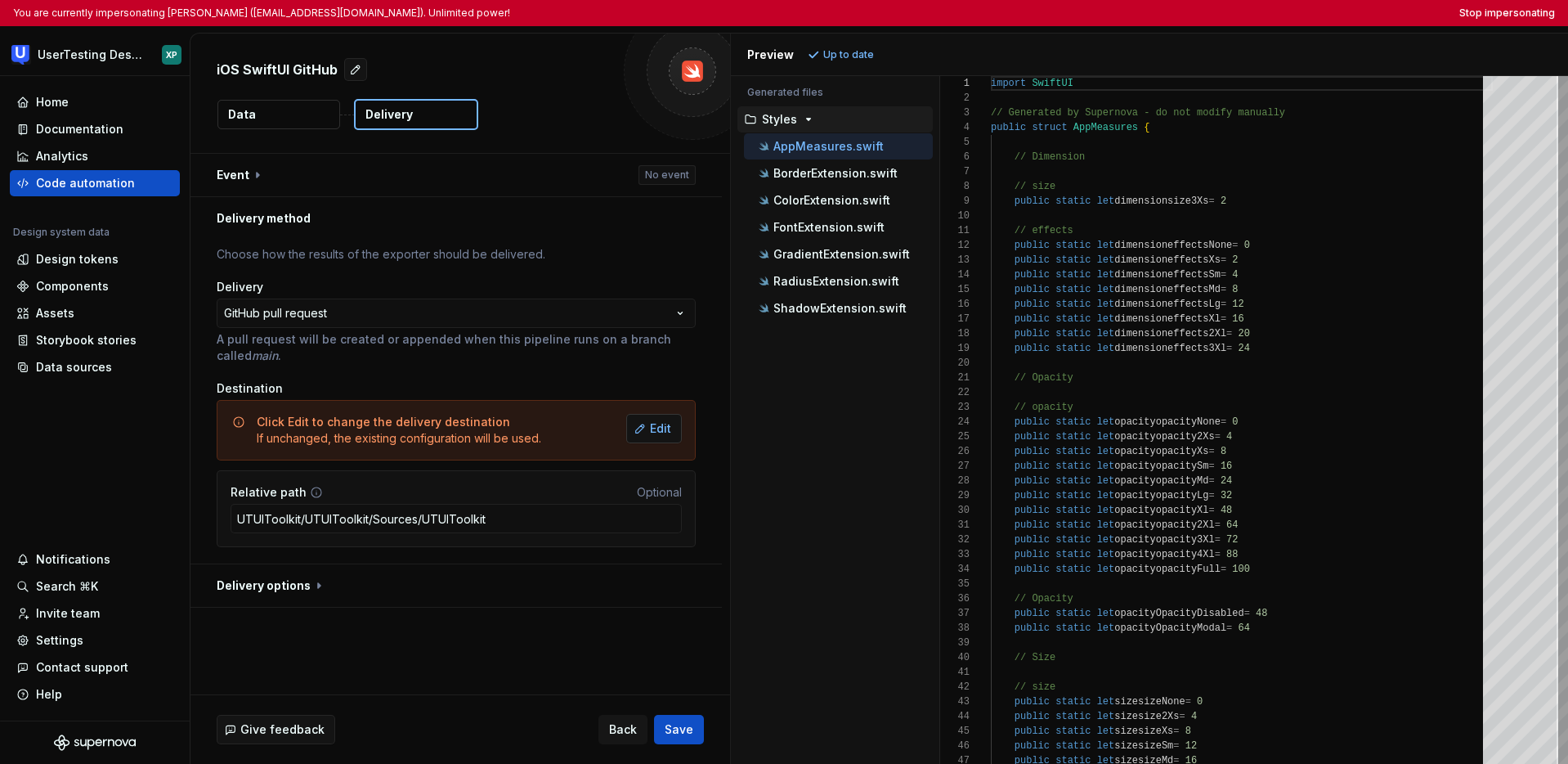
click at [648, 426] on button "Edit" at bounding box center [653, 428] width 55 height 29
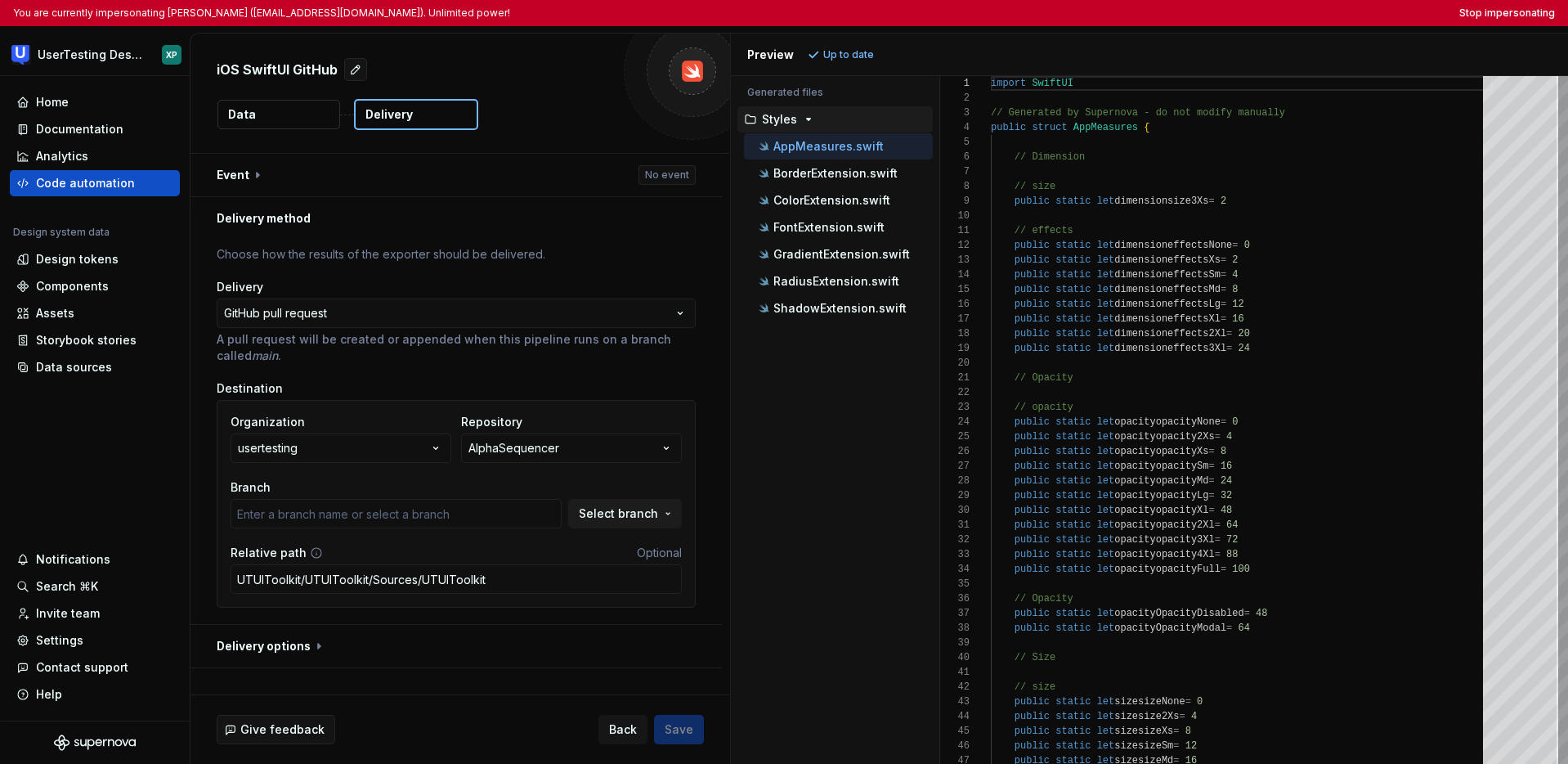
type input "master"
click at [664, 447] on icon "button" at bounding box center [666, 448] width 4 height 3
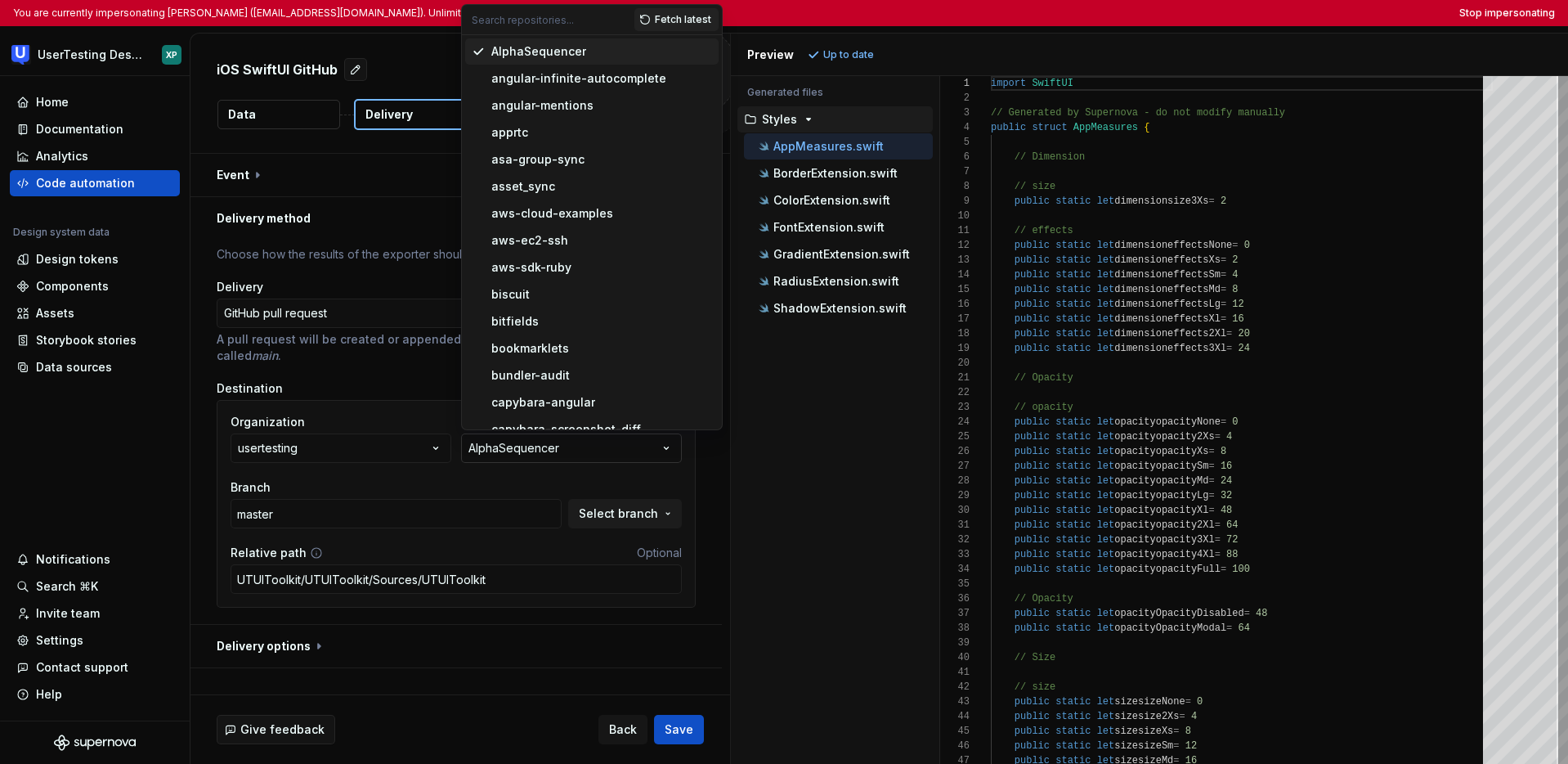
click at [664, 447] on icon "button" at bounding box center [666, 448] width 4 height 3
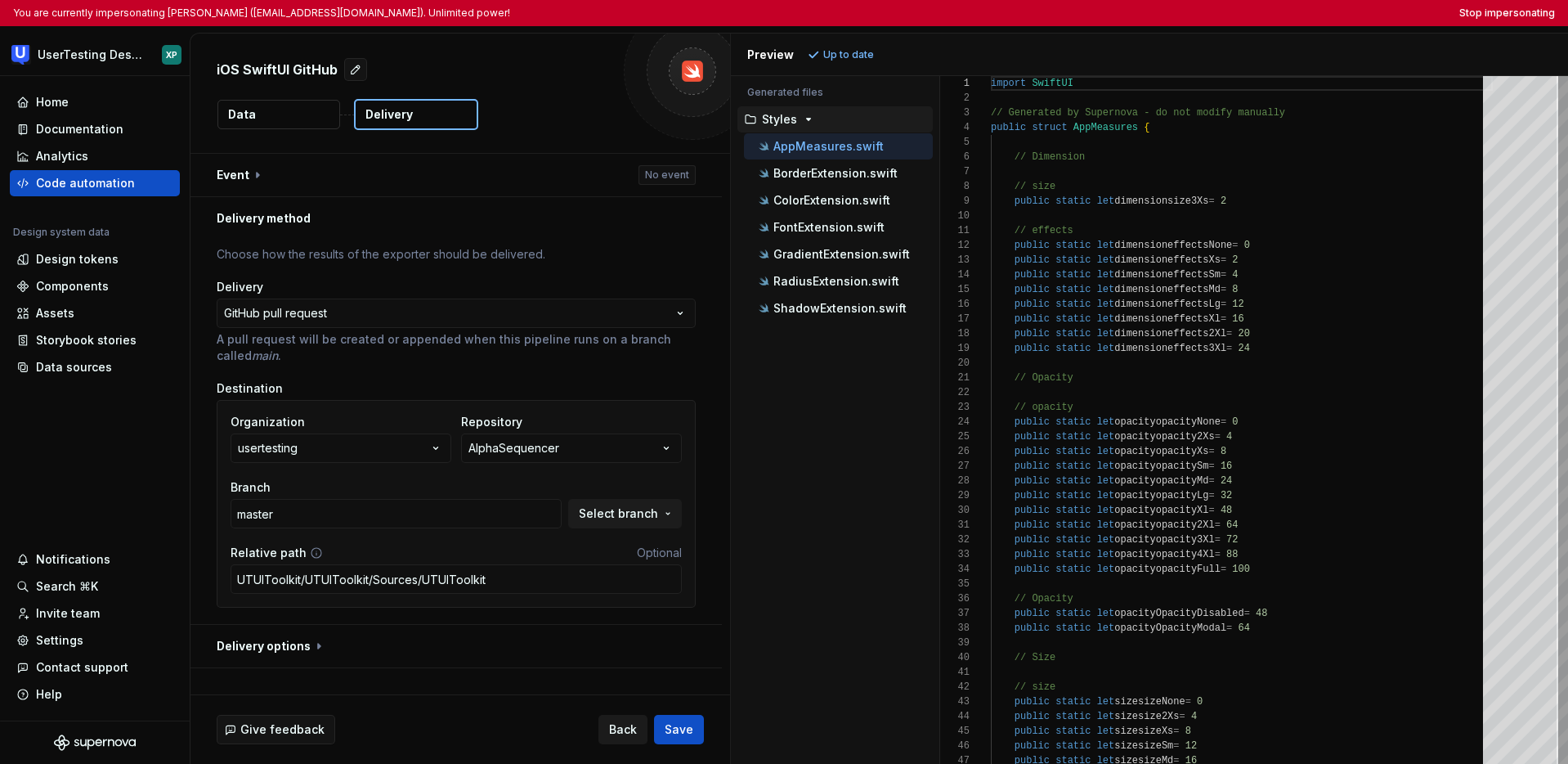
click at [613, 727] on span "Back" at bounding box center [623, 730] width 28 height 17
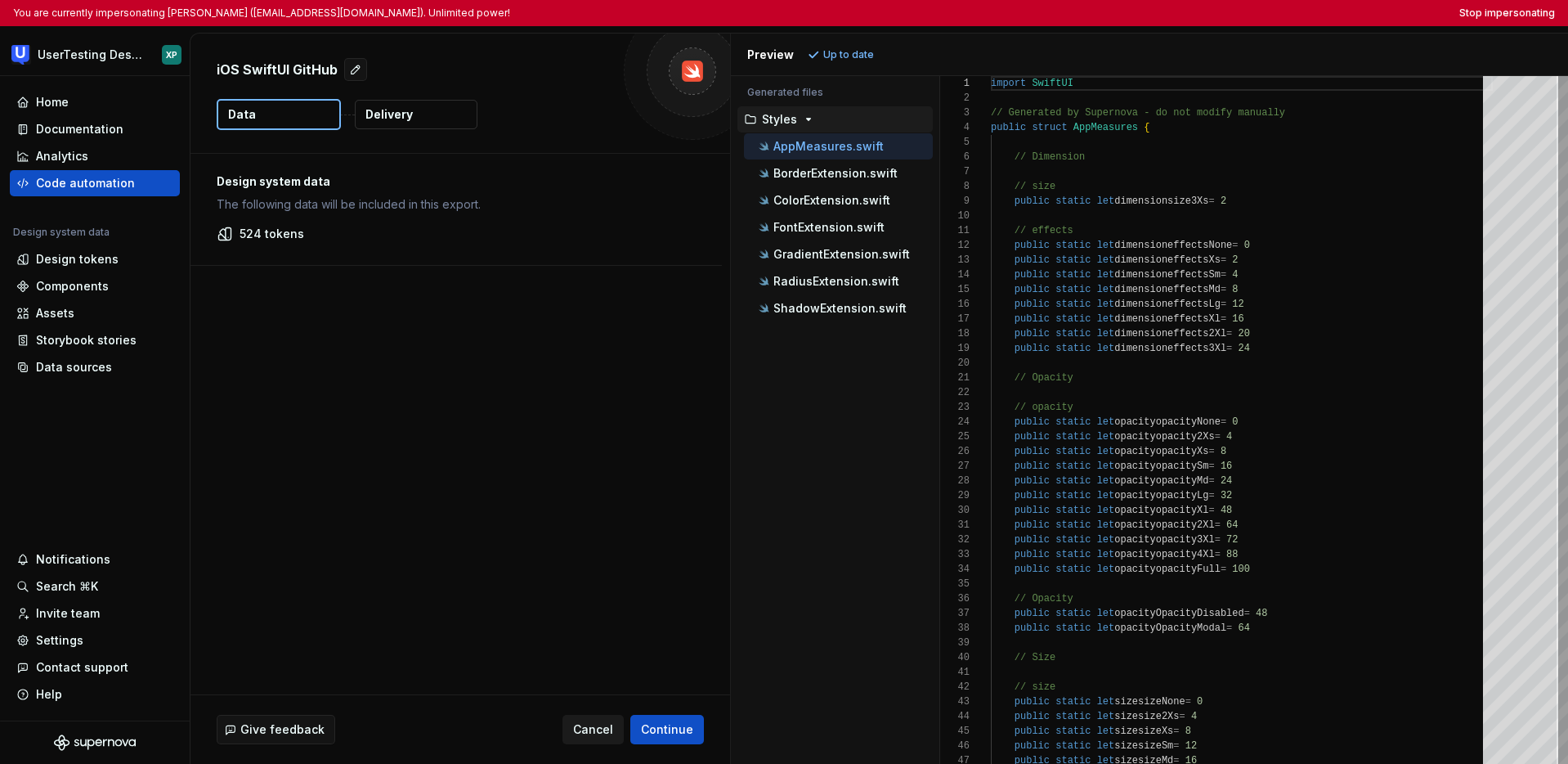
click at [606, 731] on span "Cancel" at bounding box center [593, 730] width 40 height 17
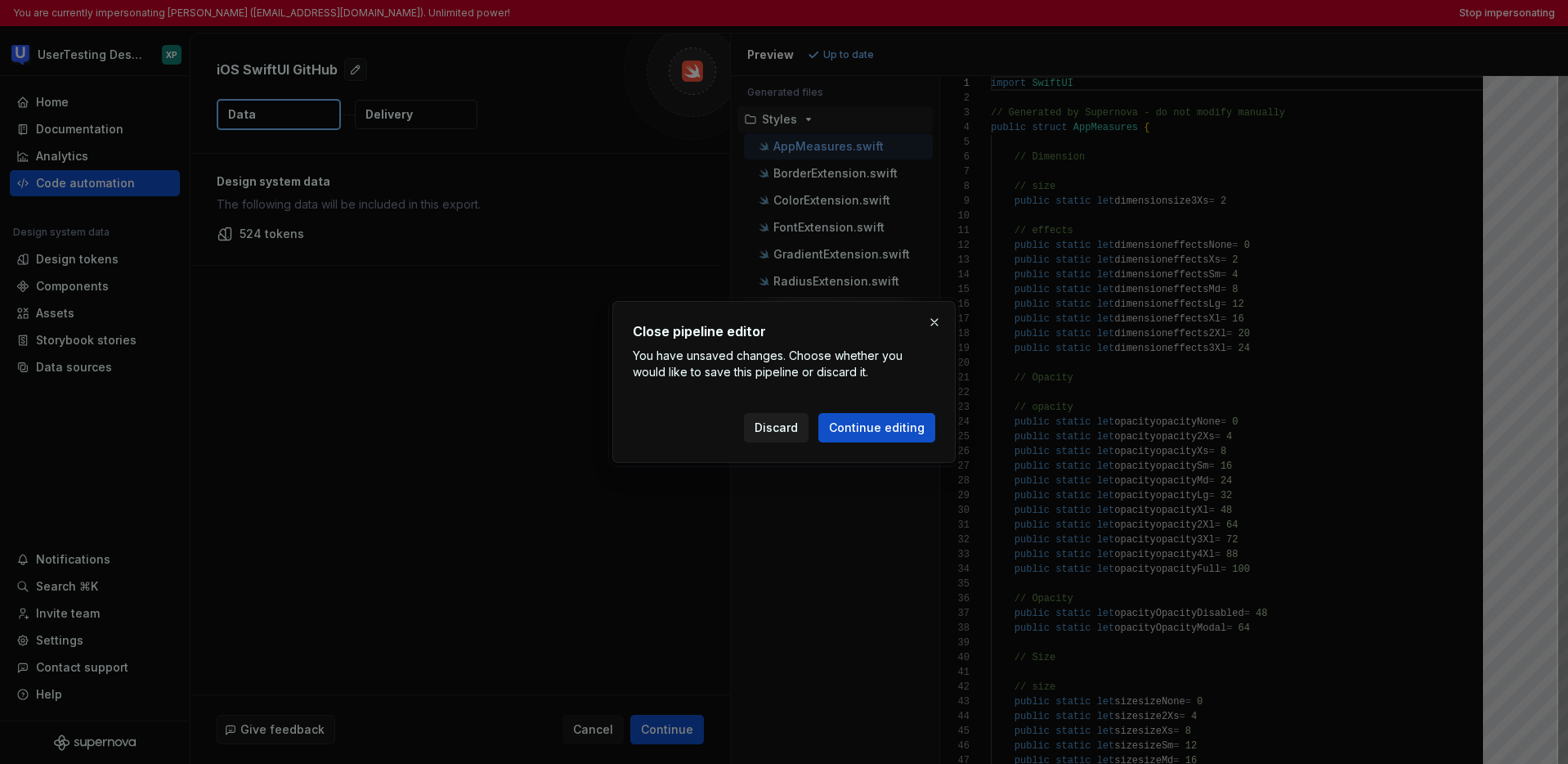
click at [776, 436] on button "Discard" at bounding box center [776, 427] width 64 height 29
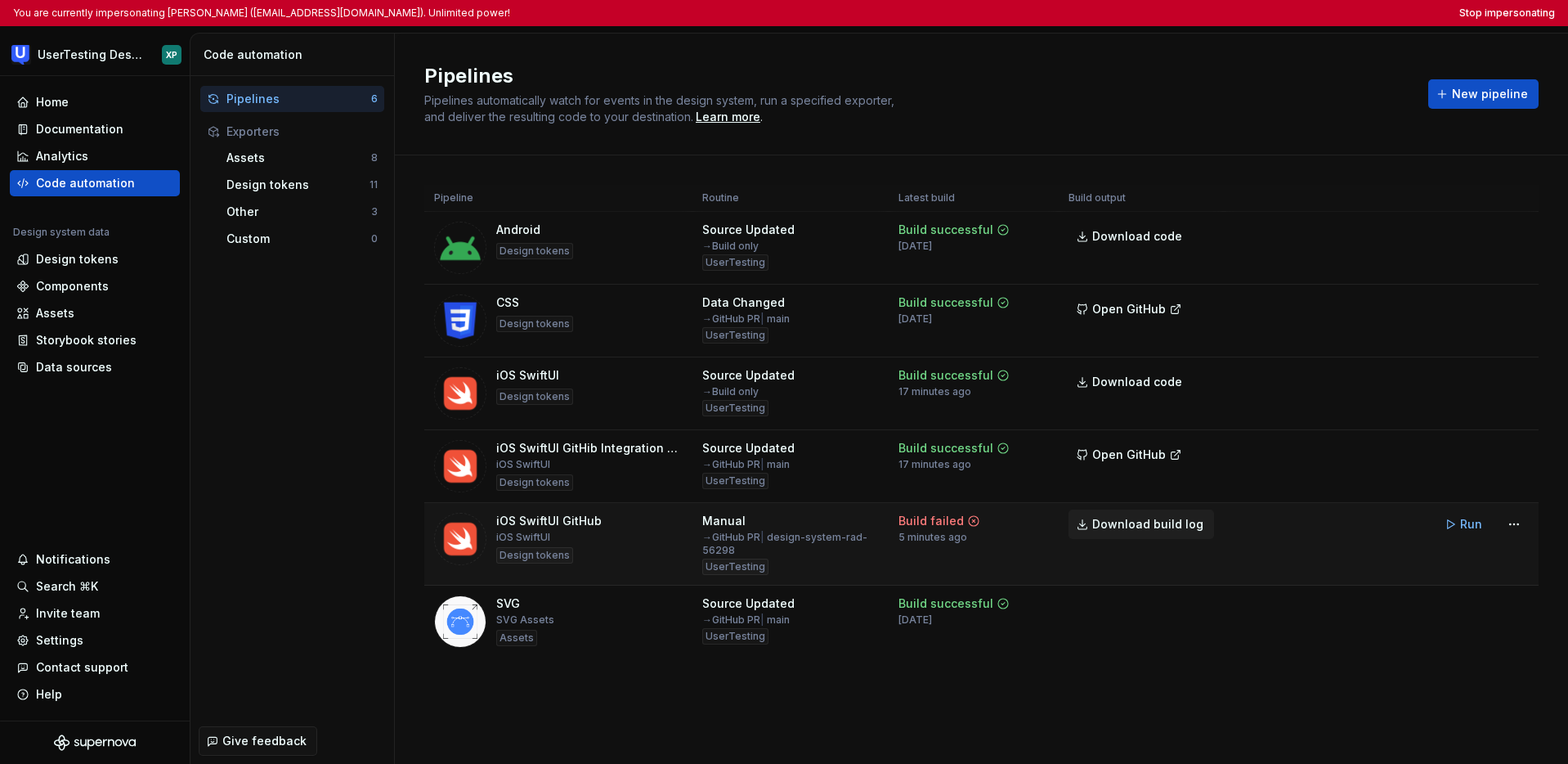
click at [934, 531] on span "Download build log" at bounding box center [1147, 525] width 111 height 17
click at [81, 644] on div "Settings" at bounding box center [95, 640] width 157 height 17
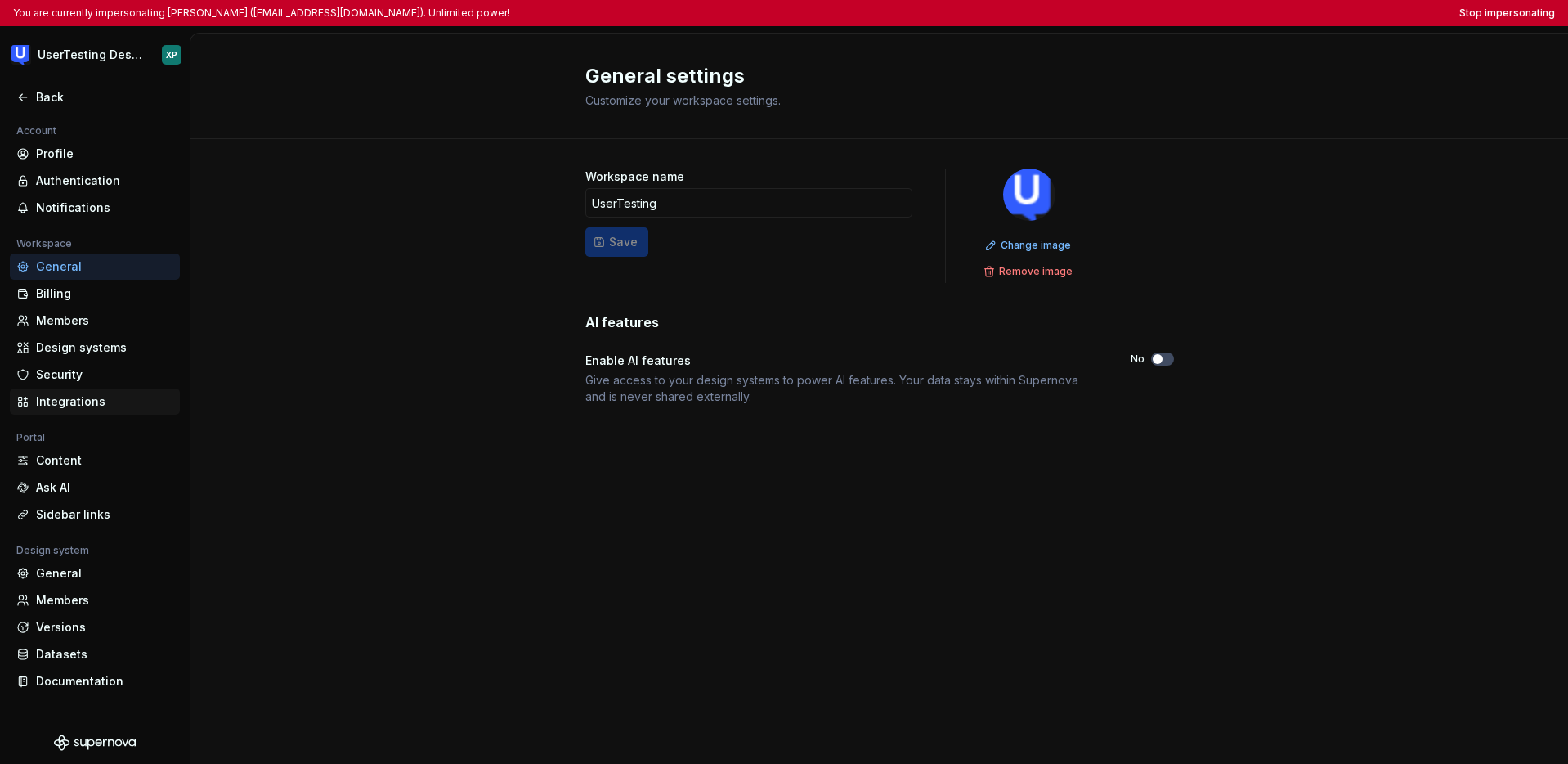
click at [77, 397] on div "Integrations" at bounding box center [105, 402] width 137 height 17
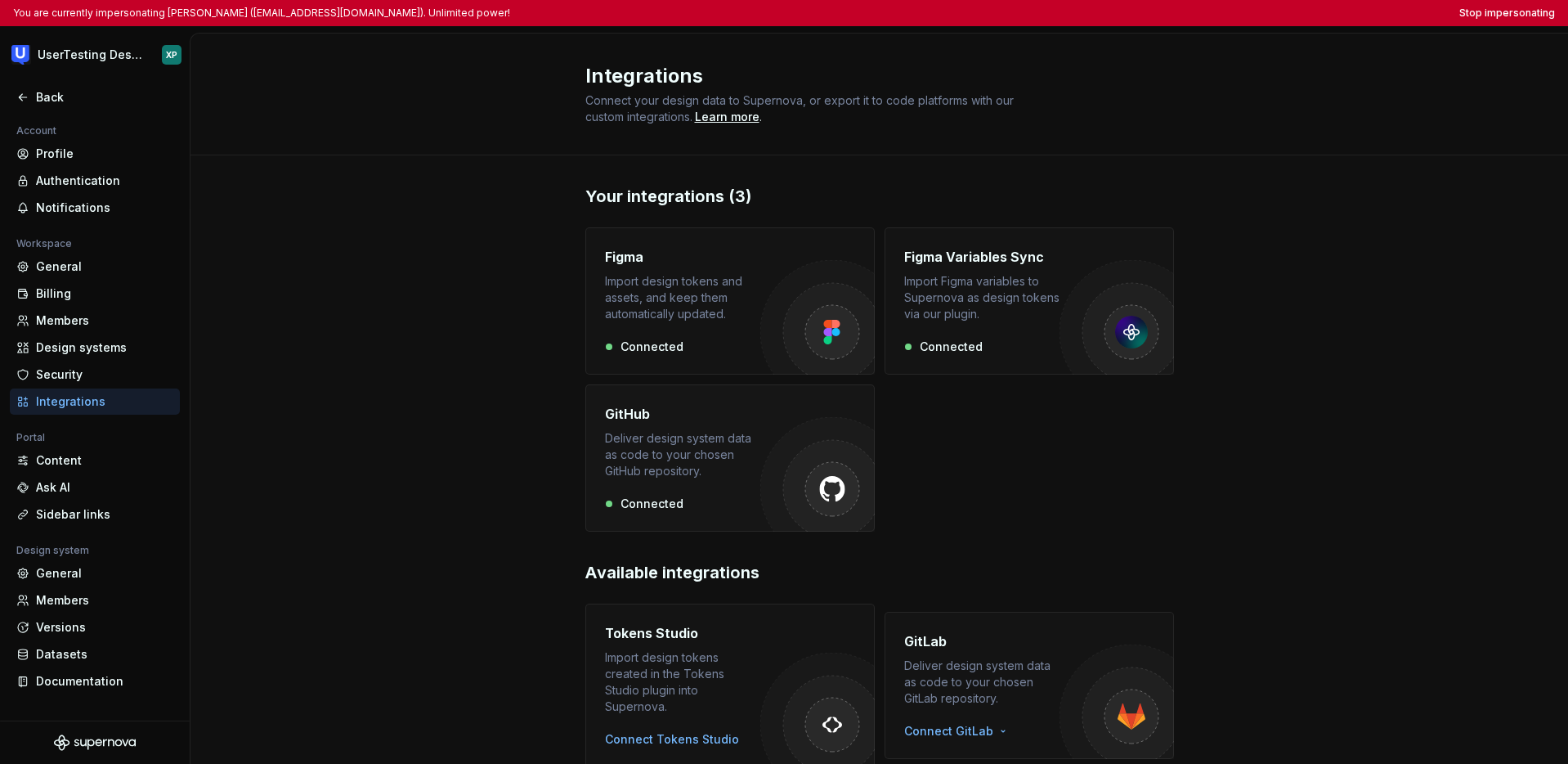
click at [690, 428] on div "GitHub Deliver design system data as code to your chosen GitHub repository." at bounding box center [683, 442] width 156 height 75
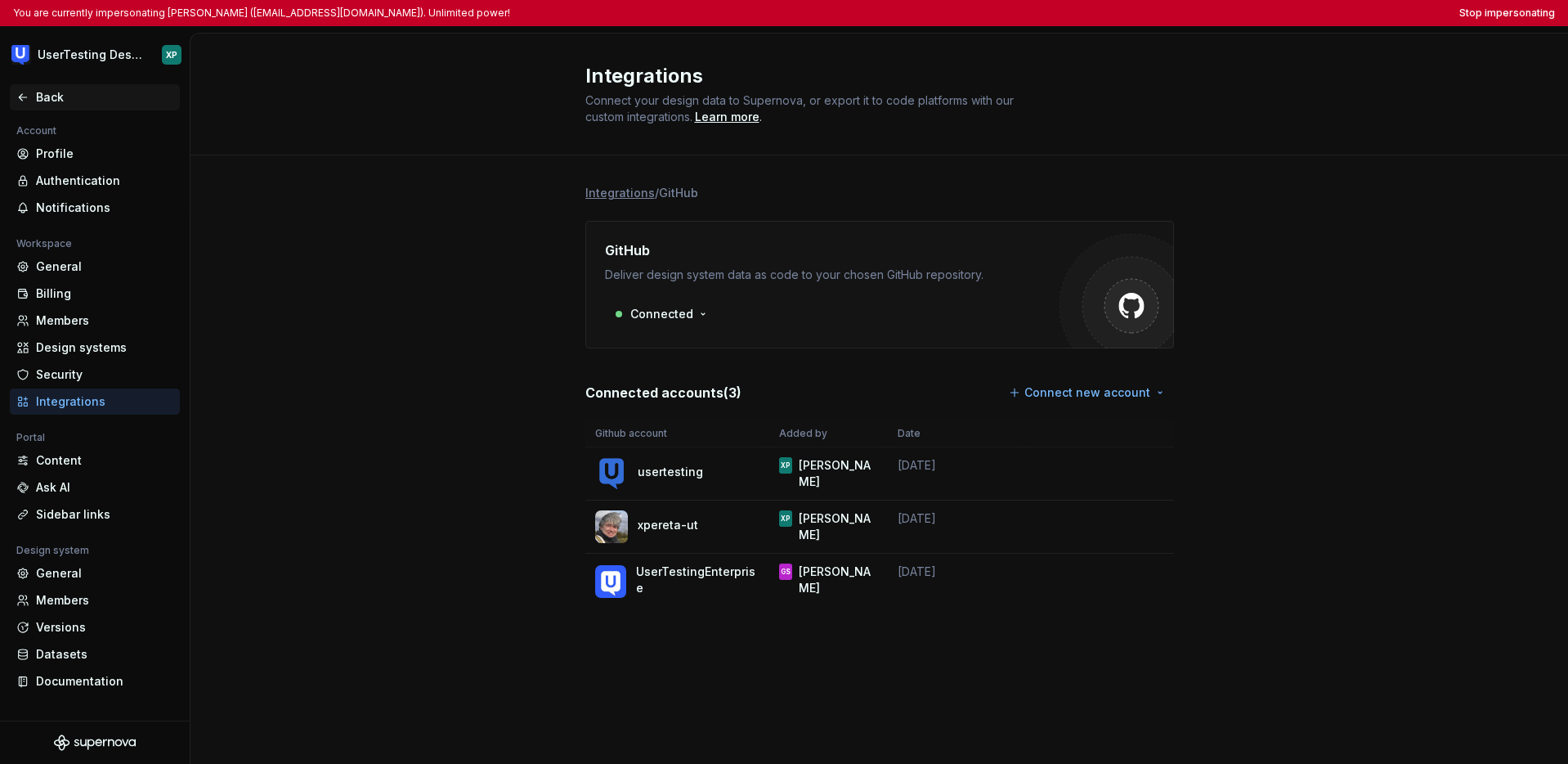
click at [27, 99] on icon at bounding box center [23, 97] width 13 height 13
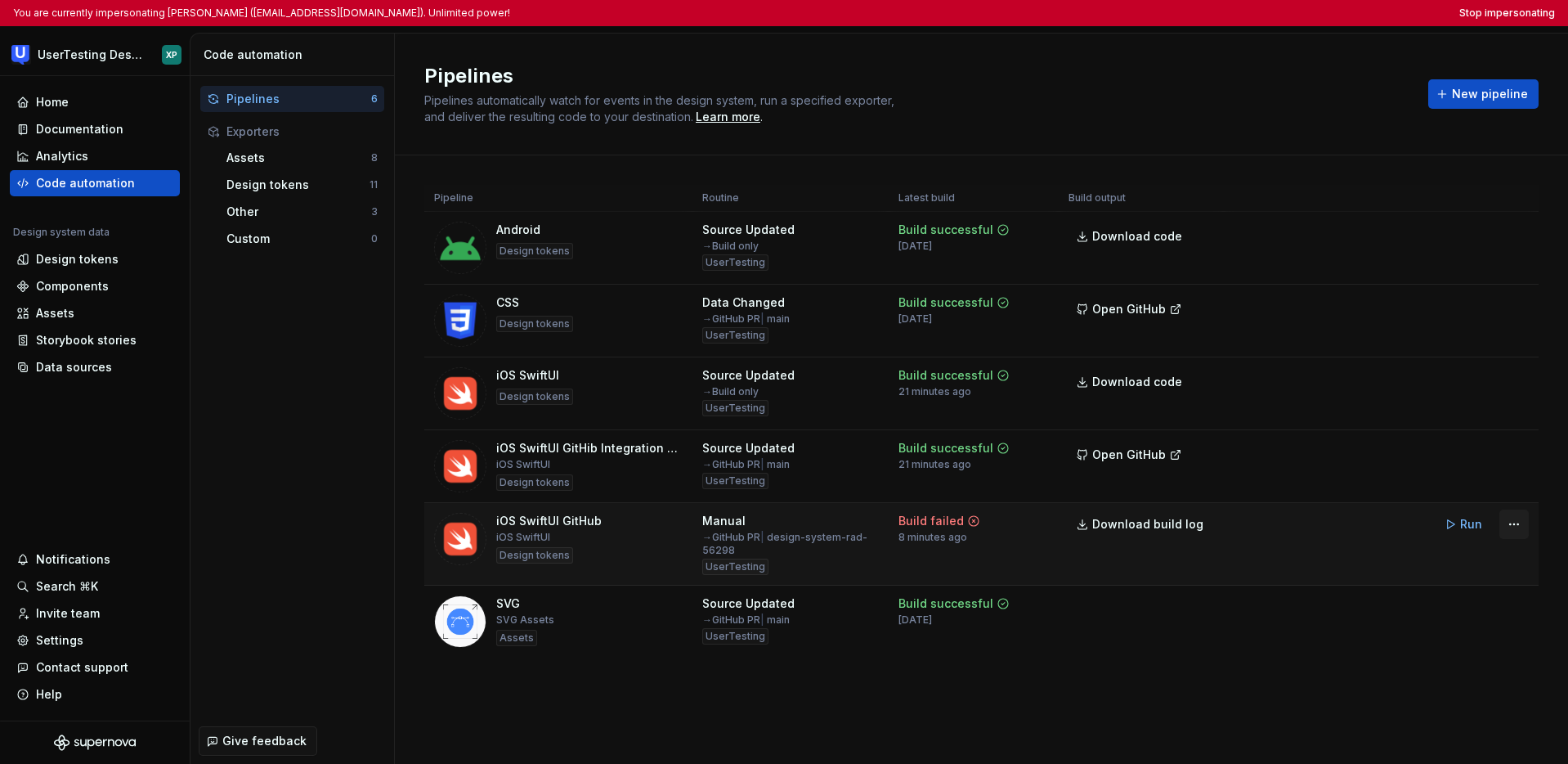
click at [934, 528] on html "You are currently impersonating [PERSON_NAME] ([EMAIL_ADDRESS][DOMAIN_NAME]). U…" at bounding box center [784, 382] width 1568 height 764
click at [934, 716] on html "You are currently impersonating [PERSON_NAME] ([EMAIL_ADDRESS][DOMAIN_NAME]). U…" at bounding box center [784, 382] width 1568 height 764
click at [934, 12] on button "Stop impersonating" at bounding box center [1507, 13] width 95 height 13
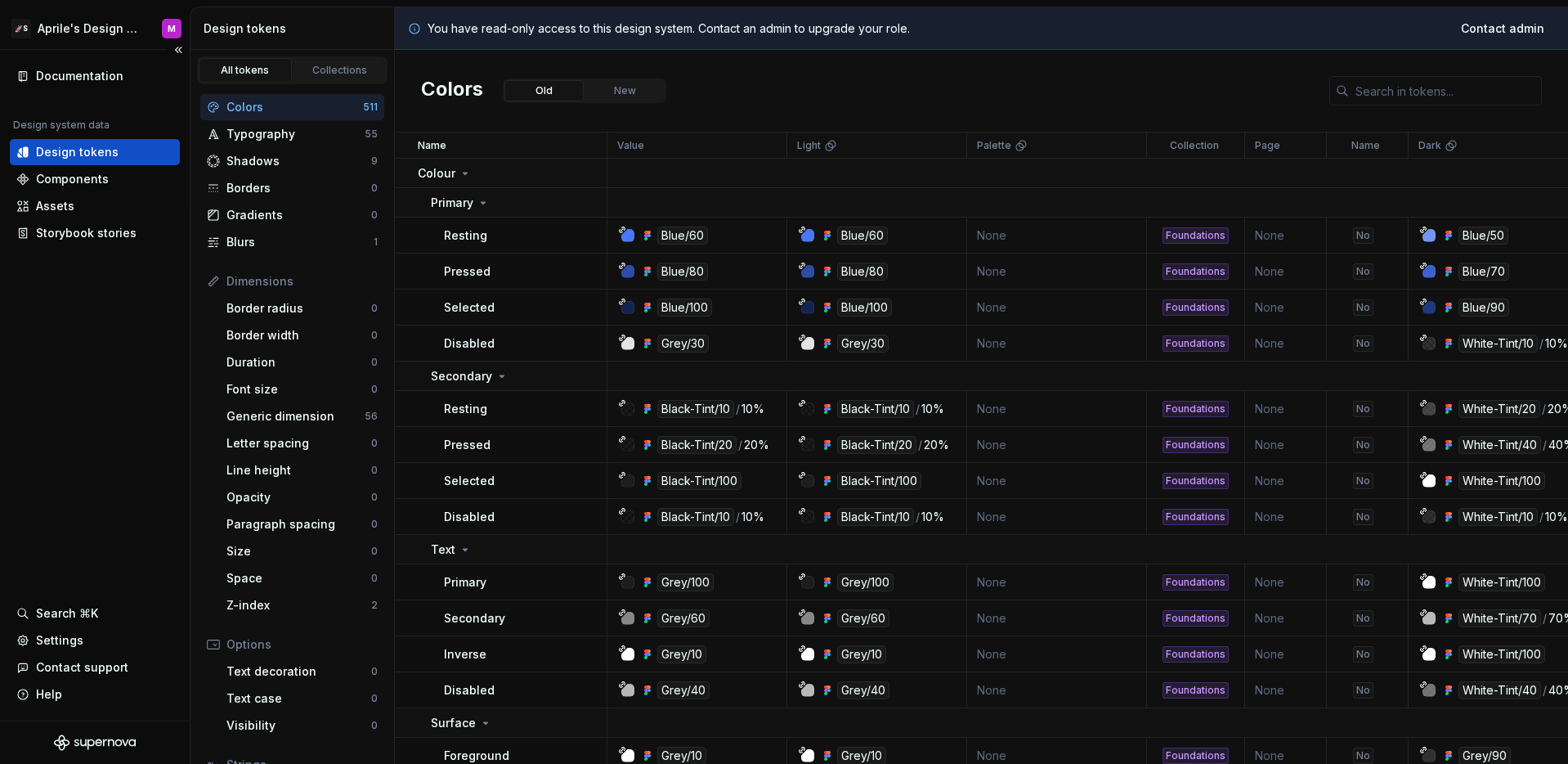
click at [87, 438] on div "Documentation Design system data Design tokens Components Assets Storybook stor…" at bounding box center [95, 385] width 190 height 670
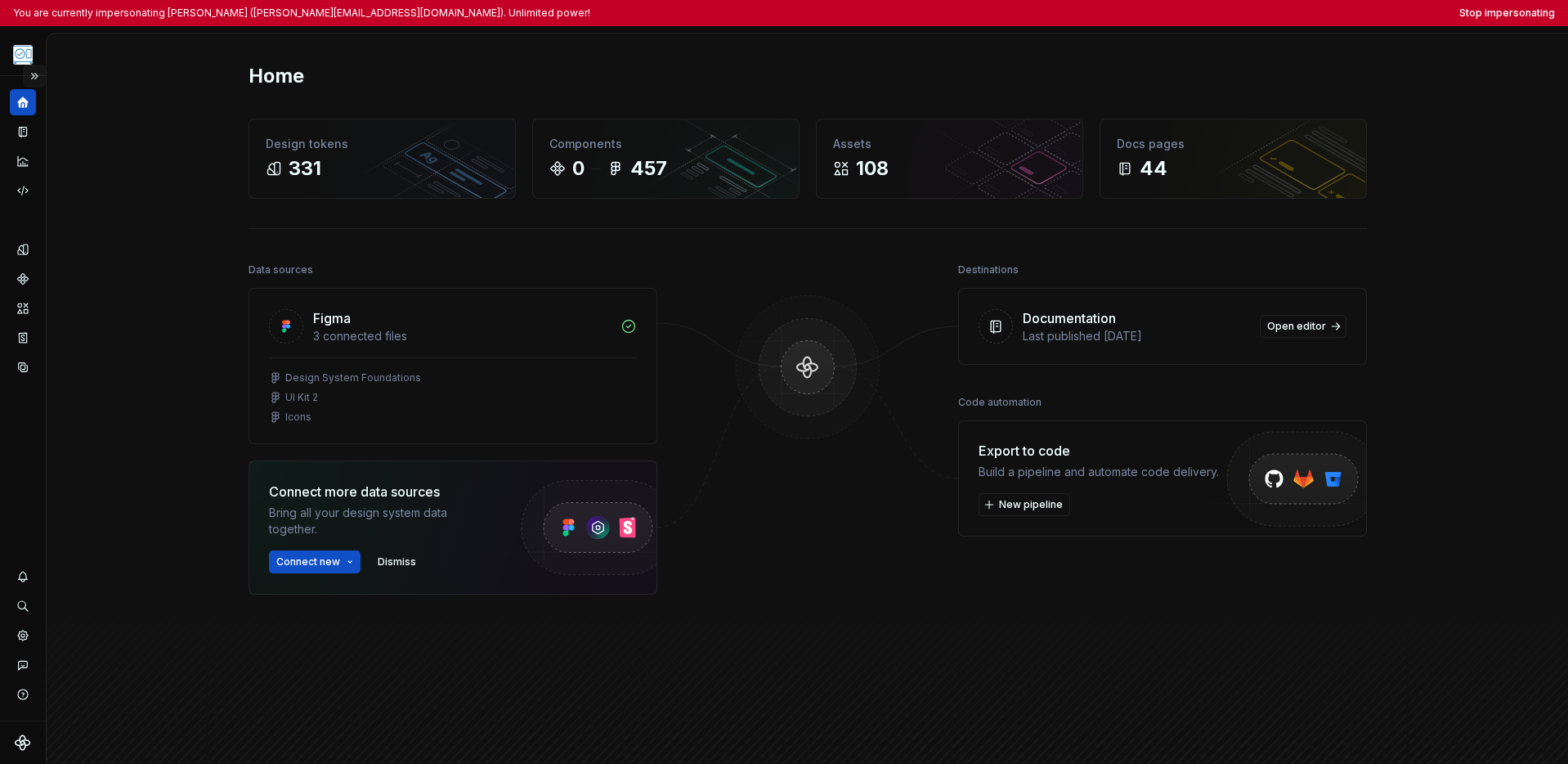
click at [37, 80] on button "Expand sidebar" at bounding box center [33, 75] width 23 height 23
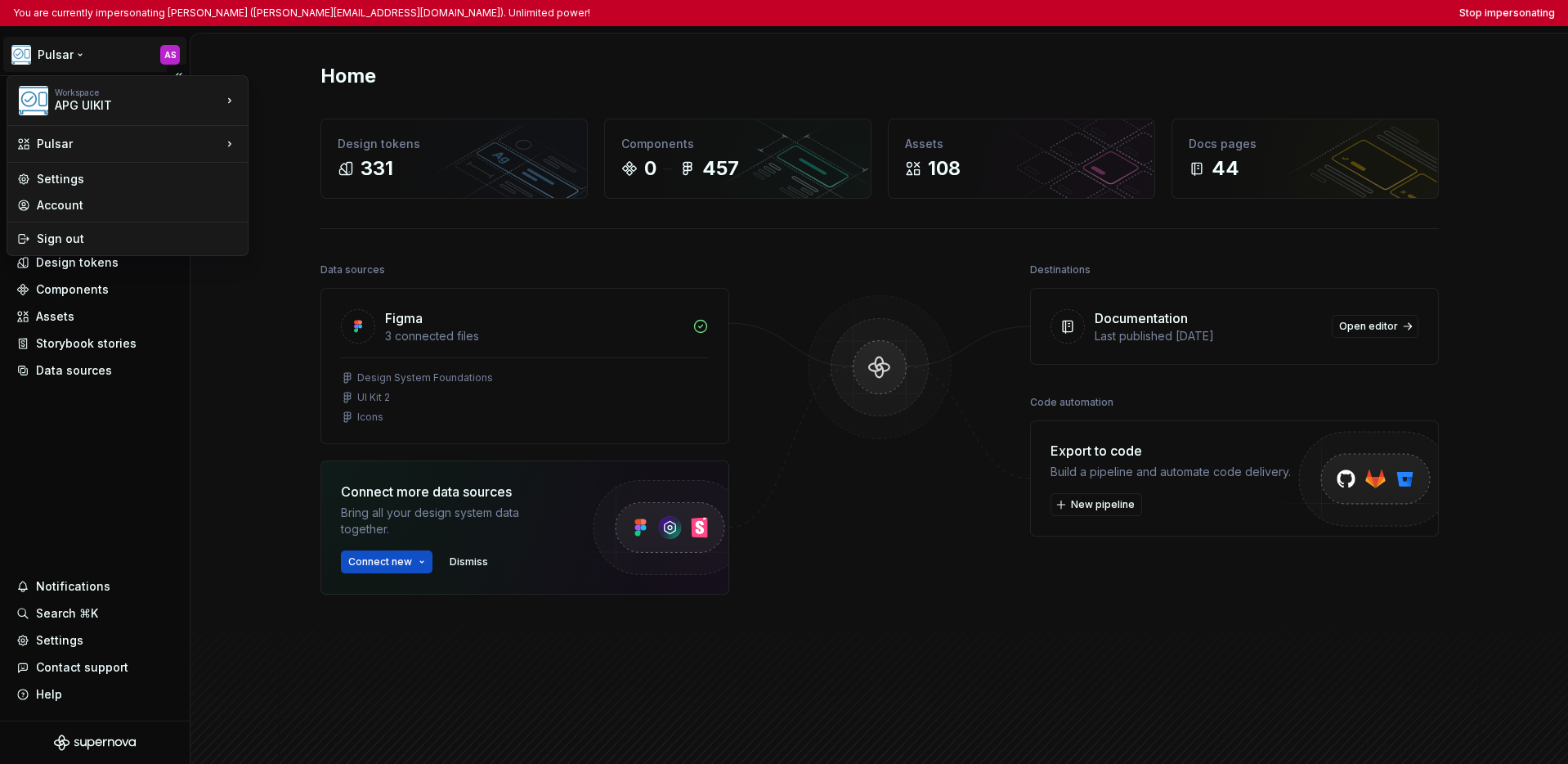
click at [54, 59] on html "You are currently impersonating [PERSON_NAME] ([PERSON_NAME][EMAIL_ADDRESS][DOM…" at bounding box center [784, 382] width 1568 height 764
click at [85, 461] on html "You are currently impersonating Anu Sharma (anu_sharma@amat.com). Unlimited pow…" at bounding box center [784, 382] width 1568 height 764
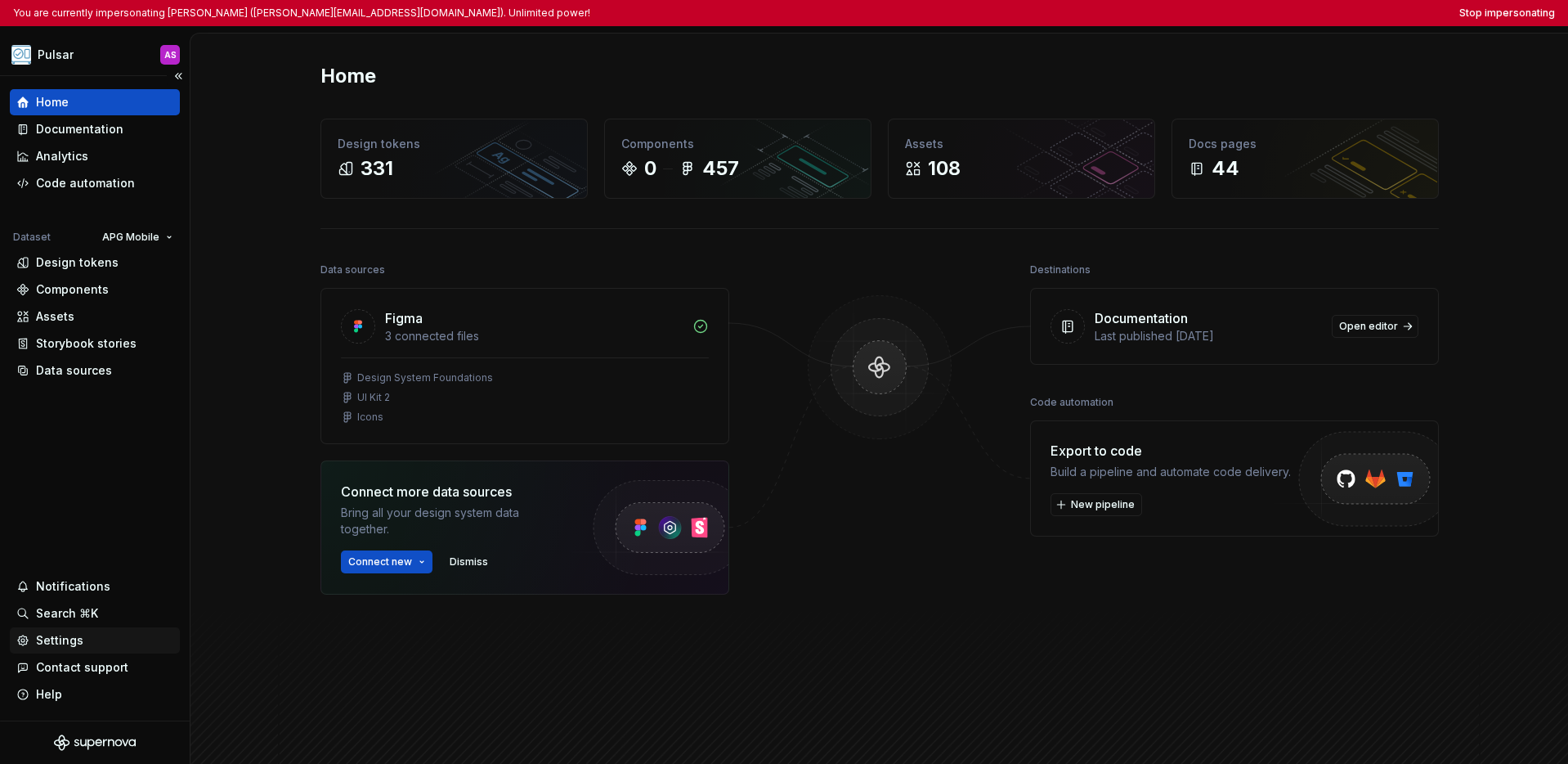
click at [64, 644] on div "Settings" at bounding box center [59, 640] width 48 height 17
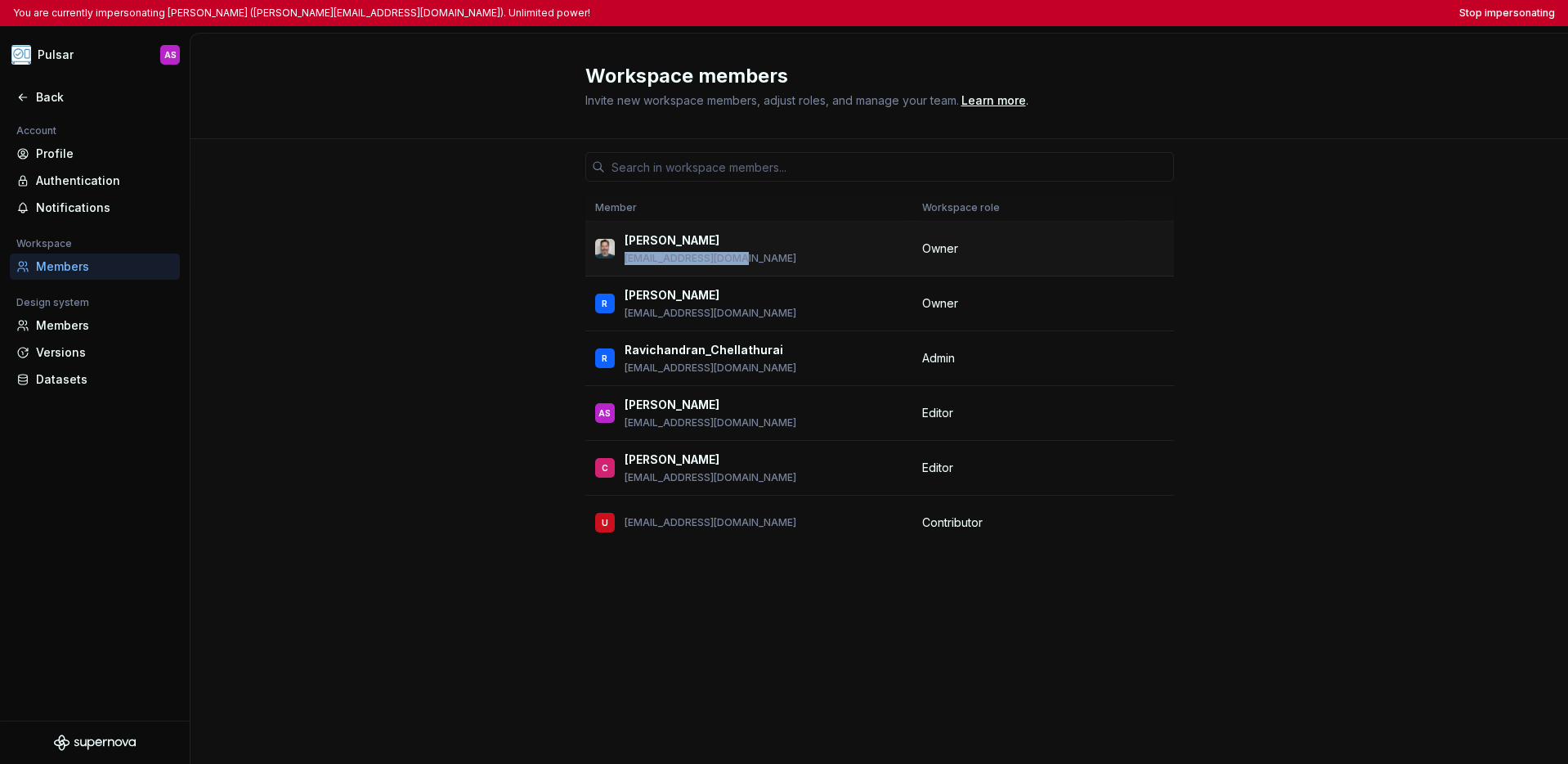
drag, startPoint x: 699, startPoint y: 262, endPoint x: 625, endPoint y: 255, distance: 74.3
click at [625, 255] on div "Mark Mongie mark_mongie@amat.com" at bounding box center [748, 249] width 307 height 34
click at [367, 291] on div "Member Workspace role Mark Mongie mark_mongie@amat.com Owner R Rohan rohan_upla…" at bounding box center [879, 451] width 1377 height 624
click at [24, 100] on icon at bounding box center [23, 97] width 13 height 13
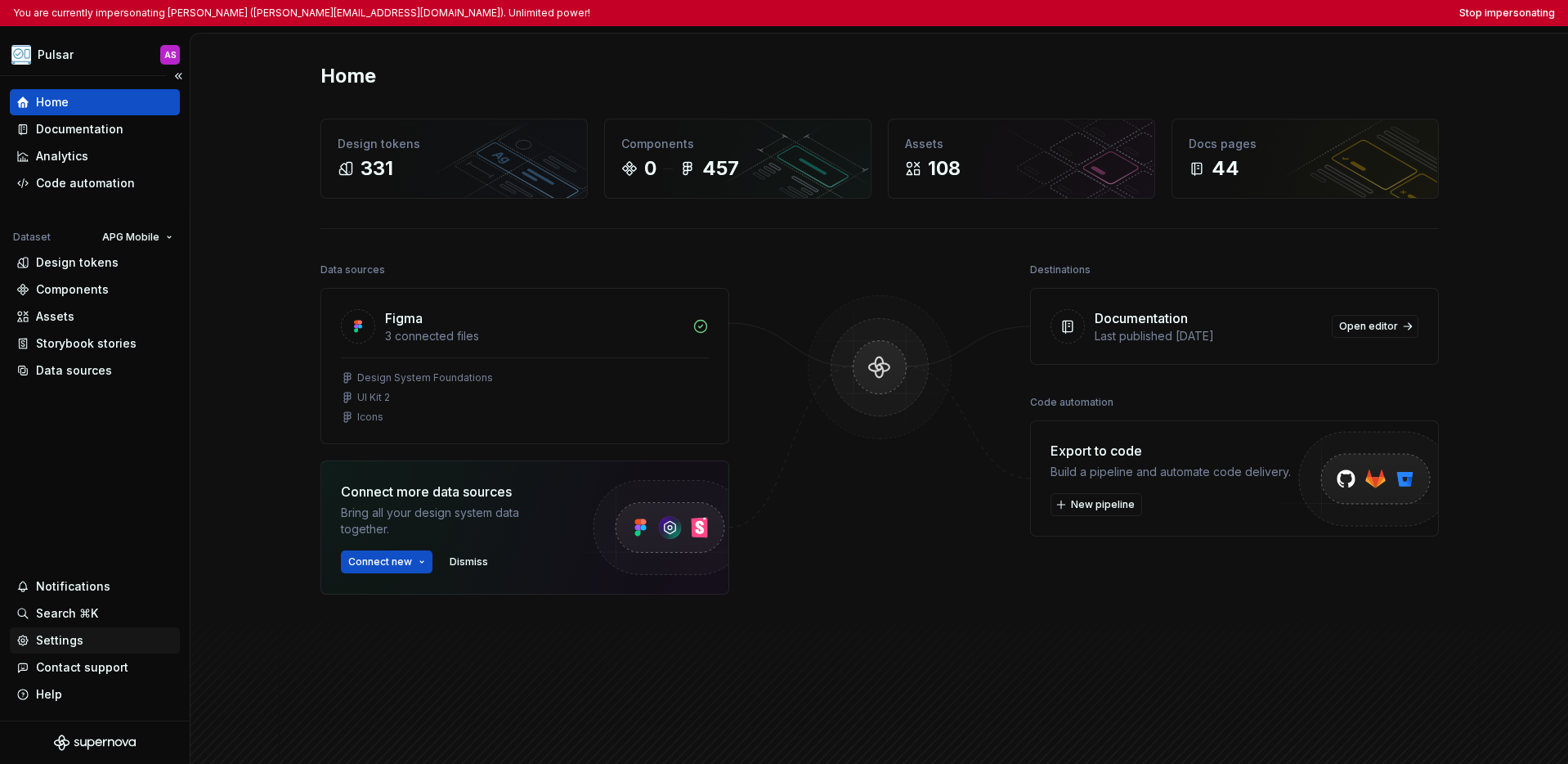
click at [71, 638] on div "Settings" at bounding box center [59, 640] width 48 height 17
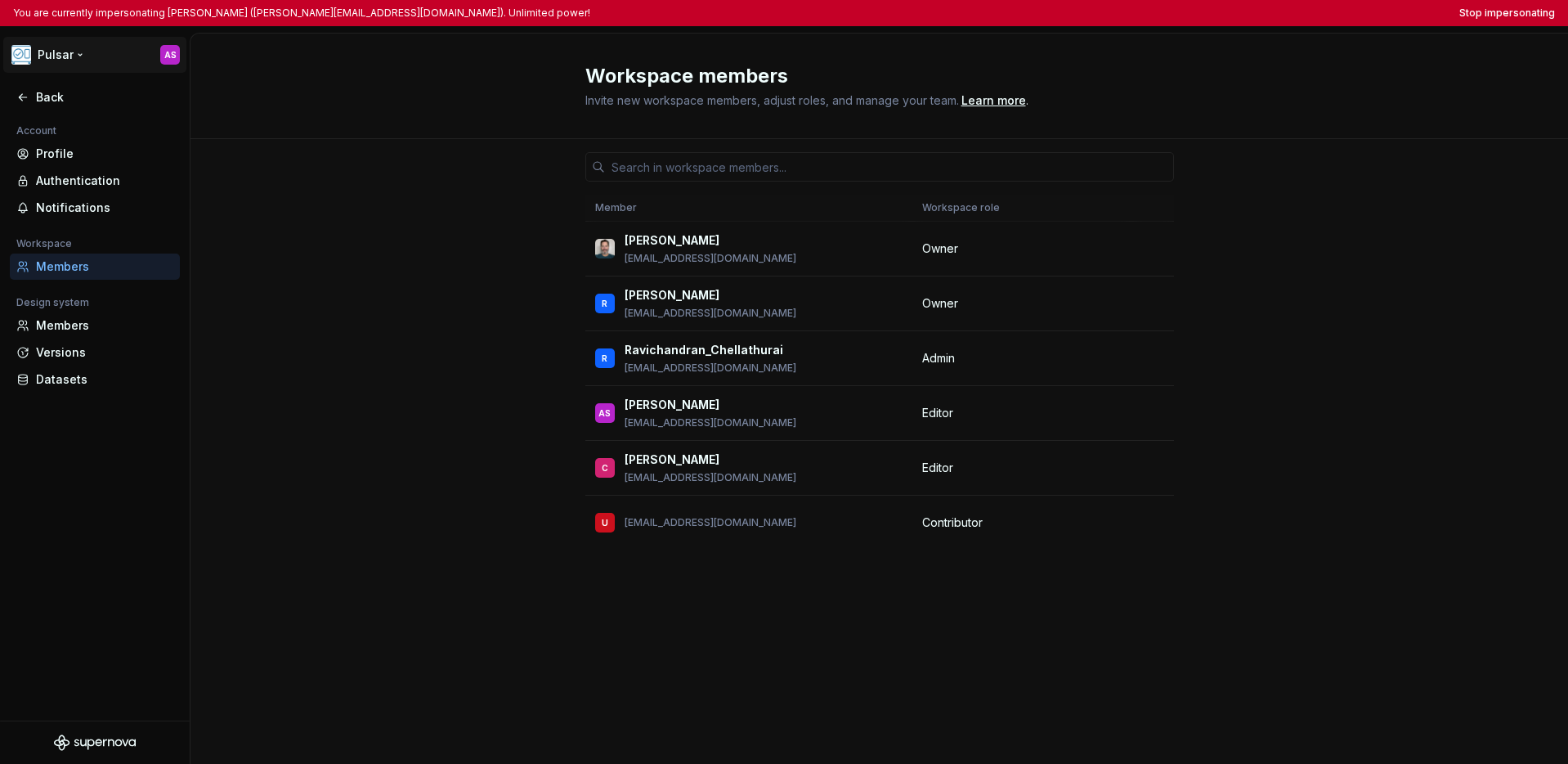
click at [46, 59] on html "You are currently impersonating Anu Sharma (anu_sharma@amat.com). Unlimited pow…" at bounding box center [784, 382] width 1568 height 764
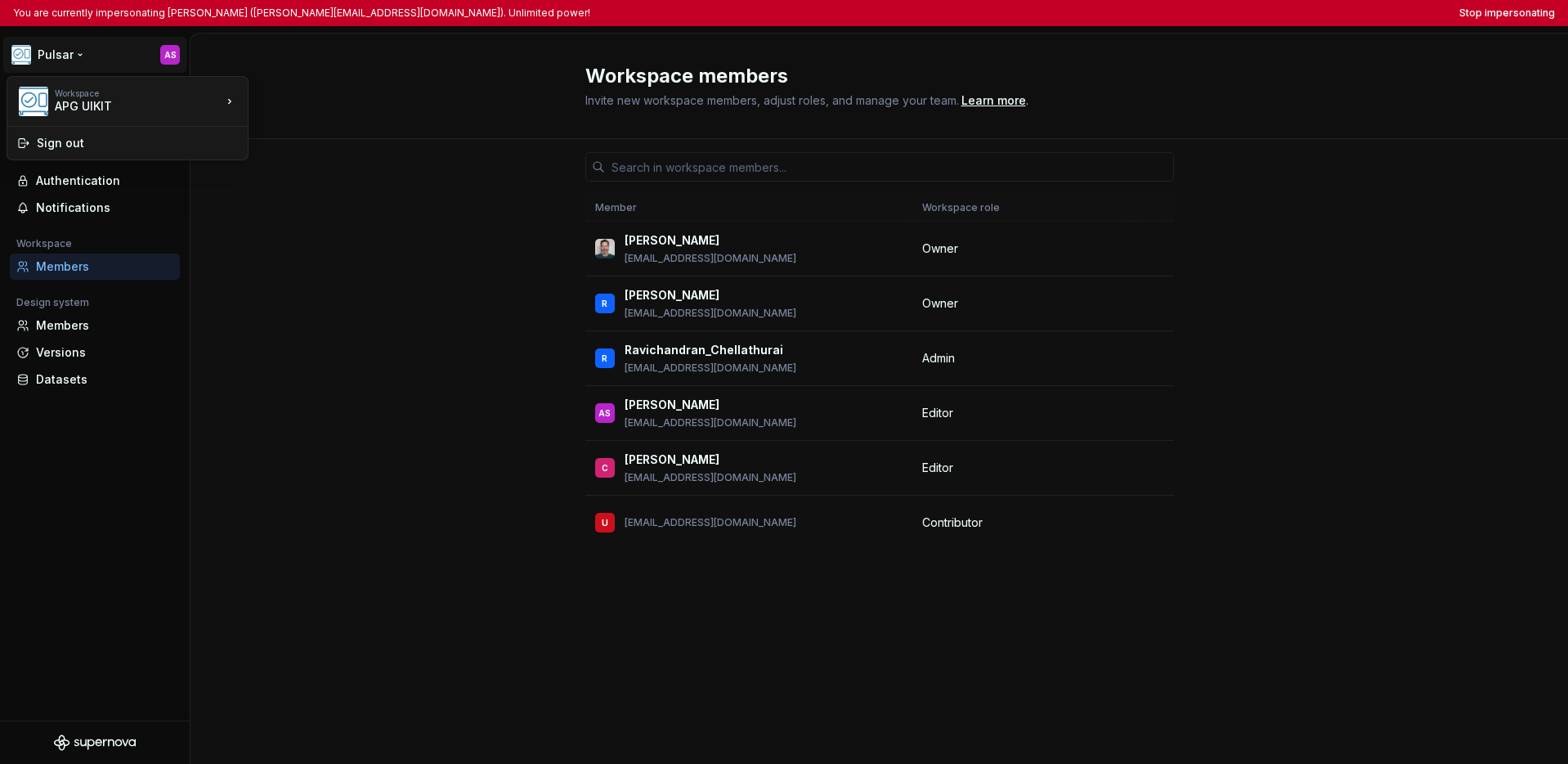
click at [60, 448] on html "You are currently impersonating Anu Sharma (anu_sharma@amat.com). Unlimited pow…" at bounding box center [784, 382] width 1568 height 764
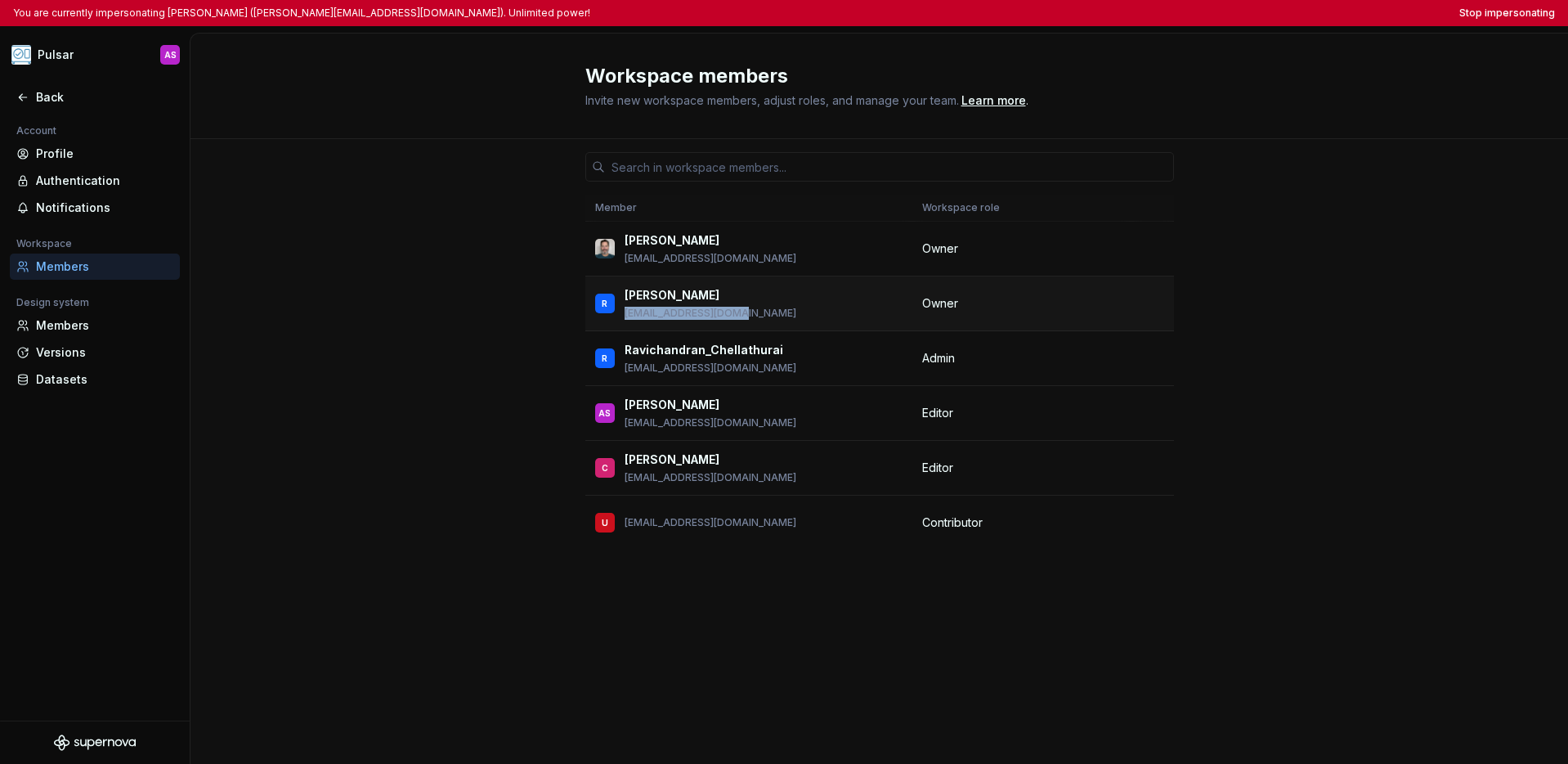
drag, startPoint x: 709, startPoint y: 310, endPoint x: 623, endPoint y: 313, distance: 86.1
click at [623, 313] on div "R Rohan rohan_uplap@amat.com" at bounding box center [748, 303] width 307 height 34
copy p "rohan_uplap@amat.com"
click at [934, 13] on button "Stop impersonating" at bounding box center [1507, 13] width 95 height 13
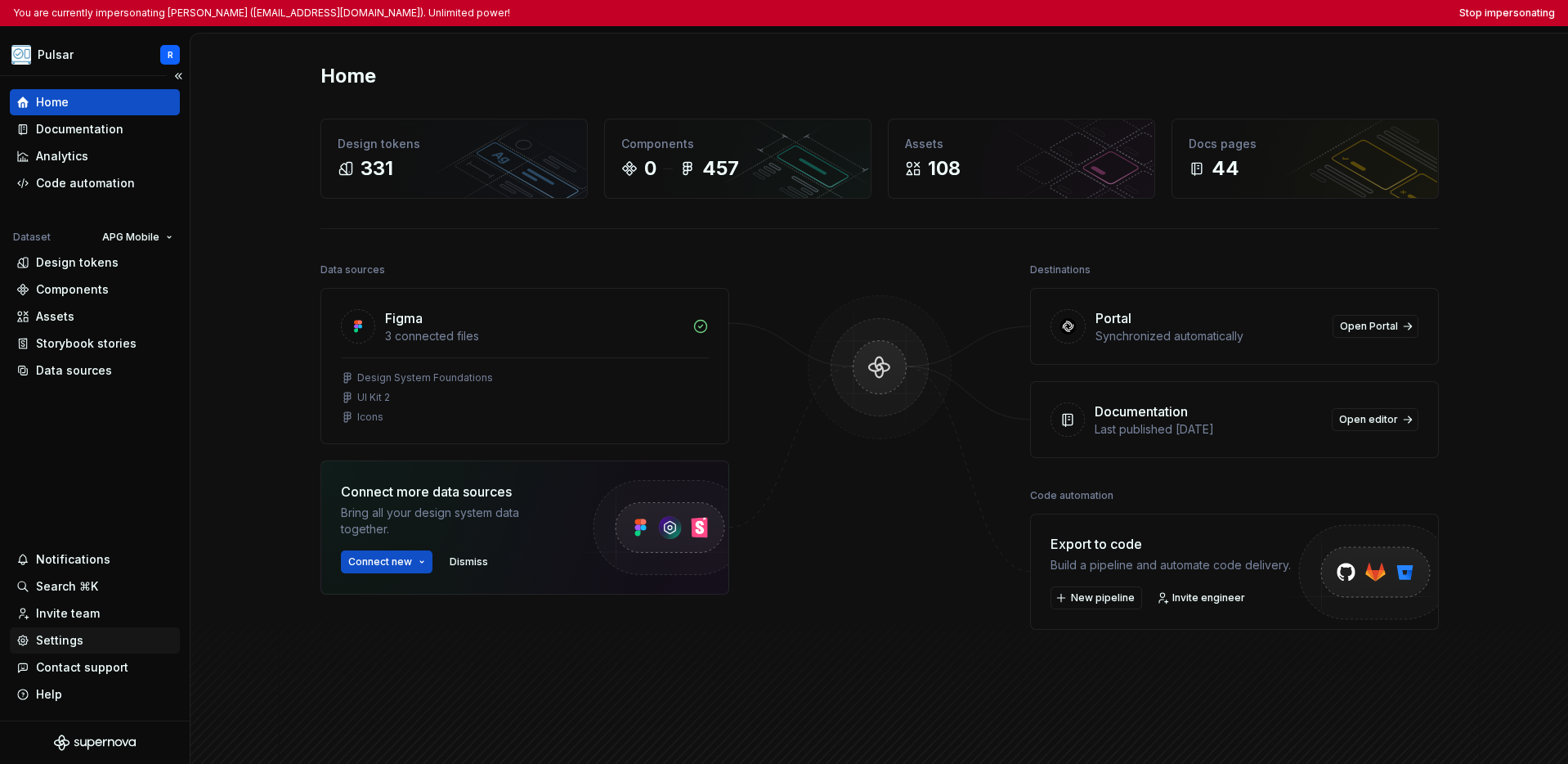
click at [75, 637] on div "Settings" at bounding box center [59, 640] width 48 height 17
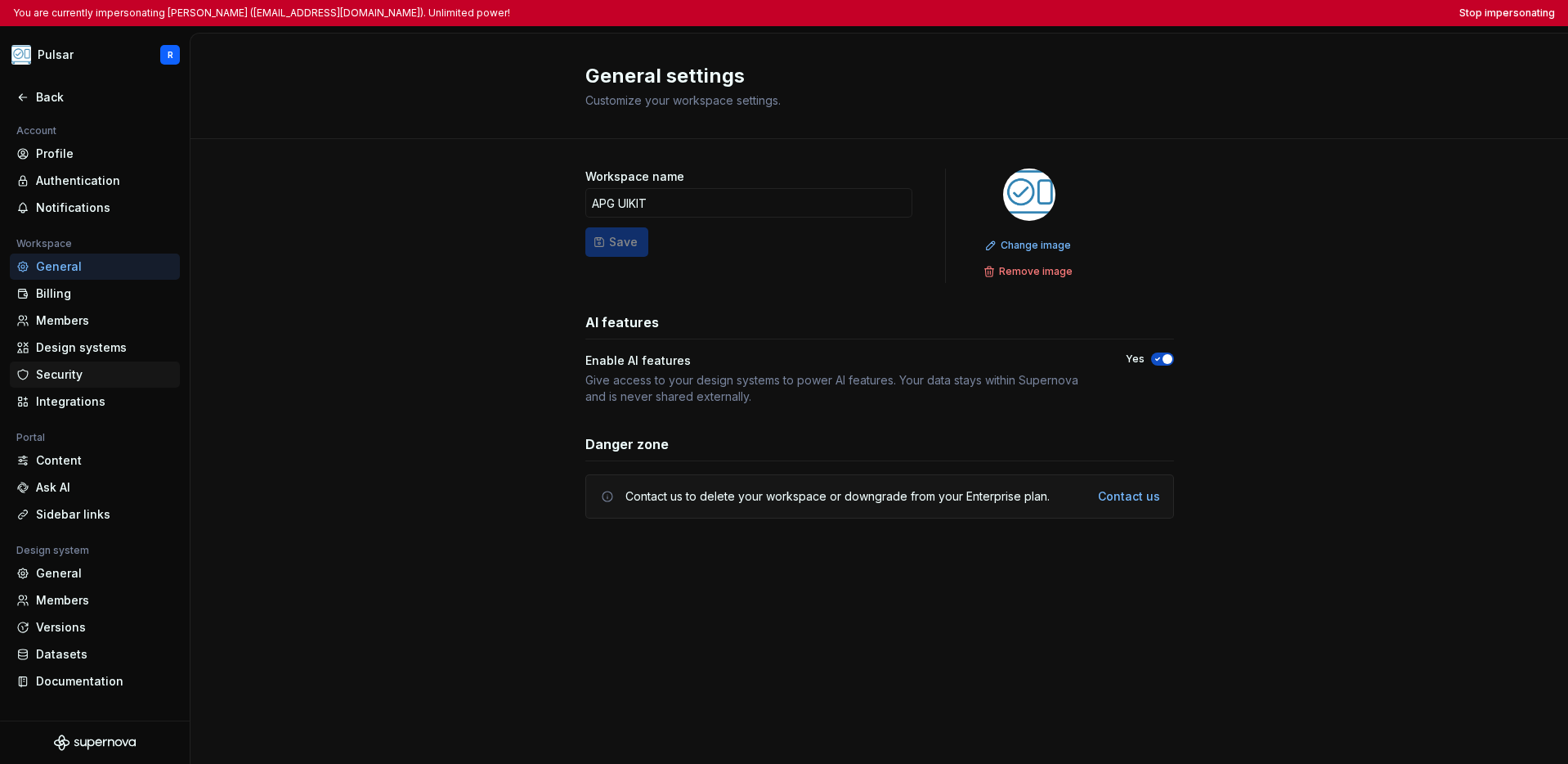
click at [86, 376] on div "Security" at bounding box center [105, 375] width 137 height 17
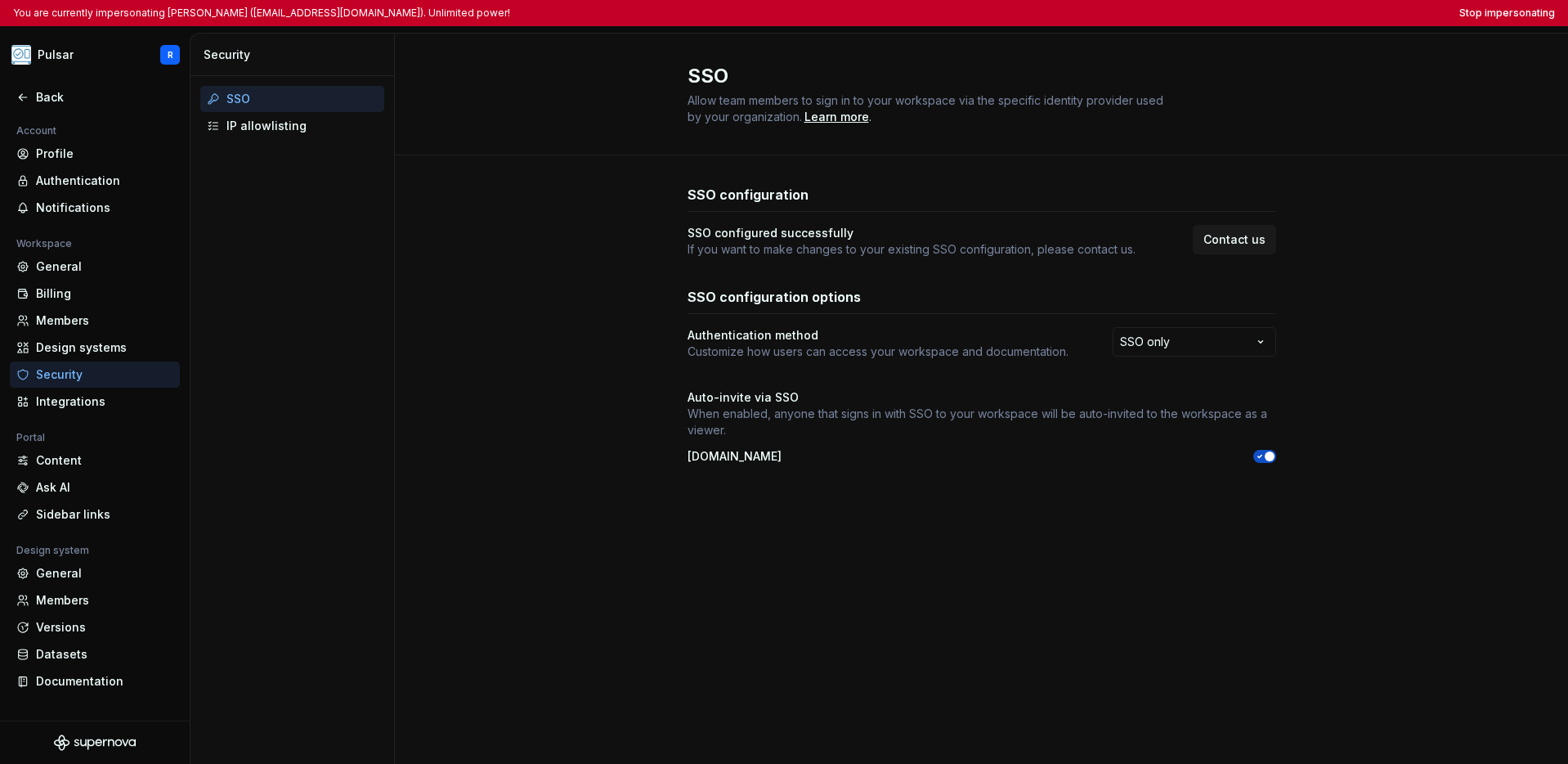
click at [284, 103] on div "SSO" at bounding box center [302, 99] width 151 height 17
click at [71, 323] on div "Members" at bounding box center [105, 320] width 137 height 17
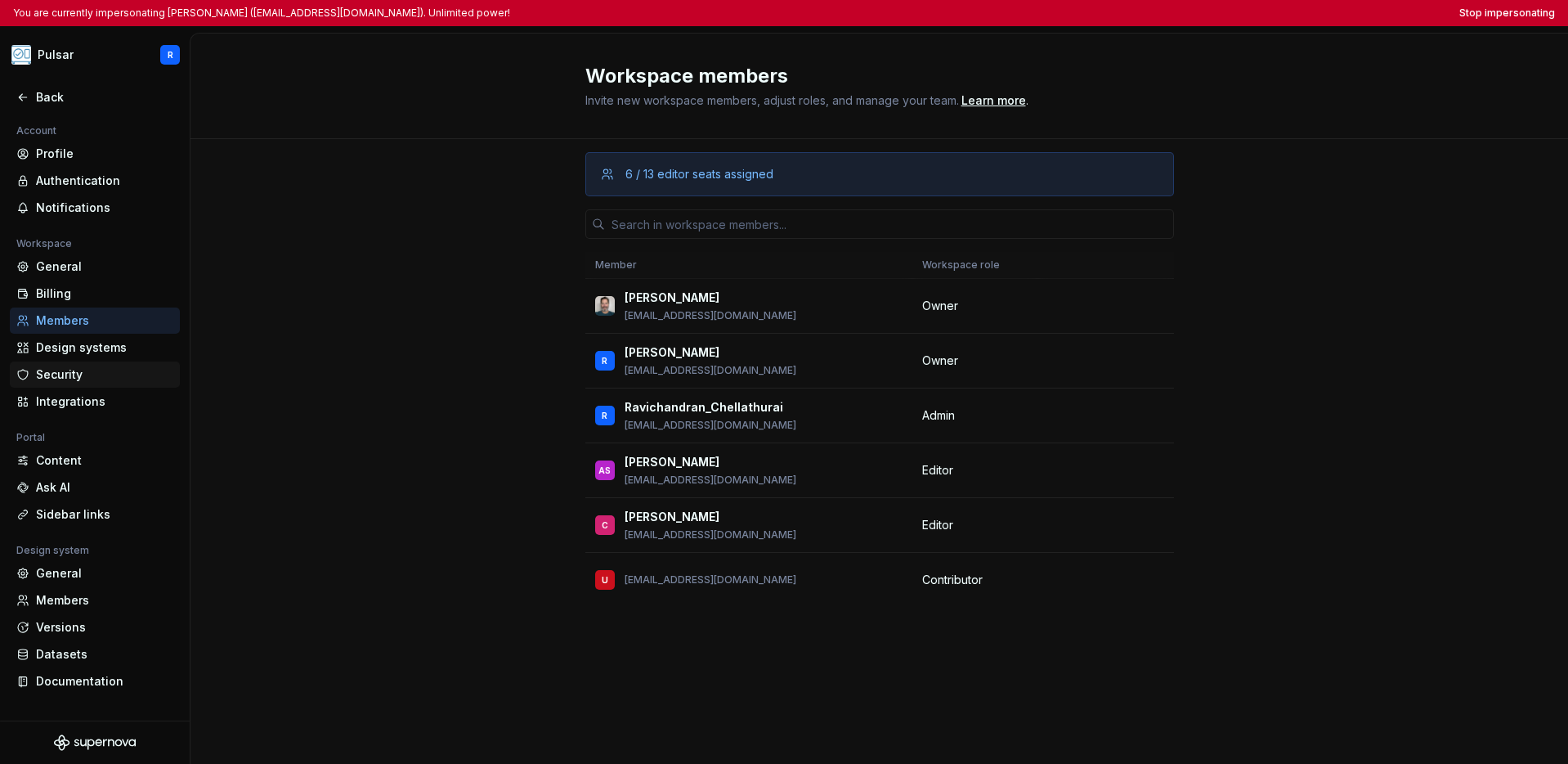
click at [68, 372] on div "Security" at bounding box center [105, 375] width 137 height 17
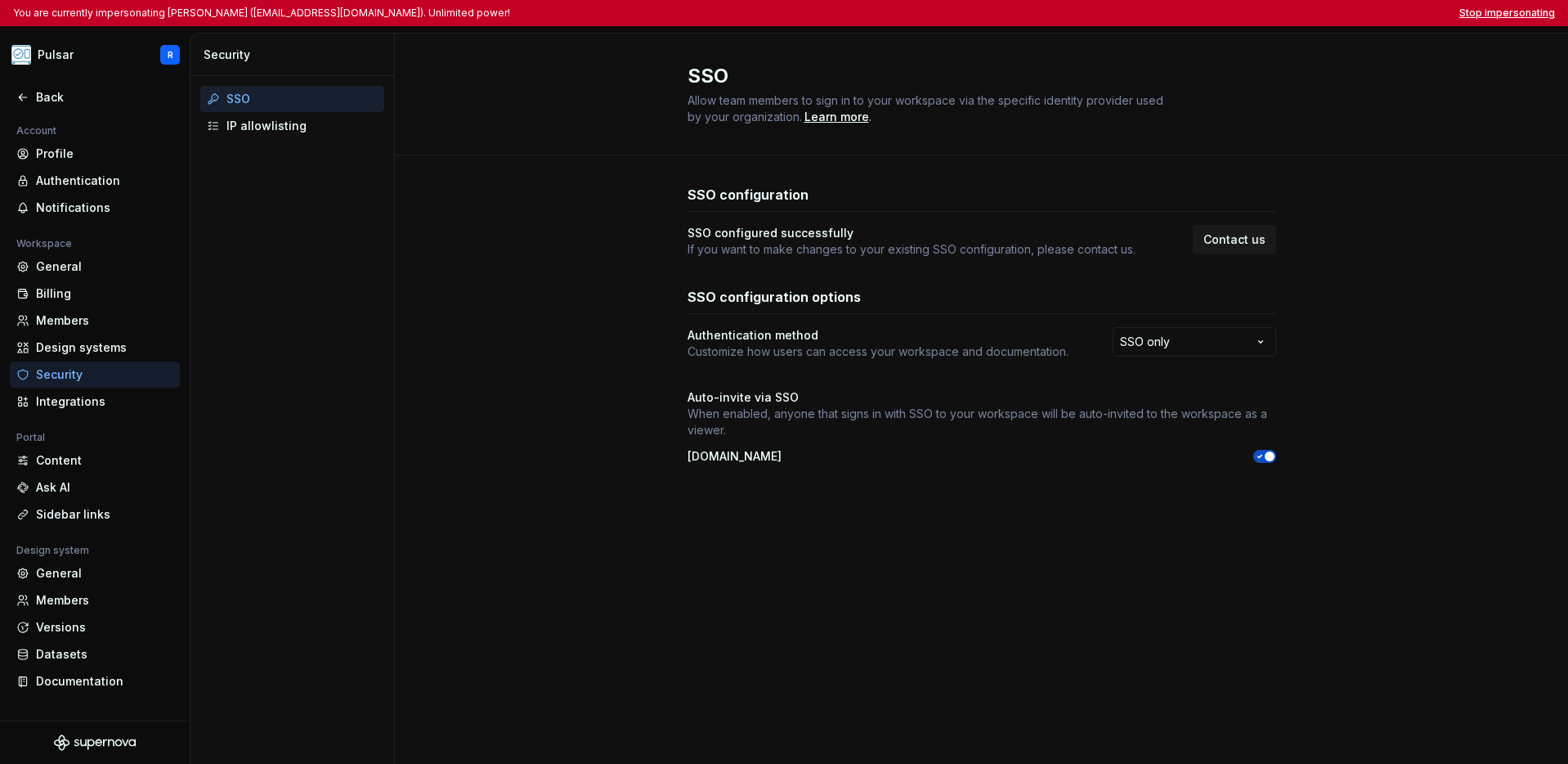
click at [934, 13] on button "Stop impersonating" at bounding box center [1507, 13] width 95 height 13
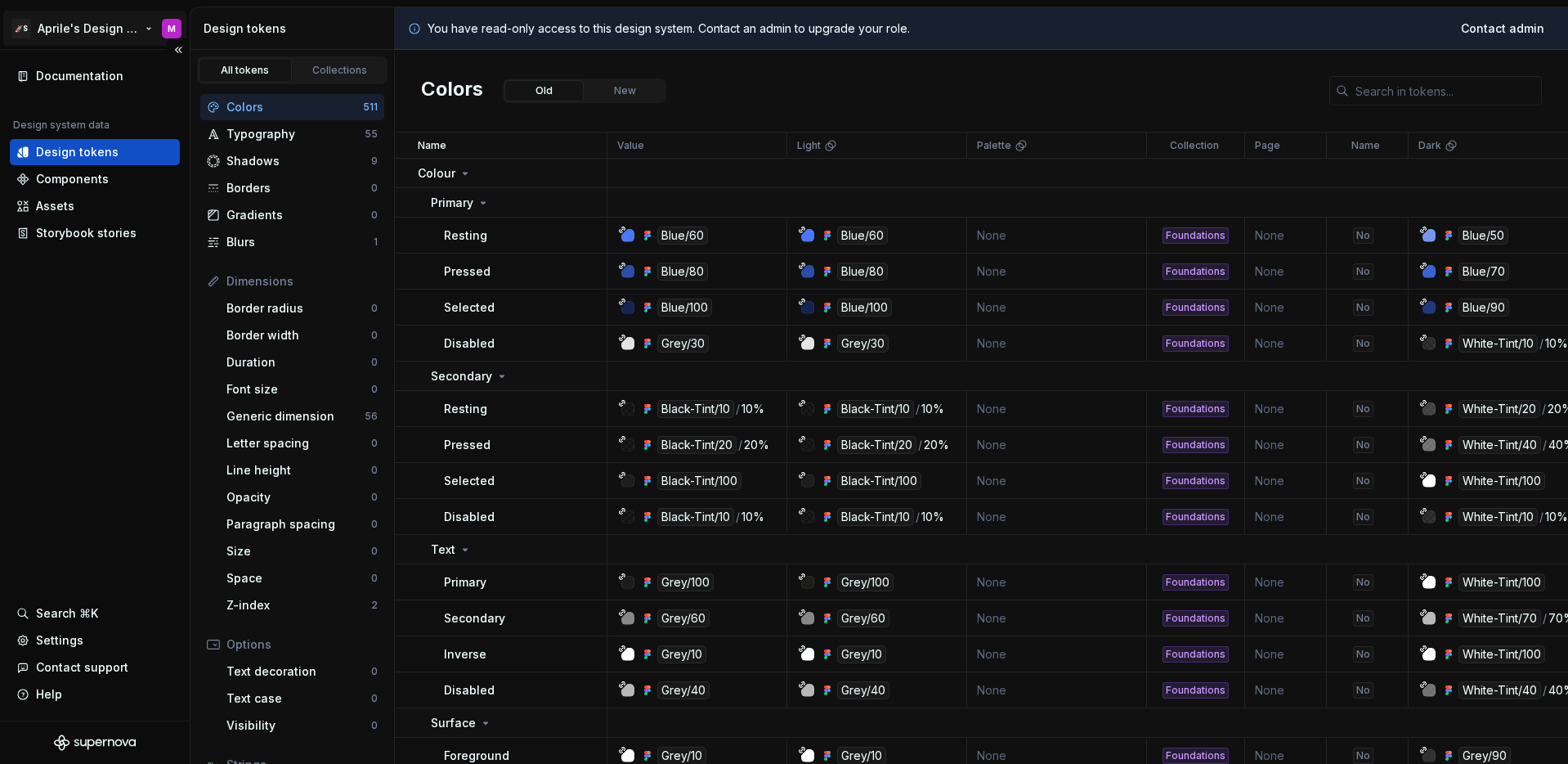
click at [98, 33] on html "🚀S Aprile's Design System M Documentation Design system data Design tokens Comp…" at bounding box center [784, 382] width 1568 height 764
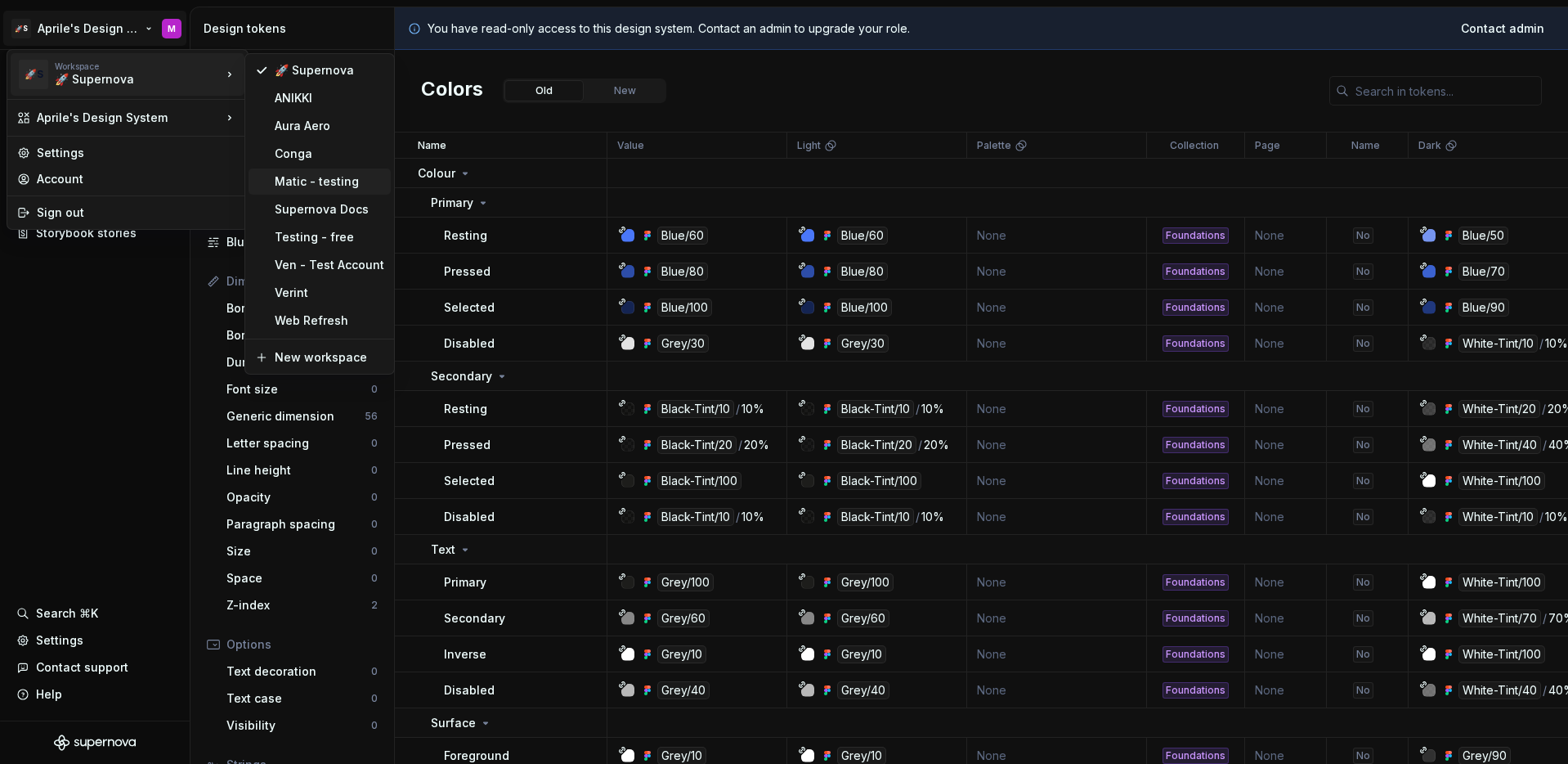
click at [330, 185] on div "Matic - testing" at bounding box center [329, 182] width 110 height 17
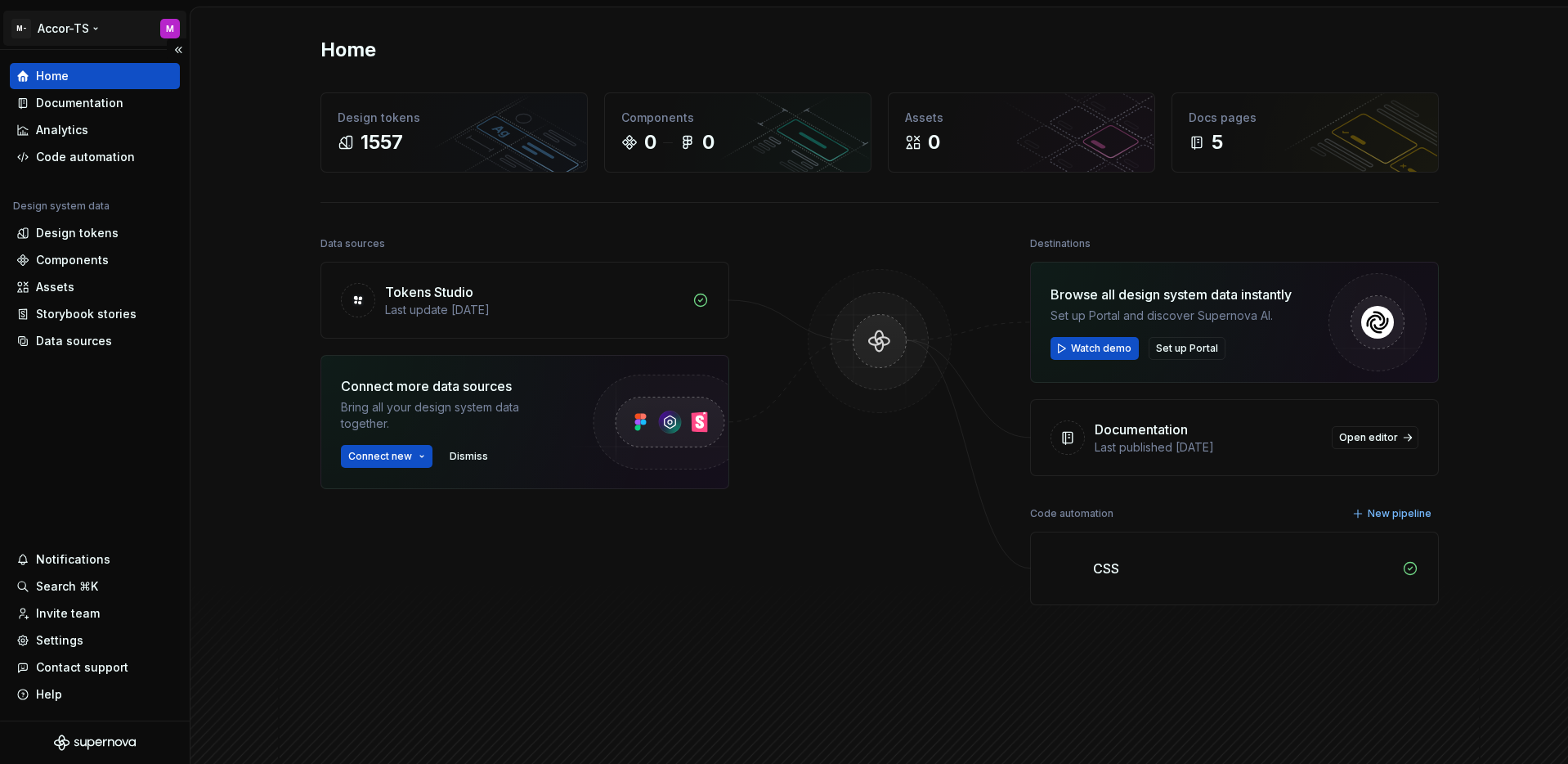
click at [79, 30] on html "M- Accor-TS M Home Documentation Analytics Code automation Design system data D…" at bounding box center [784, 382] width 1568 height 764
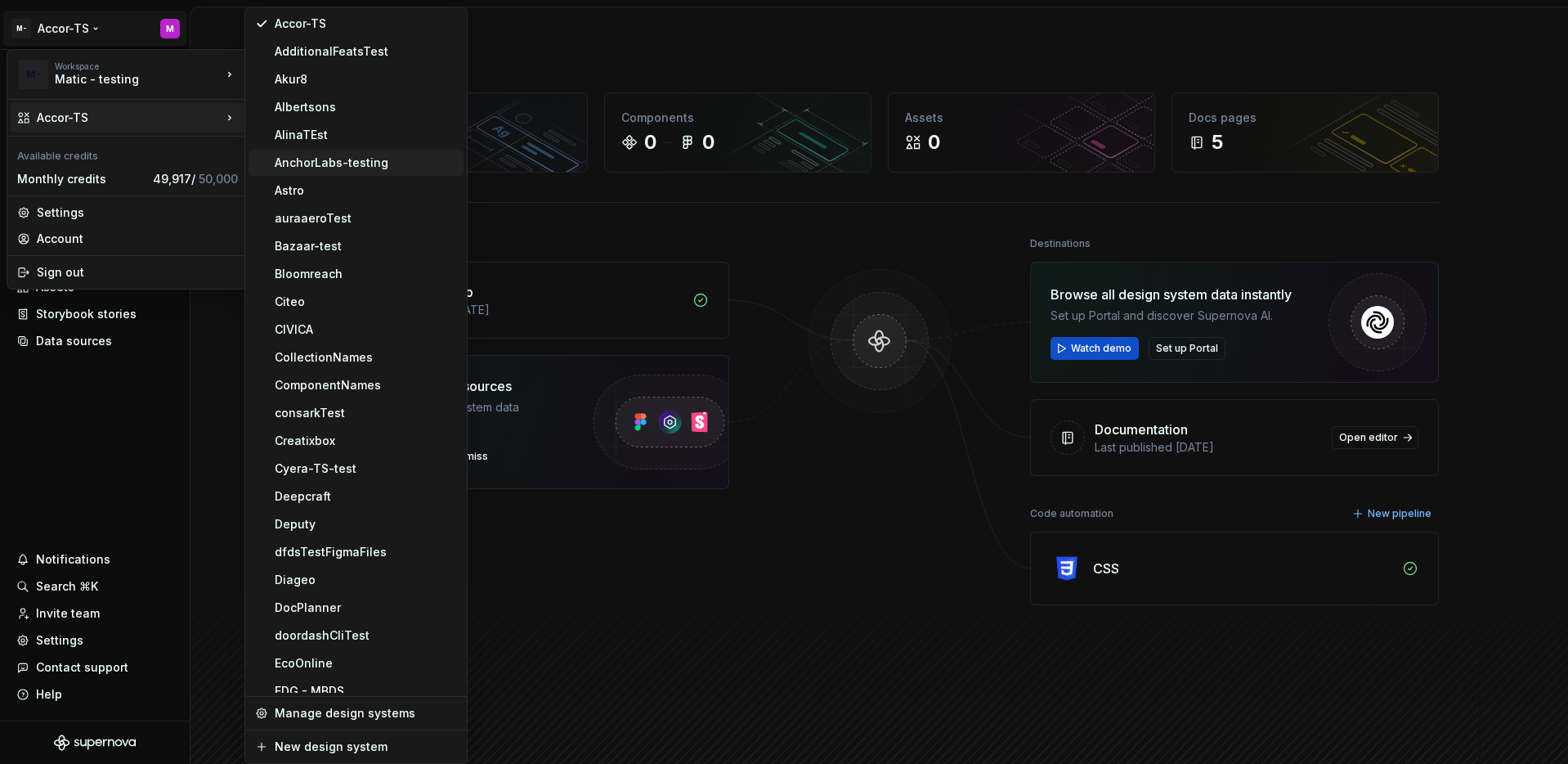
click at [351, 159] on div "AnchorLabs-testing" at bounding box center [366, 163] width 182 height 17
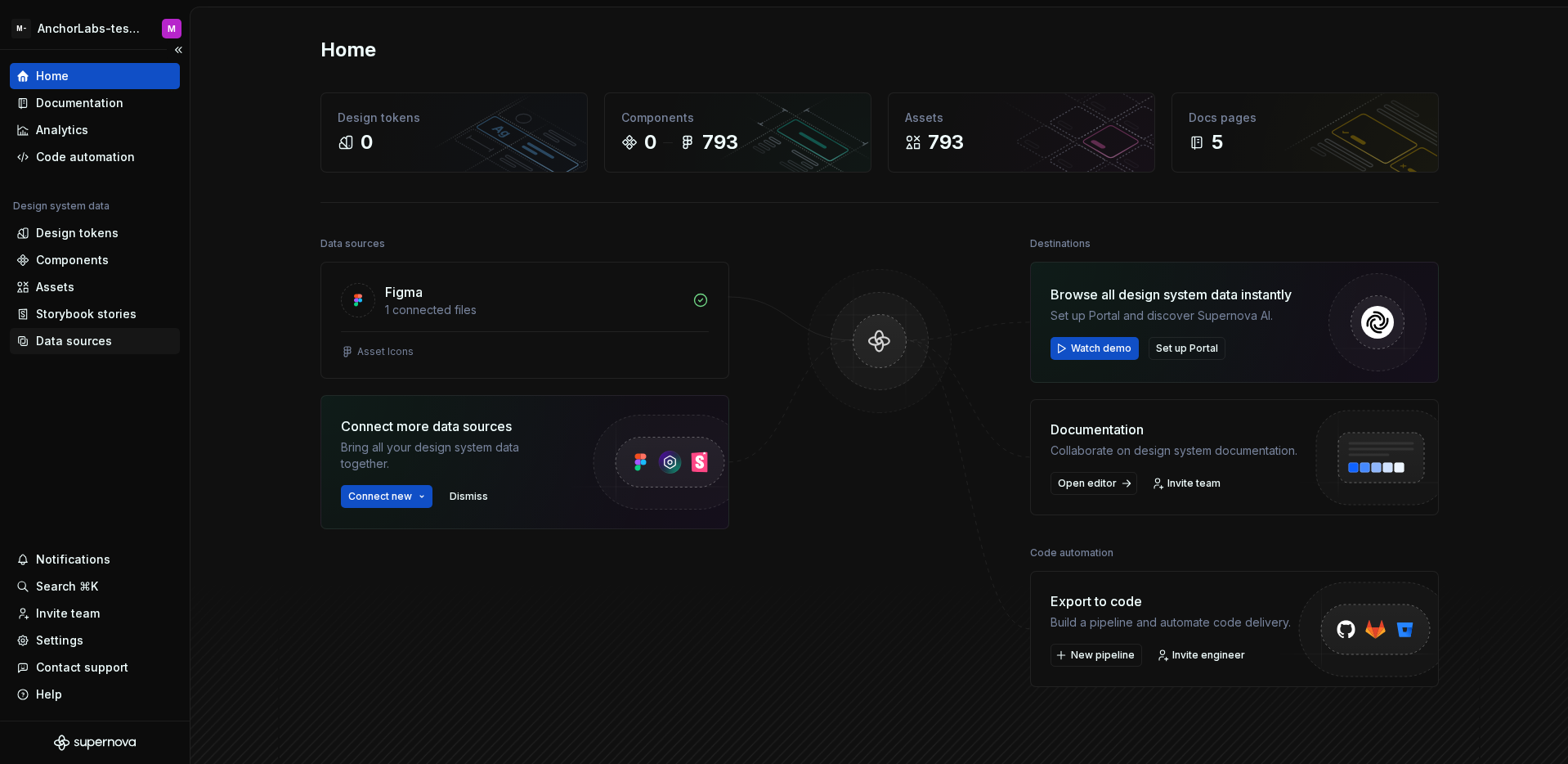
click at [84, 333] on div "Data sources" at bounding box center [74, 341] width 76 height 17
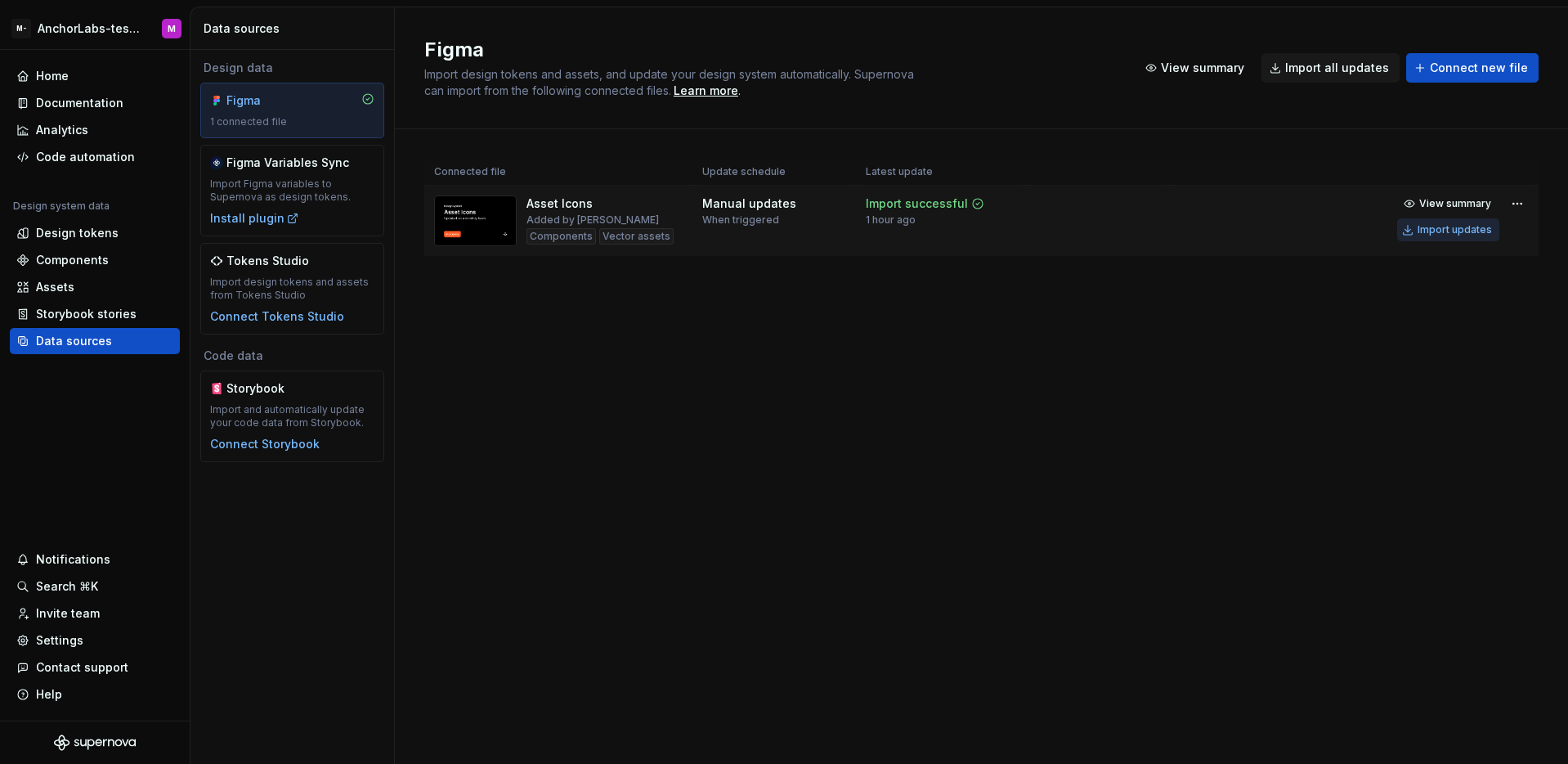
click at [1435, 224] on div "Import updates" at bounding box center [1454, 230] width 74 height 13
click at [99, 154] on div "Code automation" at bounding box center [85, 157] width 99 height 17
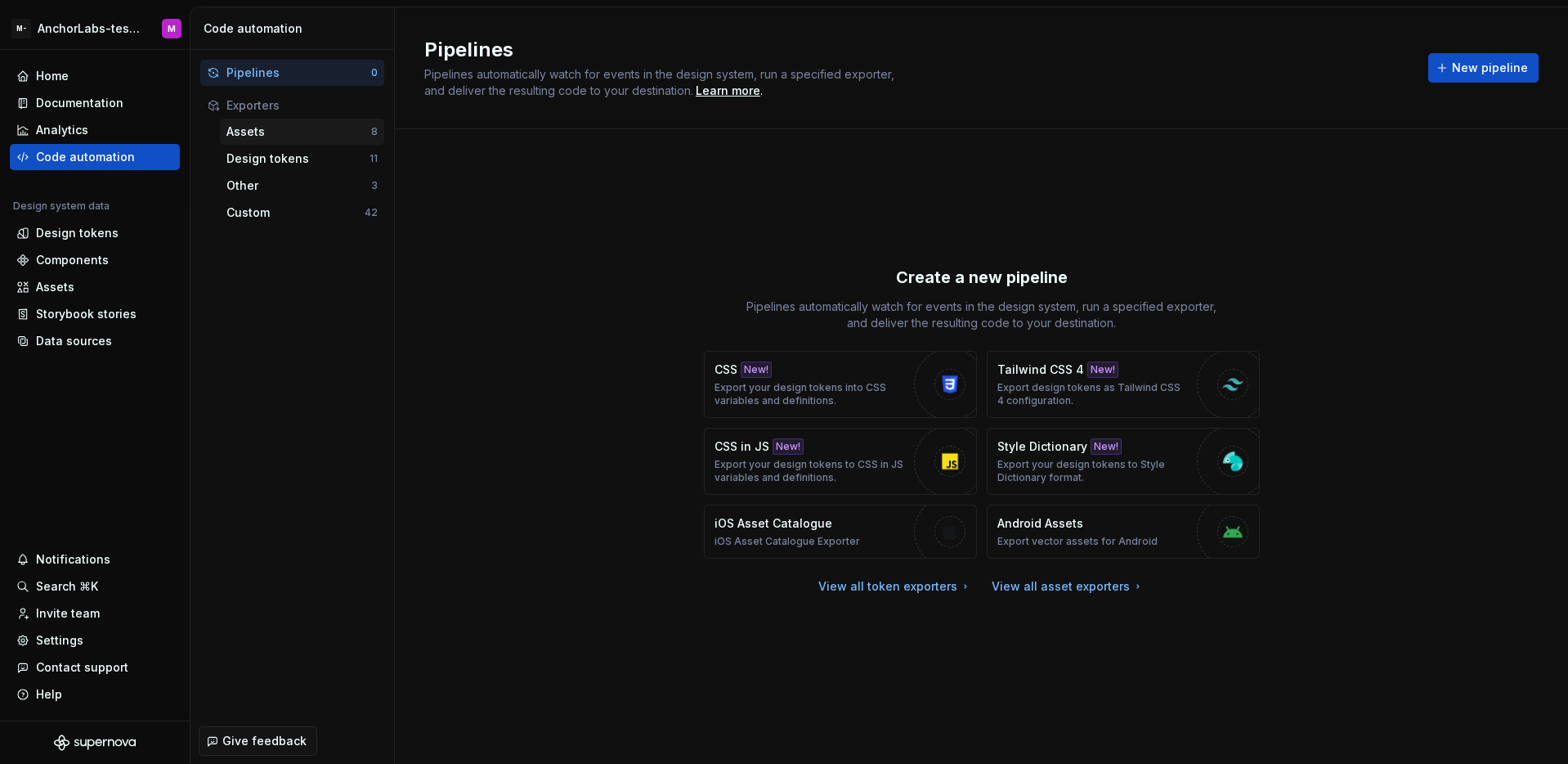
click at [320, 140] on div "Assets 8" at bounding box center [302, 131] width 164 height 26
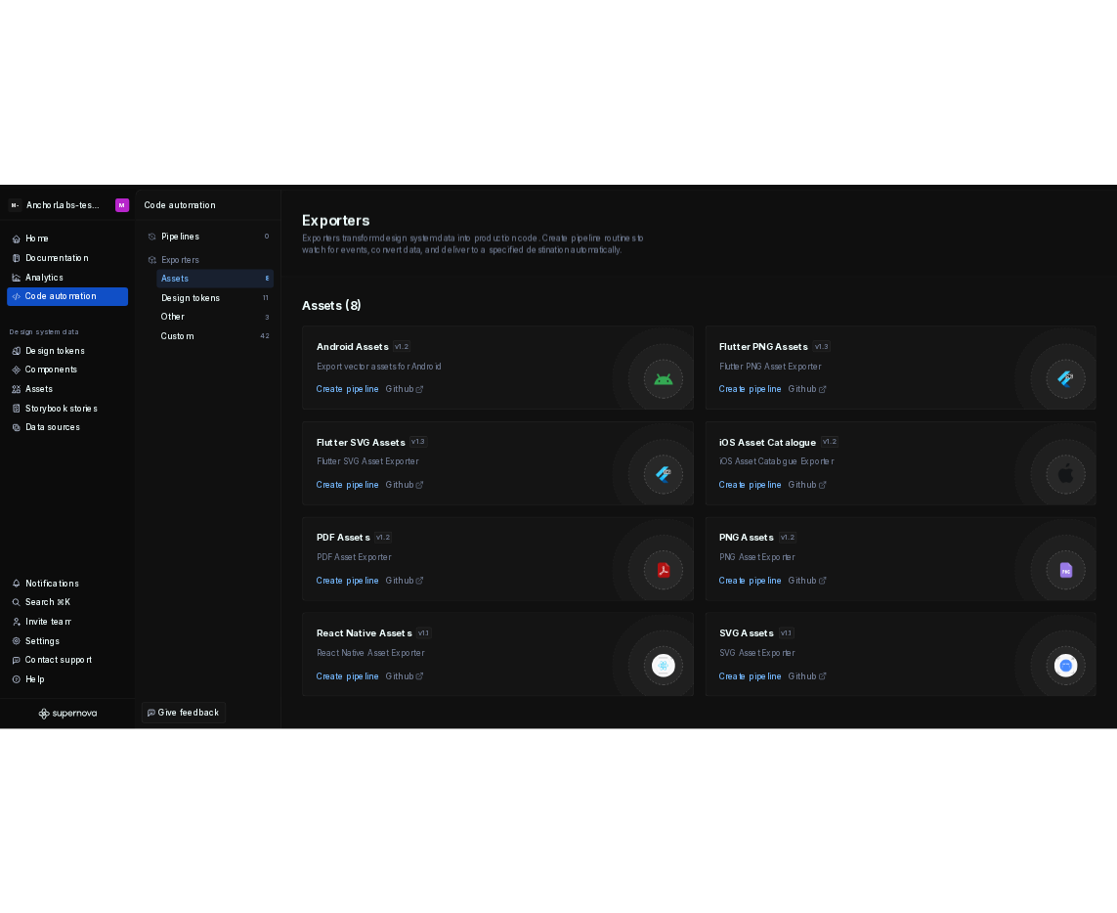
scroll to position [20, 0]
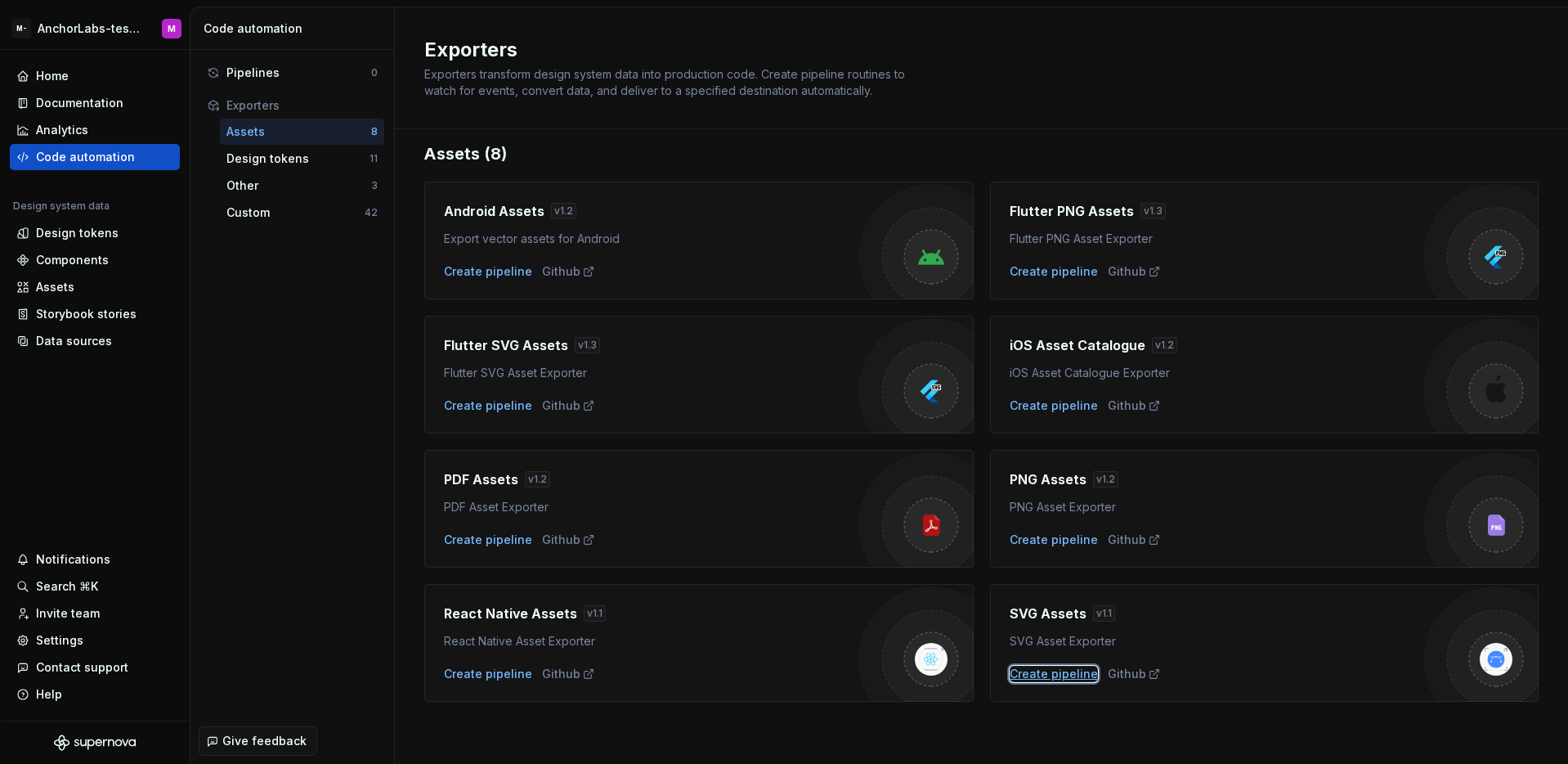
click at [1052, 677] on div "Create pipeline" at bounding box center [1054, 674] width 89 height 17
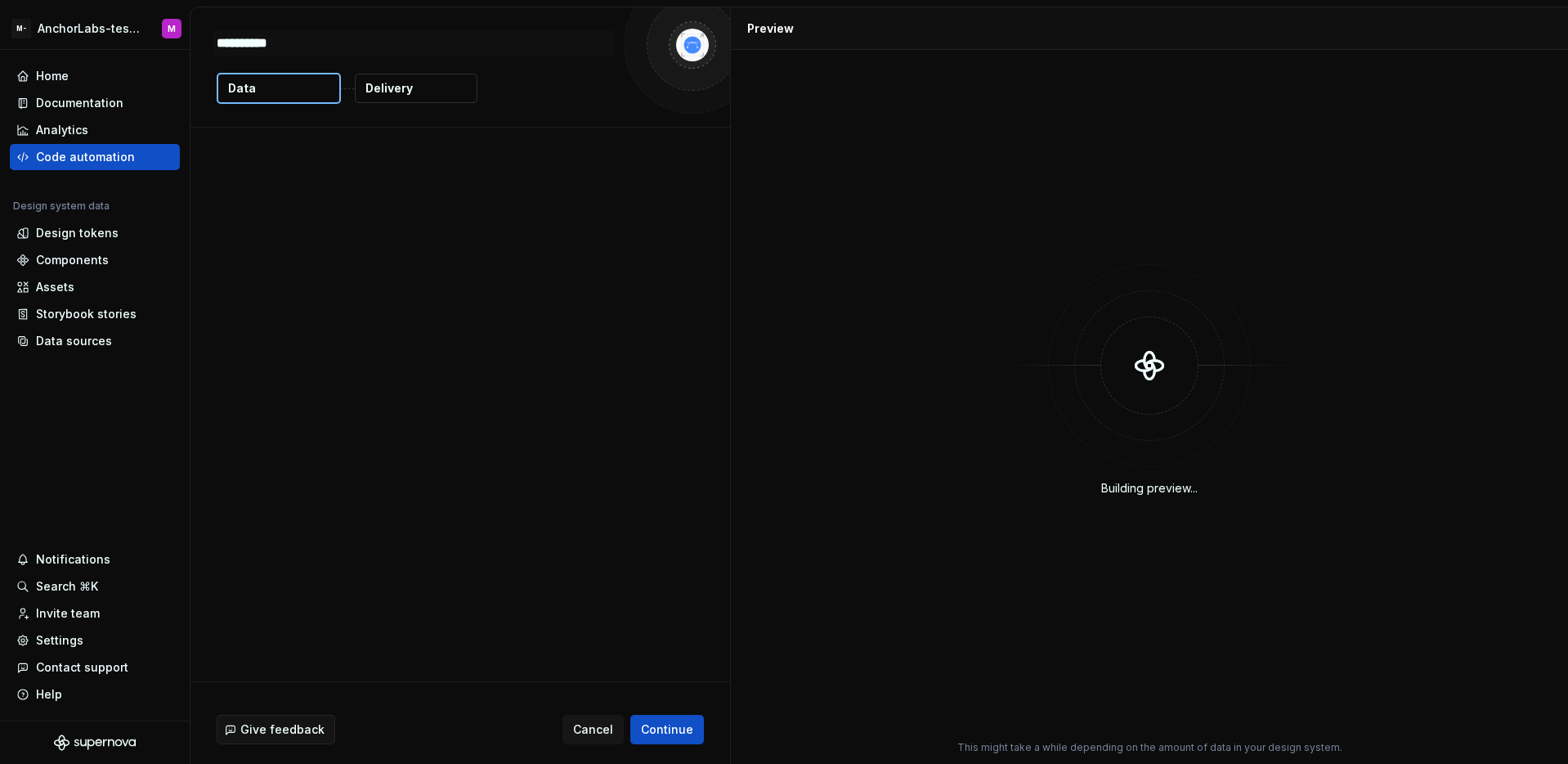
type textarea "*"
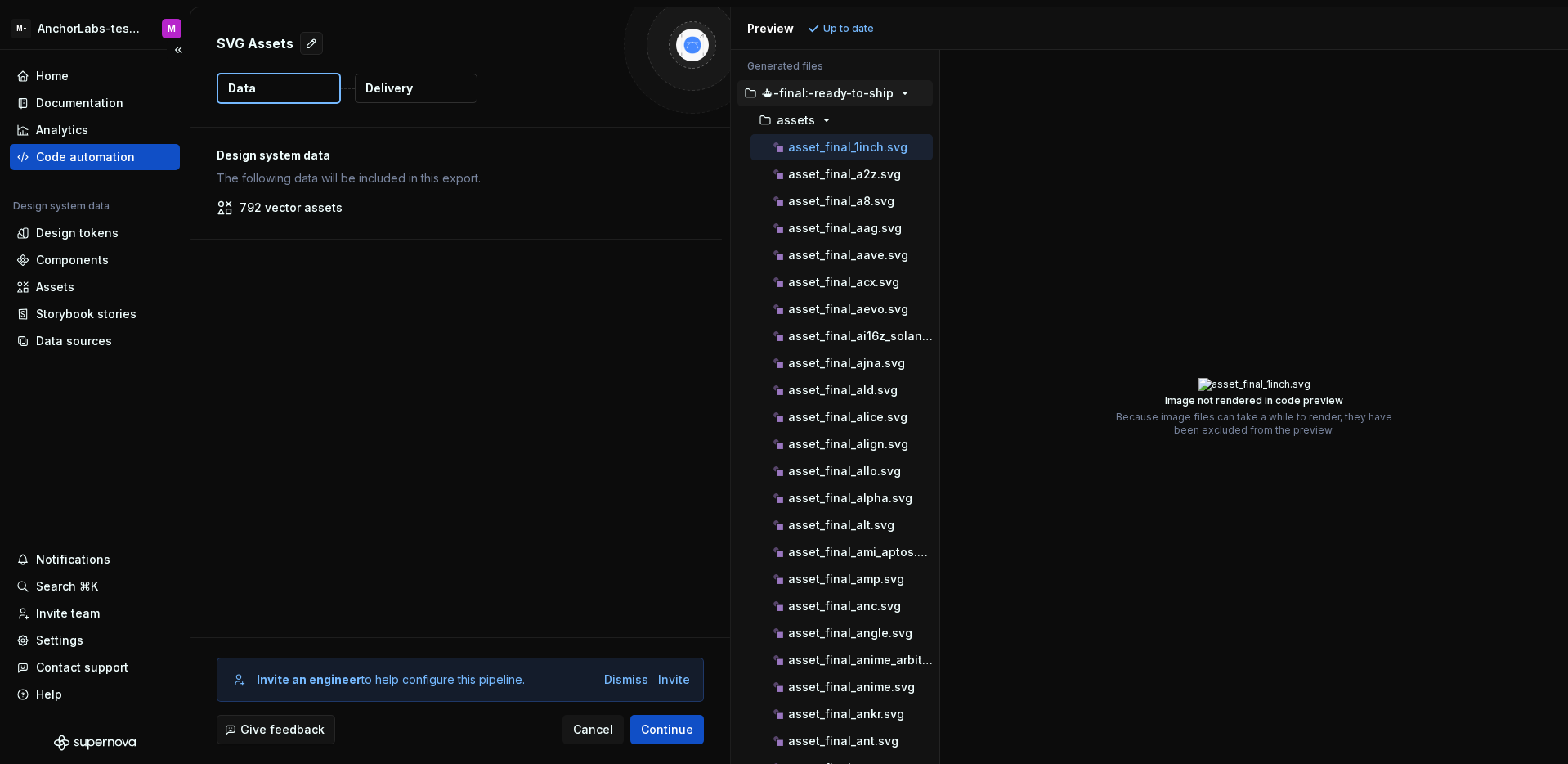
click at [63, 414] on div "Home Documentation Analytics Code automation Design system data Design tokens C…" at bounding box center [95, 385] width 190 height 670
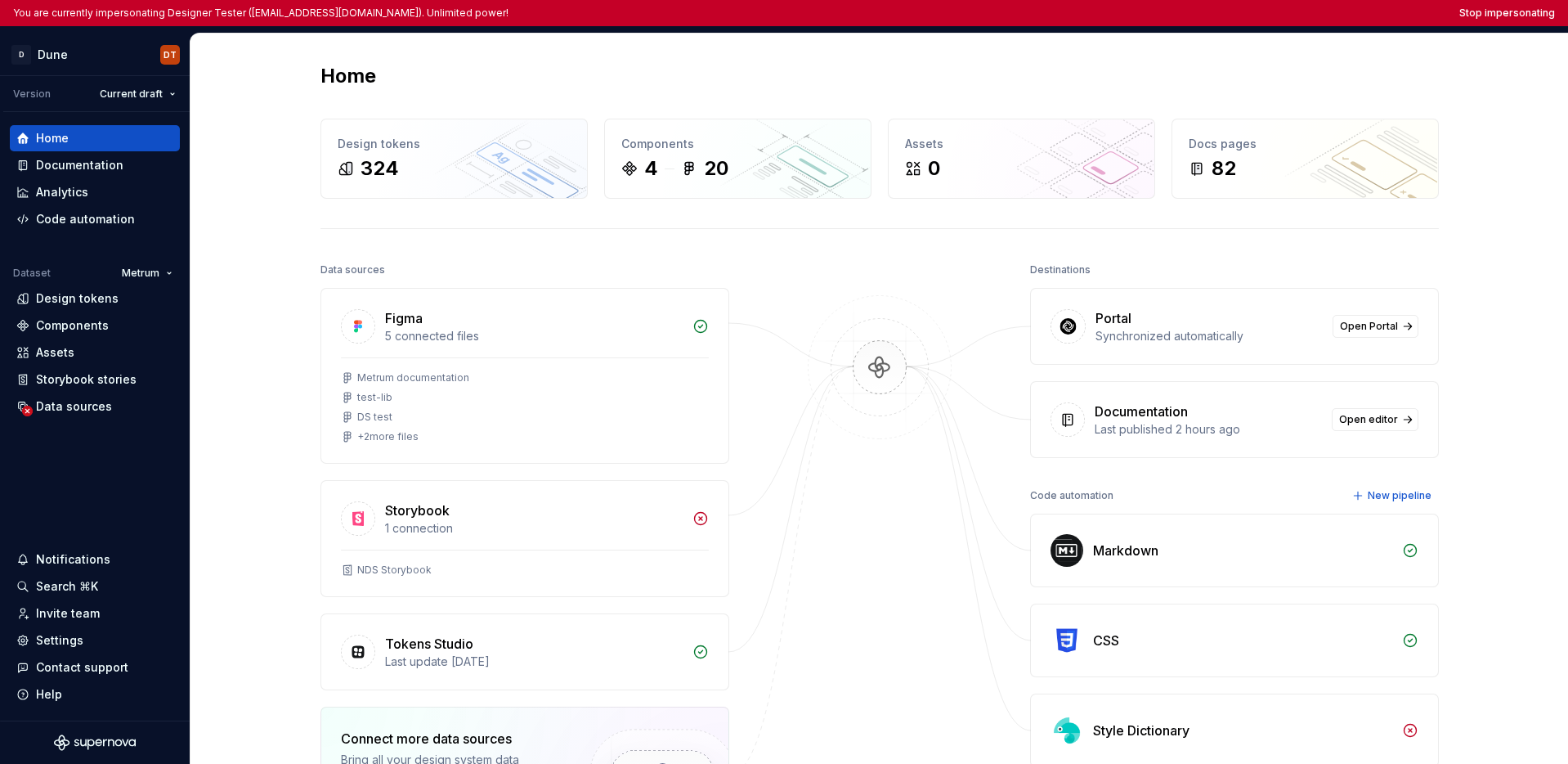
click at [833, 94] on div "Home Design tokens 324 Components 4 20 Assets 0 Docs pages 82 Data sources Figm…" at bounding box center [879, 526] width 1177 height 984
click at [70, 59] on html "You are currently impersonating Designer Tester (supernova-test@allegro.com). U…" at bounding box center [784, 382] width 1568 height 764
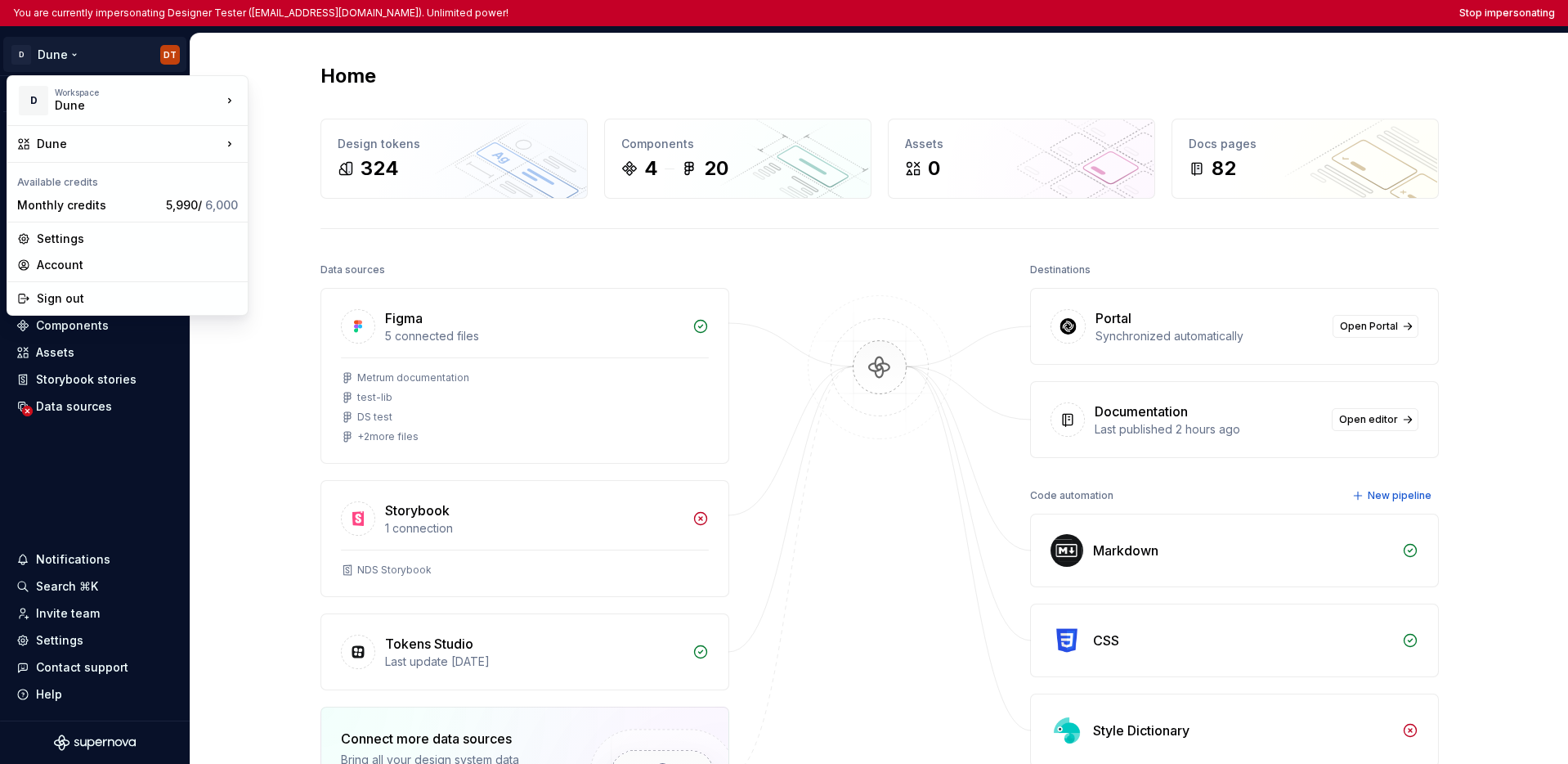
click at [268, 68] on html "You are currently impersonating Designer Tester (supernova-test@allegro.com). U…" at bounding box center [784, 382] width 1568 height 764
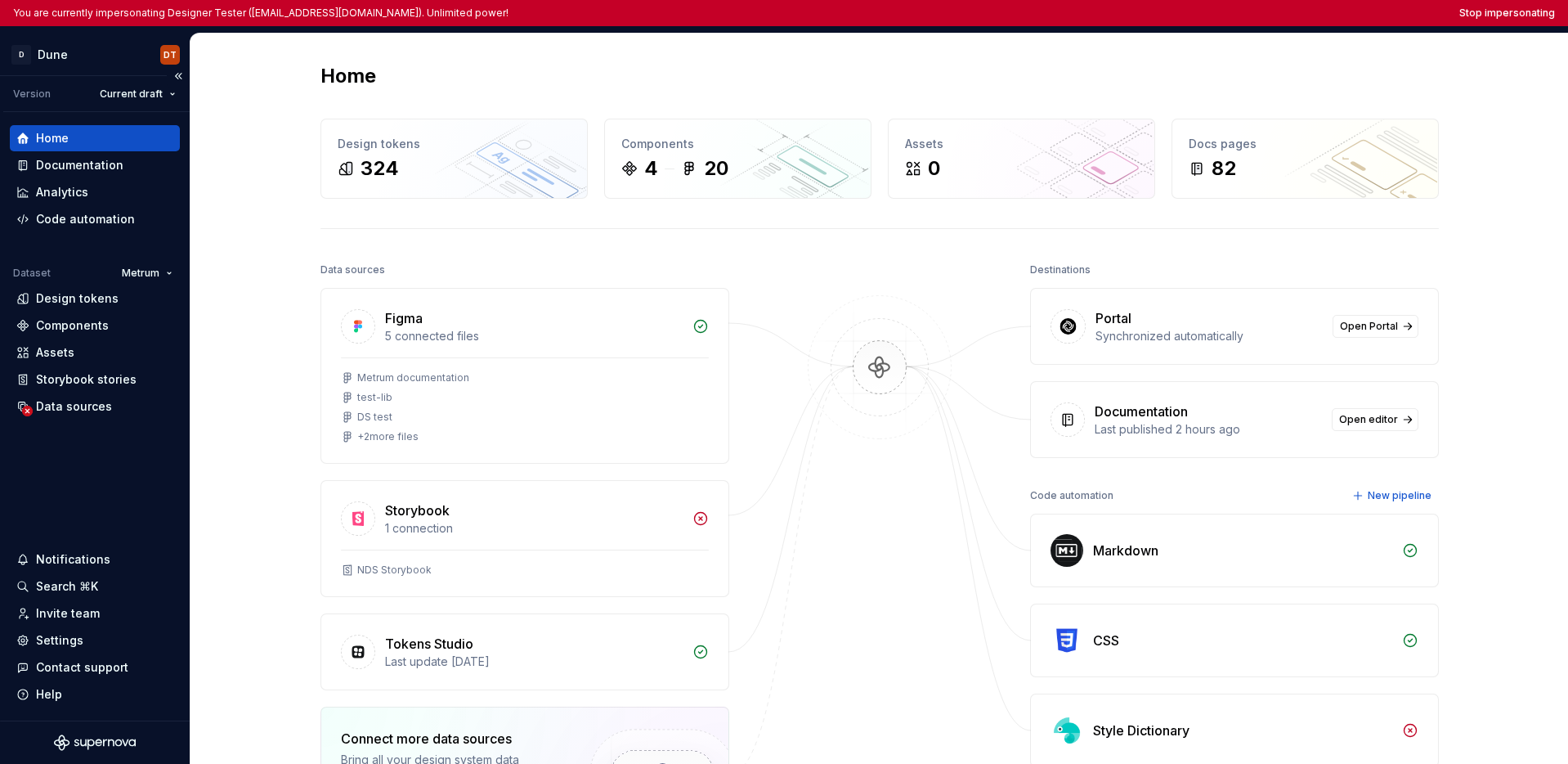
click at [74, 233] on div "Home Documentation Analytics Code automation Dataset Metrum Design tokens Compo…" at bounding box center [95, 272] width 170 height 295
click at [82, 220] on div "Code automation" at bounding box center [85, 219] width 99 height 17
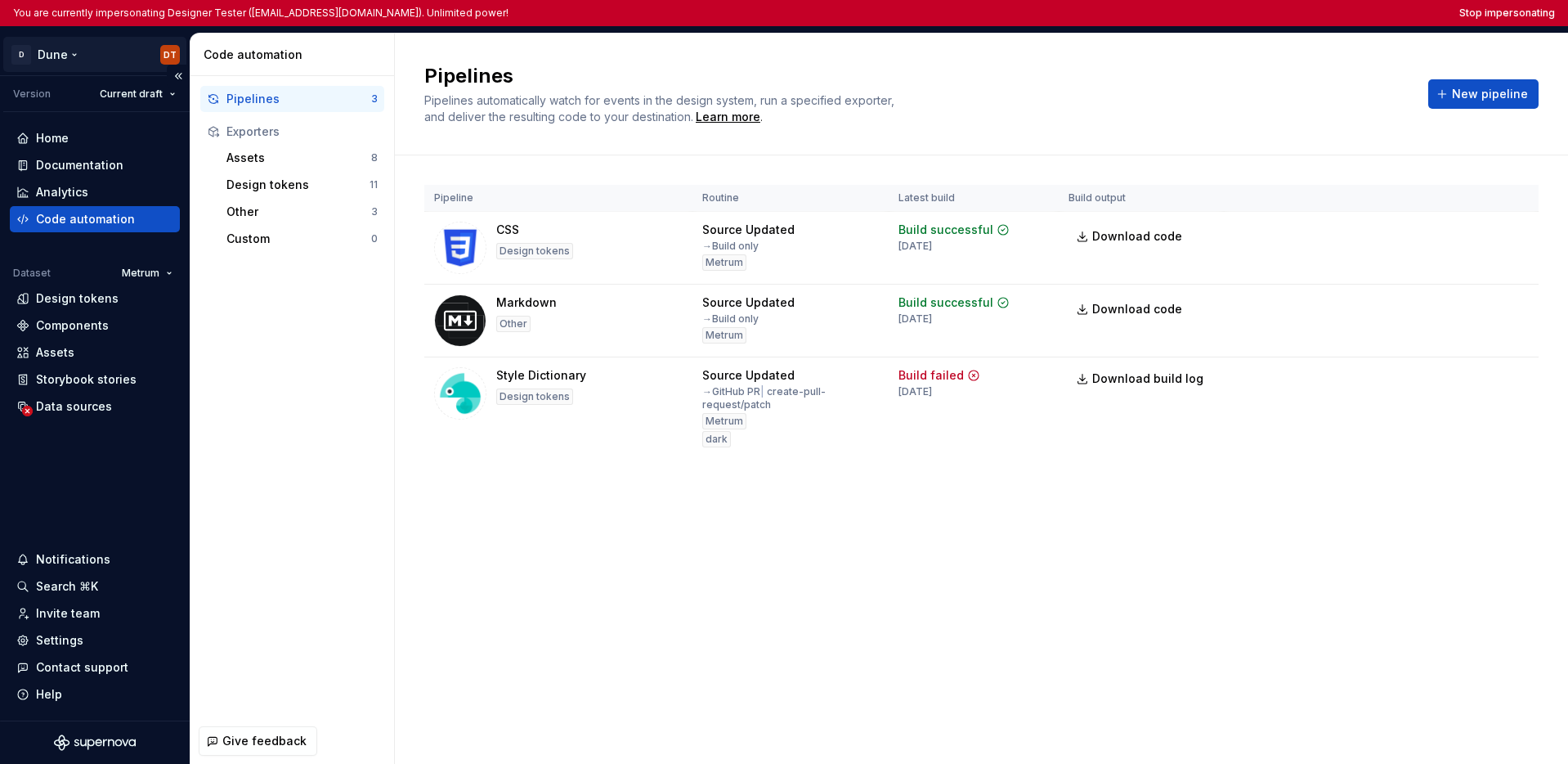
click at [58, 48] on html "You are currently impersonating Designer Tester (supernova-test@allegro.com). U…" at bounding box center [784, 382] width 1568 height 764
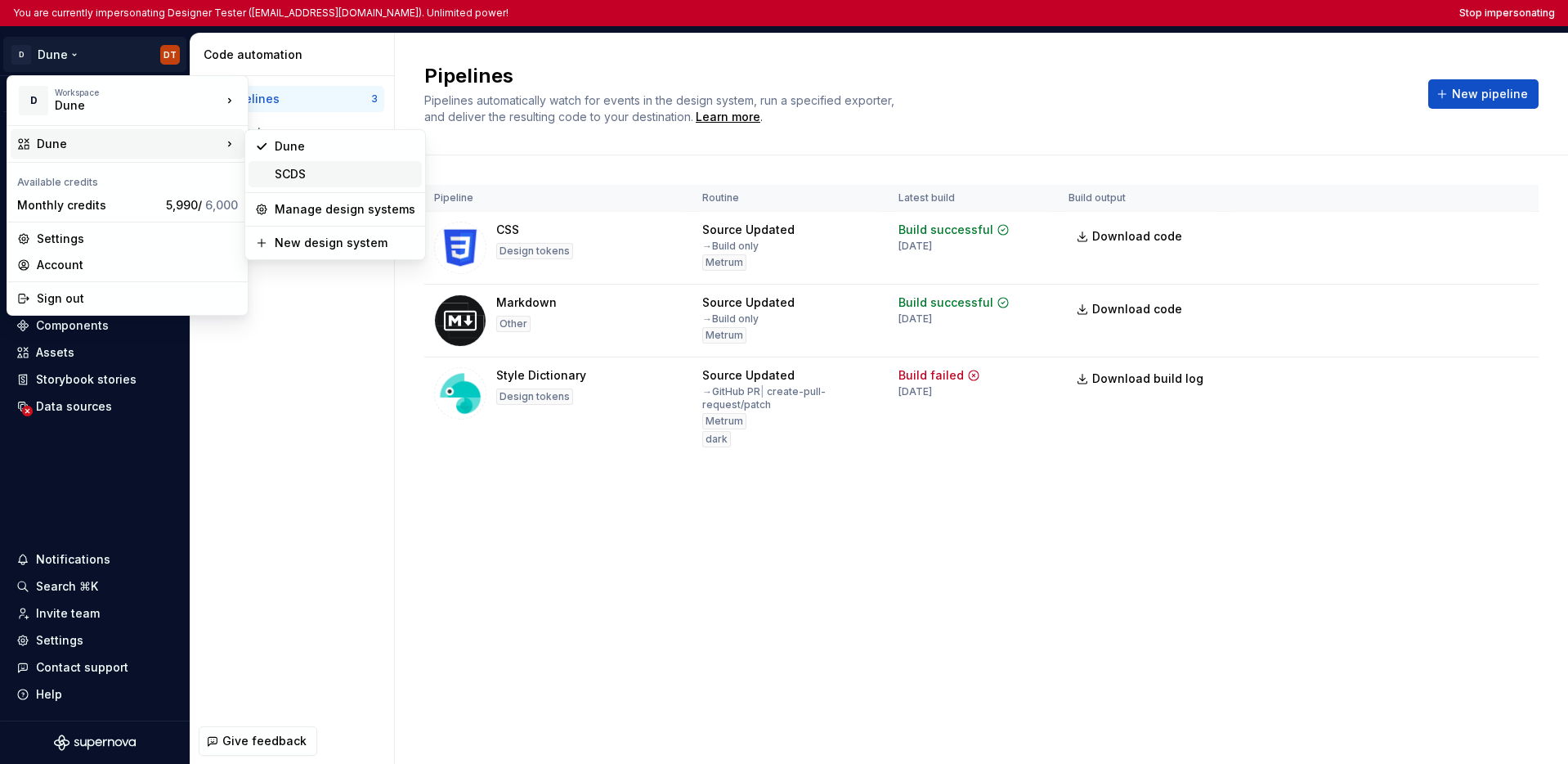
click at [292, 167] on div "SCDS" at bounding box center [345, 174] width 141 height 17
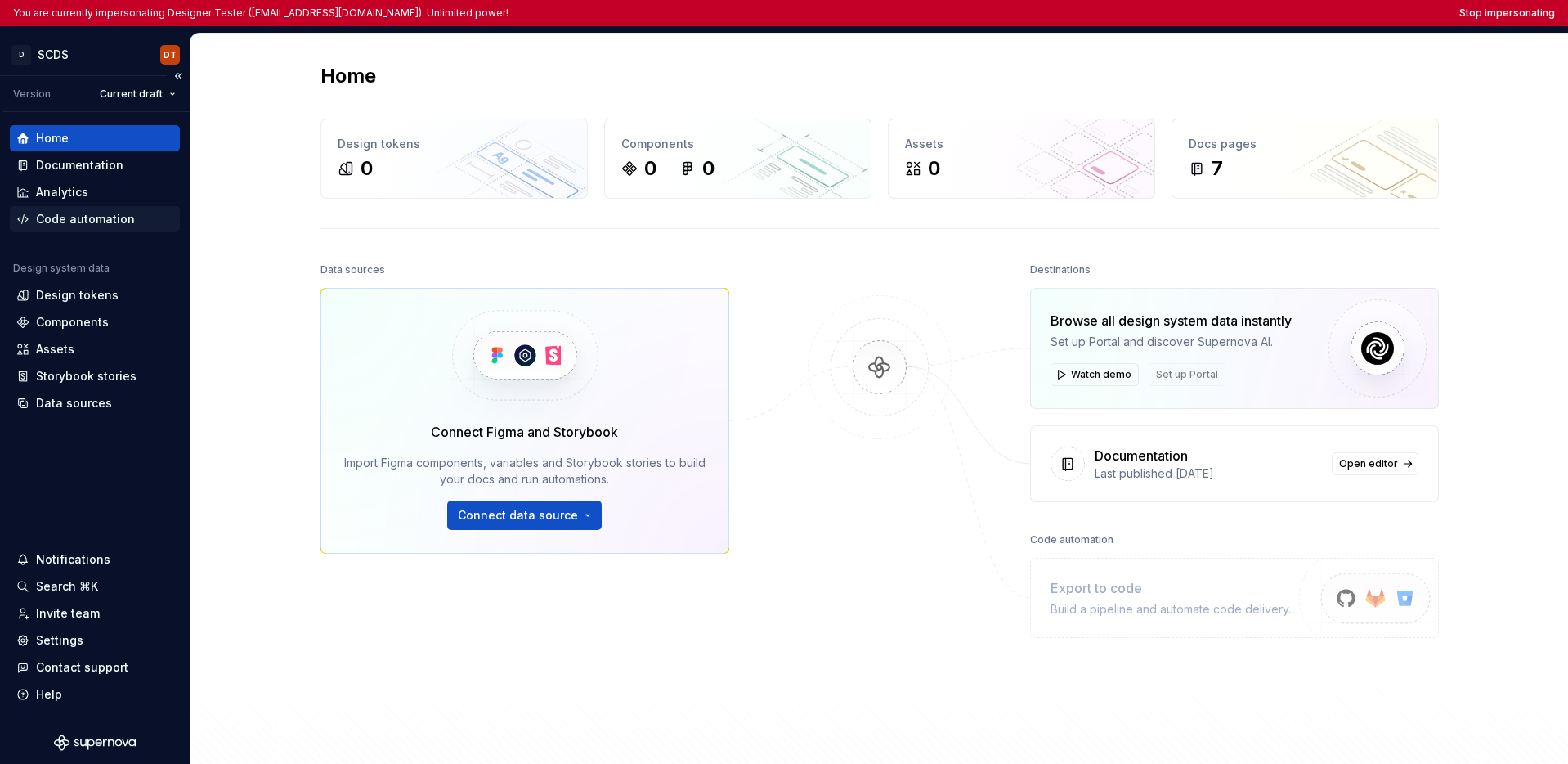
click at [83, 224] on div "Code automation" at bounding box center [85, 219] width 99 height 17
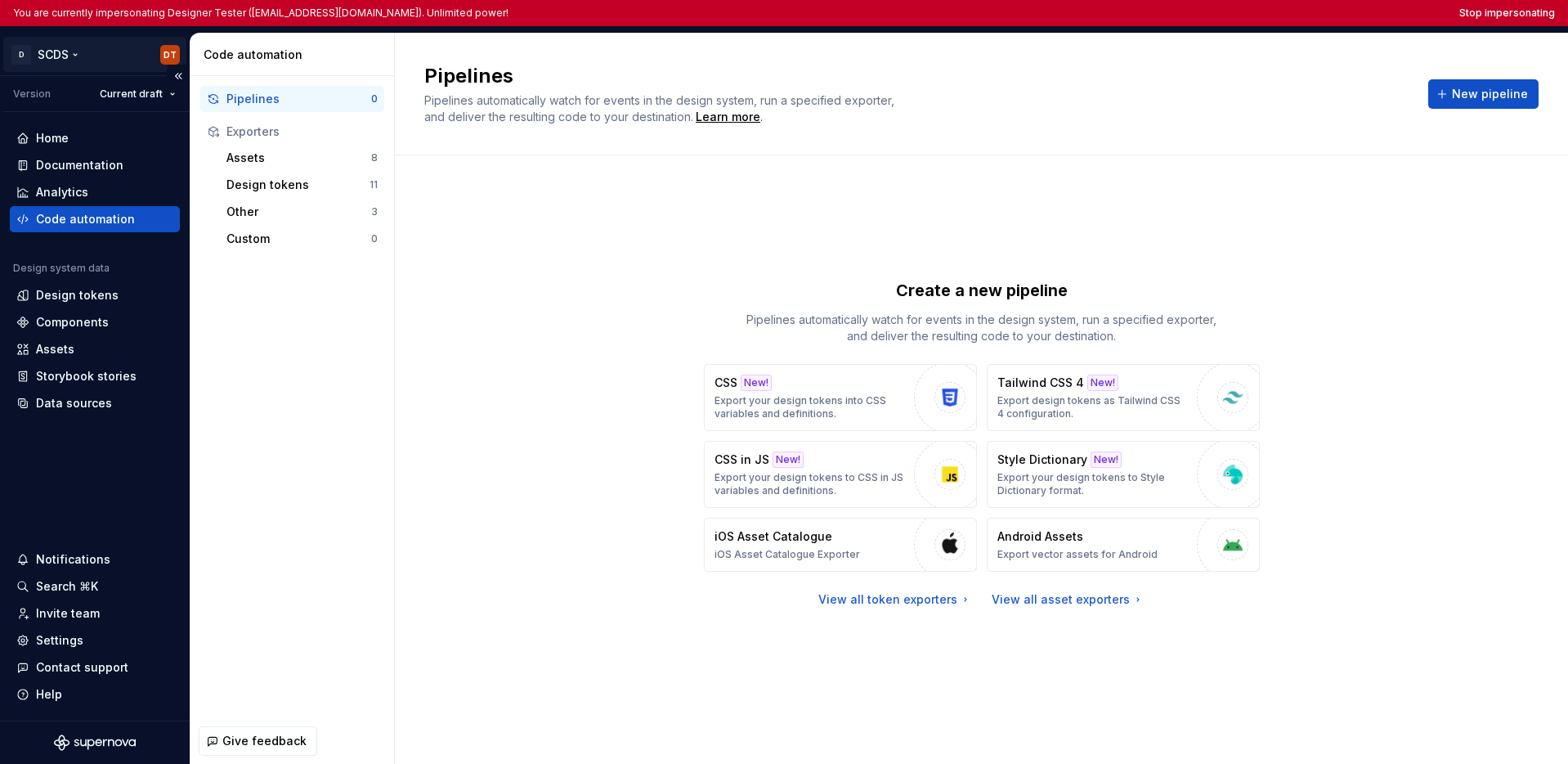
click at [59, 59] on html "You are currently impersonating Designer Tester (supernova-test@allegro.com). U…" at bounding box center [784, 382] width 1568 height 764
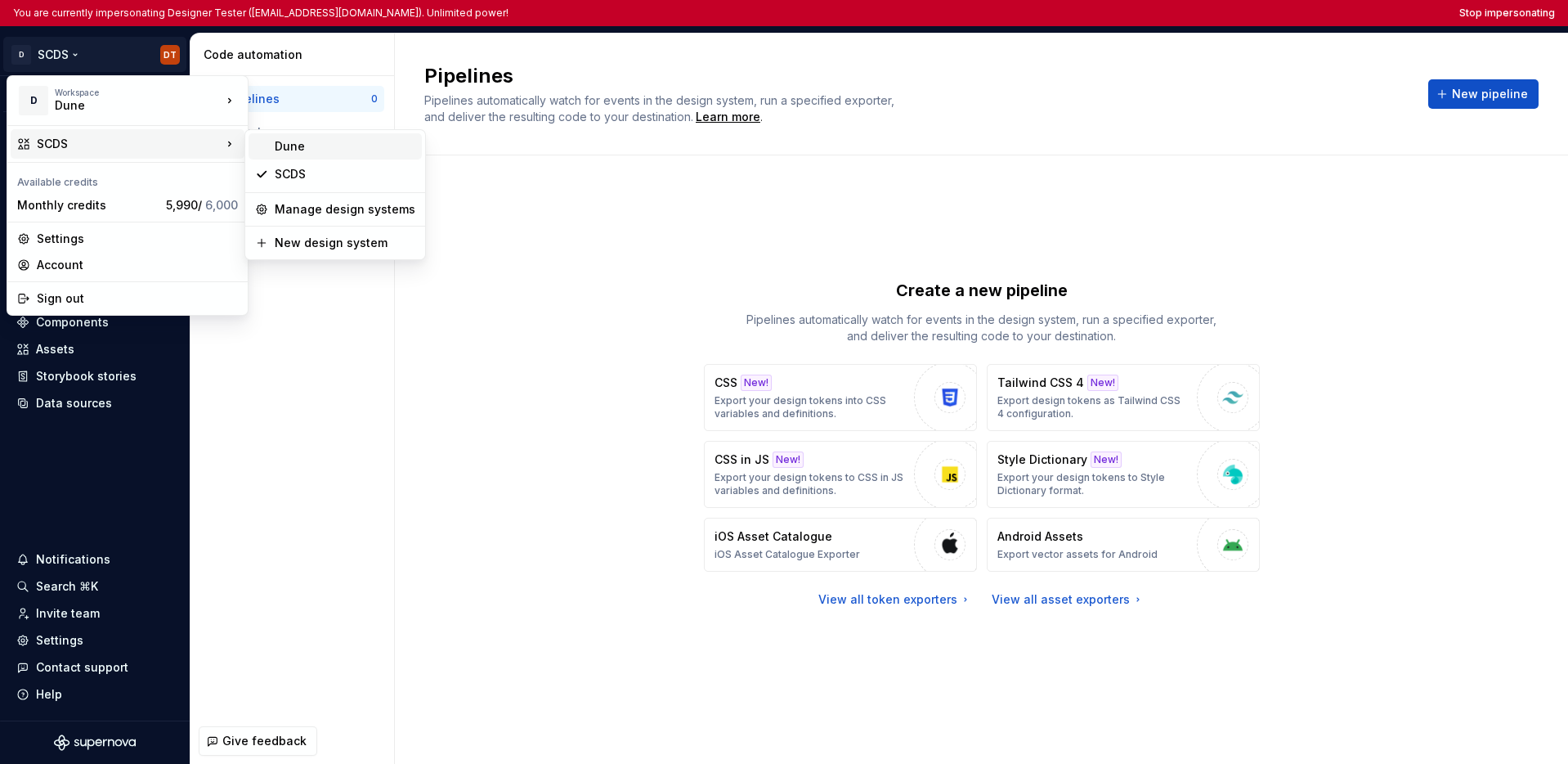
click at [280, 146] on div "Dune" at bounding box center [345, 146] width 141 height 17
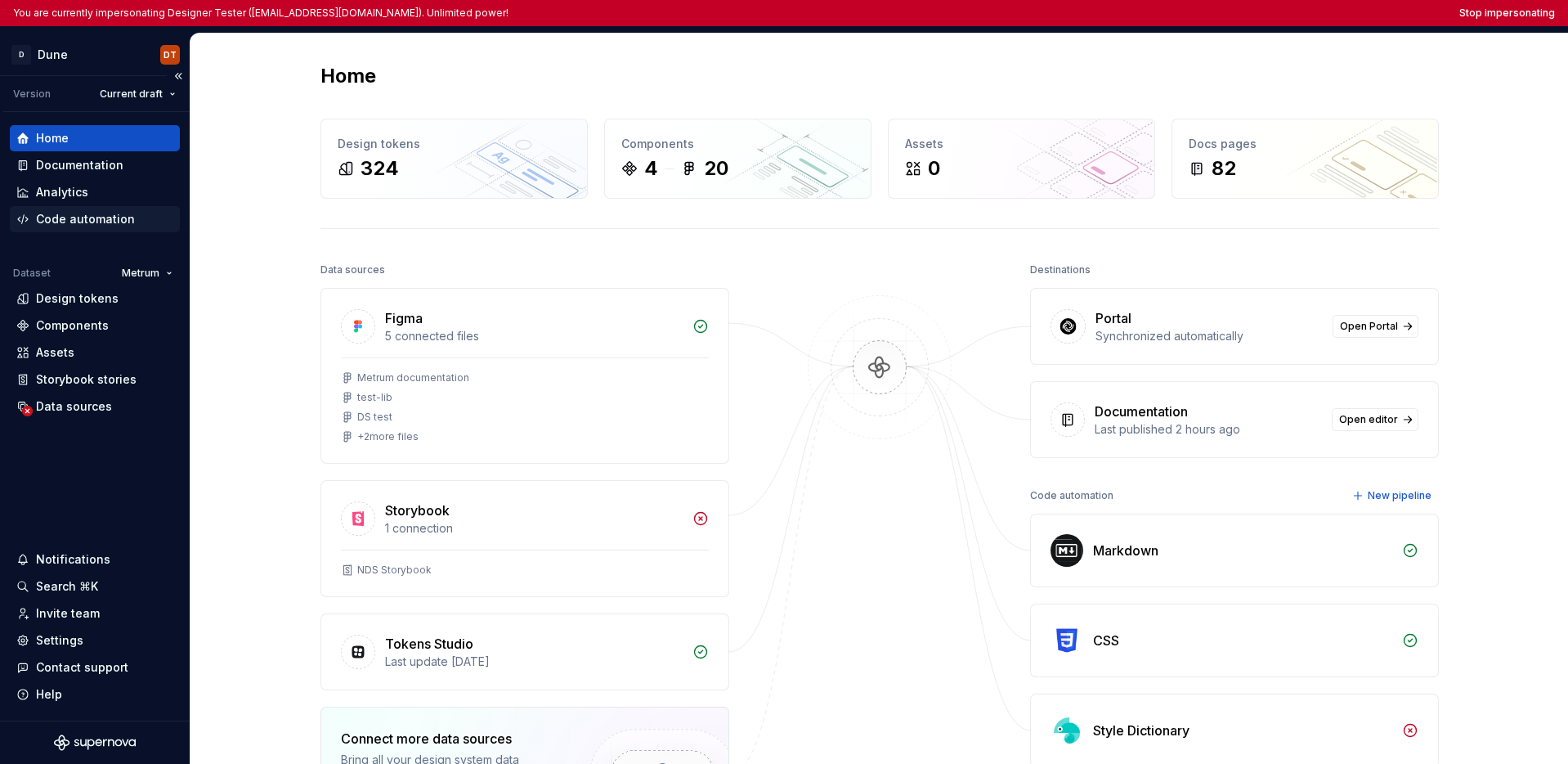
click at [70, 217] on div "Code automation" at bounding box center [85, 219] width 99 height 17
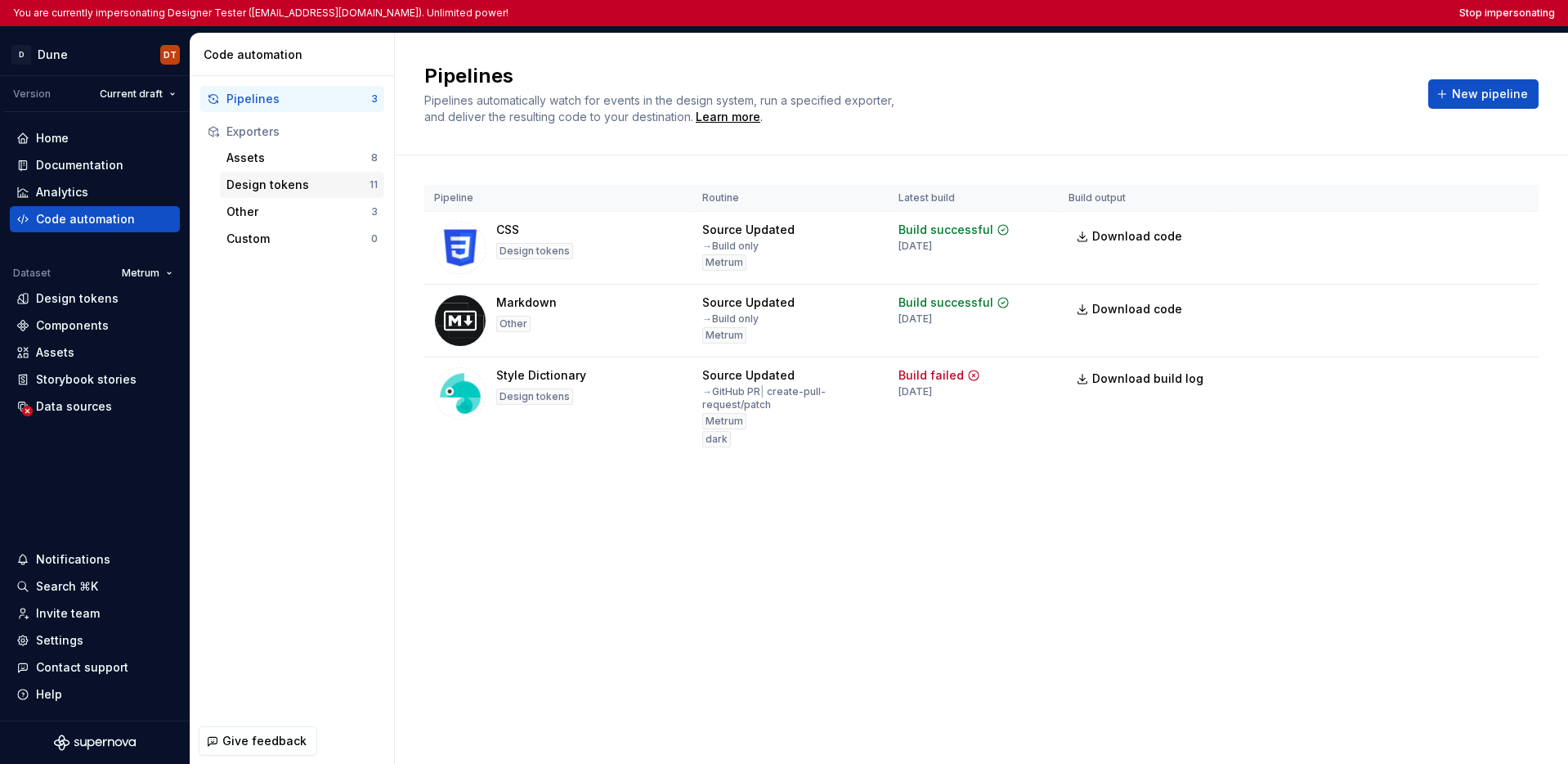
click at [269, 185] on div "Design tokens" at bounding box center [298, 185] width 143 height 17
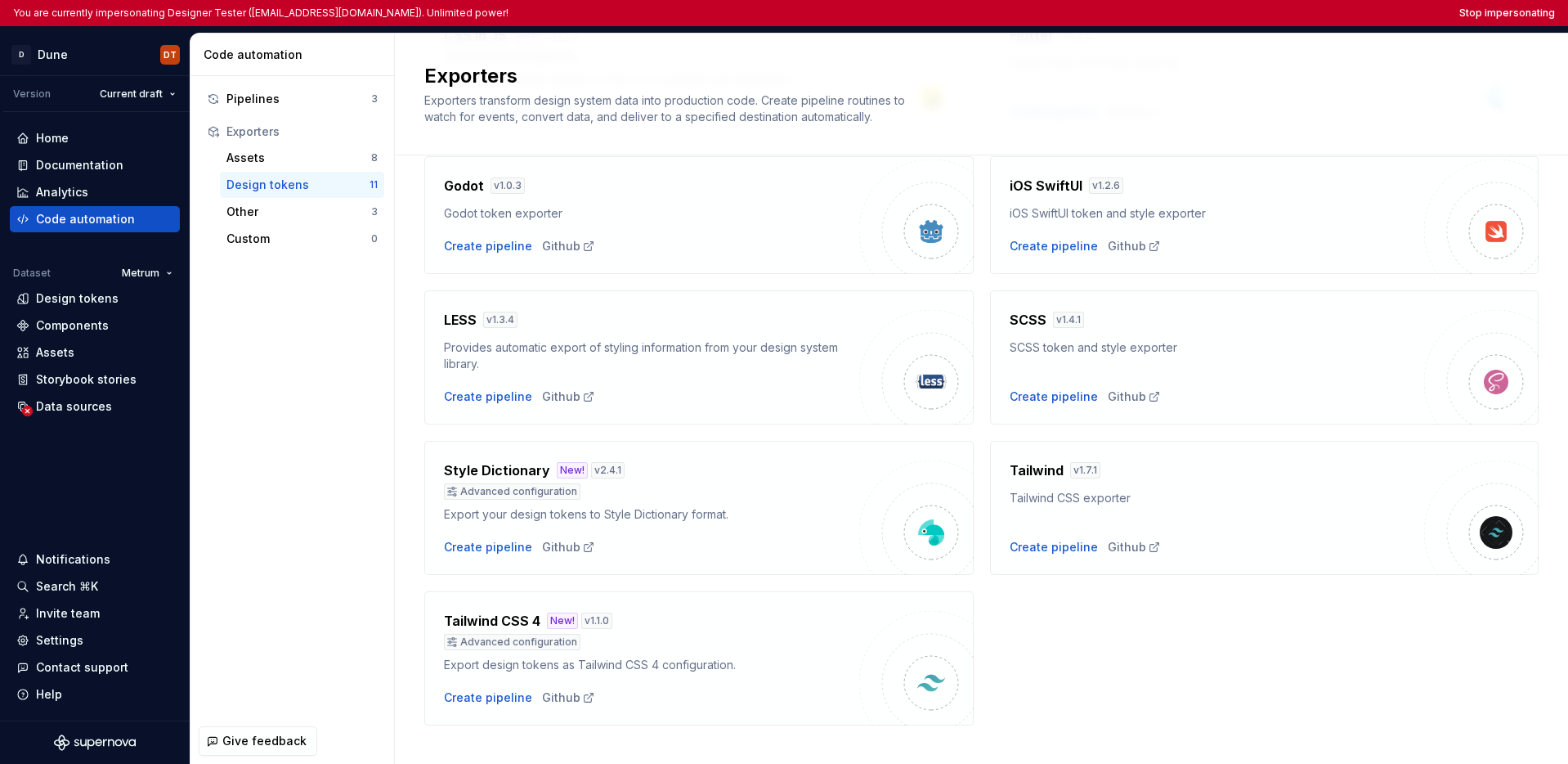
scroll to position [392, 0]
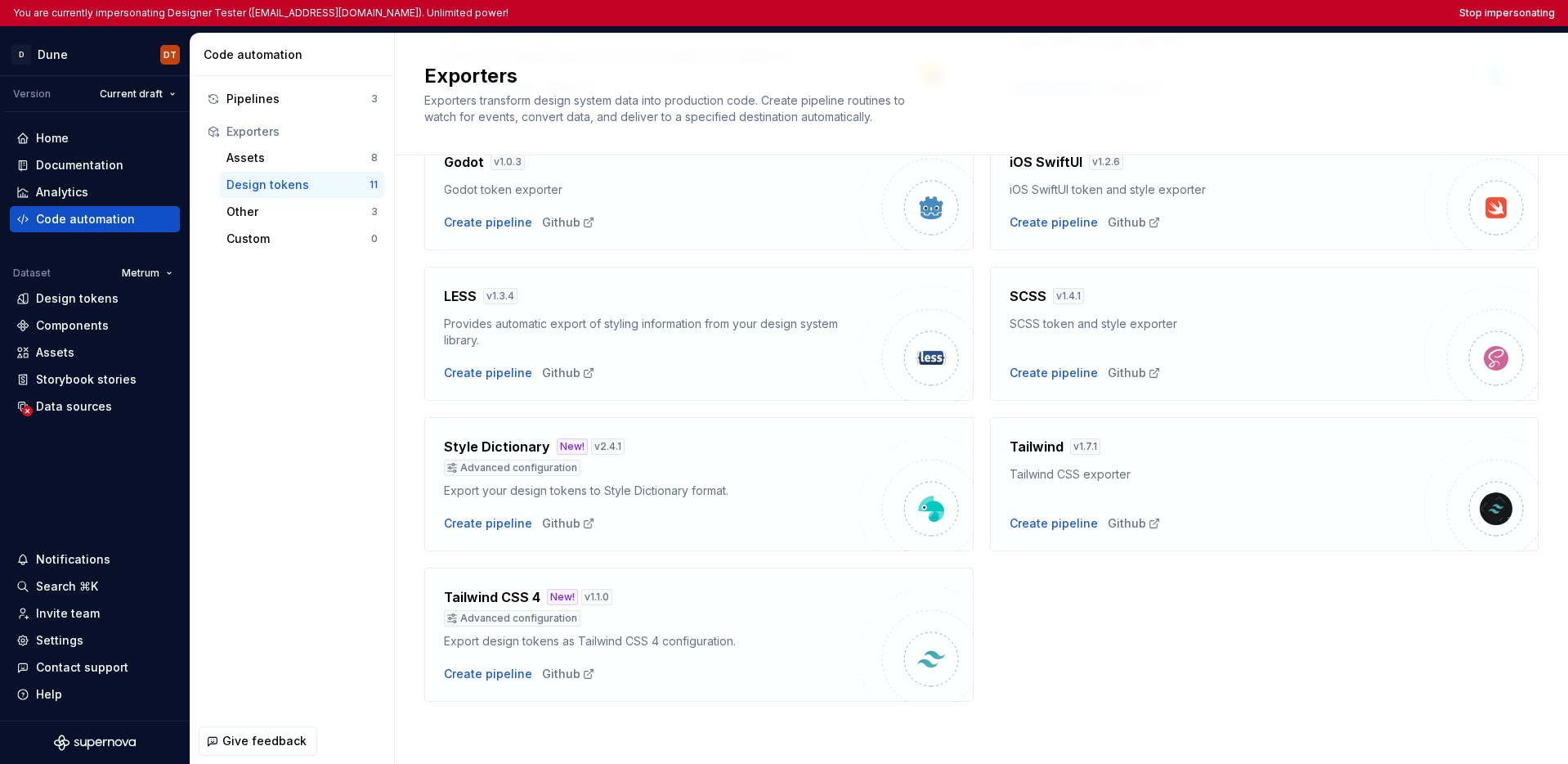
click at [495, 512] on div "Style Dictionary New! v 2.4.1 Advanced configuration Export your design tokens …" at bounding box center [652, 484] width 415 height 95
click at [499, 515] on div "Create pipeline" at bounding box center [489, 524] width 89 height 17
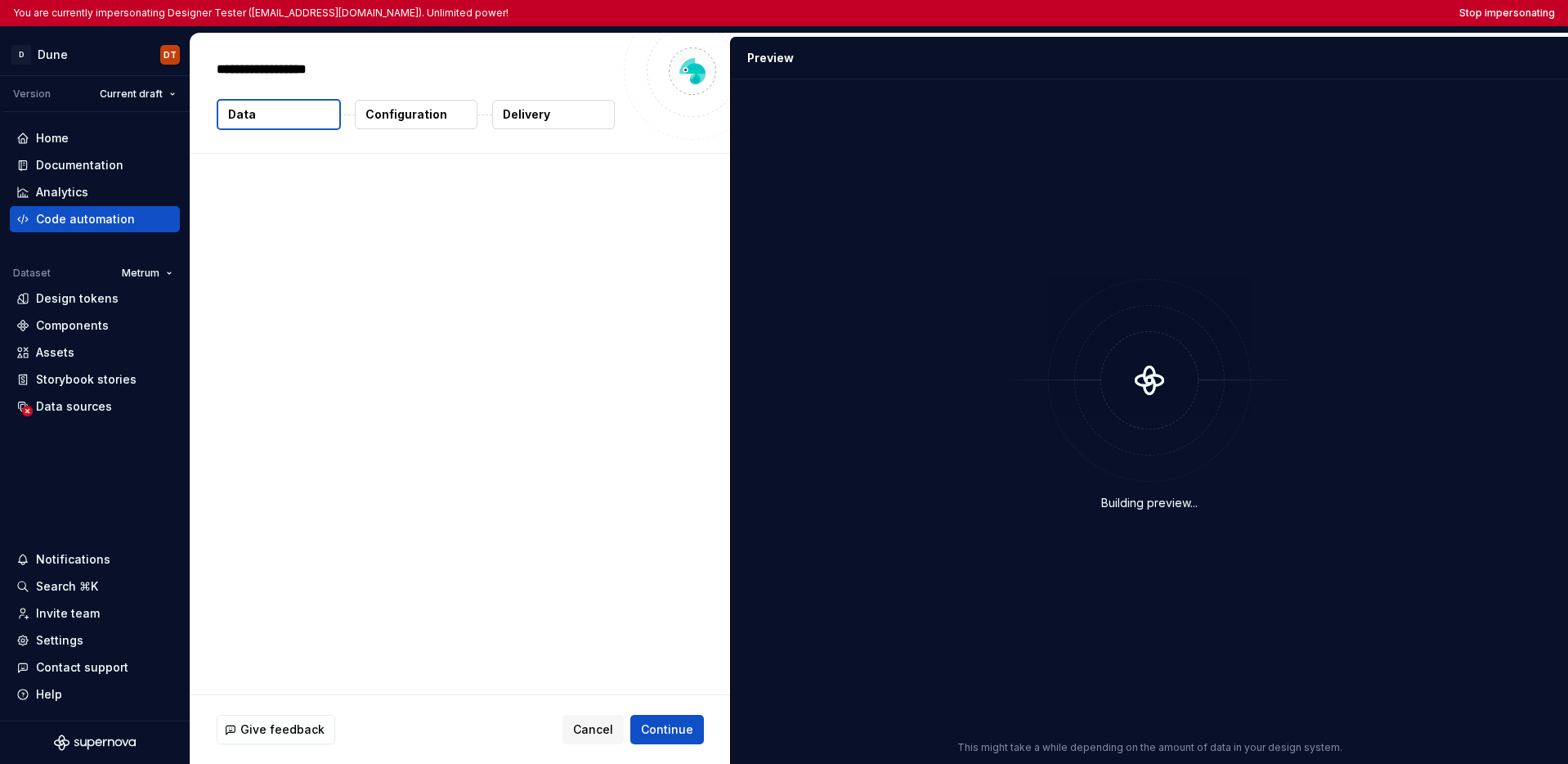
type textarea "*"
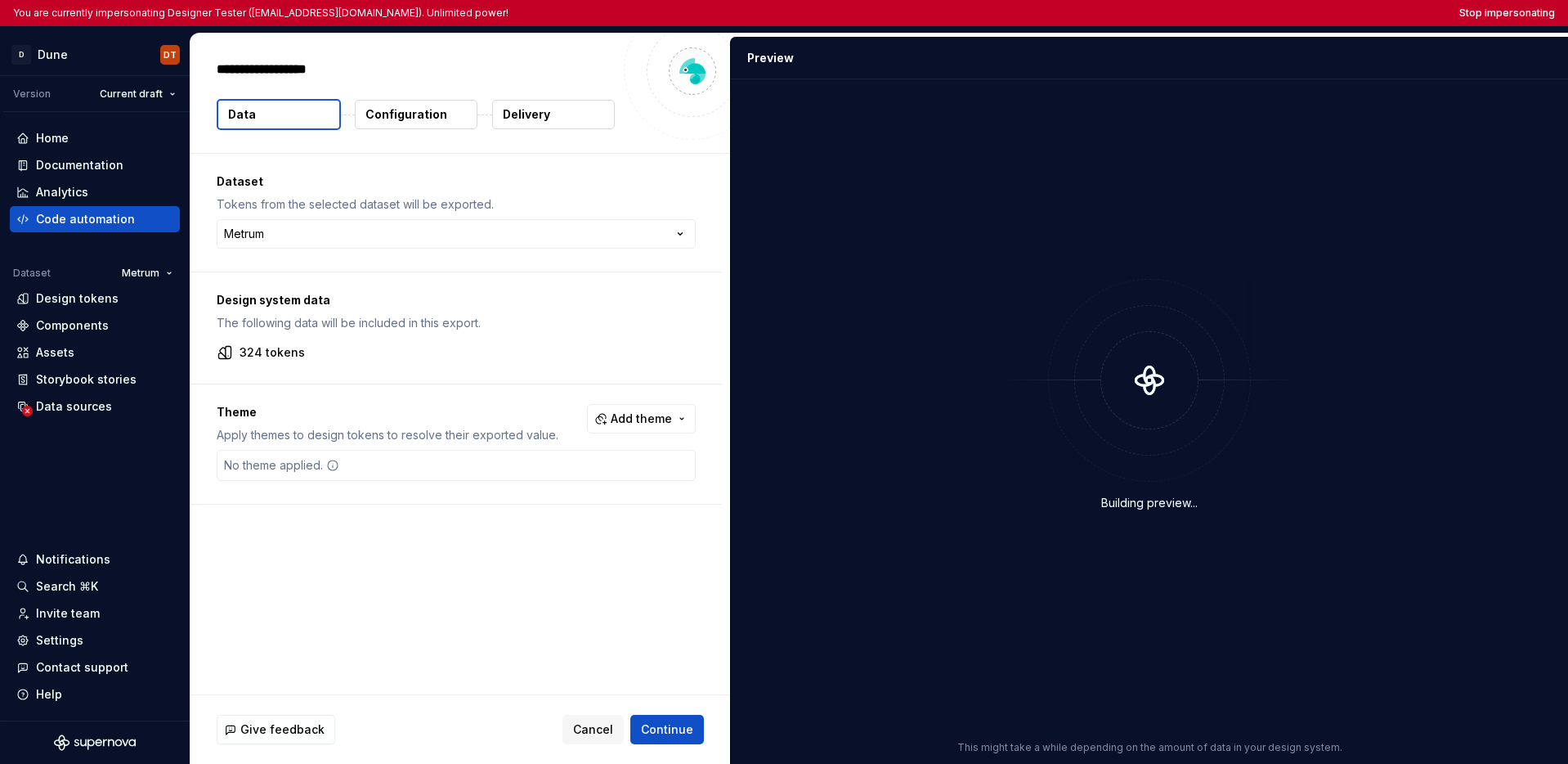
click at [517, 117] on p "Delivery" at bounding box center [526, 115] width 48 height 17
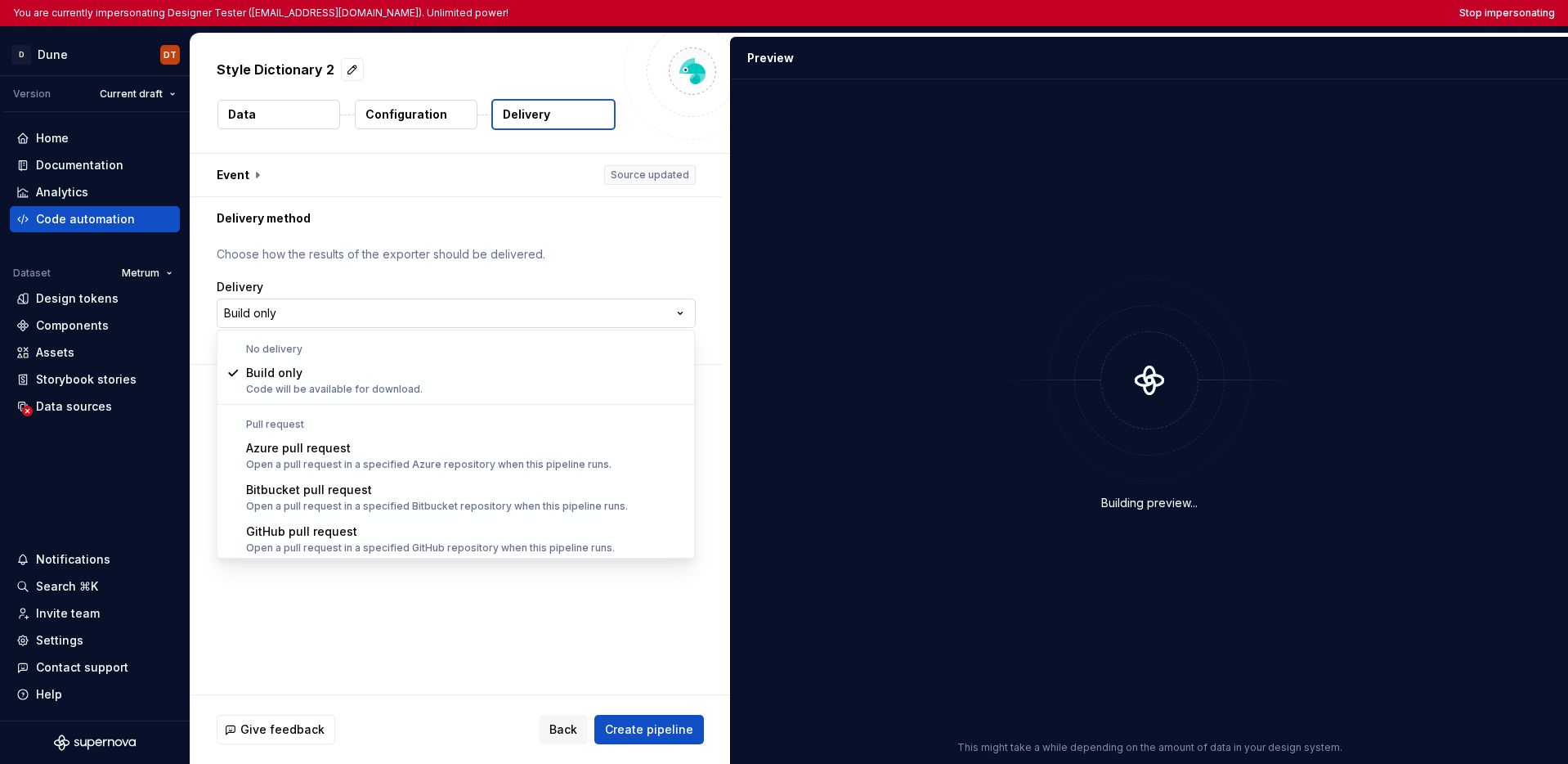
click at [493, 326] on html "**********" at bounding box center [784, 382] width 1568 height 764
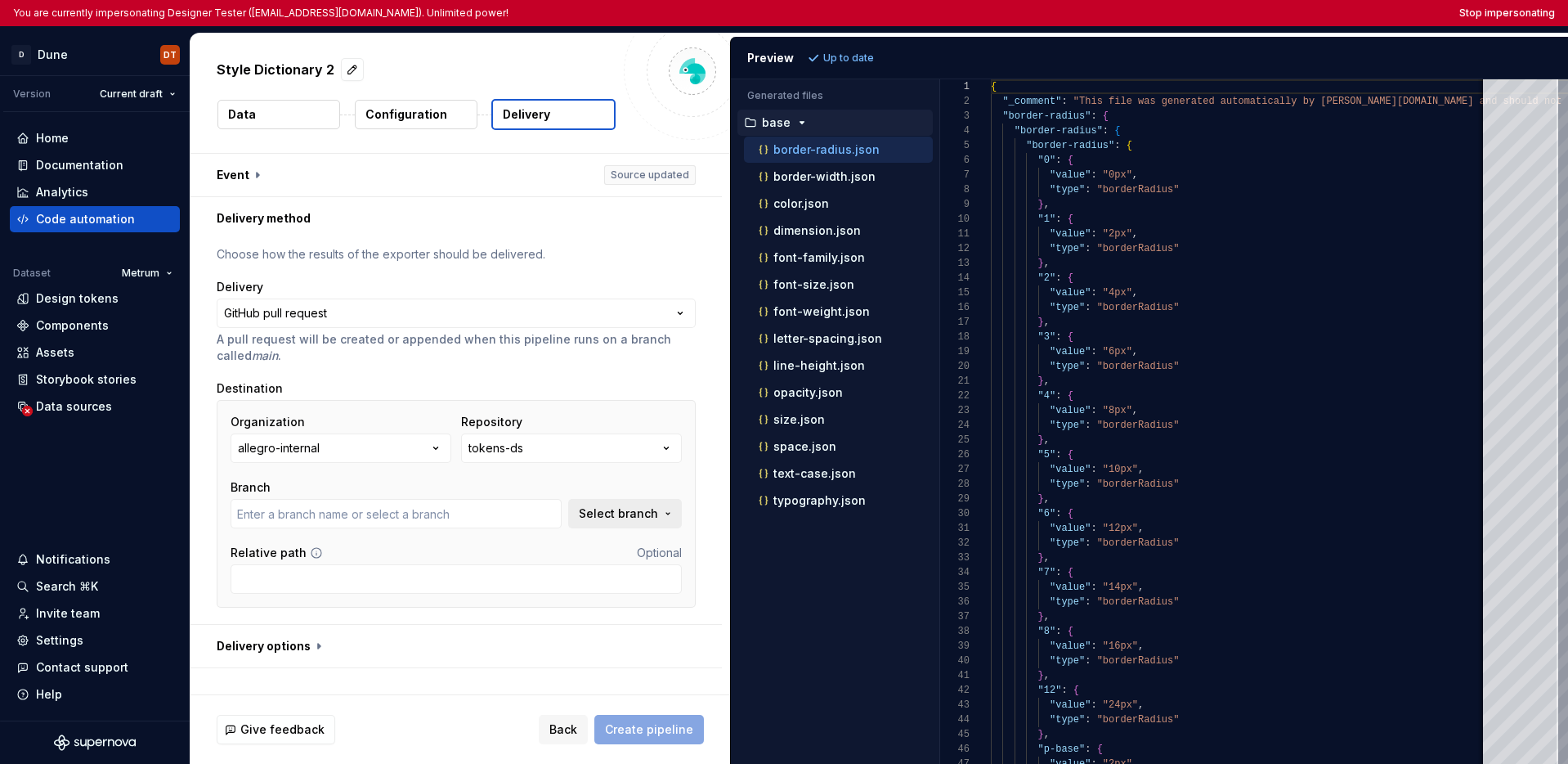
click at [583, 517] on span "Select branch" at bounding box center [618, 514] width 79 height 17
click at [491, 551] on input "text" at bounding box center [466, 546] width 254 height 29
click at [546, 550] on input "text" at bounding box center [466, 546] width 254 height 29
click at [487, 507] on input "text" at bounding box center [397, 513] width 331 height 29
click at [459, 572] on input "Relative path" at bounding box center [456, 578] width 451 height 29
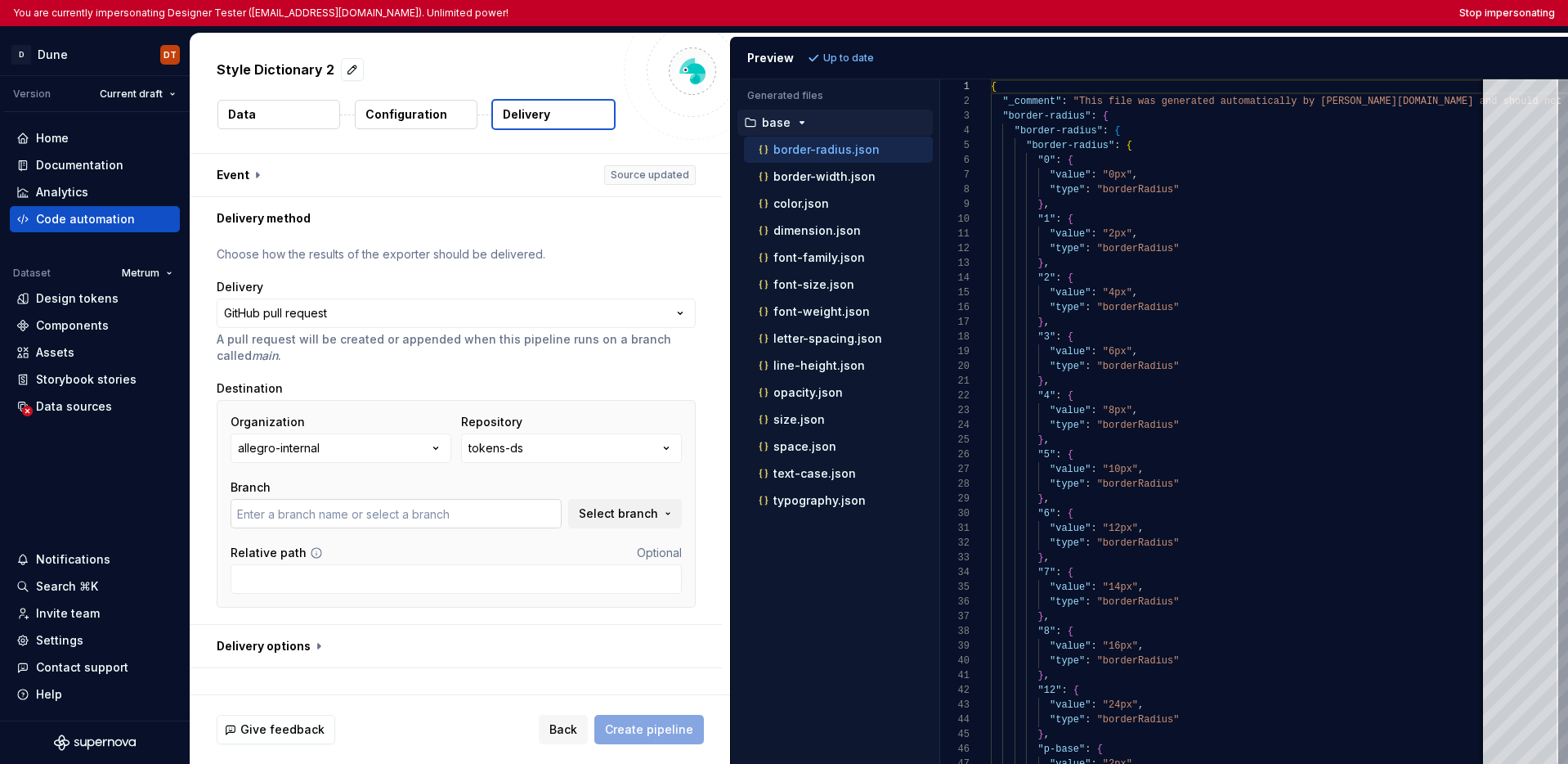
click at [522, 514] on input "text" at bounding box center [397, 513] width 331 height 29
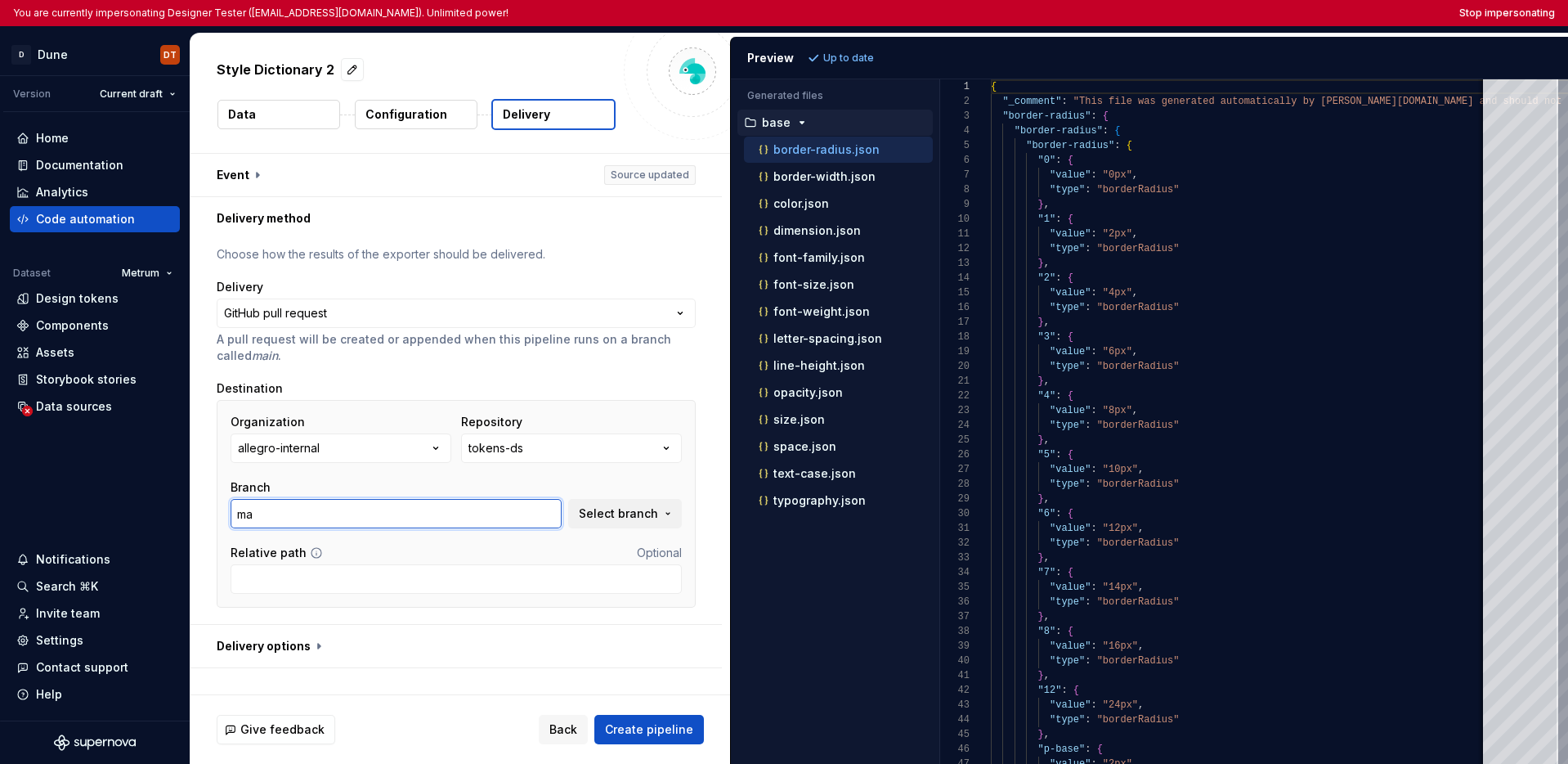
type input "m"
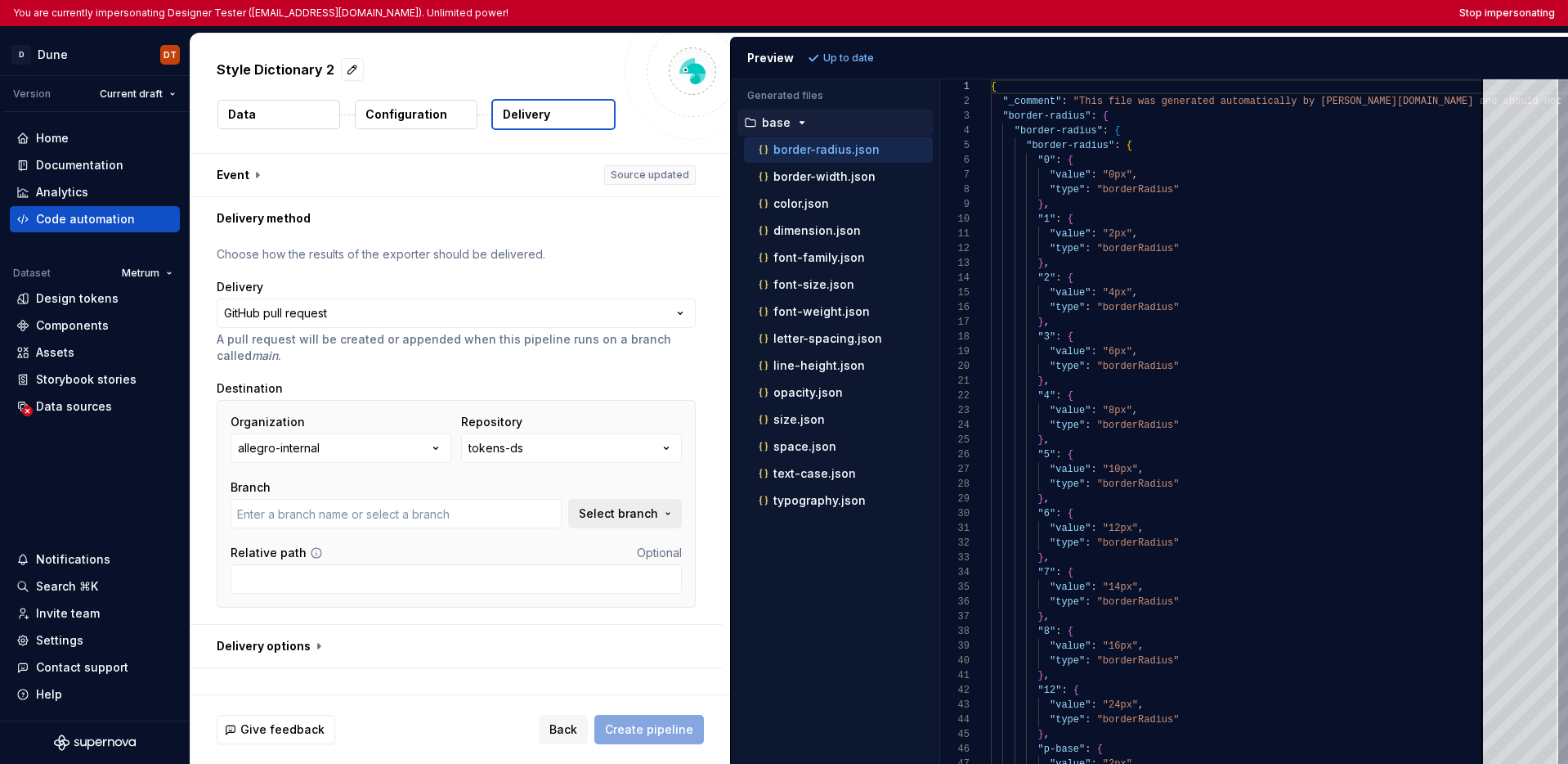
click at [672, 518] on button "Select branch" at bounding box center [625, 513] width 114 height 29
click at [613, 552] on div "Fetch latest" at bounding box center [636, 546] width 88 height 29
click at [614, 549] on div "Fetch latest" at bounding box center [636, 546] width 88 height 29
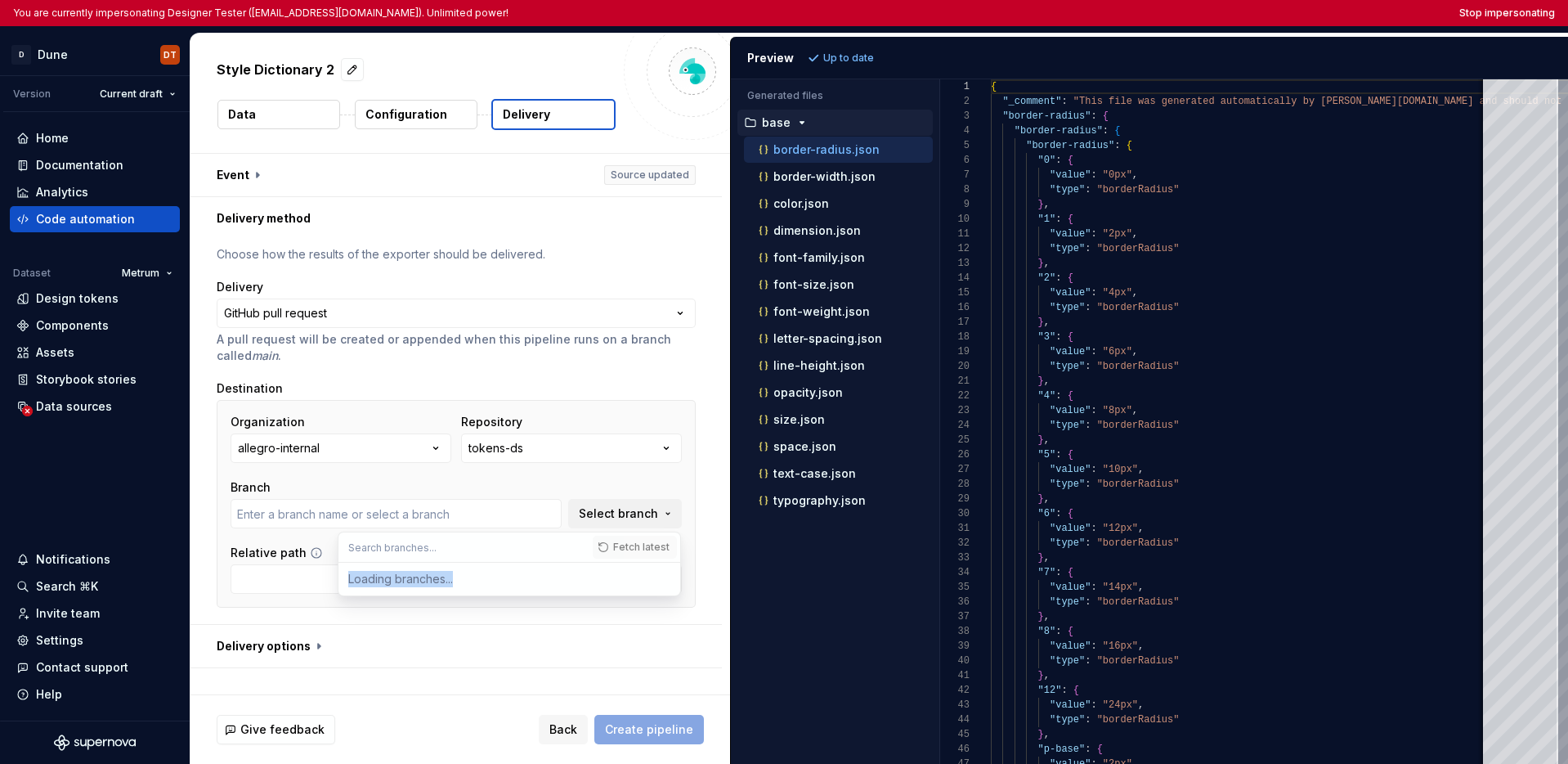
click at [479, 571] on div "Loading branches..." at bounding box center [510, 578] width 341 height 33
click at [453, 576] on div "Loading branches..." at bounding box center [510, 578] width 341 height 33
click at [464, 579] on div "Loading branches..." at bounding box center [510, 578] width 341 height 33
click at [452, 515] on input "text" at bounding box center [397, 513] width 331 height 29
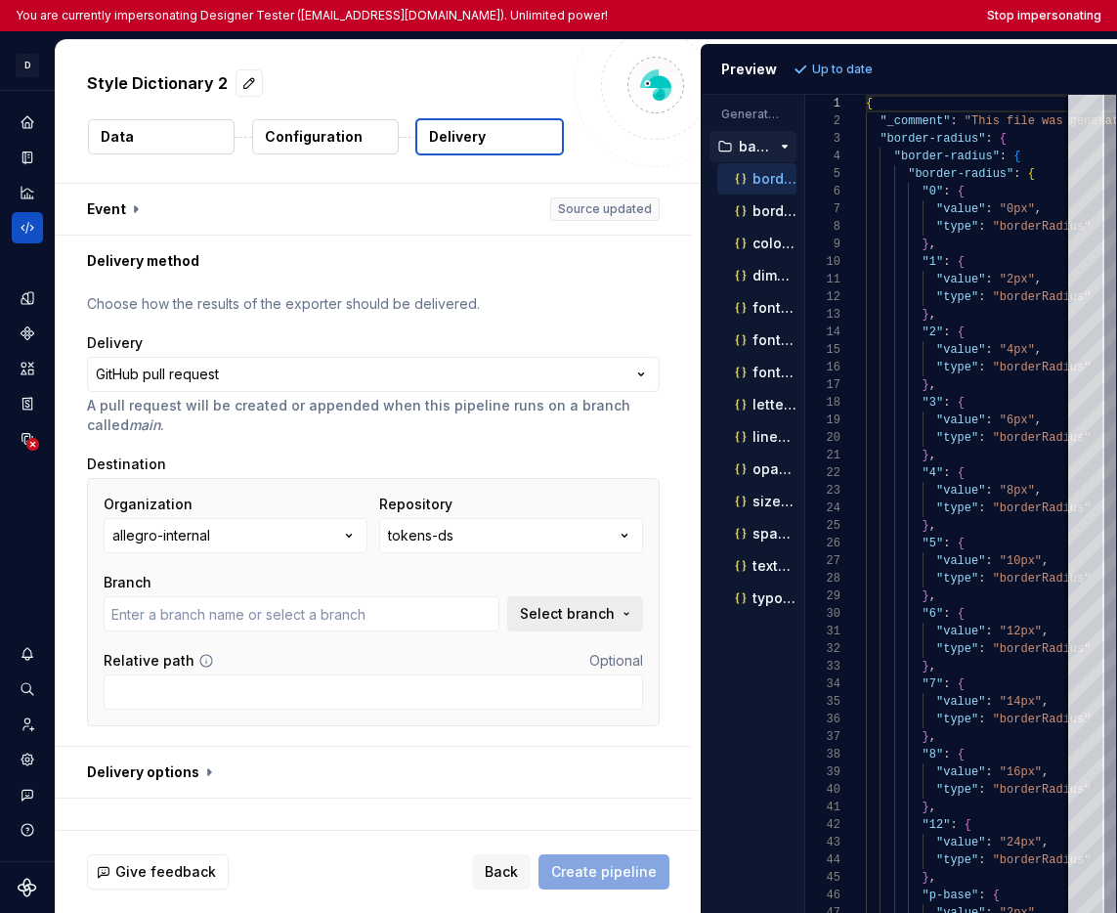
click at [530, 612] on span "Select branch" at bounding box center [567, 614] width 95 height 20
click at [454, 650] on input "text" at bounding box center [385, 653] width 304 height 35
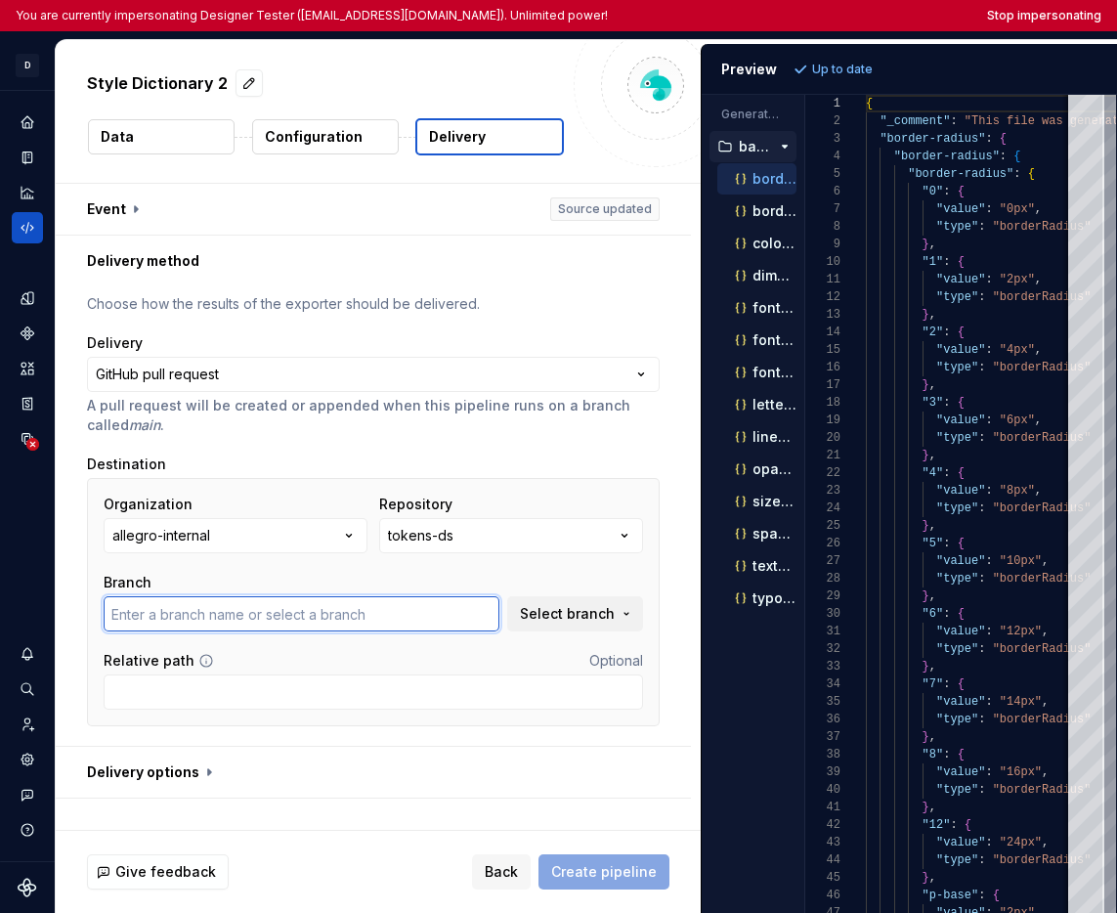
click at [455, 621] on input "text" at bounding box center [302, 613] width 396 height 35
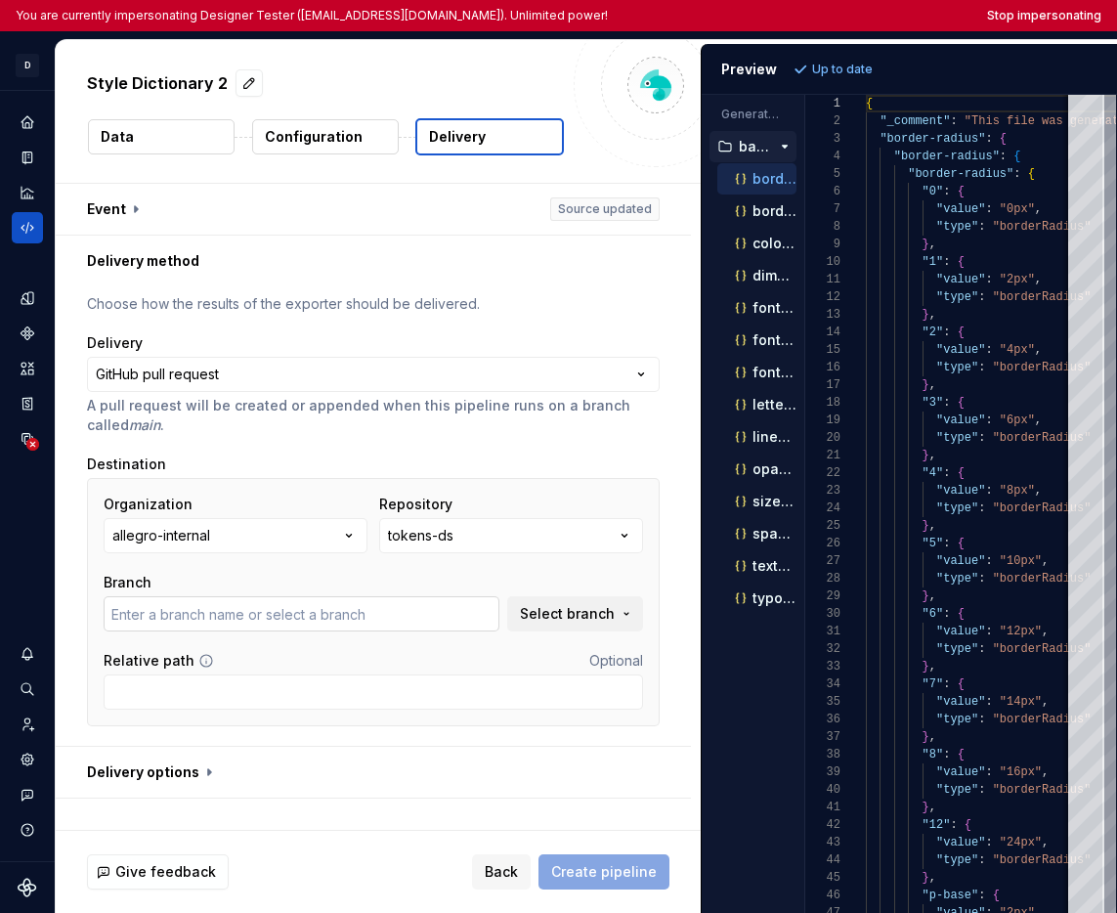
click at [423, 610] on input "text" at bounding box center [302, 613] width 396 height 35
click at [535, 614] on span "Select branch" at bounding box center [567, 614] width 95 height 20
click at [429, 618] on input "text" at bounding box center [302, 613] width 396 height 35
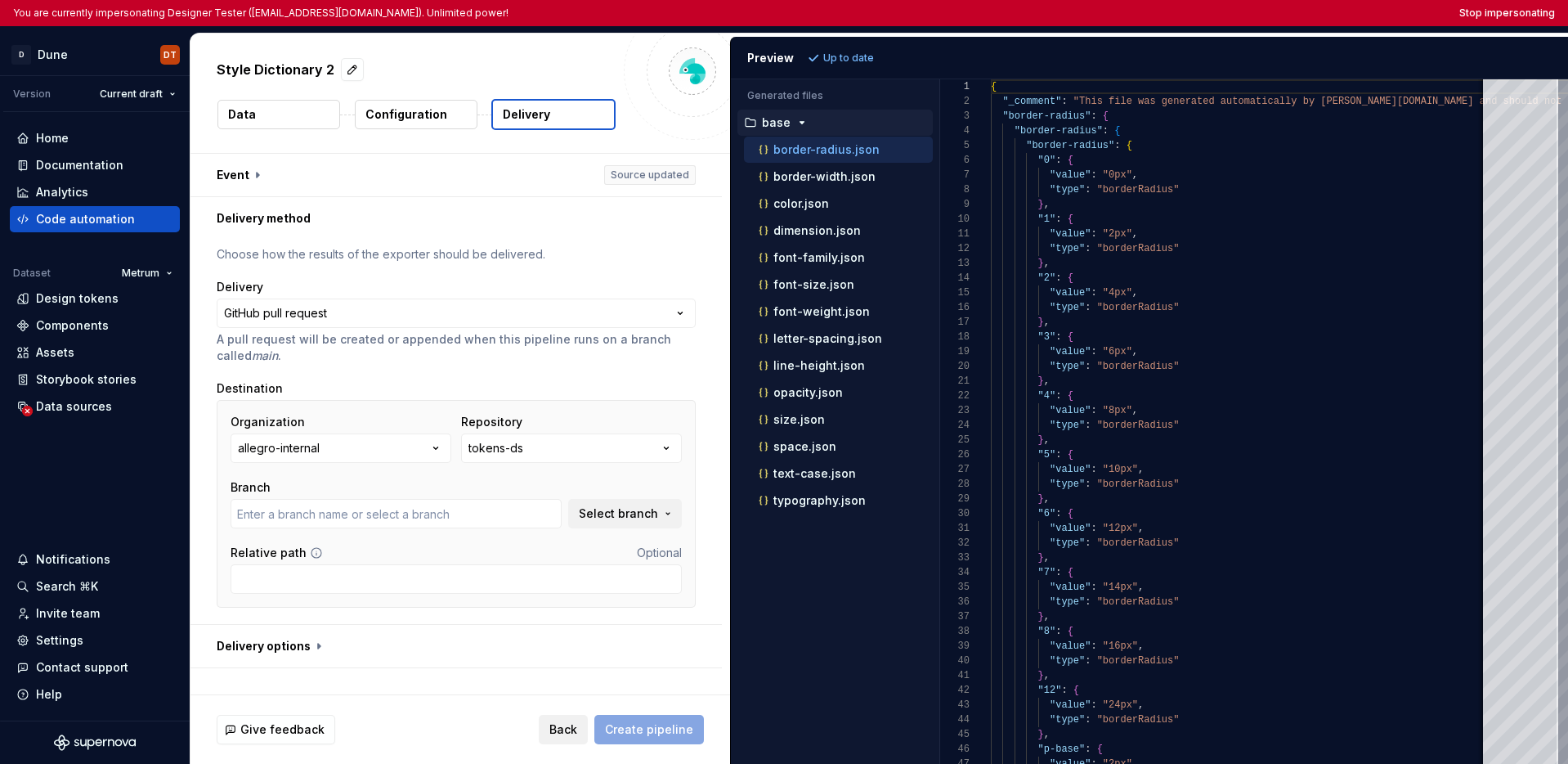
click at [554, 726] on button "Back" at bounding box center [563, 729] width 49 height 29
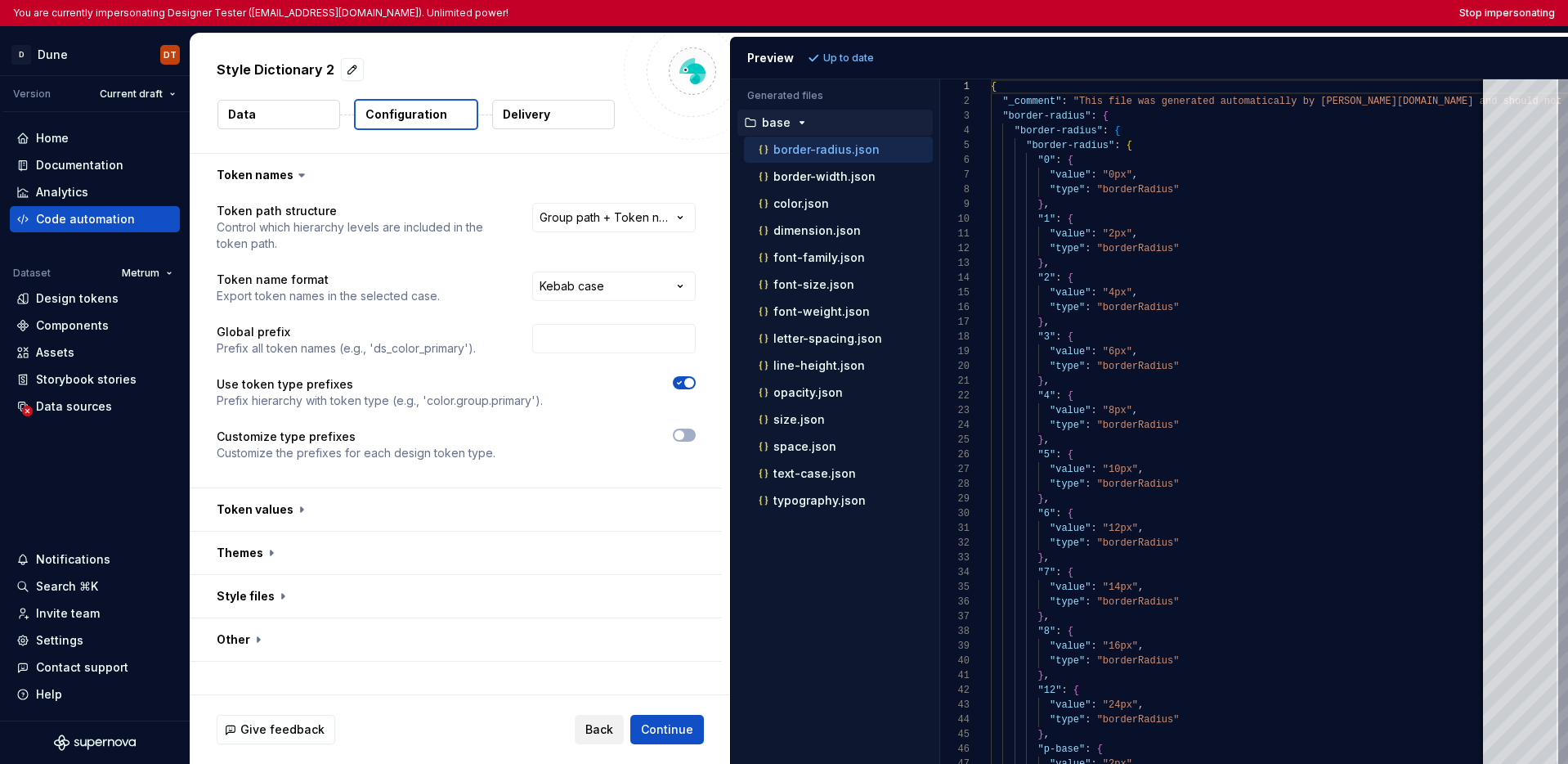
click at [592, 724] on span "Back" at bounding box center [599, 730] width 28 height 17
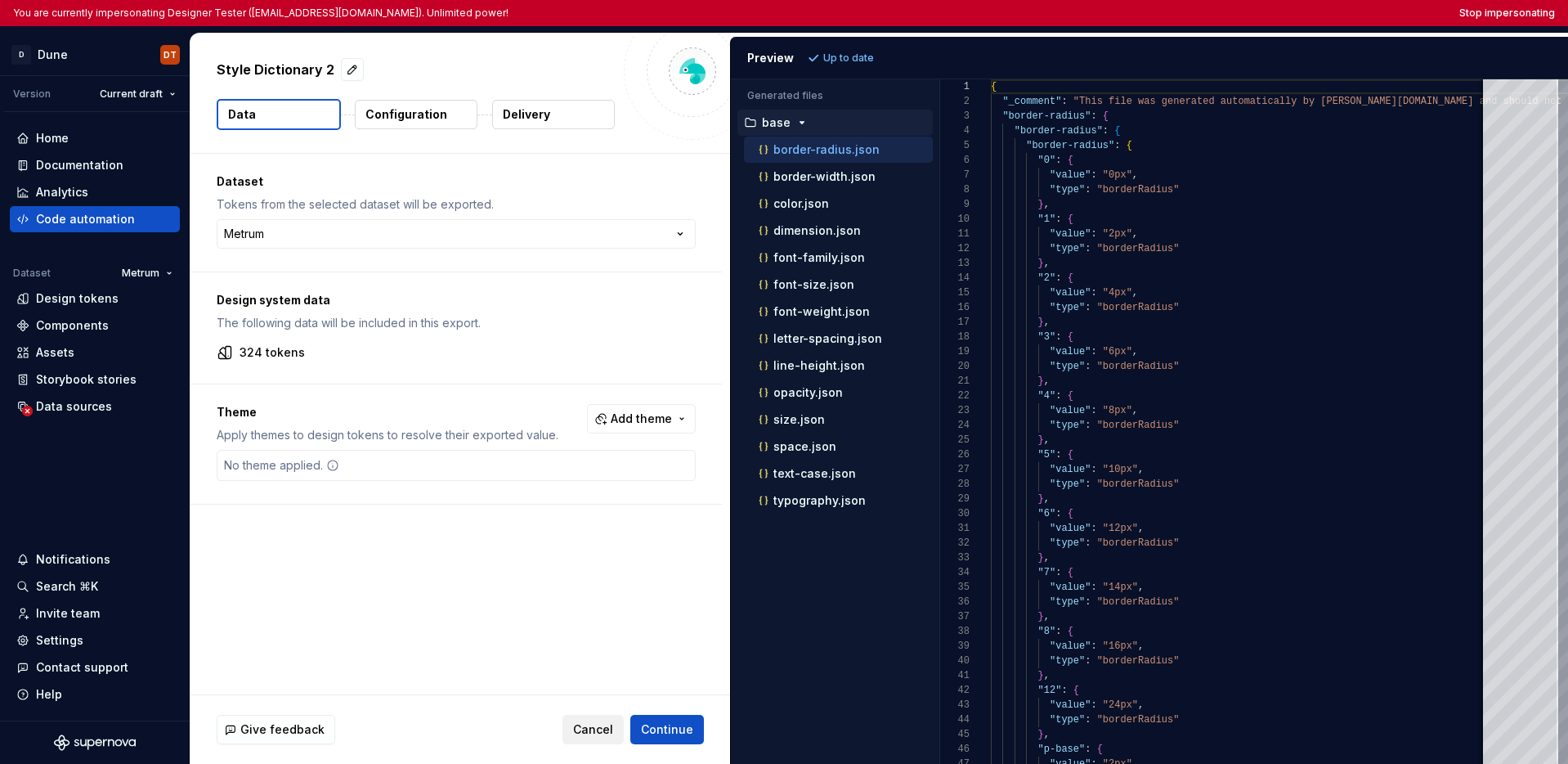
click at [593, 728] on span "Cancel" at bounding box center [593, 730] width 40 height 17
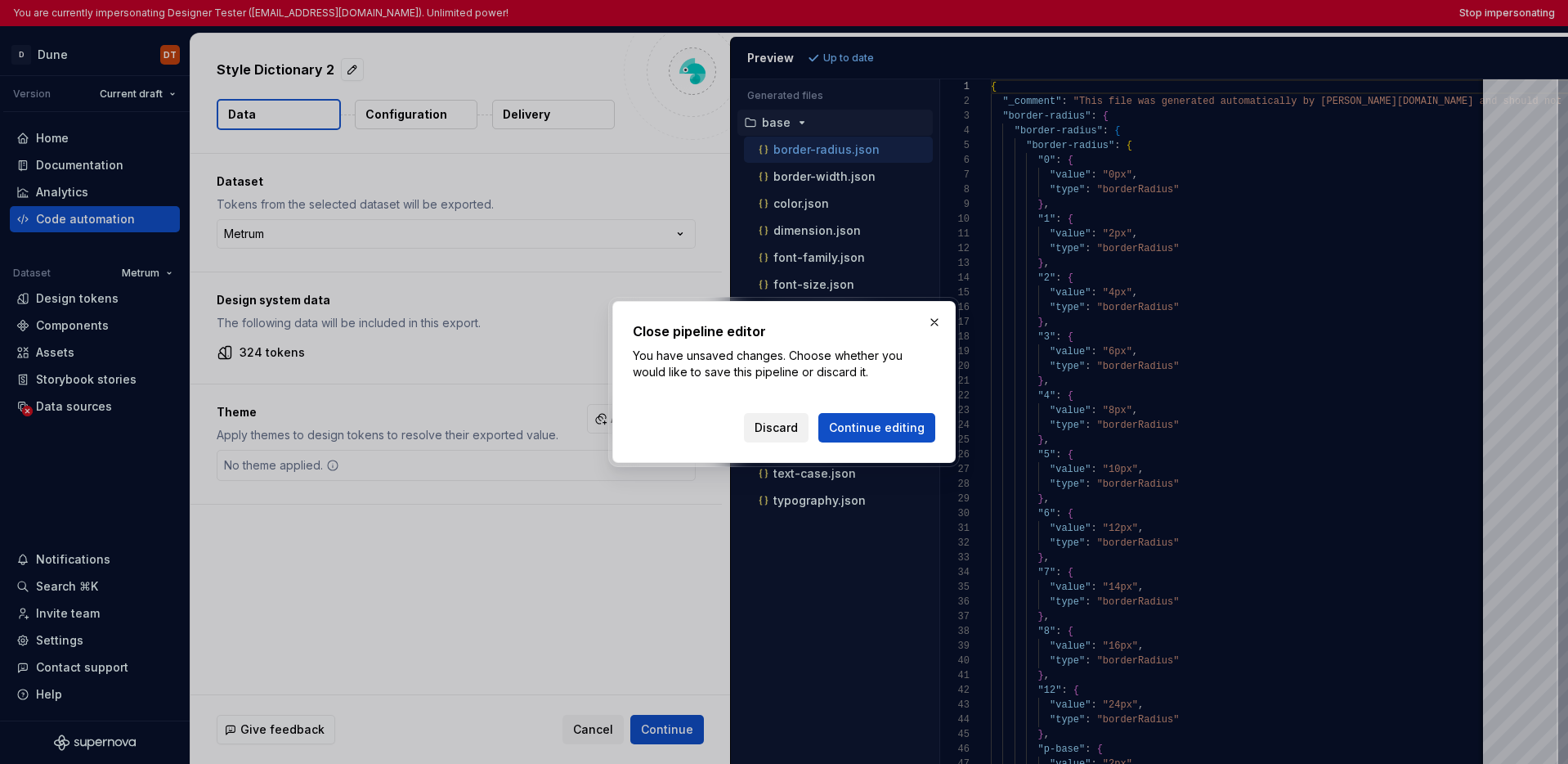
click at [771, 434] on span "Discard" at bounding box center [776, 428] width 44 height 17
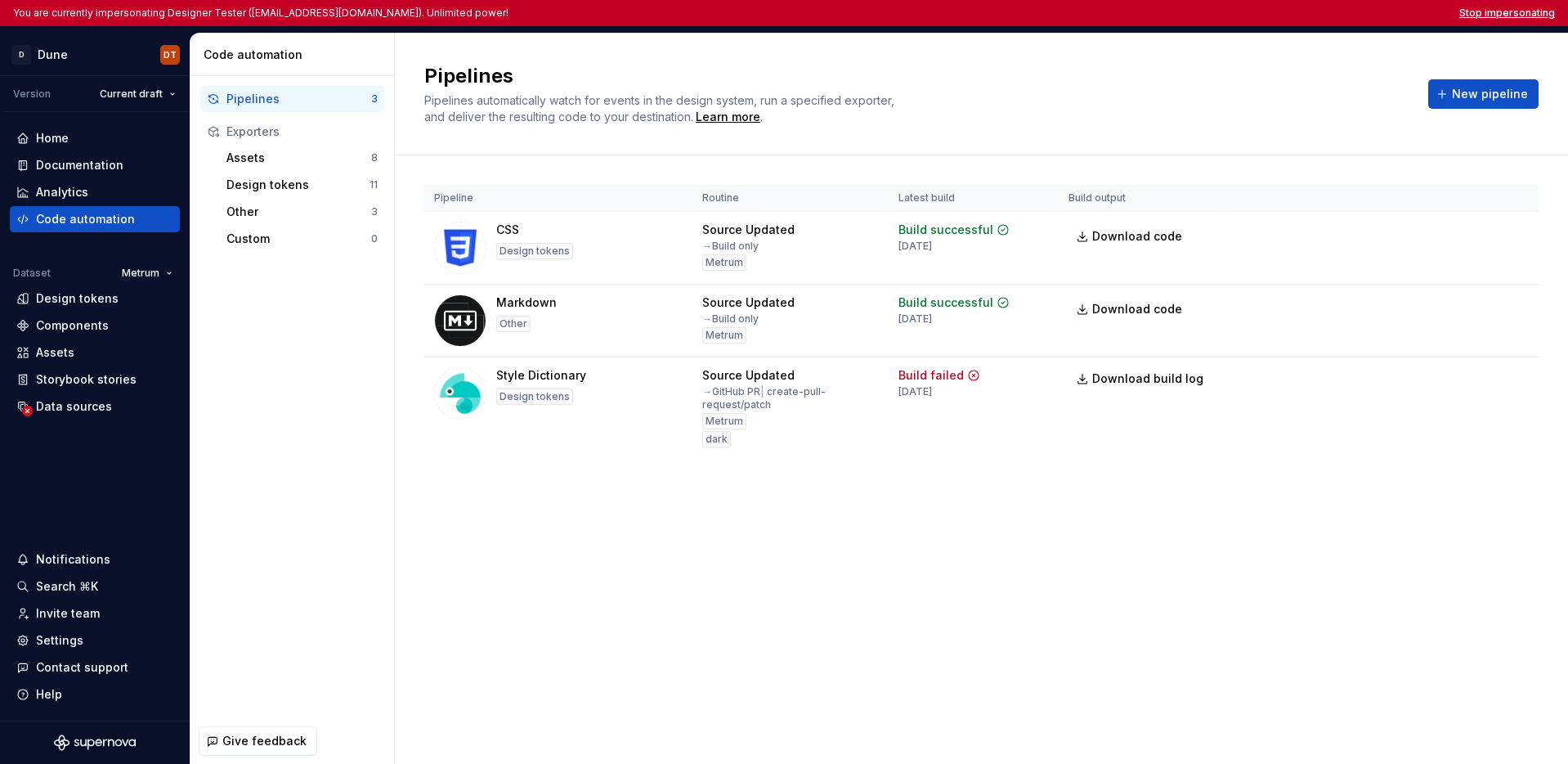
click at [934, 15] on button "Stop impersonating" at bounding box center [1507, 13] width 95 height 13
